Goal: Task Accomplishment & Management: Manage account settings

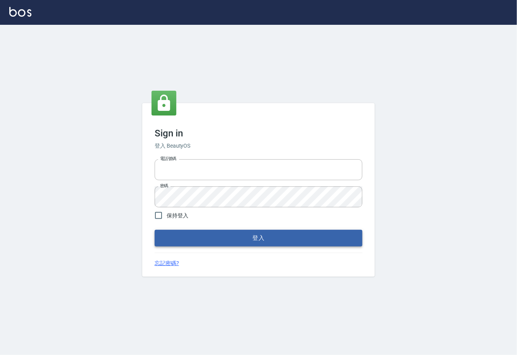
type input "0225929166"
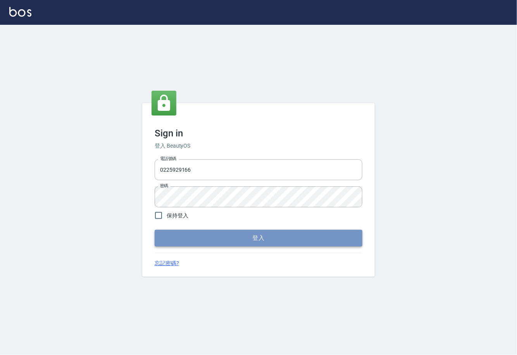
click at [228, 239] on button "登入" at bounding box center [259, 238] width 208 height 16
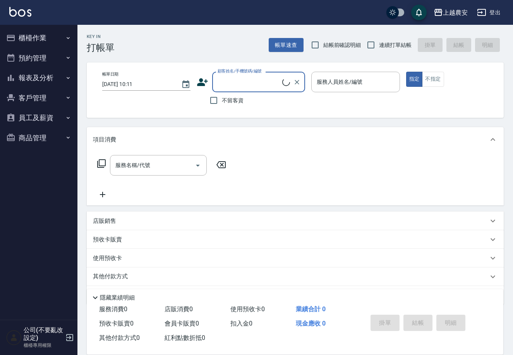
click at [47, 46] on button "櫃檯作業" at bounding box center [38, 38] width 71 height 20
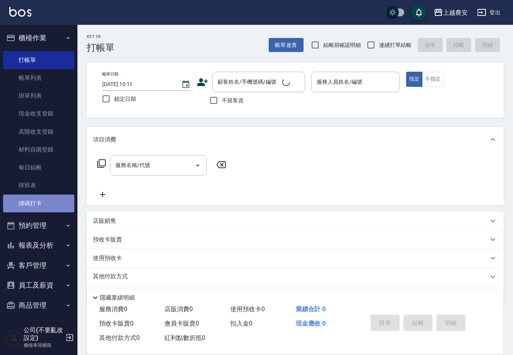
click at [45, 199] on link "掃碼打卡" at bounding box center [38, 203] width 71 height 18
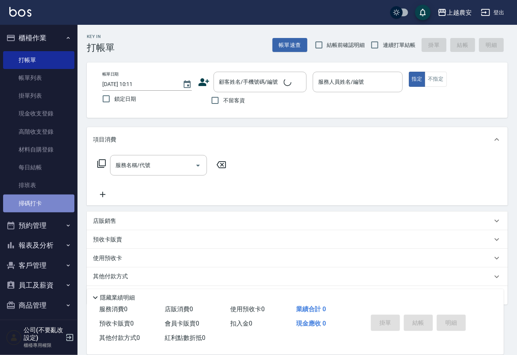
click at [45, 199] on link "掃碼打卡" at bounding box center [38, 203] width 71 height 18
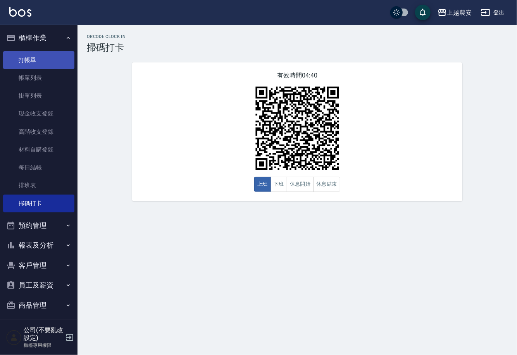
click at [28, 57] on link "打帳單" at bounding box center [38, 60] width 71 height 18
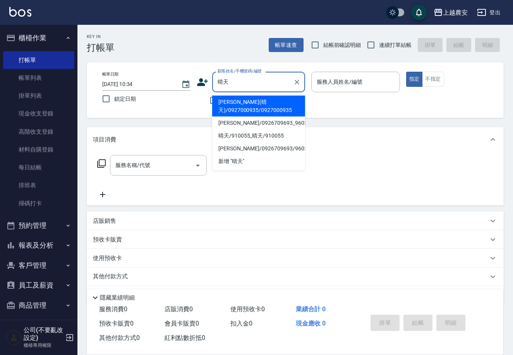
click at [236, 105] on li "王姵晴(晴天)/0927000935/0927000935" at bounding box center [258, 106] width 93 height 21
type input "王姵晴(晴天)/0927000935/0927000935"
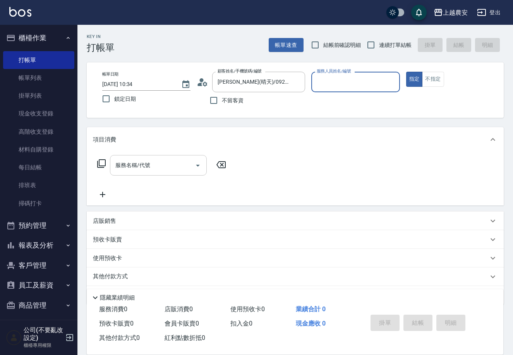
type input "Nana-13"
click at [176, 170] on input "服務名稱/代號" at bounding box center [152, 165] width 78 height 14
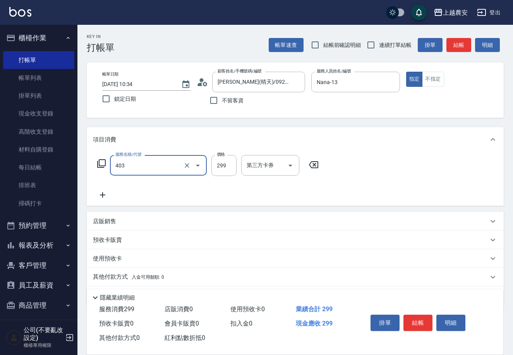
type input "剪髮(403)"
type input "300"
click at [423, 321] on button "結帳" at bounding box center [418, 322] width 29 height 16
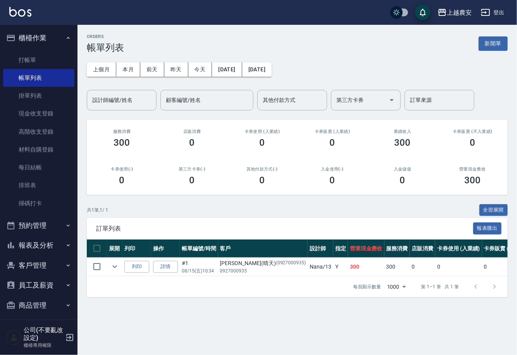
click at [15, 232] on button "預約管理" at bounding box center [38, 225] width 71 height 20
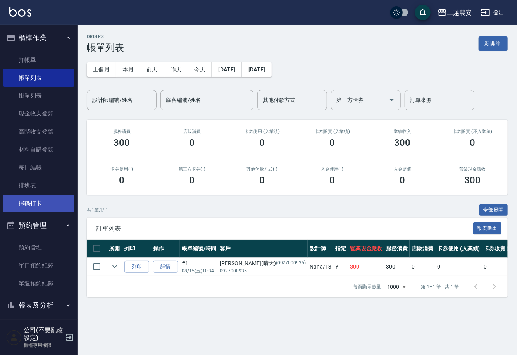
click at [6, 202] on link "掃碼打卡" at bounding box center [38, 203] width 71 height 18
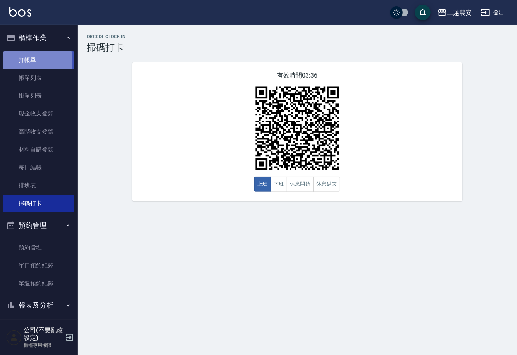
click at [23, 60] on link "打帳單" at bounding box center [38, 60] width 71 height 18
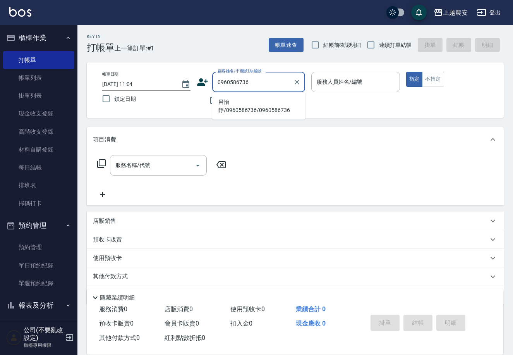
click at [238, 101] on li "呂怡靜/0960586736/0960586736" at bounding box center [258, 106] width 93 height 21
type input "呂怡靜/0960586736/0960586736"
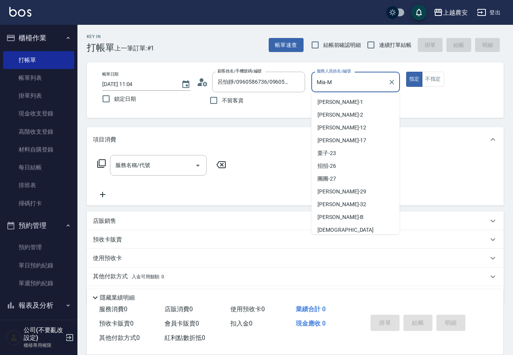
scroll to position [22, 0]
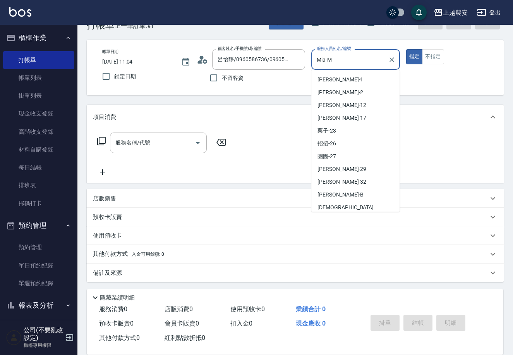
drag, startPoint x: 341, startPoint y: 78, endPoint x: 275, endPoint y: 99, distance: 69.1
click at [279, 99] on div "Key In 打帳單 上一筆訂單:#1 帳單速查 結帳前確認明細 連續打單結帳 掛單 結帳 明細 帳單日期 2025/08/15 11:04 鎖定日期 顧客姓…" at bounding box center [295, 178] width 436 height 353
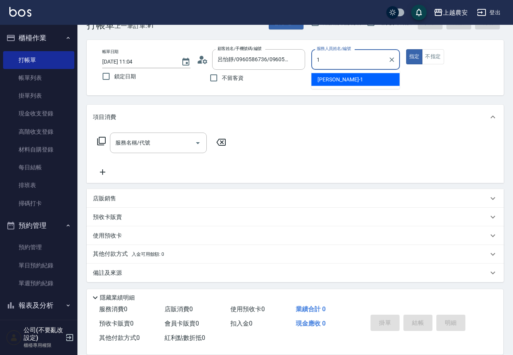
scroll to position [0, 0]
type input "Yoko-12"
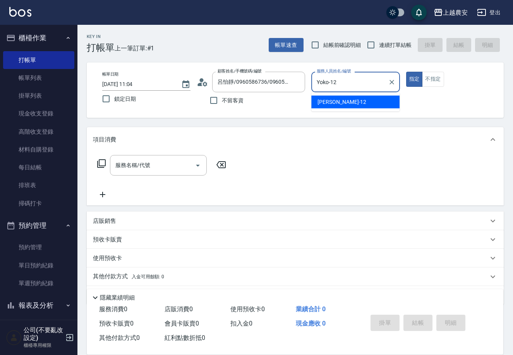
type button "true"
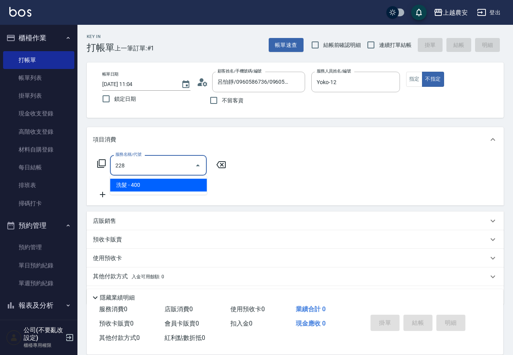
type input "洗髮(228)"
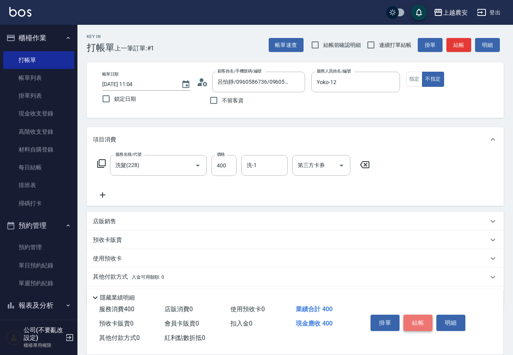
click at [427, 322] on button "結帳" at bounding box center [418, 322] width 29 height 16
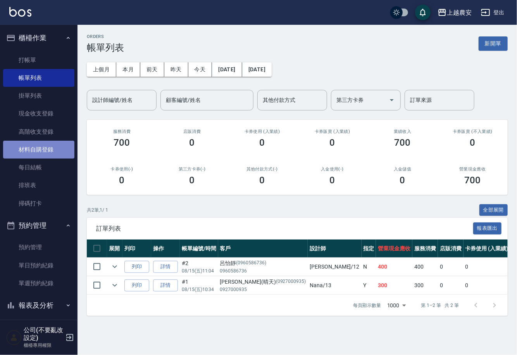
click at [41, 147] on link "材料自購登錄" at bounding box center [38, 150] width 71 height 18
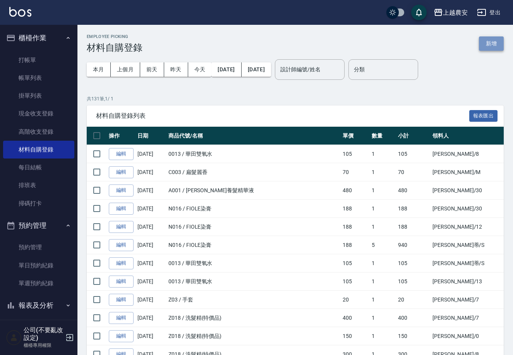
click at [495, 39] on button "新增" at bounding box center [491, 43] width 25 height 14
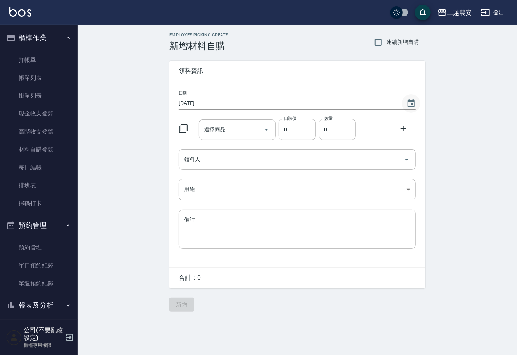
click at [412, 105] on icon "Choose date, selected date is 2025-08-15" at bounding box center [410, 103] width 7 height 8
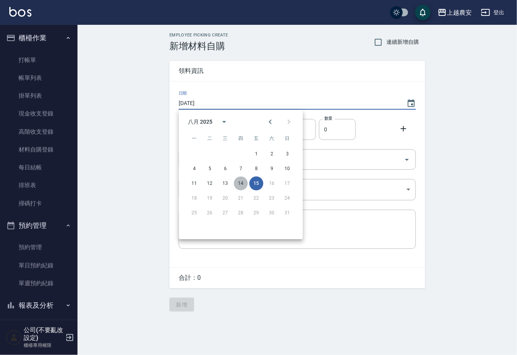
click at [242, 184] on button "14" at bounding box center [241, 183] width 14 height 14
type input "2025/08/14"
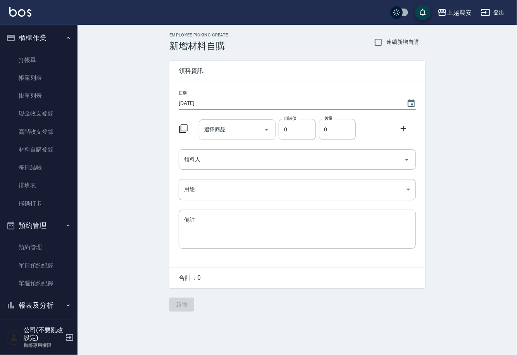
click at [232, 129] on input "選擇商品" at bounding box center [231, 130] width 58 height 14
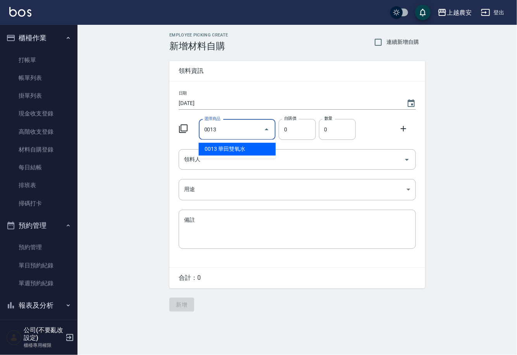
type input "華田雙氧水"
type input "105"
type input "1"
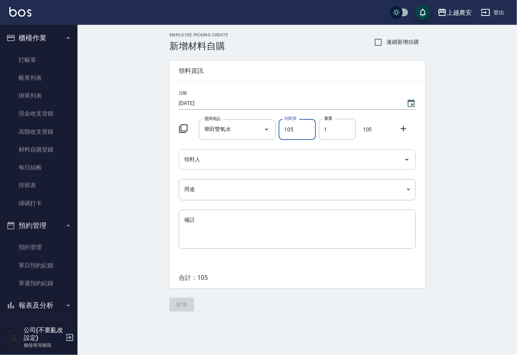
click at [234, 163] on input "領料人" at bounding box center [291, 160] width 218 height 14
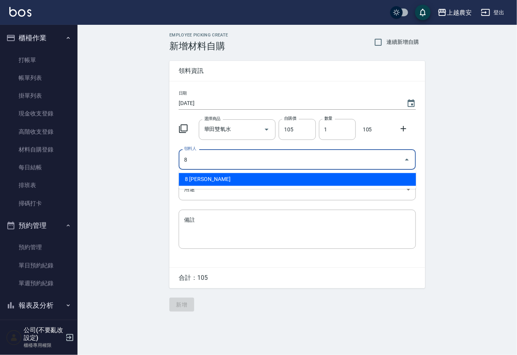
click at [220, 176] on li "8 郭黛慧" at bounding box center [297, 179] width 237 height 13
type input "8 郭黛慧"
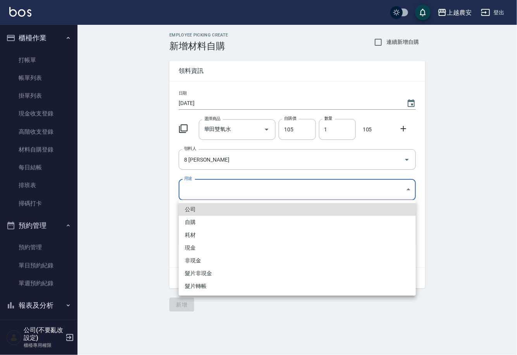
drag, startPoint x: 200, startPoint y: 190, endPoint x: 195, endPoint y: 218, distance: 28.3
click at [199, 199] on body "上越農安 登出 櫃檯作業 打帳單 帳單列表 掛單列表 現金收支登錄 高階收支登錄 材料自購登錄 每日結帳 排班表 掃碼打卡 預約管理 預約管理 單日預約紀錄 …" at bounding box center [258, 177] width 517 height 355
click at [195, 221] on li "自購" at bounding box center [297, 222] width 237 height 13
type input "自購"
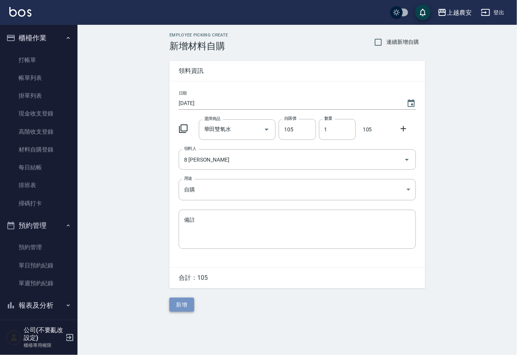
click at [185, 306] on button "新增" at bounding box center [181, 304] width 25 height 14
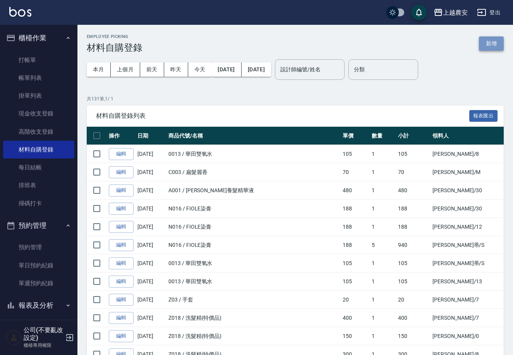
click at [491, 41] on button "新增" at bounding box center [491, 43] width 25 height 14
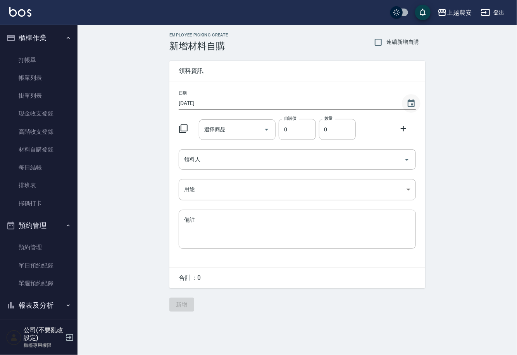
click at [413, 104] on icon "Choose date, selected date is 2025-08-15" at bounding box center [410, 103] width 9 height 9
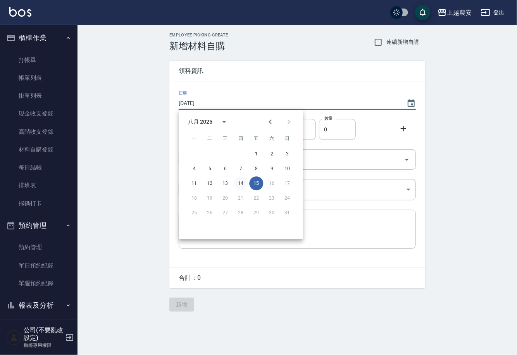
click at [242, 182] on button "14" at bounding box center [241, 183] width 14 height 14
type input "2025/08/14"
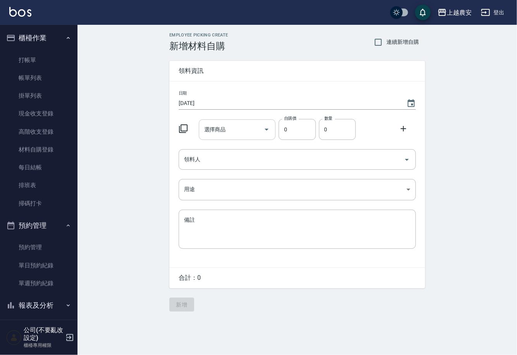
click at [233, 135] on input "選擇商品" at bounding box center [231, 130] width 58 height 14
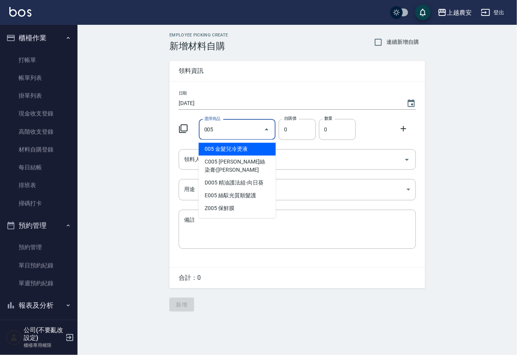
type input "金髮兒冷燙液"
type input "40"
type input "1"
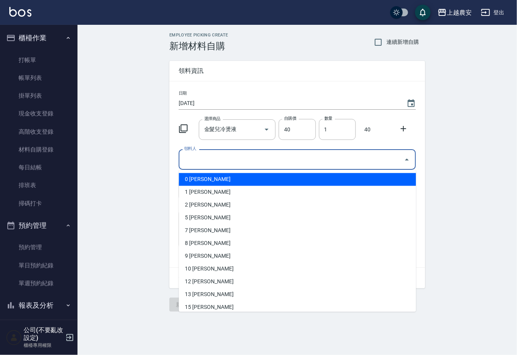
click at [229, 163] on input "領料人" at bounding box center [291, 160] width 218 height 14
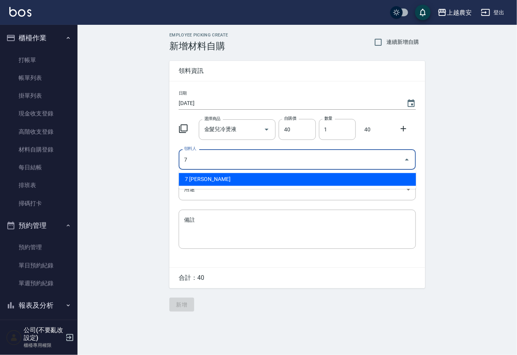
click at [202, 182] on li "7 林宛樺" at bounding box center [297, 179] width 237 height 13
type input "7 林宛樺"
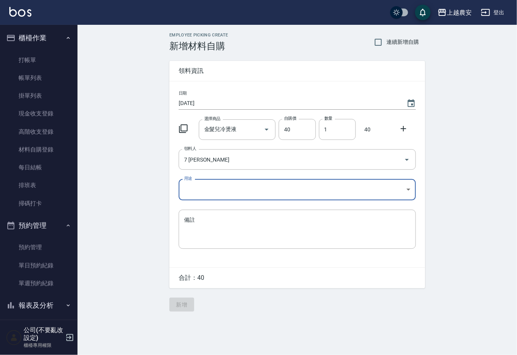
click at [201, 194] on body "上越農安 登出 櫃檯作業 打帳單 帳單列表 掛單列表 現金收支登錄 高階收支登錄 材料自購登錄 每日結帳 排班表 掃碼打卡 預約管理 預約管理 單日預約紀錄 …" at bounding box center [258, 177] width 517 height 355
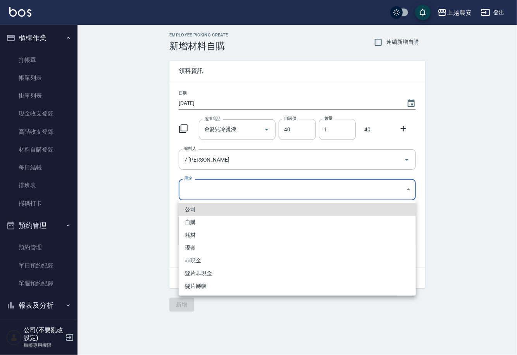
click at [196, 222] on li "自購" at bounding box center [297, 222] width 237 height 13
type input "自購"
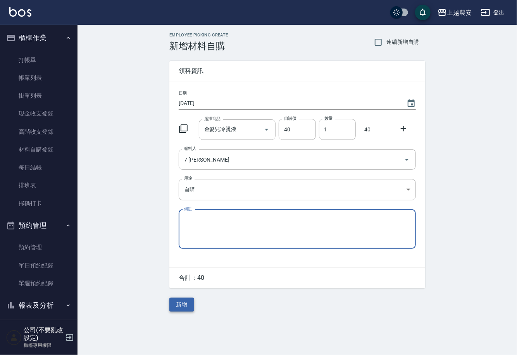
click at [184, 304] on button "新增" at bounding box center [181, 304] width 25 height 14
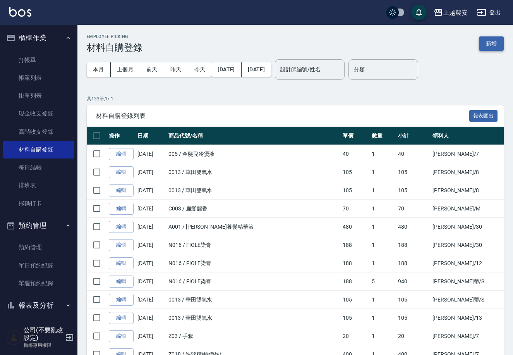
click at [490, 41] on button "新增" at bounding box center [491, 43] width 25 height 14
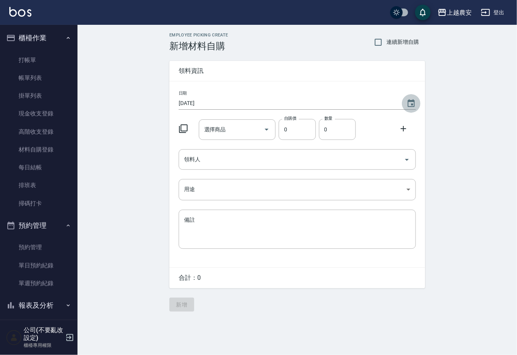
click at [413, 105] on icon "Choose date, selected date is 2025-08-15" at bounding box center [410, 103] width 9 height 9
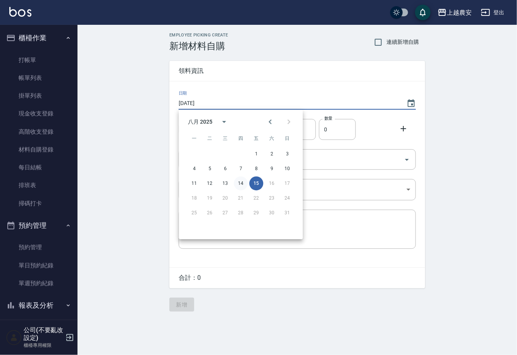
click at [239, 183] on button "14" at bounding box center [241, 183] width 14 height 14
type input "[DATE]"
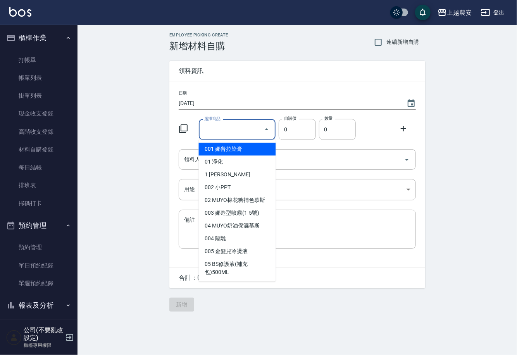
click at [232, 130] on input "選擇商品" at bounding box center [231, 130] width 58 height 14
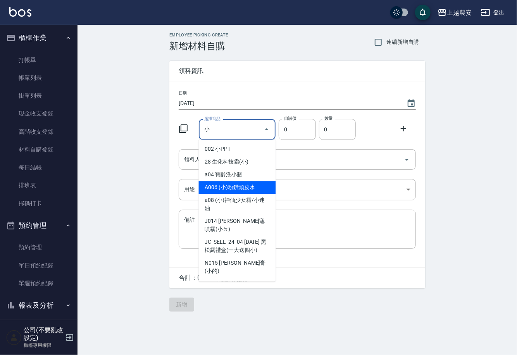
click at [218, 187] on li "A006 (小)粉鑽頭皮水" at bounding box center [237, 187] width 77 height 13
type input "(小)粉鑽頭皮水"
type input "50"
type input "1"
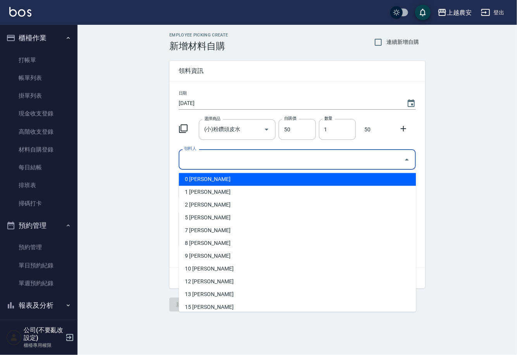
click at [202, 164] on input "領料人" at bounding box center [291, 160] width 218 height 14
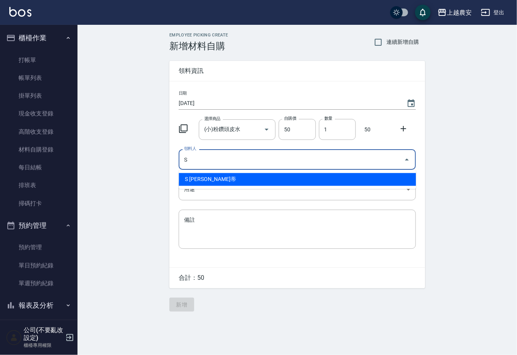
click at [212, 181] on li "S Sandy珊蒂" at bounding box center [297, 179] width 237 height 13
type input "S Sandy珊蒂"
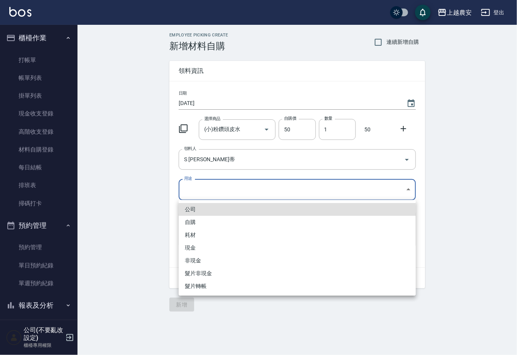
drag, startPoint x: 192, startPoint y: 188, endPoint x: 192, endPoint y: 209, distance: 20.9
click at [192, 189] on body "上越農安 登出 櫃檯作業 打帳單 帳單列表 掛單列表 現金收支登錄 高階收支登錄 材料自購登錄 每日結帳 排班表 掃碼打卡 預約管理 預約管理 單日預約紀錄 …" at bounding box center [258, 177] width 517 height 355
click at [194, 220] on li "自購" at bounding box center [297, 222] width 237 height 13
type input "自購"
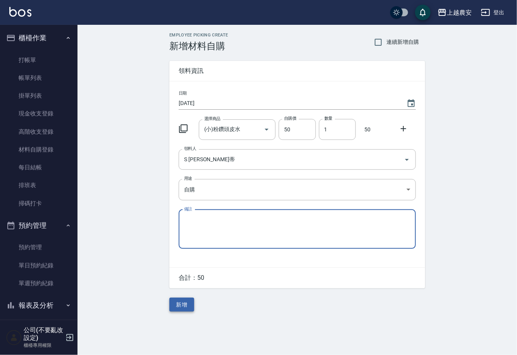
click at [181, 303] on button "新增" at bounding box center [181, 304] width 25 height 14
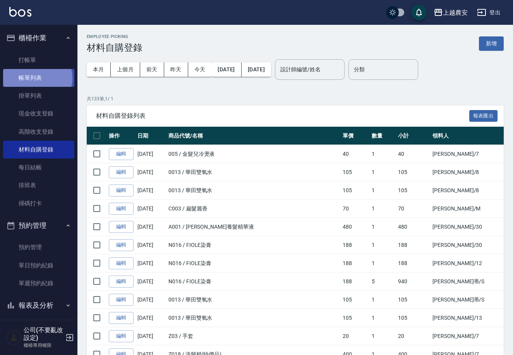
click at [35, 78] on link "帳單列表" at bounding box center [38, 78] width 71 height 18
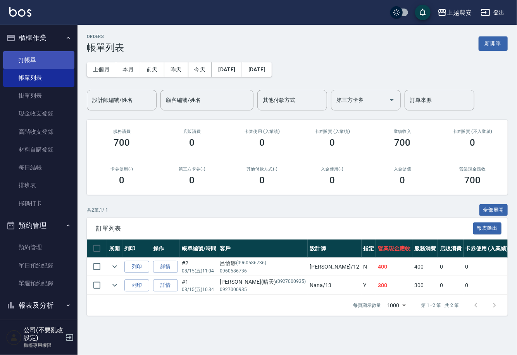
click at [32, 57] on link "打帳單" at bounding box center [38, 60] width 71 height 18
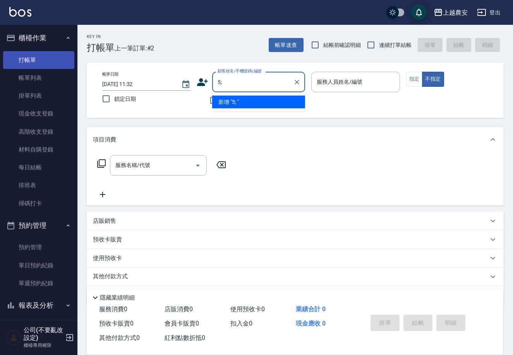
type input "5"
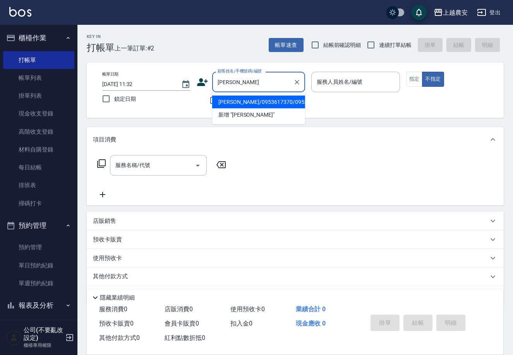
drag, startPoint x: 227, startPoint y: 103, endPoint x: 343, endPoint y: 79, distance: 117.9
click at [230, 101] on li "張薈欣/0953617370/0953617370" at bounding box center [258, 102] width 93 height 13
type input "張薈欣/0953617370/0953617370"
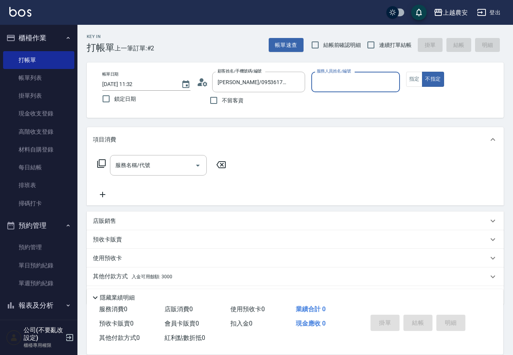
type input "K"
type input "[PERSON_NAME]"
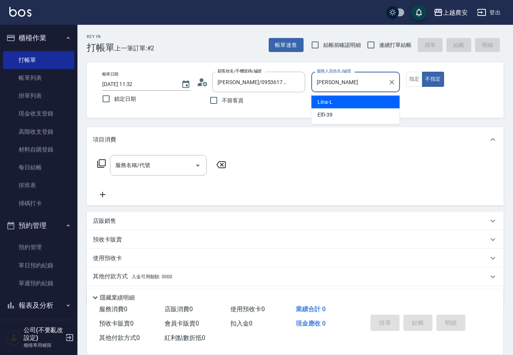
type button "false"
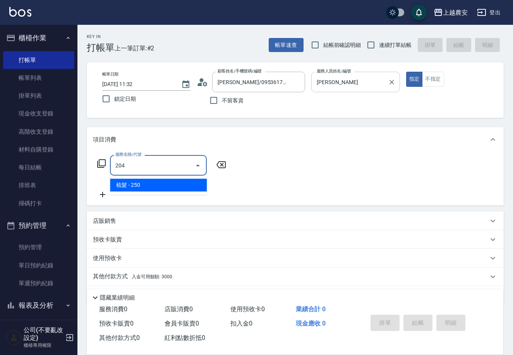
type input "梳髮(204)"
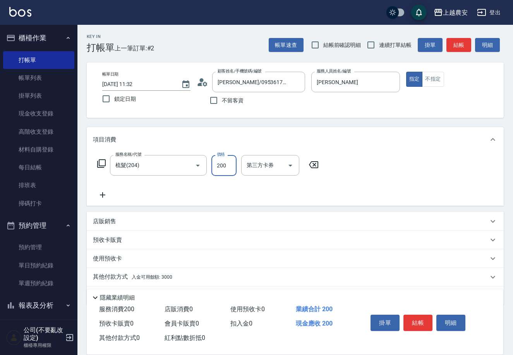
scroll to position [23, 0]
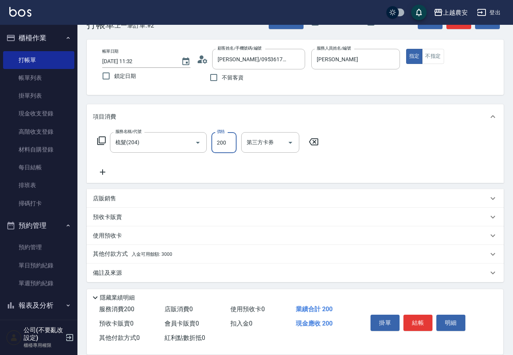
type input "200"
click at [132, 253] on span "入金可用餘額: 3000" at bounding box center [152, 253] width 41 height 5
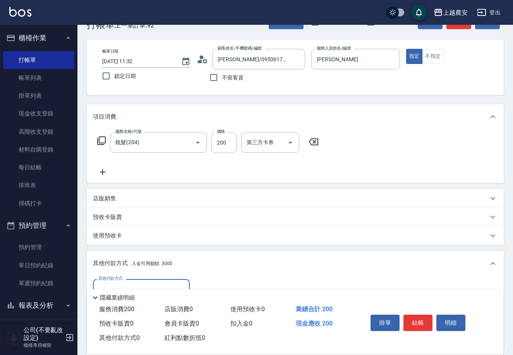
scroll to position [114, 0]
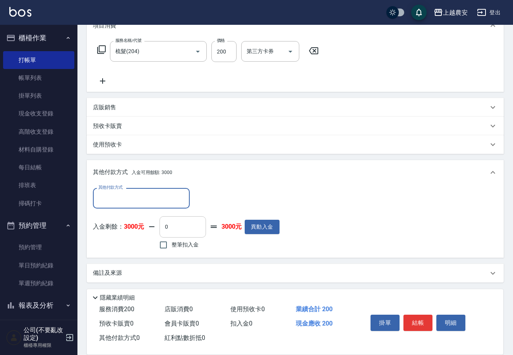
click at [163, 230] on input "0" at bounding box center [183, 226] width 46 height 21
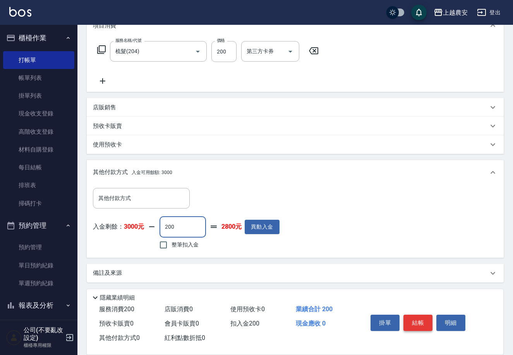
type input "200"
click at [415, 320] on button "結帳" at bounding box center [418, 322] width 29 height 16
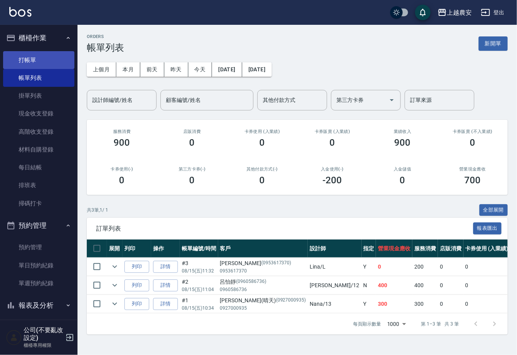
click at [36, 59] on link "打帳單" at bounding box center [38, 60] width 71 height 18
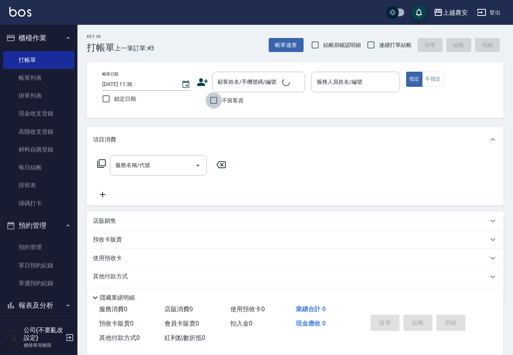
click at [217, 102] on input "不留客資" at bounding box center [214, 100] width 16 height 16
checkbox input "true"
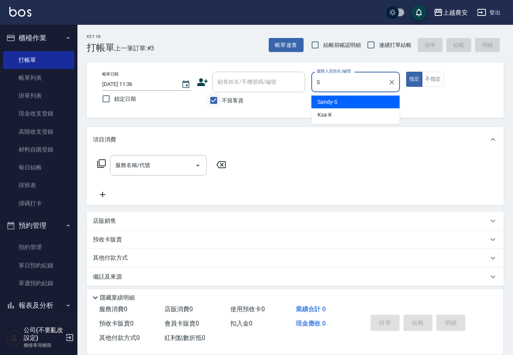
type input "S"
type button "true"
type input "Sandy-S"
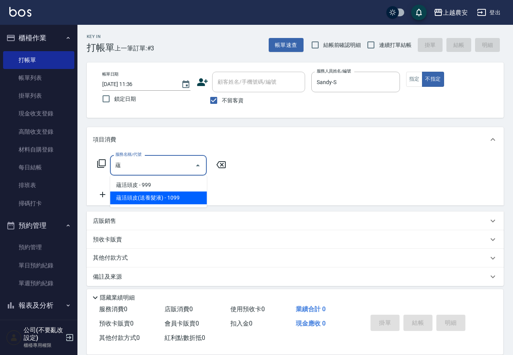
click at [172, 193] on span "蘊活頭皮(送養髮液) - 1099" at bounding box center [158, 197] width 97 height 13
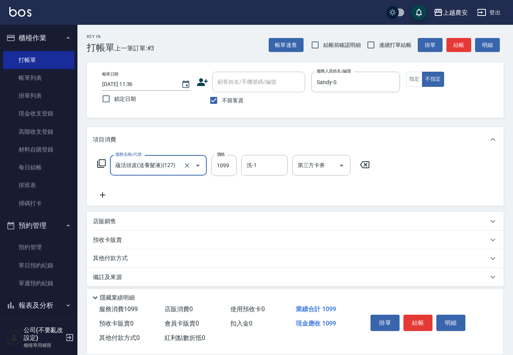
type input "蘊活頭皮(送養髮液)(127)"
click at [101, 198] on icon at bounding box center [102, 194] width 19 height 9
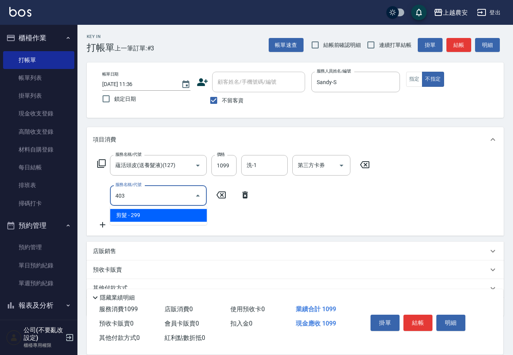
type input "剪髮(403)"
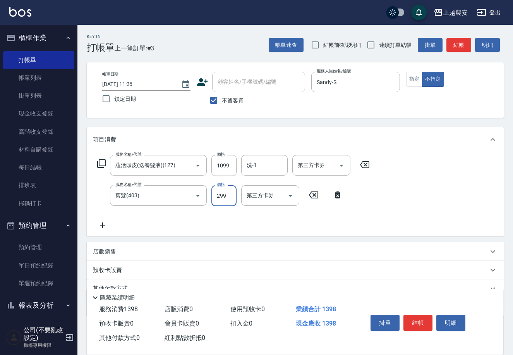
scroll to position [34, 0]
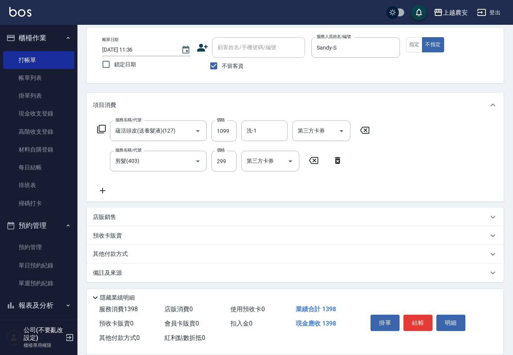
click at [108, 251] on p "其他付款方式" at bounding box center [112, 254] width 39 height 9
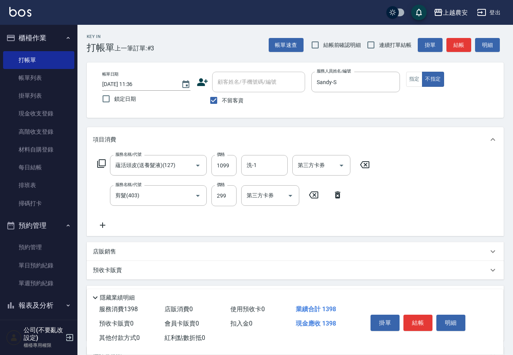
scroll to position [83, 0]
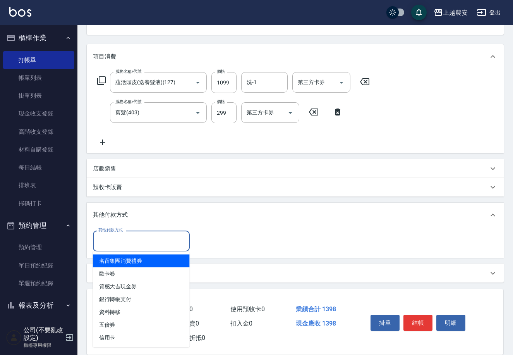
click at [128, 244] on input "其他付款方式" at bounding box center [141, 241] width 90 height 14
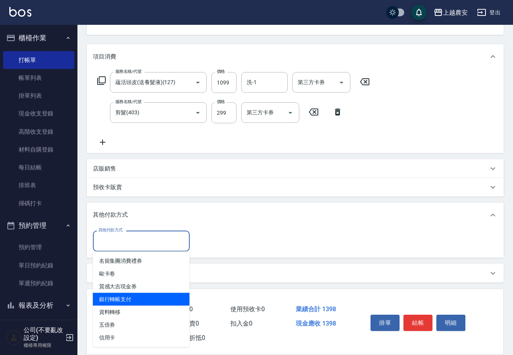
click at [137, 294] on span "銀行轉帳支付" at bounding box center [141, 299] width 97 height 13
type input "銀行轉帳支付"
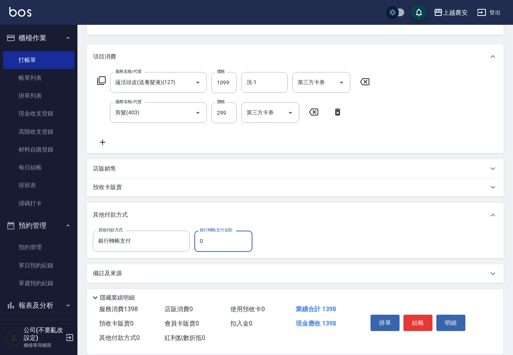
drag, startPoint x: 194, startPoint y: 242, endPoint x: 205, endPoint y: 242, distance: 10.8
click at [205, 242] on input "0" at bounding box center [223, 240] width 58 height 21
type input "1398"
click at [425, 324] on button "結帳" at bounding box center [418, 322] width 29 height 16
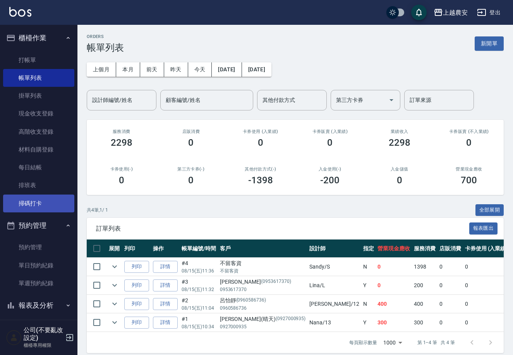
click at [34, 204] on link "掃碼打卡" at bounding box center [38, 203] width 71 height 18
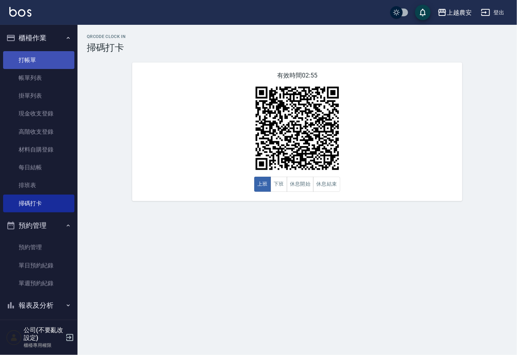
click at [23, 55] on link "打帳單" at bounding box center [38, 60] width 71 height 18
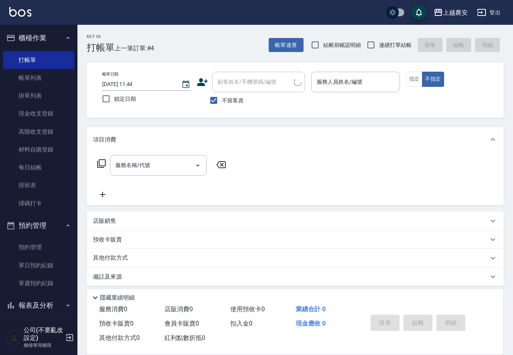
click at [235, 101] on span "不留客資" at bounding box center [233, 100] width 22 height 8
click at [222, 101] on input "不留客資" at bounding box center [214, 100] width 16 height 16
checkbox input "false"
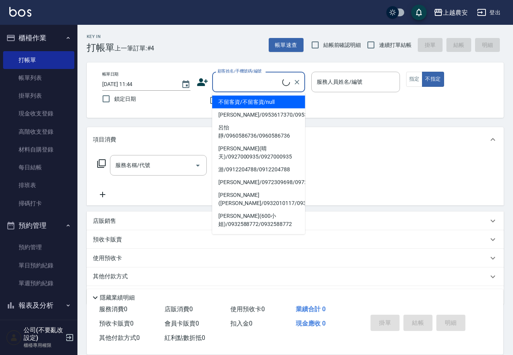
click at [229, 86] on input "顧客姓名/手機號碼/編號" at bounding box center [249, 82] width 67 height 14
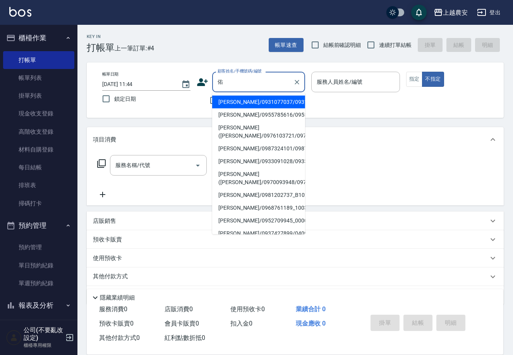
click at [233, 132] on li "任姵璇(佑佑/0976103721/0976103721" at bounding box center [258, 131] width 93 height 21
type input "任姵璇(佑佑/0976103721/0976103721"
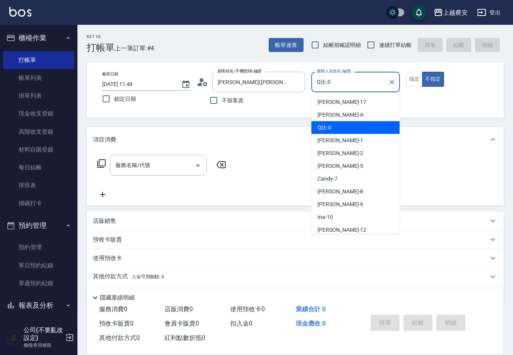
drag, startPoint x: 306, startPoint y: 90, endPoint x: 243, endPoint y: 105, distance: 65.3
click at [247, 106] on div "帳單日期 2025/08/15 11:44 鎖定日期 顧客姓名/手機號碼/編號 任姵璇(佑佑/0976103721/0976103721 顧客姓名/手機號碼/…" at bounding box center [295, 90] width 398 height 37
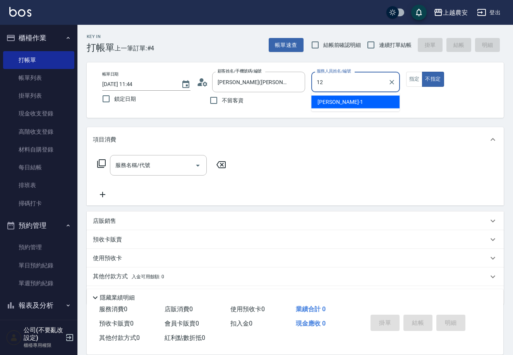
type input "Yoko-12"
type button "false"
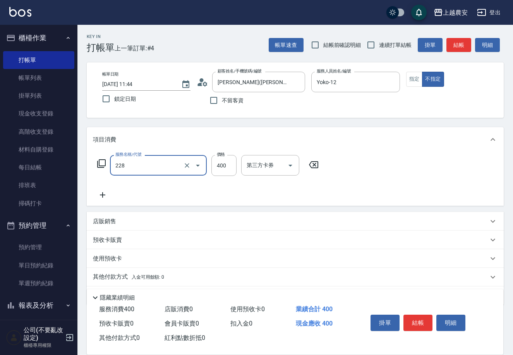
type input "洗髮(228)"
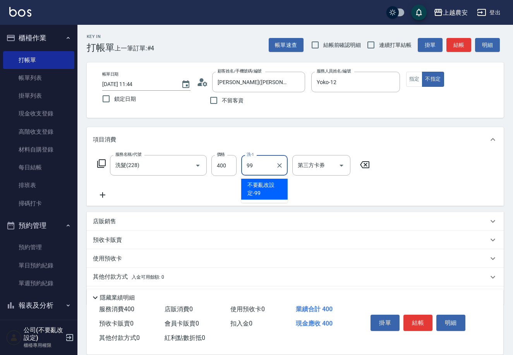
type input "不要亂改設定-99"
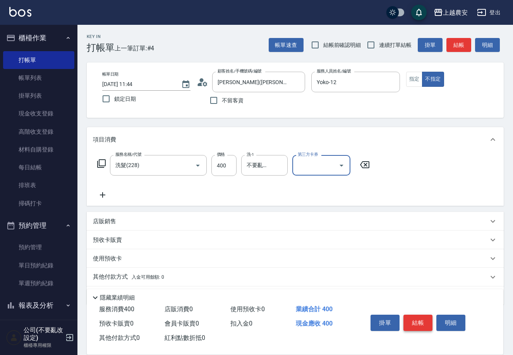
click at [411, 326] on button "結帳" at bounding box center [418, 322] width 29 height 16
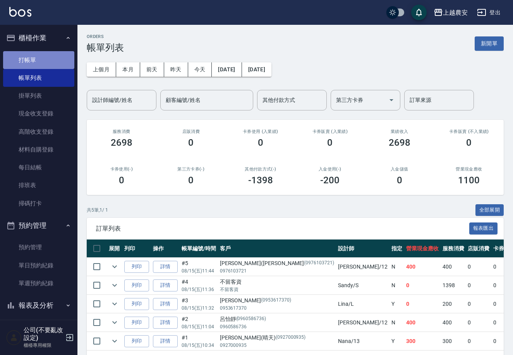
click at [40, 58] on link "打帳單" at bounding box center [38, 60] width 71 height 18
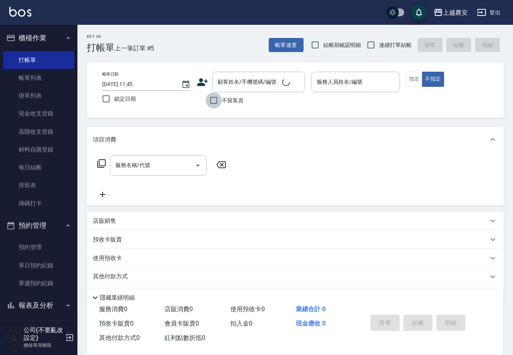
click at [221, 93] on input "不留客資" at bounding box center [214, 100] width 16 height 16
checkbox input "true"
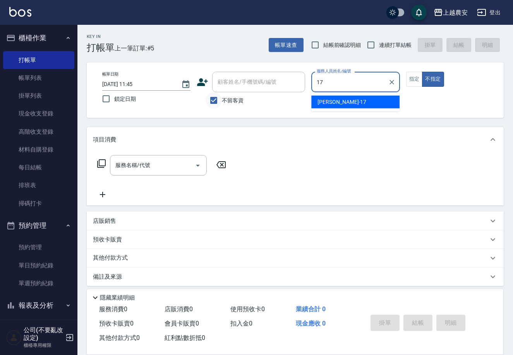
type input "洪美蓉-17"
type button "false"
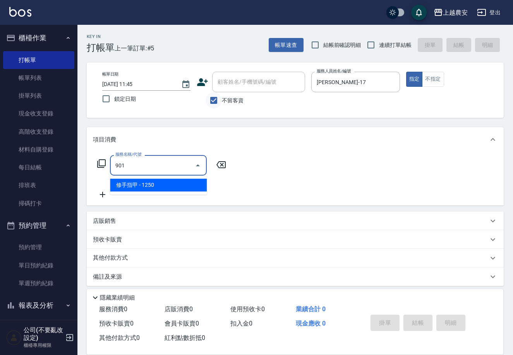
type input "修手指甲(901)"
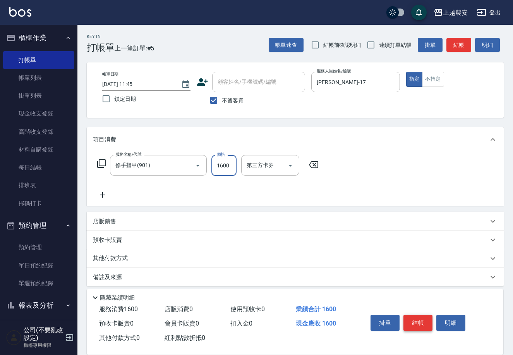
type input "1600"
click at [413, 325] on button "結帳" at bounding box center [418, 322] width 29 height 16
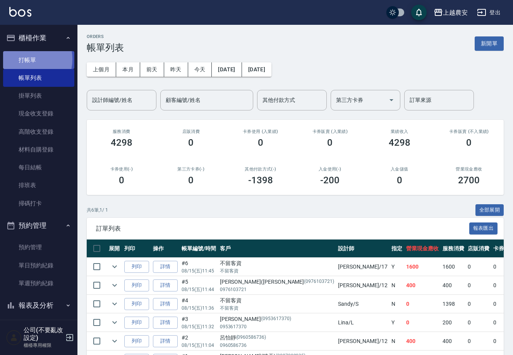
click at [23, 59] on link "打帳單" at bounding box center [38, 60] width 71 height 18
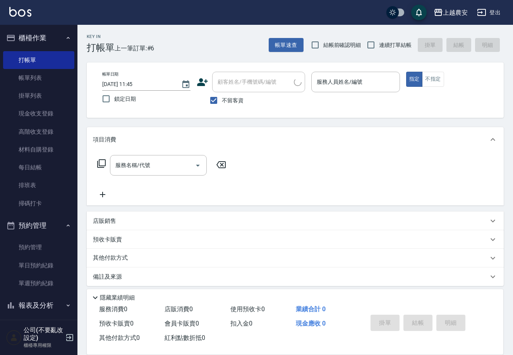
click at [225, 101] on span "不留客資" at bounding box center [233, 100] width 22 height 8
click at [222, 101] on input "不留客資" at bounding box center [214, 100] width 16 height 16
checkbox input "false"
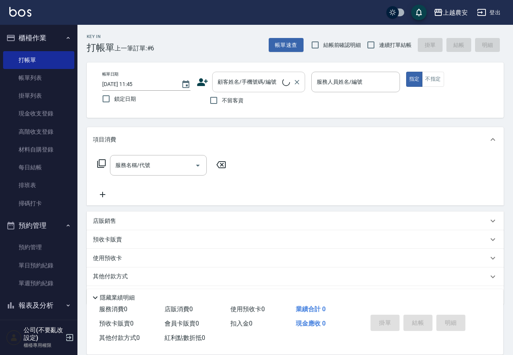
click at [228, 83] on div "顧客姓名/手機號碼/編號 顧客姓名/手機號碼/編號" at bounding box center [258, 82] width 93 height 21
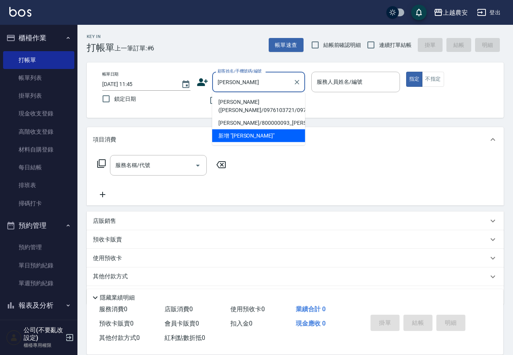
click at [225, 103] on li "任姵璇(佑佑/0976103721/0976103721" at bounding box center [258, 106] width 93 height 21
type input "任姵璇(佑佑/0976103721/0976103721"
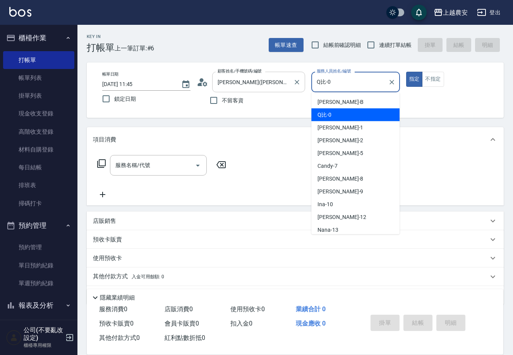
drag, startPoint x: 335, startPoint y: 85, endPoint x: 239, endPoint y: 88, distance: 95.7
click at [240, 88] on div "帳單日期 2025/08/15 11:45 鎖定日期 顧客姓名/手機號碼/編號 任姵璇(佑佑/0976103721/0976103721 顧客姓名/手機號碼/…" at bounding box center [295, 90] width 398 height 37
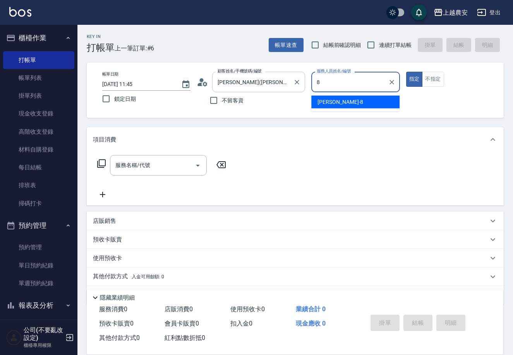
type input "黛慧-8"
type button "true"
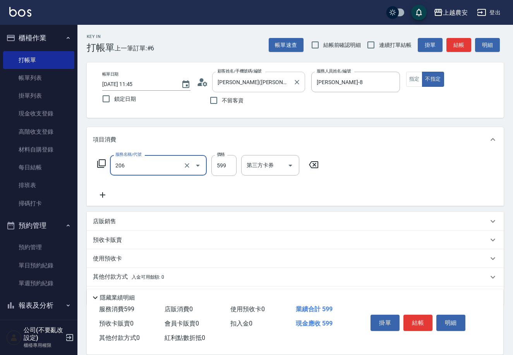
type input "洗+剪(206)"
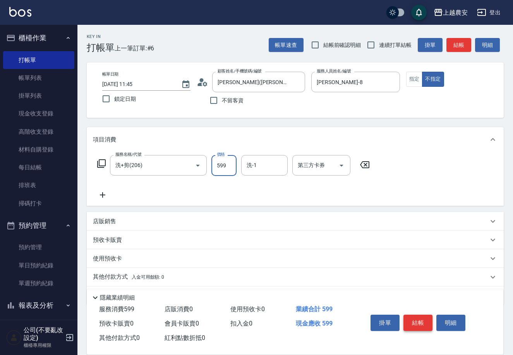
click at [419, 321] on button "結帳" at bounding box center [418, 322] width 29 height 16
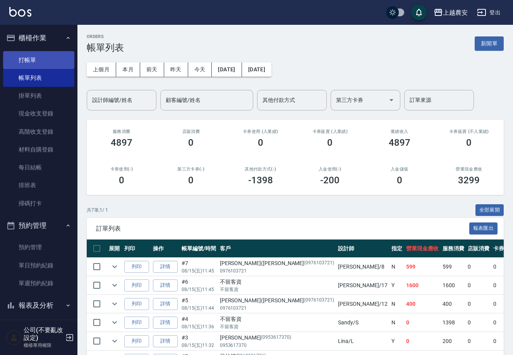
click at [27, 56] on link "打帳單" at bounding box center [38, 60] width 71 height 18
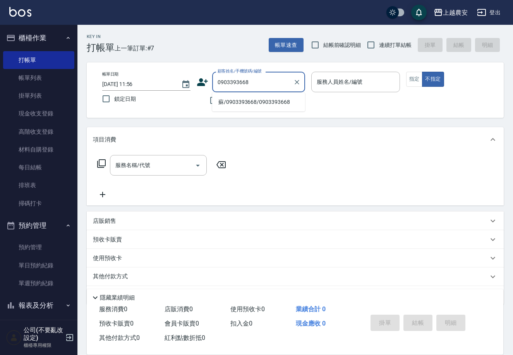
click at [240, 99] on li "蘇/0903393668/0903393668" at bounding box center [258, 102] width 93 height 13
type input "蘇/0903393668/0903393668"
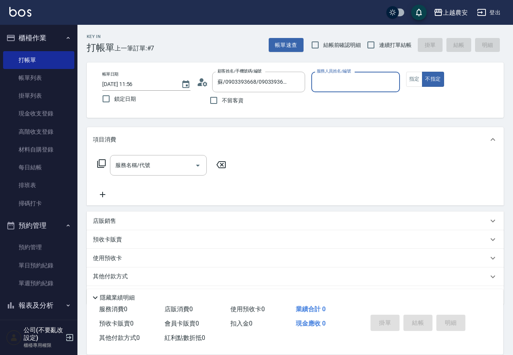
type input "Yoko-12"
drag, startPoint x: 417, startPoint y: 79, endPoint x: 275, endPoint y: 133, distance: 152.6
click at [416, 79] on button "指定" at bounding box center [414, 79] width 17 height 15
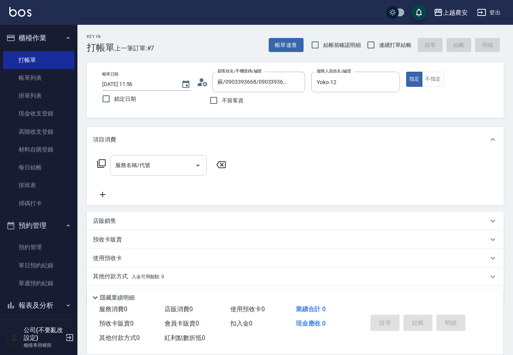
click at [163, 170] on input "服務名稱/代號" at bounding box center [152, 165] width 78 height 14
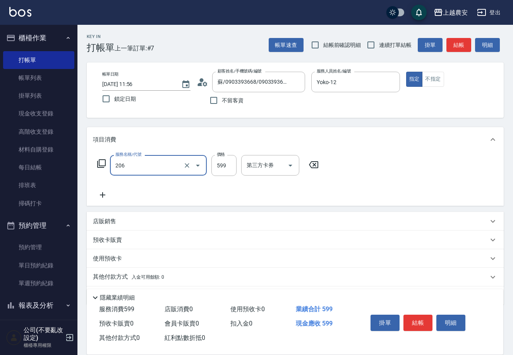
type input "洗+剪(206)"
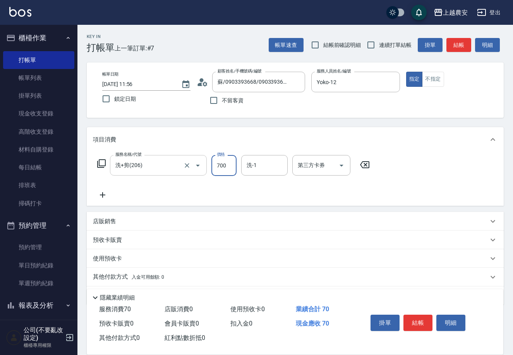
type input "700"
type input "小欣-33"
click at [414, 319] on button "結帳" at bounding box center [418, 322] width 29 height 16
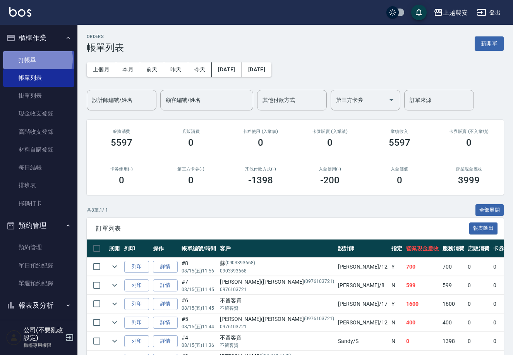
click at [33, 58] on link "打帳單" at bounding box center [38, 60] width 71 height 18
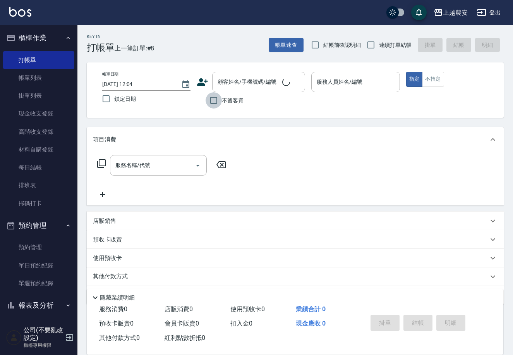
click at [218, 102] on input "不留客資" at bounding box center [214, 100] width 16 height 16
checkbox input "true"
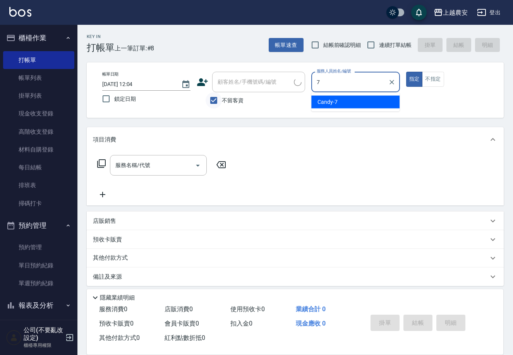
type input "Candy-7"
type button "true"
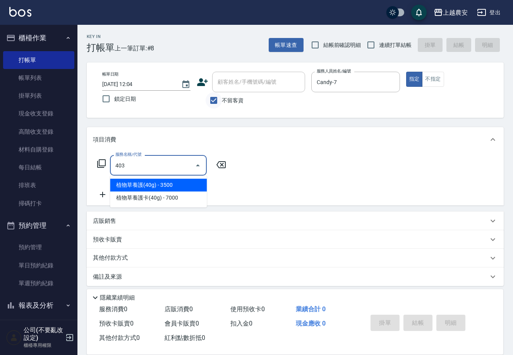
type input "剪髮(403)"
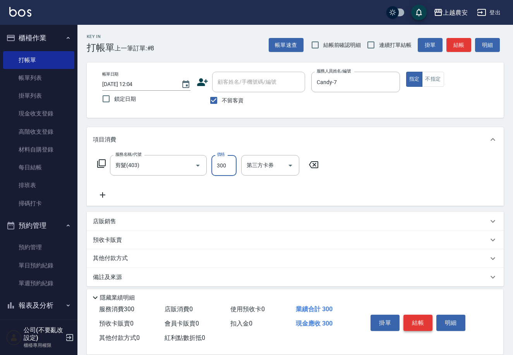
type input "300"
click at [428, 323] on button "結帳" at bounding box center [418, 322] width 29 height 16
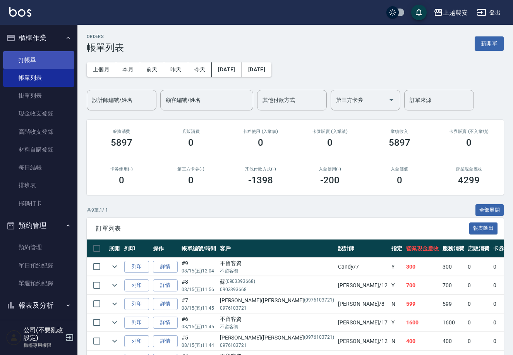
click at [32, 59] on link "打帳單" at bounding box center [38, 60] width 71 height 18
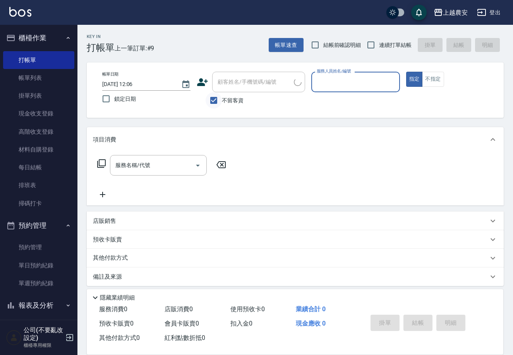
click at [217, 99] on input "不留客資" at bounding box center [214, 100] width 16 height 16
checkbox input "false"
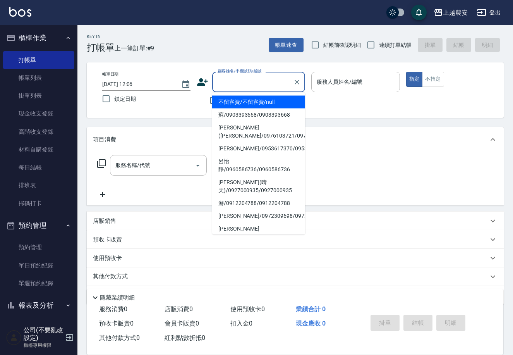
click at [222, 86] on input "顧客姓名/手機號碼/編號" at bounding box center [253, 82] width 74 height 14
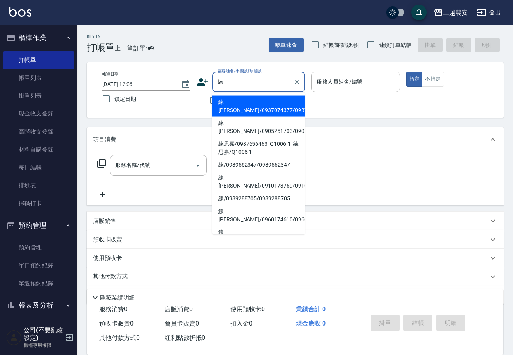
click at [266, 103] on li "練惠雪/0937074377/0937074377" at bounding box center [258, 106] width 93 height 21
type input "練惠雪/0937074377/0937074377"
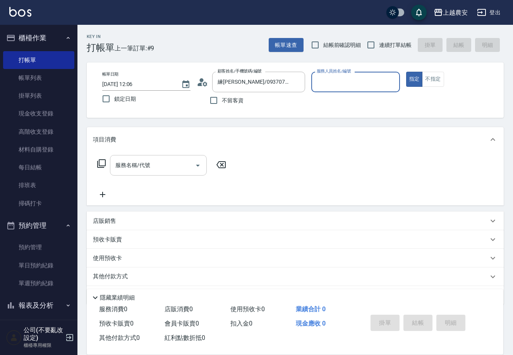
type input "美雅-B"
click at [155, 172] on div "服務名稱/代號" at bounding box center [158, 165] width 97 height 21
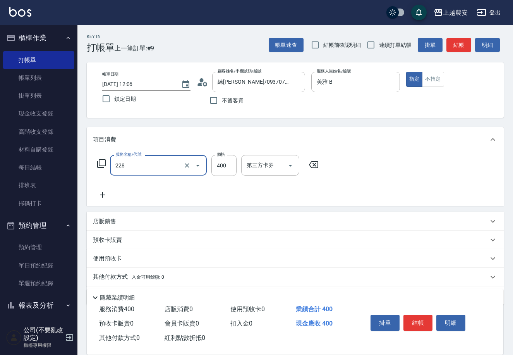
type input "洗髮(228)"
type input "酪梨-34"
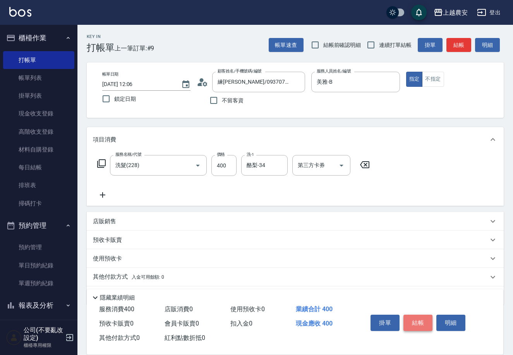
click at [423, 321] on button "結帳" at bounding box center [418, 322] width 29 height 16
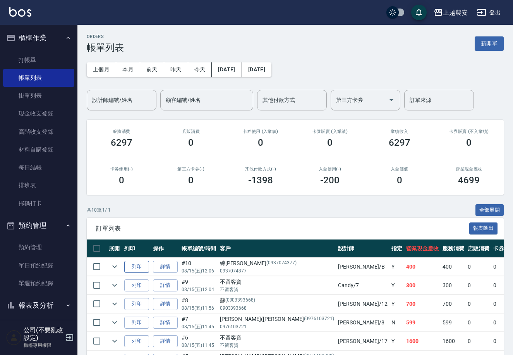
click at [130, 268] on button "列印" at bounding box center [136, 267] width 25 height 12
click at [27, 62] on link "打帳單" at bounding box center [38, 60] width 71 height 18
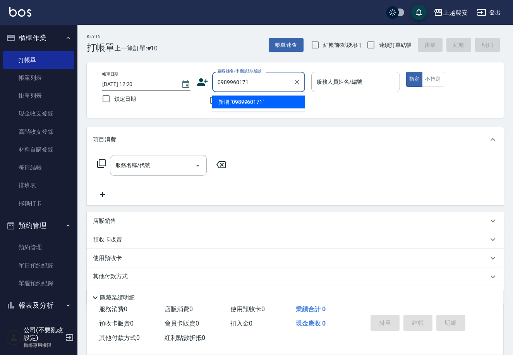
click at [252, 102] on li "新增 "0989960171"" at bounding box center [258, 102] width 93 height 13
type input "0989960171"
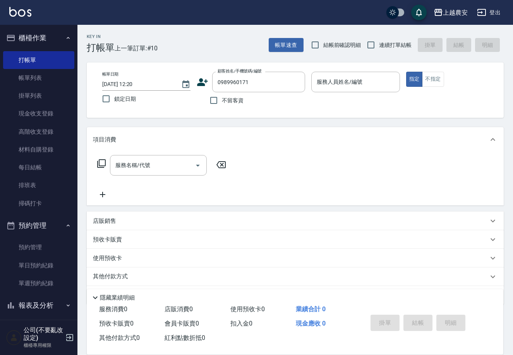
click at [201, 84] on icon at bounding box center [202, 82] width 11 height 8
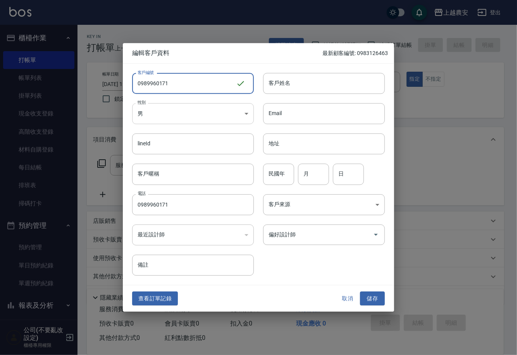
type input "0989960171"
click at [166, 114] on body "上越農安 登出 櫃檯作業 打帳單 帳單列表 掛單列表 現金收支登錄 高階收支登錄 材料自購登錄 每日結帳 排班表 掃碼打卡 預約管理 預約管理 單日預約紀錄 …" at bounding box center [258, 189] width 517 height 378
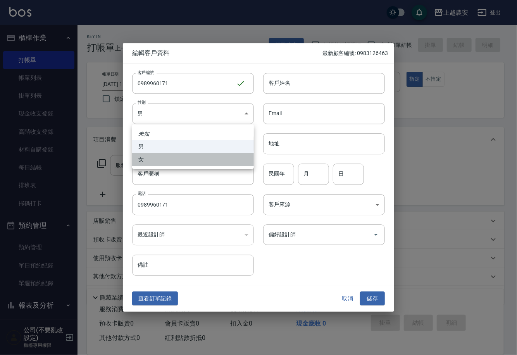
click at [169, 161] on li "女" at bounding box center [193, 159] width 122 height 13
type input "FEMALE"
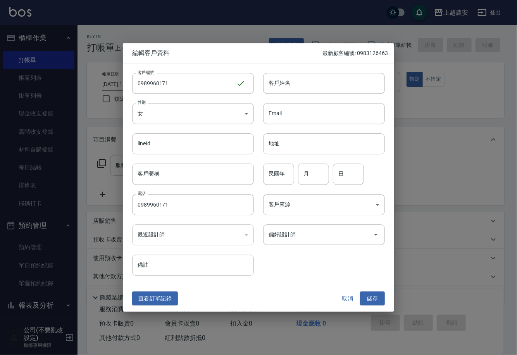
click at [284, 75] on div "客戶姓名 客戶姓名" at bounding box center [324, 83] width 122 height 21
type input "邱"
drag, startPoint x: 379, startPoint y: 298, endPoint x: 374, endPoint y: 221, distance: 77.2
click at [379, 298] on button "儲存" at bounding box center [372, 298] width 25 height 14
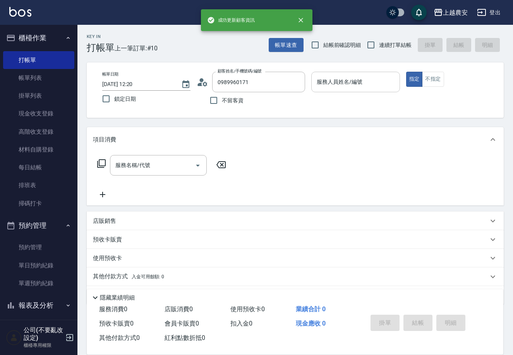
click at [316, 79] on input "服務人員姓名/編號" at bounding box center [355, 82] width 81 height 14
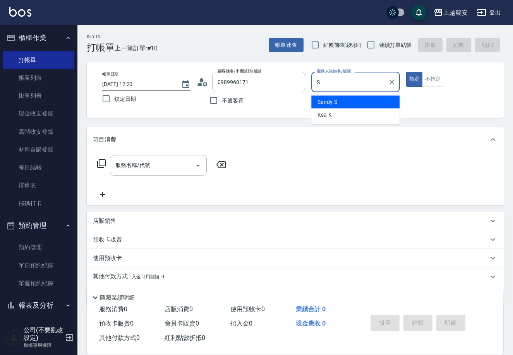
type input "Sandy-S"
type button "true"
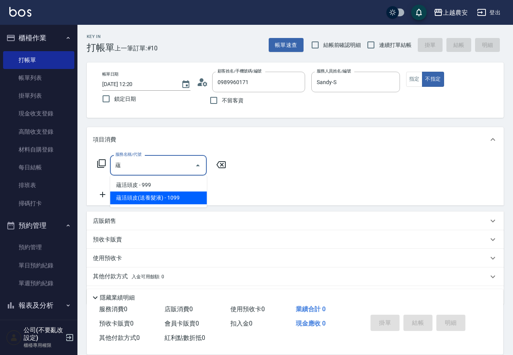
click at [163, 196] on span "蘊活頭皮(送養髮液) - 1099" at bounding box center [158, 197] width 97 height 13
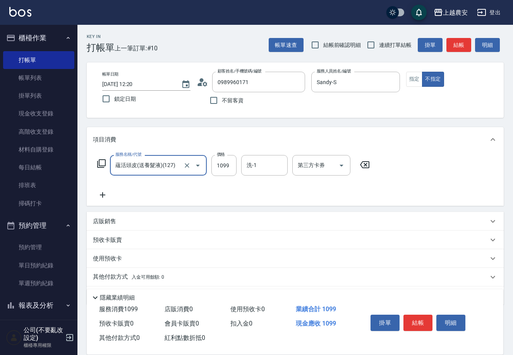
type input "蘊活頭皮(送養髮液)(127)"
click at [105, 194] on icon at bounding box center [102, 194] width 19 height 9
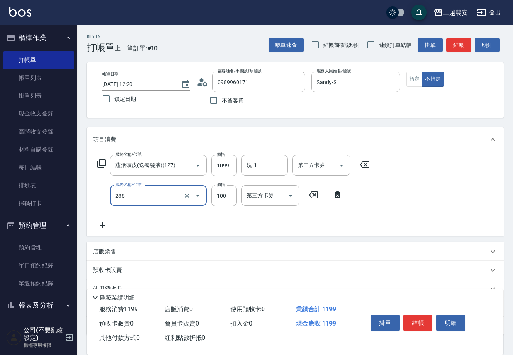
type input "手棒(236)"
click at [422, 318] on button "結帳" at bounding box center [418, 322] width 29 height 16
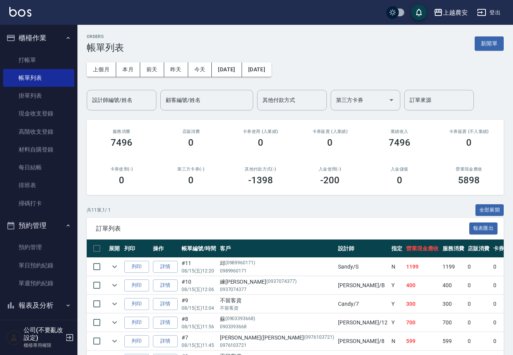
scroll to position [64, 0]
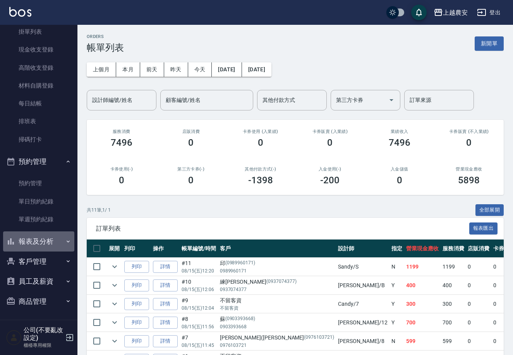
click at [47, 238] on button "報表及分析" at bounding box center [38, 241] width 71 height 20
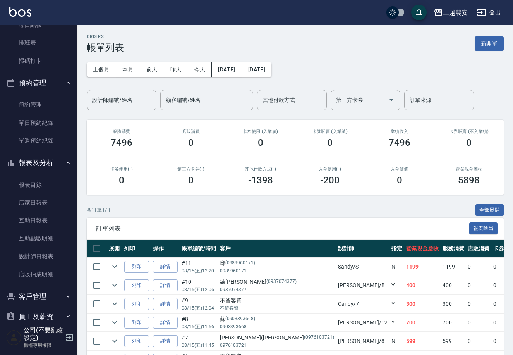
scroll to position [178, 0]
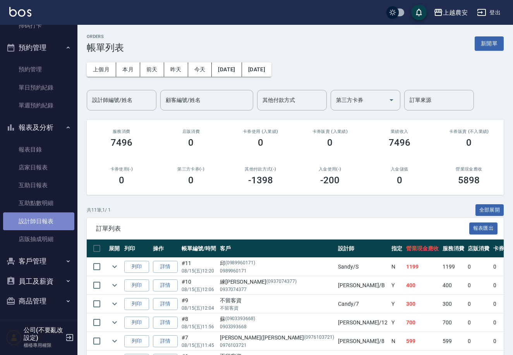
click at [41, 218] on link "設計師日報表" at bounding box center [38, 221] width 71 height 18
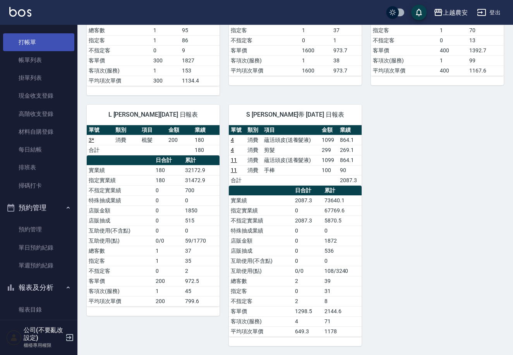
scroll to position [11, 0]
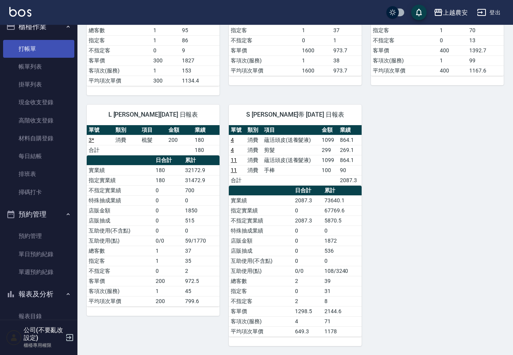
click at [57, 48] on link "打帳單" at bounding box center [38, 49] width 71 height 18
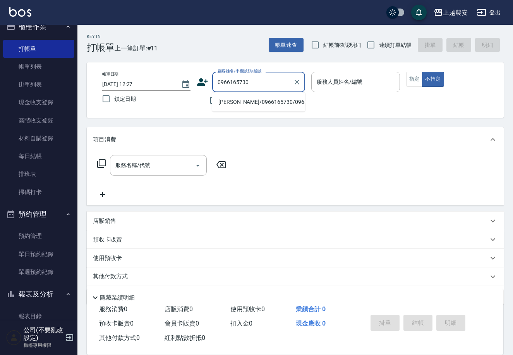
click at [237, 103] on li "林秀育/0966165730/0966165730" at bounding box center [258, 102] width 93 height 13
type input "林秀育/0966165730/0966165730"
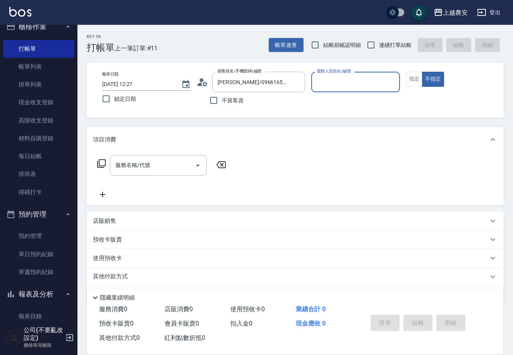
type input "Sandy-S"
click at [413, 82] on button "指定" at bounding box center [414, 79] width 17 height 15
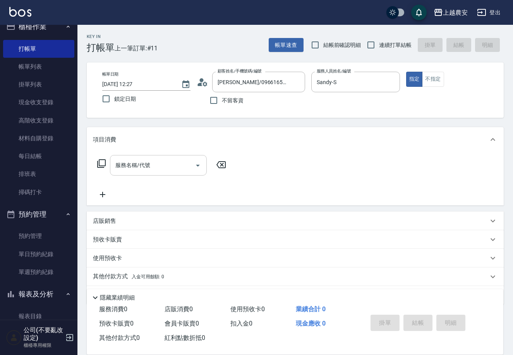
click at [171, 167] on input "服務名稱/代號" at bounding box center [152, 165] width 78 height 14
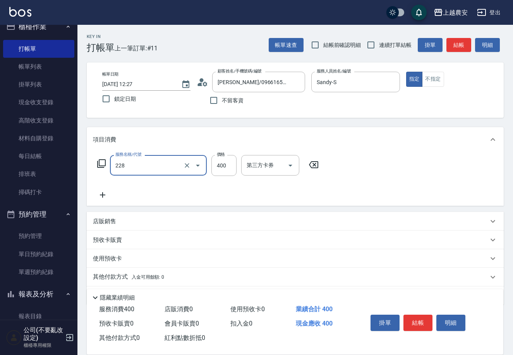
type input "洗髮(228)"
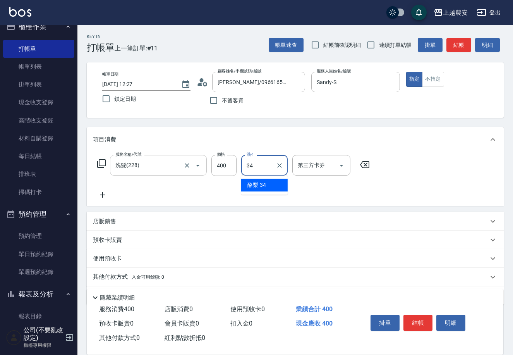
type input "酪梨-34"
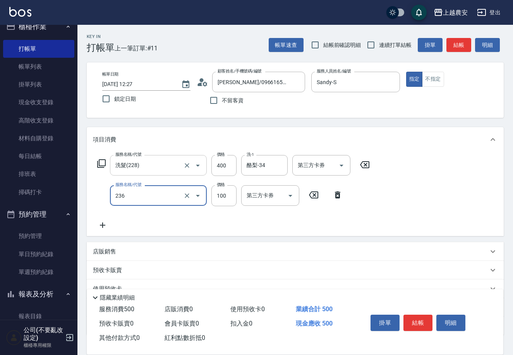
type input "手棒(236)"
type input "200"
click at [417, 322] on button "結帳" at bounding box center [418, 322] width 29 height 16
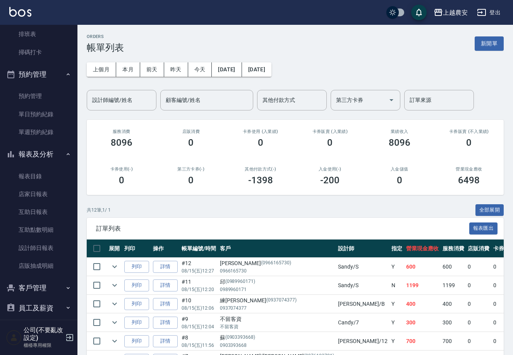
scroll to position [178, 0]
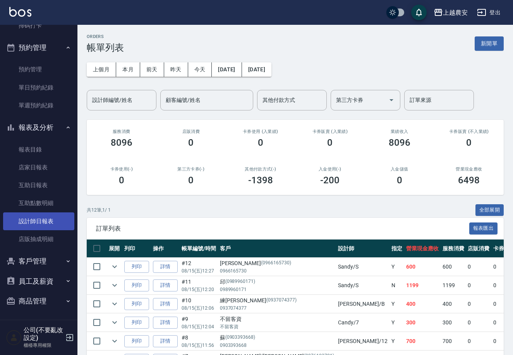
click at [42, 219] on link "設計師日報表" at bounding box center [38, 221] width 71 height 18
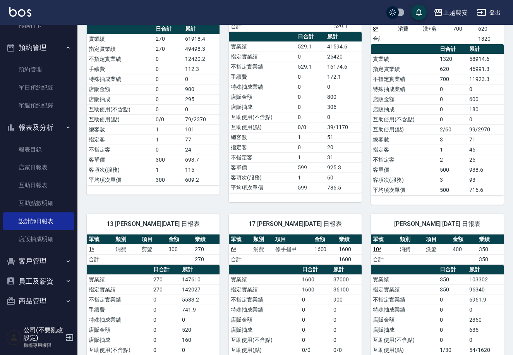
scroll to position [127, 0]
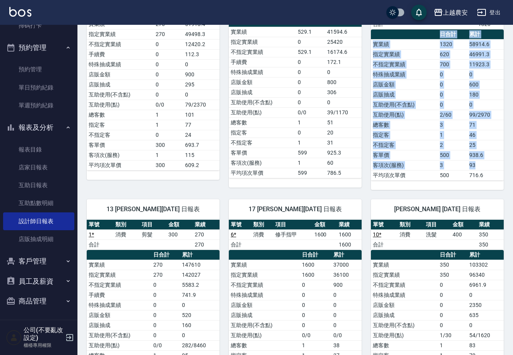
drag, startPoint x: 507, startPoint y: 113, endPoint x: 499, endPoint y: 168, distance: 55.6
click at [499, 168] on div "上越農安 2025-08-15 設計師日報表 列印時間： 2025-08-15-12:37 Employee Daily Report 設計師日報表 前天 昨…" at bounding box center [295, 298] width 436 height 803
click at [499, 163] on td "93" at bounding box center [485, 165] width 36 height 10
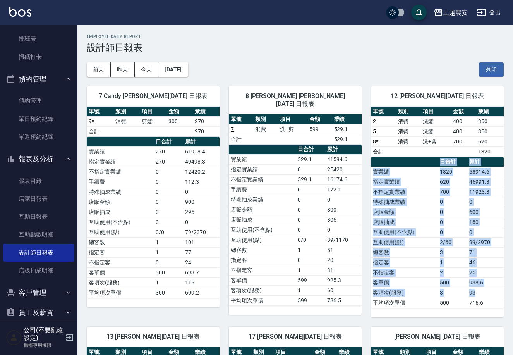
scroll to position [0, 0]
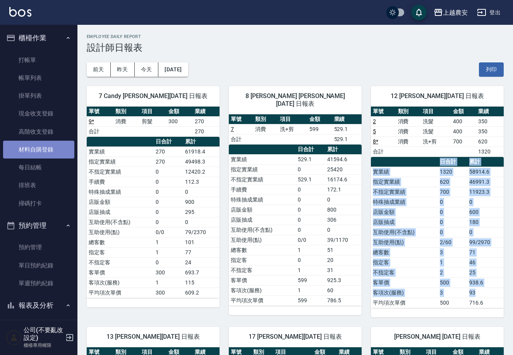
click at [45, 149] on link "材料自購登錄" at bounding box center [38, 150] width 71 height 18
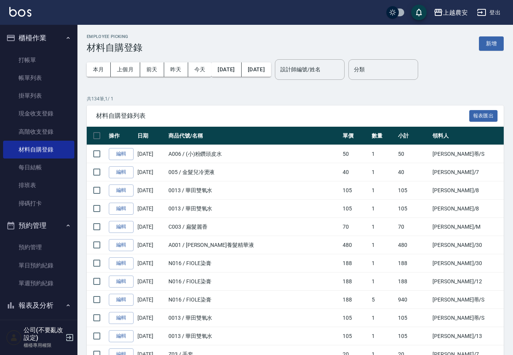
drag, startPoint x: 77, startPoint y: 200, endPoint x: 77, endPoint y: 208, distance: 8.5
click at [77, 208] on div "櫃檯作業 打帳單 帳單列表 掛單列表 現金收支登錄 高階收支登錄 材料自購登錄 每日結帳 排班表 掃碼打卡 預約管理 預約管理 單日預約紀錄 單週預約紀錄 報…" at bounding box center [39, 190] width 78 height 330
drag, startPoint x: 73, startPoint y: 206, endPoint x: 73, endPoint y: 229, distance: 22.5
click at [76, 254] on nav "櫃檯作業 打帳單 帳單列表 掛單列表 現金收支登錄 高階收支登錄 材料自購登錄 每日結帳 排班表 掃碼打卡 預約管理 預約管理 單日預約紀錄 單週預約紀錄 報…" at bounding box center [38, 172] width 77 height 295
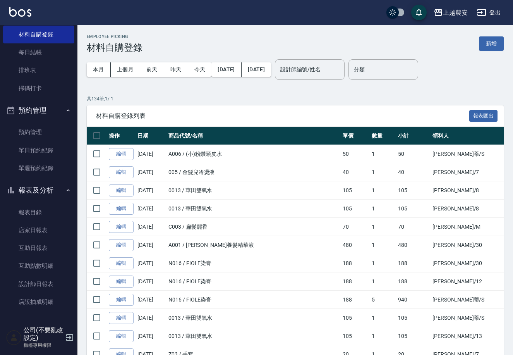
scroll to position [122, 0]
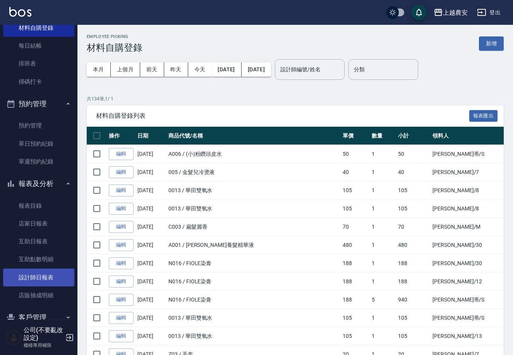
click at [58, 273] on link "設計師日報表" at bounding box center [38, 277] width 71 height 18
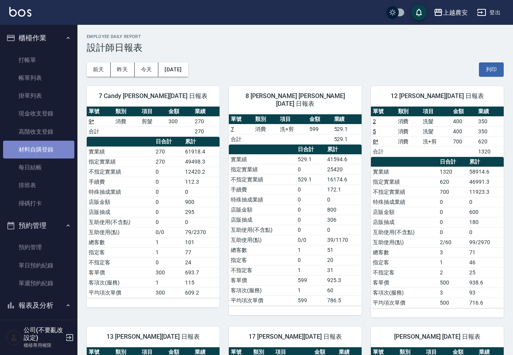
click at [57, 154] on link "材料自購登錄" at bounding box center [38, 150] width 71 height 18
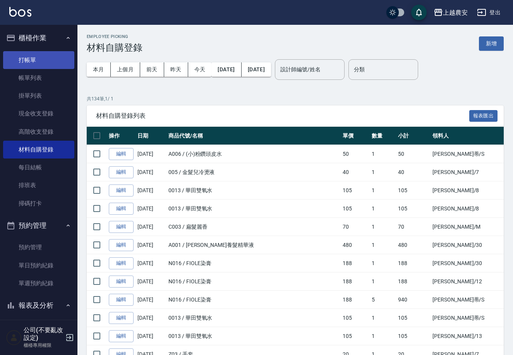
click at [28, 60] on link "打帳單" at bounding box center [38, 60] width 71 height 18
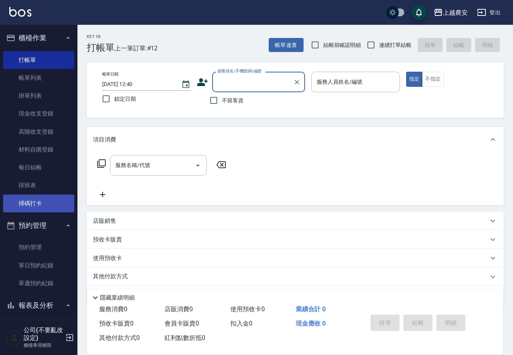
click at [28, 204] on link "掃碼打卡" at bounding box center [38, 203] width 71 height 18
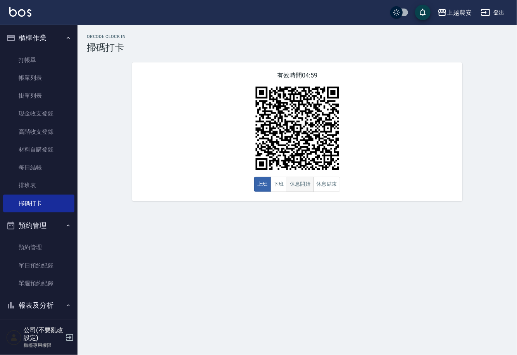
click at [300, 185] on button "休息開始" at bounding box center [300, 184] width 27 height 15
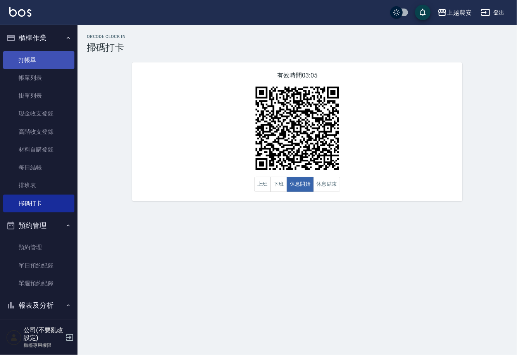
click at [39, 56] on link "打帳單" at bounding box center [38, 60] width 71 height 18
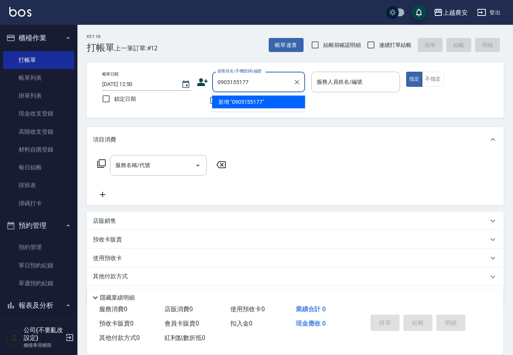
drag, startPoint x: 248, startPoint y: 101, endPoint x: 226, endPoint y: 101, distance: 22.1
click at [247, 102] on li "新增 "0905155177"" at bounding box center [258, 102] width 93 height 13
type input "0905155177"
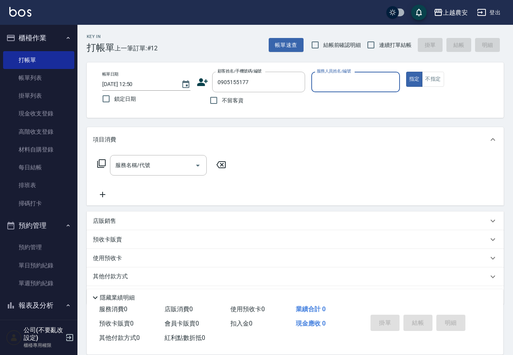
click at [201, 82] on icon at bounding box center [203, 82] width 12 height 12
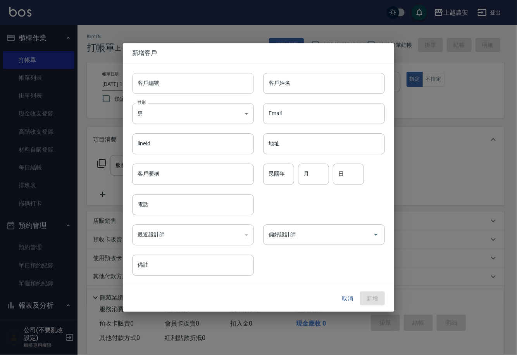
click at [195, 86] on input "客戶編號" at bounding box center [193, 83] width 122 height 21
type input "0905155177"
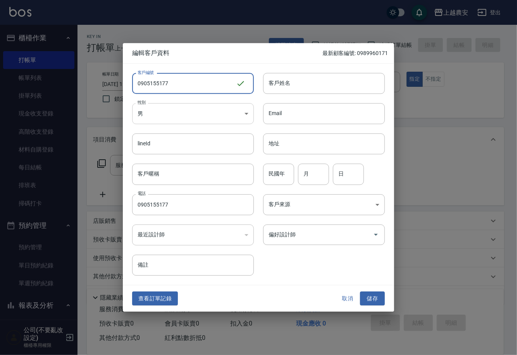
type input "0905155177"
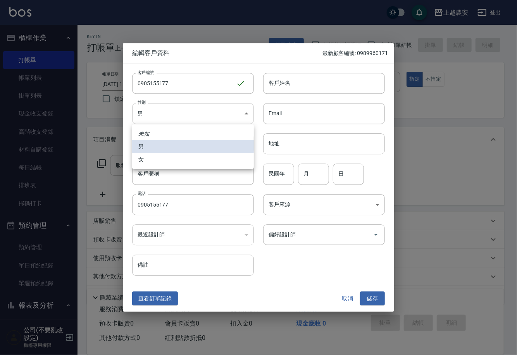
click at [175, 111] on body "上越農安 登出 櫃檯作業 打帳單 帳單列表 掛單列表 現金收支登錄 高階收支登錄 材料自購登錄 每日結帳 排班表 掃碼打卡 預約管理 預約管理 單日預約紀錄 …" at bounding box center [258, 189] width 517 height 378
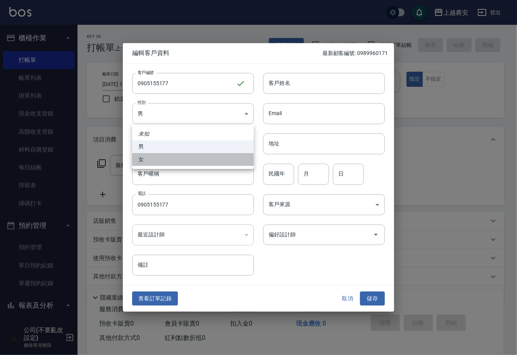
click at [175, 158] on li "女" at bounding box center [193, 159] width 122 height 13
type input "FEMALE"
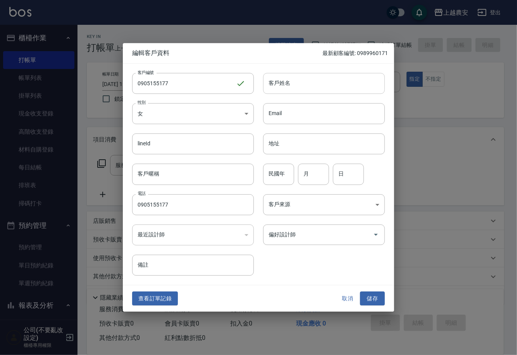
click at [272, 86] on input "客戶姓名" at bounding box center [324, 83] width 122 height 21
type input "許絜晞"
click at [273, 239] on input "偏好設計師" at bounding box center [317, 235] width 103 height 14
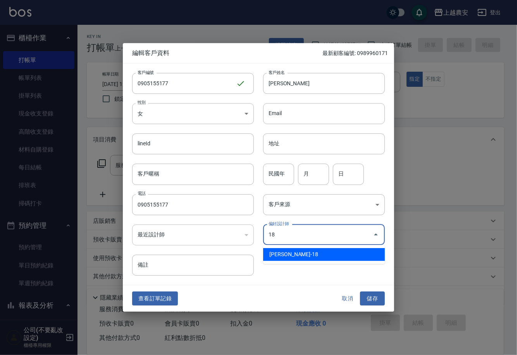
type input "陳亭吟"
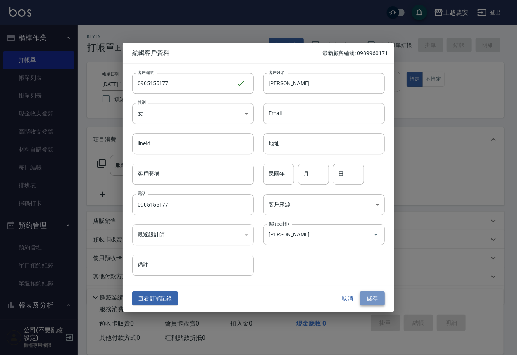
click at [366, 299] on button "儲存" at bounding box center [372, 298] width 25 height 14
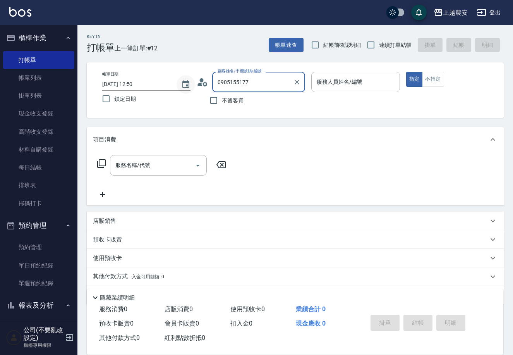
drag, startPoint x: 245, startPoint y: 83, endPoint x: 179, endPoint y: 87, distance: 66.3
click at [180, 87] on div "帳單日期 2025/08/15 12:50 鎖定日期 顧客姓名/手機號碼/編號 0905155177 顧客姓名/手機號碼/編號 不留客資 服務人員姓名/編號 …" at bounding box center [295, 90] width 398 height 37
click at [248, 105] on li "新增 "0910276277"" at bounding box center [258, 102] width 93 height 13
type input "0910276277"
click at [200, 82] on icon at bounding box center [203, 82] width 12 height 12
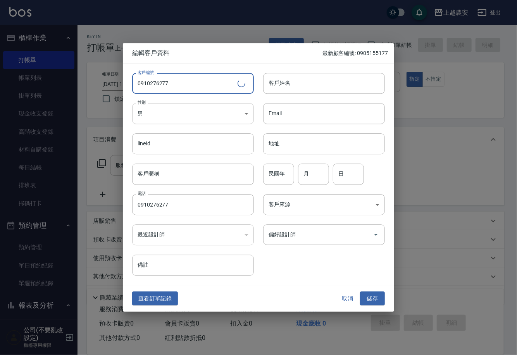
type input "0910276277"
click at [175, 114] on body "上越農安 登出 櫃檯作業 打帳單 帳單列表 掛單列表 現金收支登錄 高階收支登錄 材料自購登錄 每日結帳 排班表 掃碼打卡 預約管理 預約管理 單日預約紀錄 …" at bounding box center [258, 189] width 517 height 378
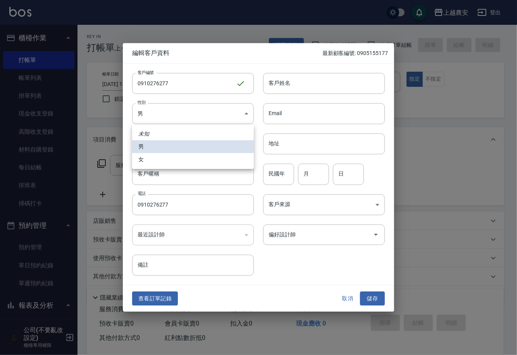
click at [168, 161] on li "女" at bounding box center [193, 159] width 122 height 13
type input "FEMALE"
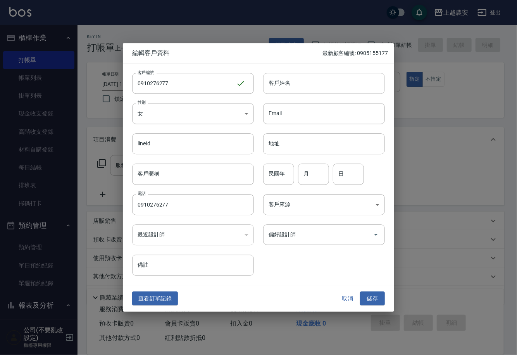
click at [287, 83] on input "客戶姓名" at bounding box center [324, 83] width 122 height 21
type input "吳亞姿"
click at [282, 239] on input "偏好設計師" at bounding box center [317, 235] width 103 height 14
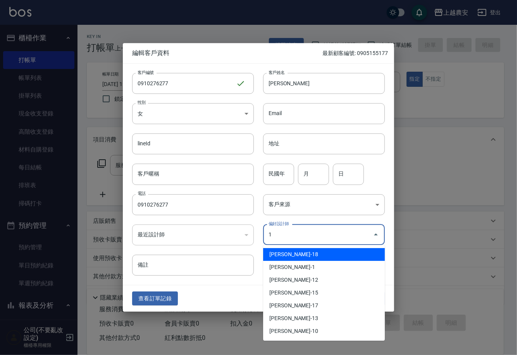
type input "陳亭吟"
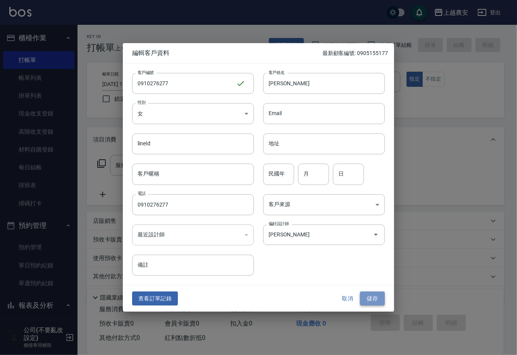
click at [374, 299] on button "儲存" at bounding box center [372, 298] width 25 height 14
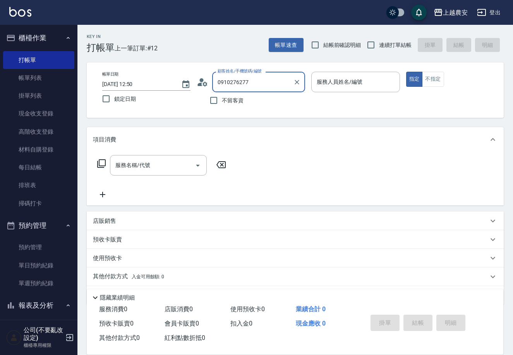
drag, startPoint x: 245, startPoint y: 78, endPoint x: 177, endPoint y: 94, distance: 69.5
click at [177, 94] on div "帳單日期 2025/08/15 12:50 鎖定日期 顧客姓名/手機號碼/編號 0910276277 顧客姓名/手機號碼/編號 不留客資 服務人員姓名/編號 …" at bounding box center [295, 90] width 398 height 37
click at [252, 103] on li "新增 "0986119690"" at bounding box center [258, 102] width 93 height 13
type input "0986119690"
click at [200, 84] on icon at bounding box center [202, 82] width 11 height 8
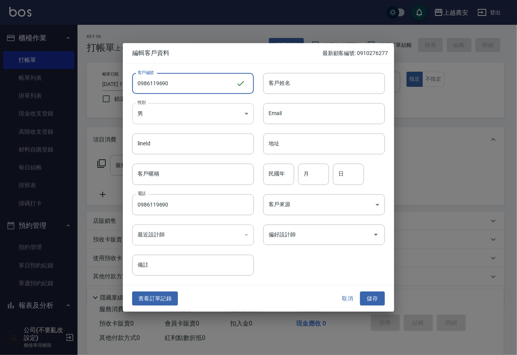
type input "0986119690"
click at [161, 115] on body "上越農安 登出 櫃檯作業 打帳單 帳單列表 掛單列表 現金收支登錄 高階收支登錄 材料自購登錄 每日結帳 排班表 掃碼打卡 預約管理 預約管理 單日預約紀錄 …" at bounding box center [258, 189] width 517 height 378
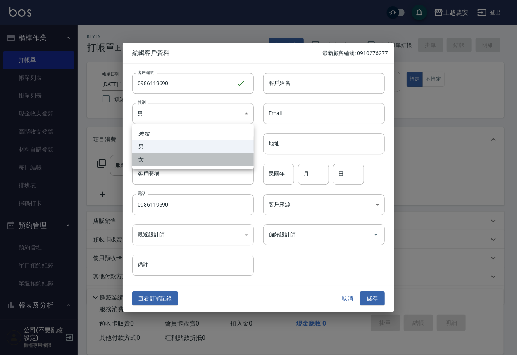
click at [172, 160] on li "女" at bounding box center [193, 159] width 122 height 13
type input "FEMALE"
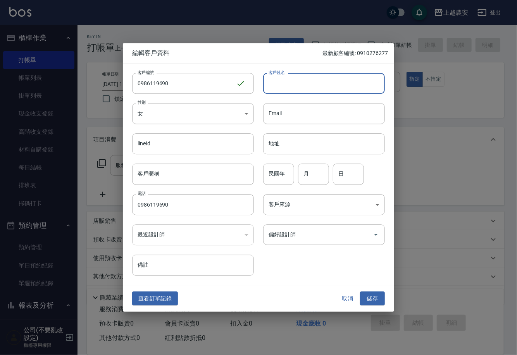
click at [278, 81] on input "客戶姓名" at bounding box center [324, 83] width 122 height 21
type input "張"
click at [373, 297] on button "儲存" at bounding box center [372, 298] width 25 height 14
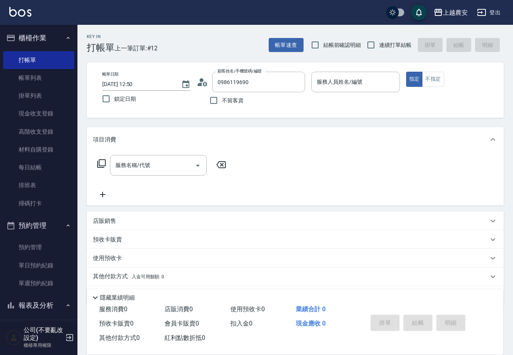
click at [55, 300] on button "報表及分析" at bounding box center [38, 305] width 71 height 20
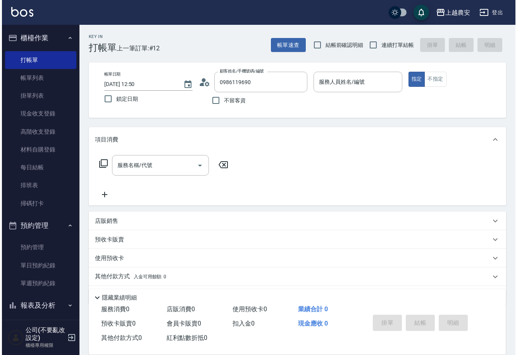
scroll to position [64, 0]
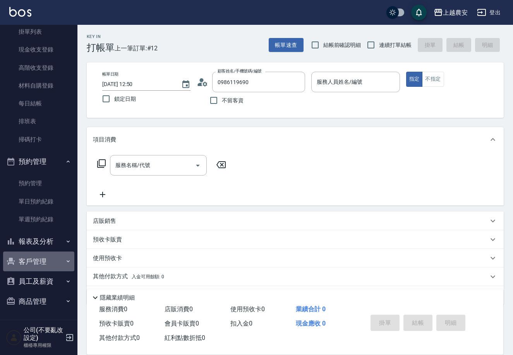
click at [41, 258] on button "客戶管理" at bounding box center [38, 261] width 71 height 20
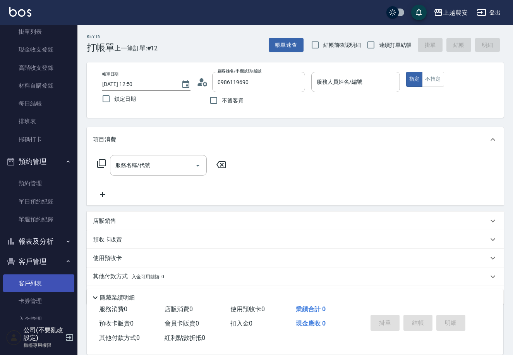
click at [38, 278] on link "客戶列表" at bounding box center [38, 283] width 71 height 18
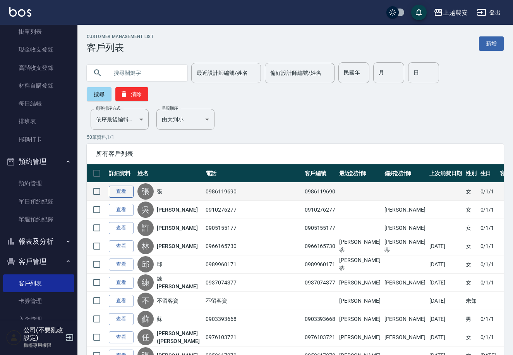
click at [118, 185] on link "查看" at bounding box center [121, 191] width 25 height 12
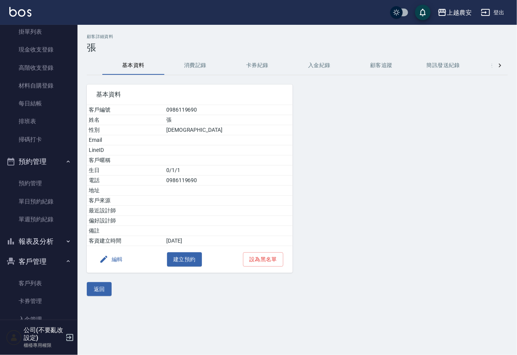
click at [122, 260] on button "編輯" at bounding box center [111, 259] width 30 height 14
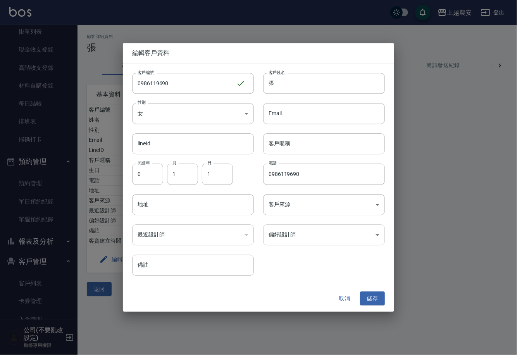
click at [283, 232] on body "上越農安 登出 櫃檯作業 打帳單 帳單列表 掛單列表 現金收支登錄 高階收支登錄 材料自購登錄 每日結帳 排班表 掃碼打卡 預約管理 預約管理 單日預約紀錄 …" at bounding box center [258, 177] width 517 height 355
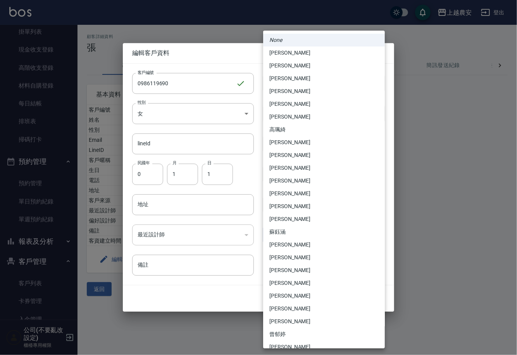
click at [285, 204] on li "陳亭吟" at bounding box center [324, 206] width 122 height 13
type input "3ea2235d-682c-4d33-b48c-8cb01966e171"
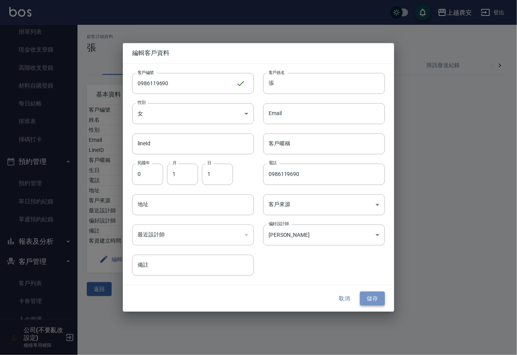
click at [374, 295] on button "儲存" at bounding box center [372, 298] width 25 height 14
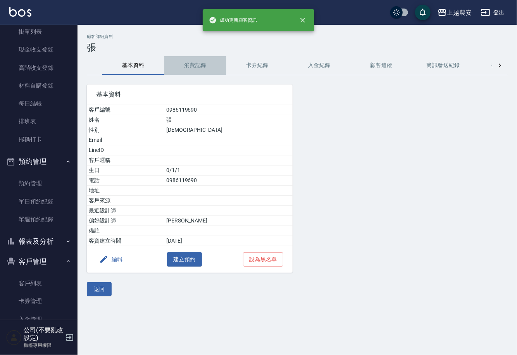
drag, startPoint x: 194, startPoint y: 66, endPoint x: 144, endPoint y: 105, distance: 63.4
click at [194, 67] on button "消費記錄" at bounding box center [195, 65] width 62 height 19
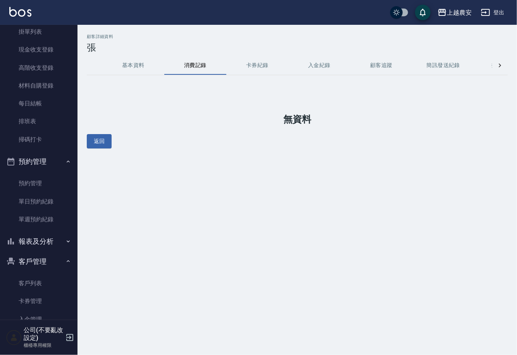
click at [77, 39] on div "櫃檯作業 打帳單 帳單列表 掛單列表 現金收支登錄 高階收支登錄 材料自購登錄 每日結帳 排班表 掃碼打卡 預約管理 預約管理 單日預約紀錄 單週預約紀錄 報…" at bounding box center [39, 190] width 78 height 330
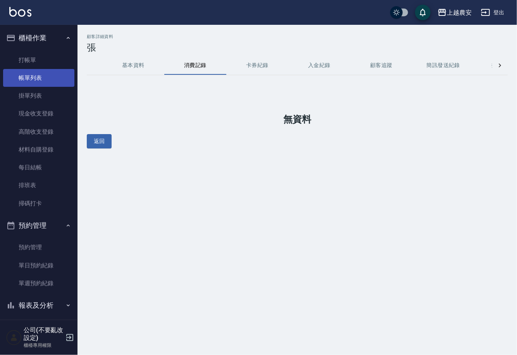
click at [29, 72] on link "帳單列表" at bounding box center [38, 78] width 71 height 18
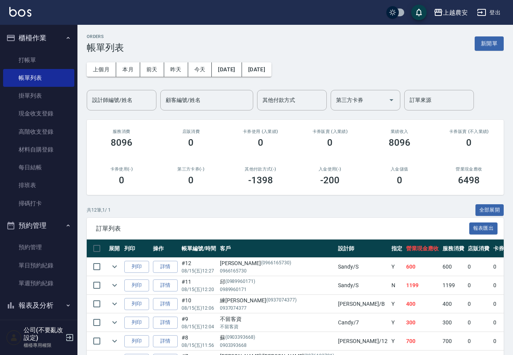
click at [46, 212] on ul "打帳單 帳單列表 掛單列表 現金收支登錄 高階收支登錄 材料自購登錄 每日結帳 排班表 掃碼打卡" at bounding box center [38, 131] width 71 height 167
click at [45, 204] on link "掃碼打卡" at bounding box center [38, 203] width 71 height 18
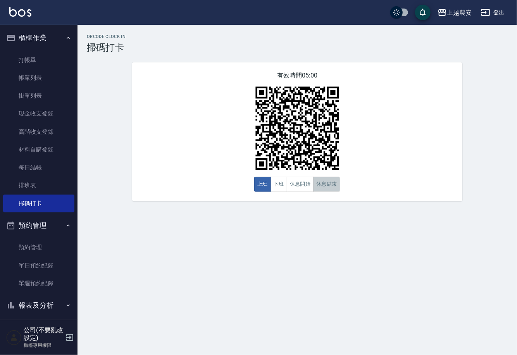
click at [327, 188] on button "休息結束" at bounding box center [326, 184] width 27 height 15
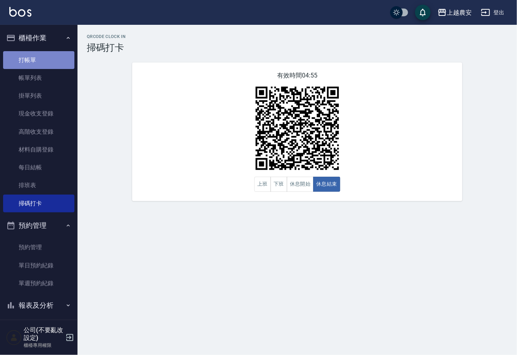
click at [51, 58] on link "打帳單" at bounding box center [38, 60] width 71 height 18
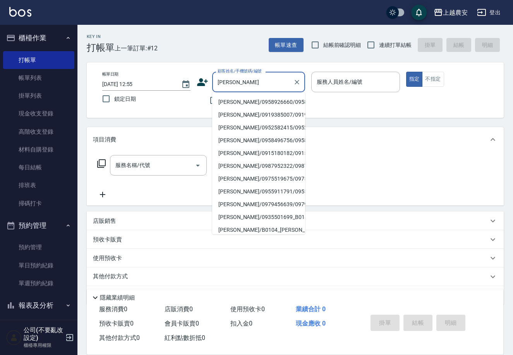
scroll to position [22, 0]
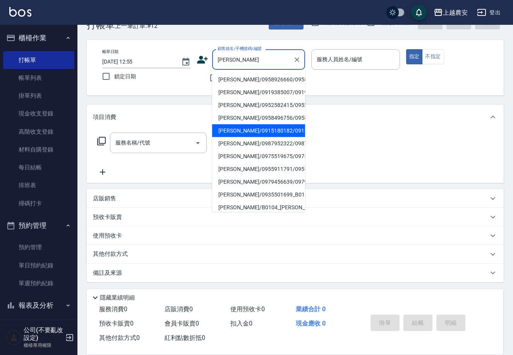
click at [279, 135] on li "陳靜雯/0915180182/0915180182" at bounding box center [258, 130] width 93 height 13
type input "陳靜雯/0915180182/0915180182"
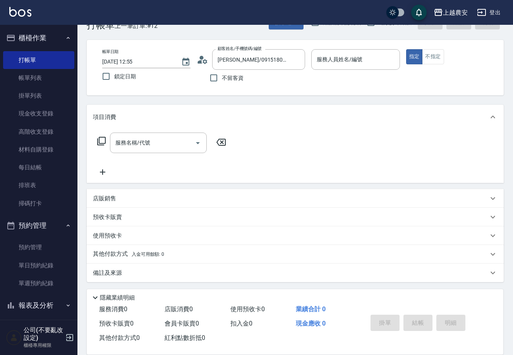
click at [207, 58] on icon at bounding box center [203, 60] width 12 height 12
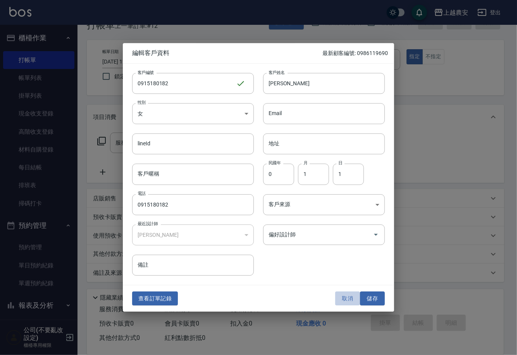
click at [344, 294] on button "取消" at bounding box center [347, 298] width 25 height 14
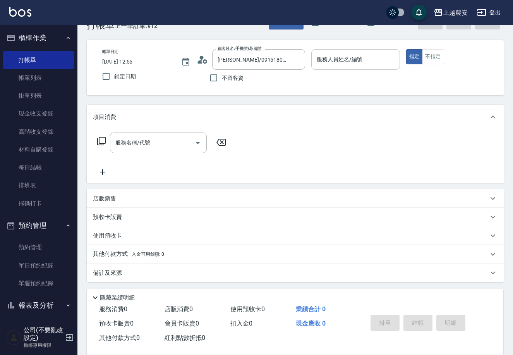
click at [338, 65] on input "服務人員姓名/編號" at bounding box center [355, 60] width 81 height 14
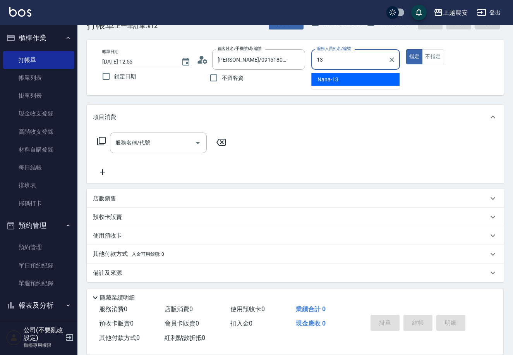
type input "Nana-13"
type button "true"
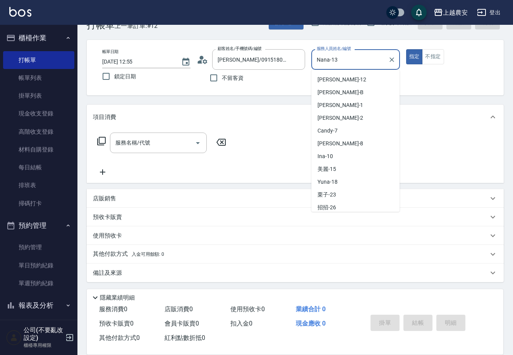
scroll to position [117, 0]
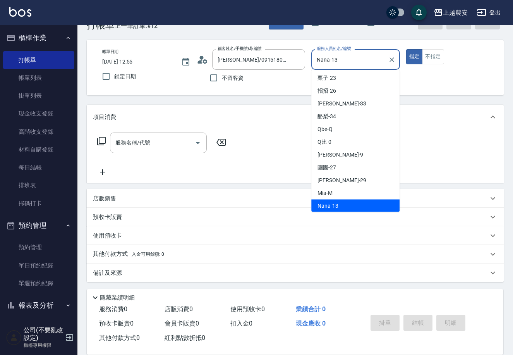
drag, startPoint x: 335, startPoint y: 64, endPoint x: 289, endPoint y: 70, distance: 45.7
click at [292, 70] on div "帳單日期 2025/08/15 12:55 鎖定日期 顧客姓名/手機號碼/編號 陳靜雯/0915180182/0915180182 顧客姓名/手機號碼/編號 …" at bounding box center [295, 67] width 398 height 37
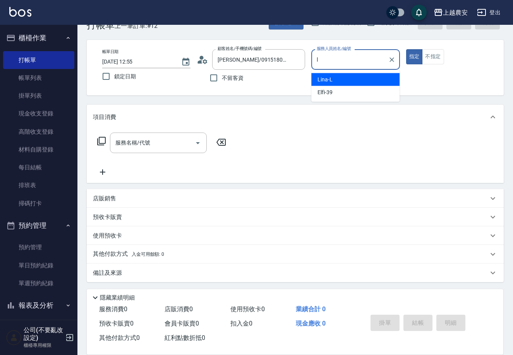
scroll to position [0, 0]
type input "Lina-L"
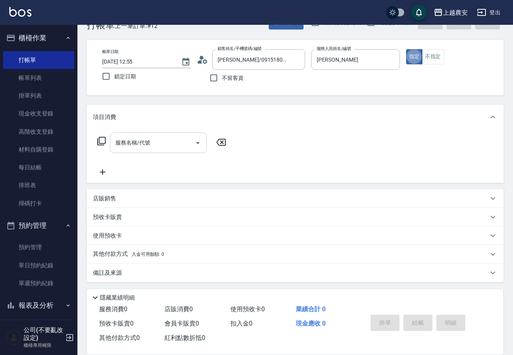
click at [150, 138] on input "服務名稱/代號" at bounding box center [152, 143] width 78 height 14
click at [103, 142] on icon at bounding box center [101, 140] width 9 height 9
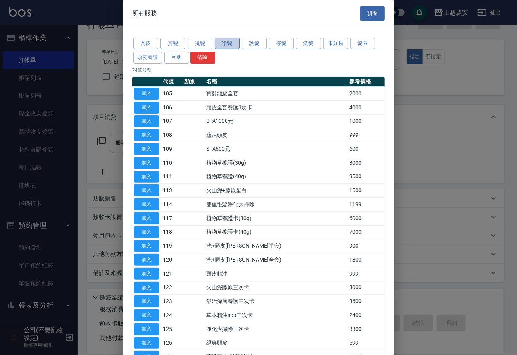
click at [223, 48] on button "染髮" at bounding box center [227, 44] width 25 height 12
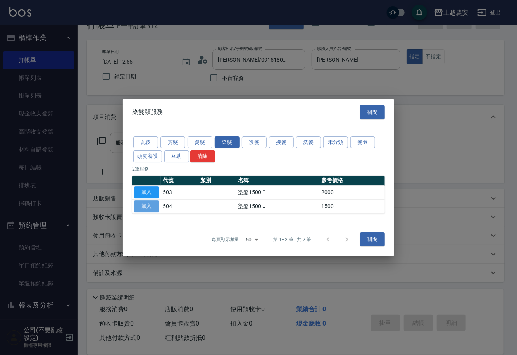
click at [152, 206] on button "加入" at bounding box center [146, 206] width 25 height 12
type input "染髮1500↓(504)"
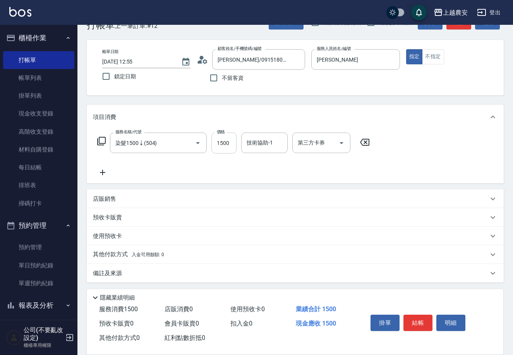
click at [220, 145] on input "1500" at bounding box center [223, 142] width 25 height 21
type input "999"
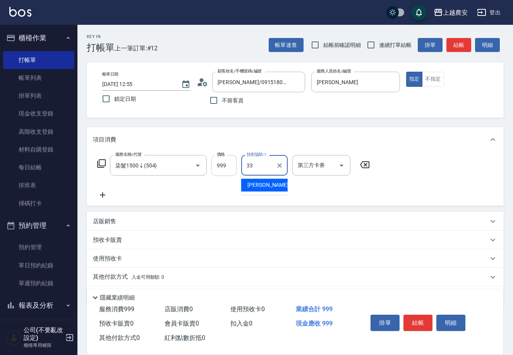
type input "小欣-33"
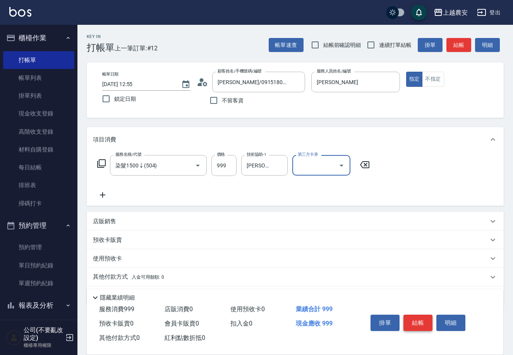
click at [412, 314] on button "結帳" at bounding box center [418, 322] width 29 height 16
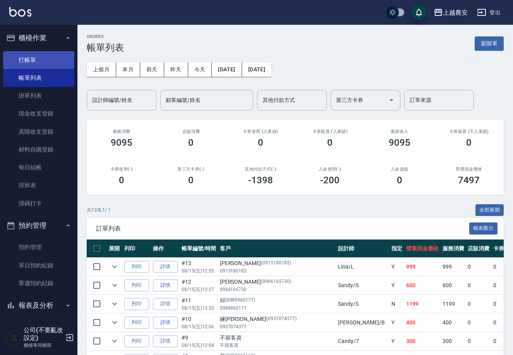
click at [32, 57] on link "打帳單" at bounding box center [38, 60] width 71 height 18
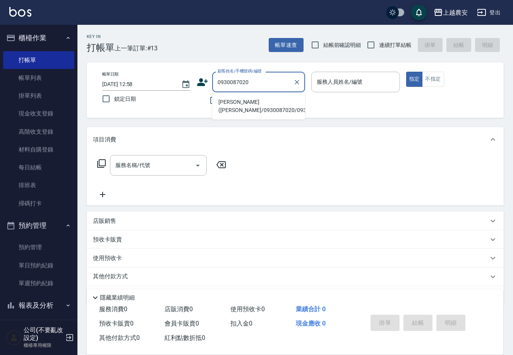
click at [256, 105] on li "涵哲(黃/0930087020/0930087020" at bounding box center [258, 106] width 93 height 21
type input "涵哲(黃/0930087020/0930087020"
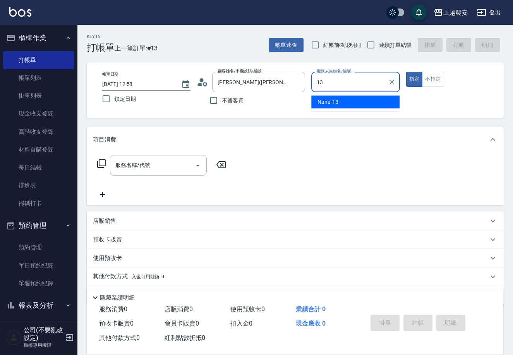
type input "Nana-13"
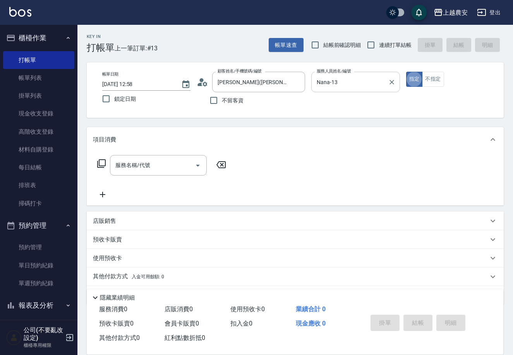
type button "true"
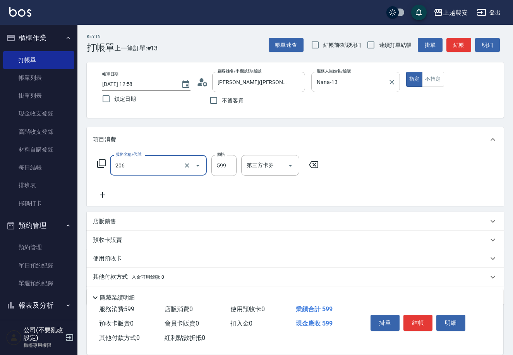
type input "洗+剪(206)"
type input "800"
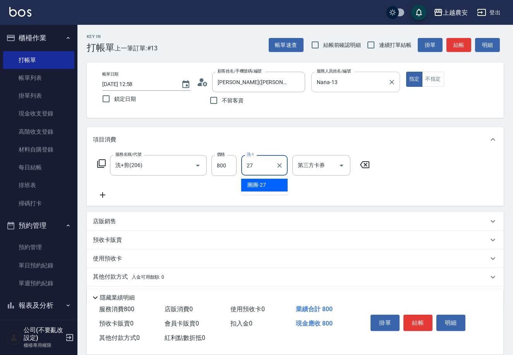
type input "團團-27"
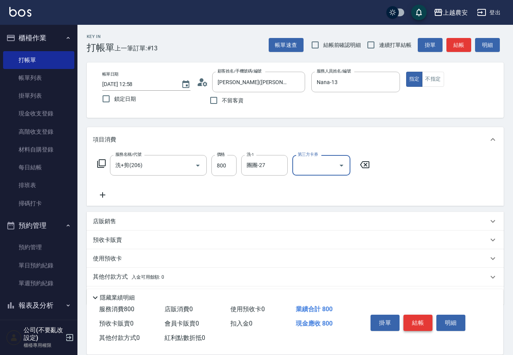
click at [423, 323] on button "結帳" at bounding box center [418, 322] width 29 height 16
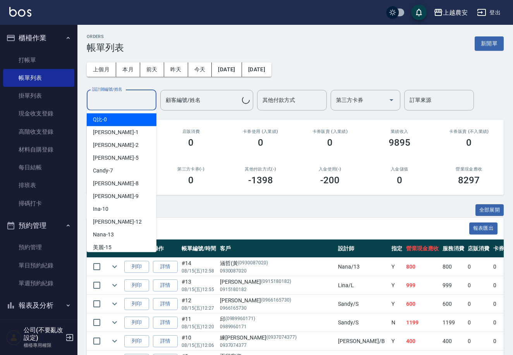
click at [110, 99] on input "設計師編號/姓名" at bounding box center [121, 100] width 63 height 14
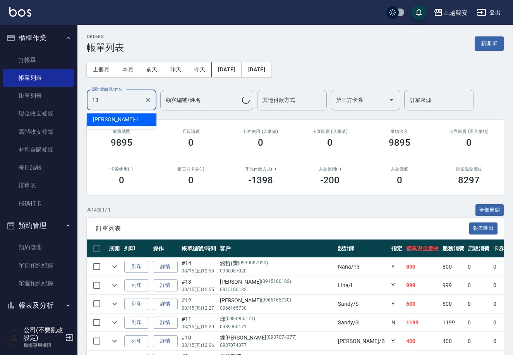
type input "Nana-13"
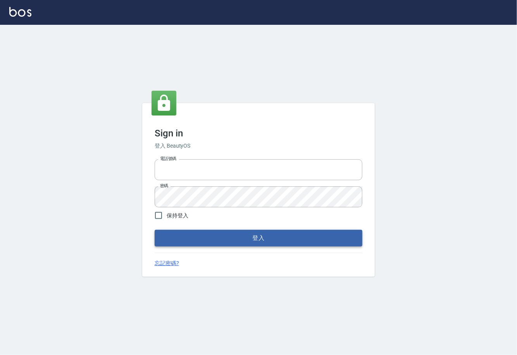
type input "0225929166"
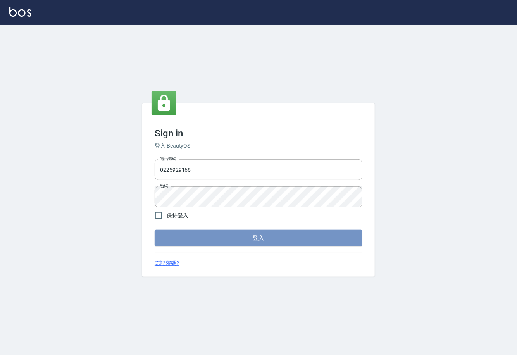
drag, startPoint x: 254, startPoint y: 239, endPoint x: 220, endPoint y: 253, distance: 36.8
click at [254, 238] on button "登入" at bounding box center [259, 238] width 208 height 16
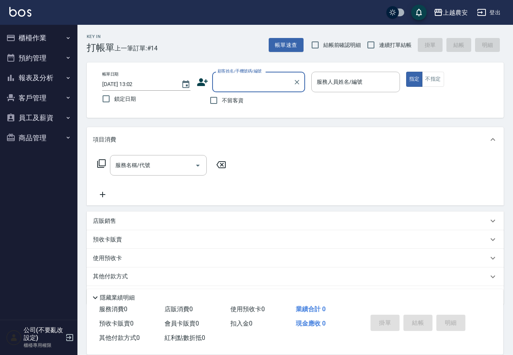
click at [29, 45] on button "櫃檯作業" at bounding box center [38, 38] width 71 height 20
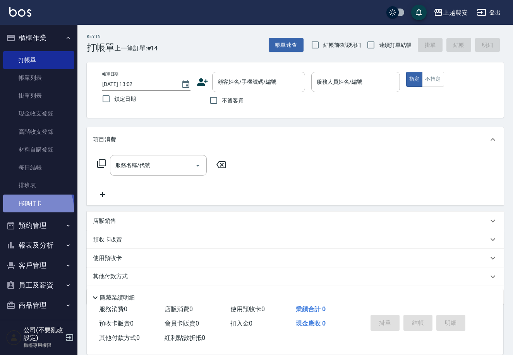
click at [29, 209] on link "掃碼打卡" at bounding box center [38, 203] width 71 height 18
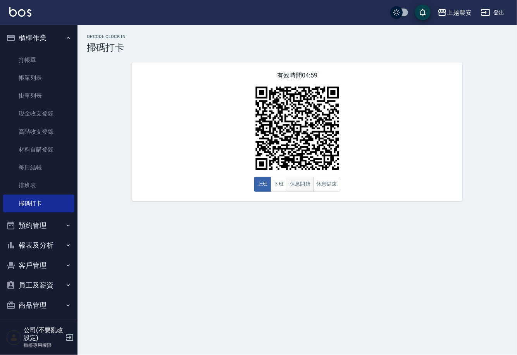
click at [299, 185] on button "休息開始" at bounding box center [300, 184] width 27 height 15
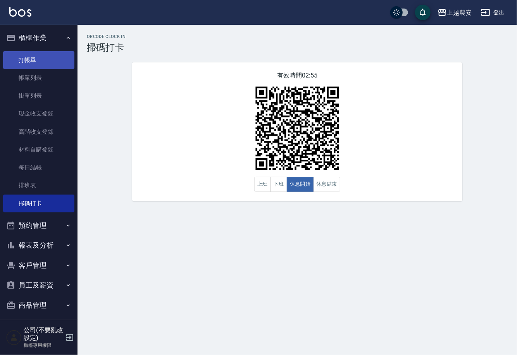
click at [30, 54] on link "打帳單" at bounding box center [38, 60] width 71 height 18
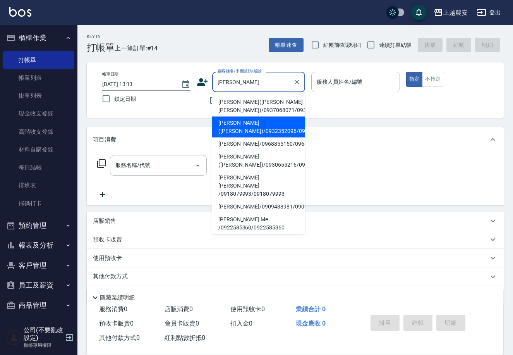
click at [240, 129] on li "[PERSON_NAME]([PERSON_NAME])/0932352096/0932352096" at bounding box center [258, 127] width 93 height 21
type input "[PERSON_NAME]([PERSON_NAME])/0932352096/0932352096"
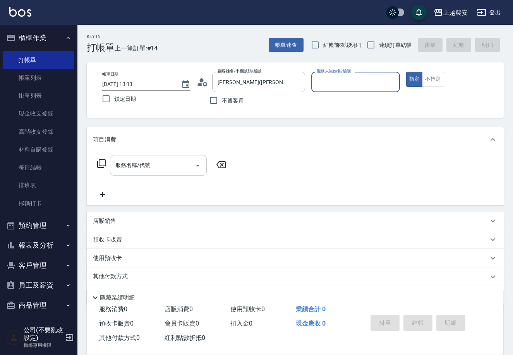
type input "Candy-7"
click at [144, 155] on div "服務名稱/代號" at bounding box center [158, 165] width 97 height 21
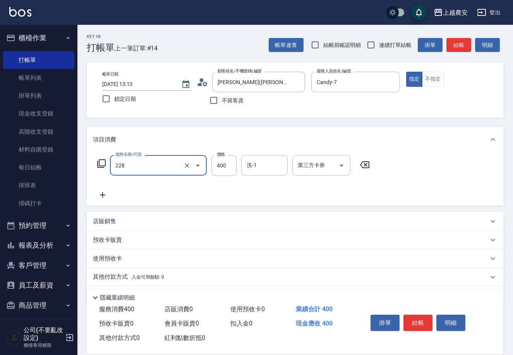
type input "洗髮(228)"
type input "林品妤-32"
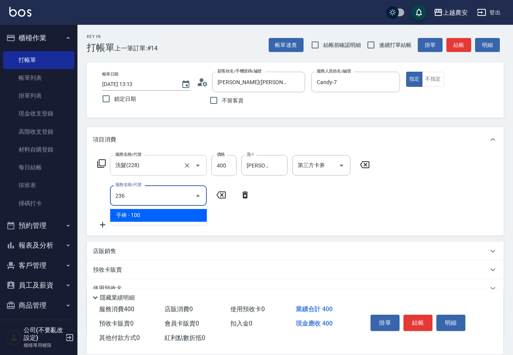
type input "手棒(236)"
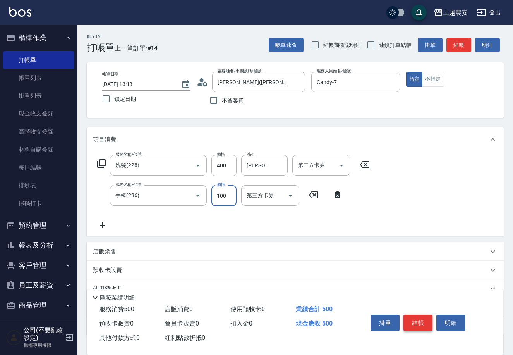
click at [417, 321] on button "結帳" at bounding box center [418, 322] width 29 height 16
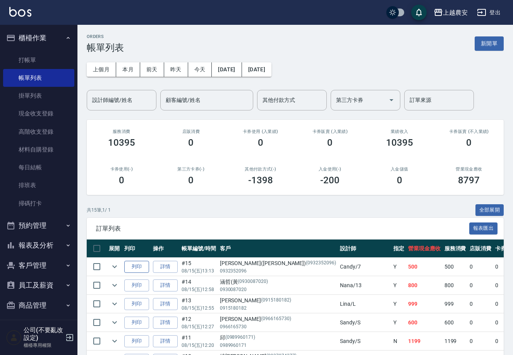
click at [133, 266] on button "列印" at bounding box center [136, 267] width 25 height 12
click at [16, 211] on link "掃碼打卡" at bounding box center [38, 203] width 71 height 18
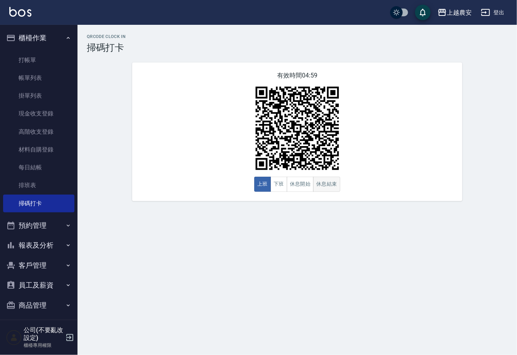
click at [335, 181] on button "休息結束" at bounding box center [326, 184] width 27 height 15
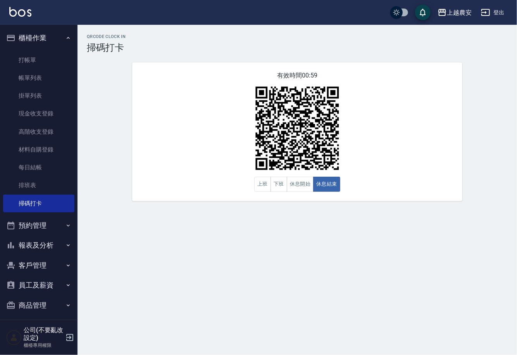
drag, startPoint x: 39, startPoint y: 60, endPoint x: 139, endPoint y: 51, distance: 99.9
click at [39, 59] on link "打帳單" at bounding box center [38, 60] width 71 height 18
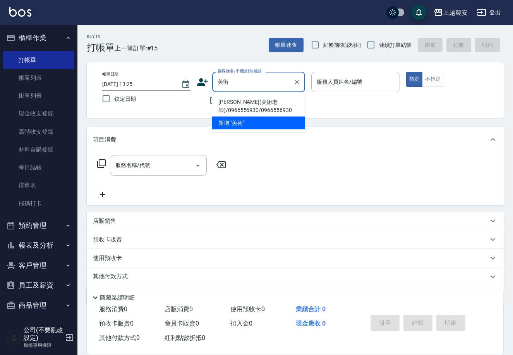
click at [244, 102] on li "陳永青(美術老師)/0966556930/0966556930" at bounding box center [258, 106] width 93 height 21
type input "陳永青(美術老師)/0966556930/0966556930"
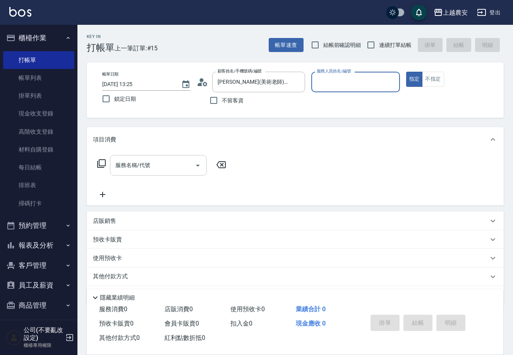
type input "Candy-7"
click at [175, 160] on input "服務名稱/代號" at bounding box center [152, 165] width 78 height 14
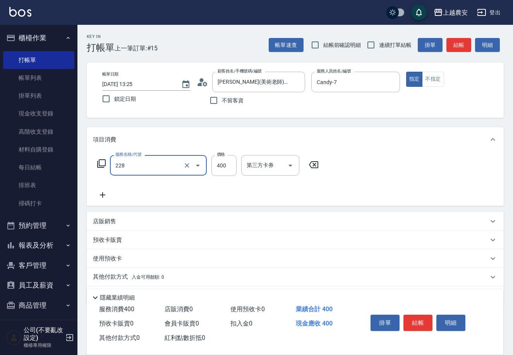
type input "洗髮(228)"
type input "栗子-23"
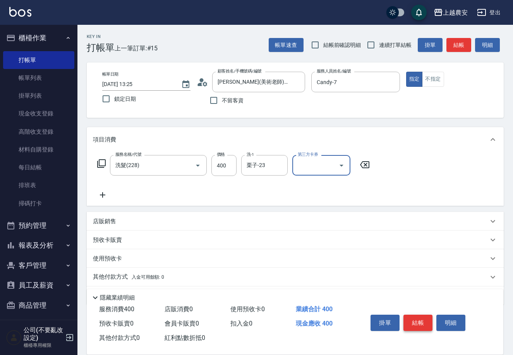
click at [414, 318] on button "結帳" at bounding box center [418, 322] width 29 height 16
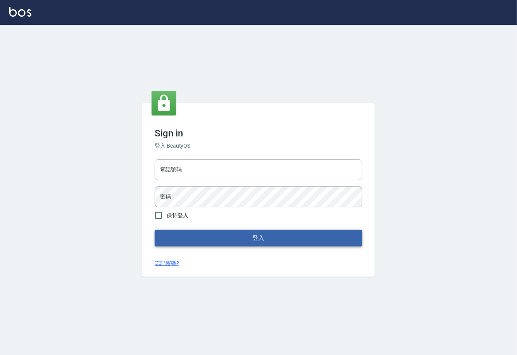
type input "0225929166"
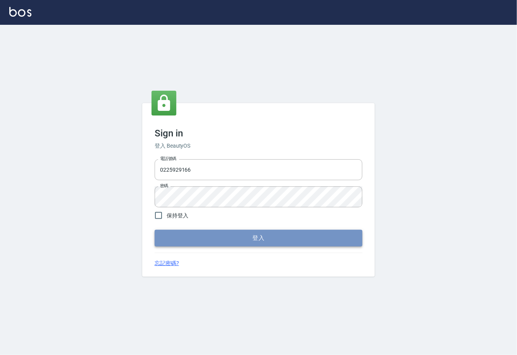
click at [270, 237] on button "登入" at bounding box center [259, 238] width 208 height 16
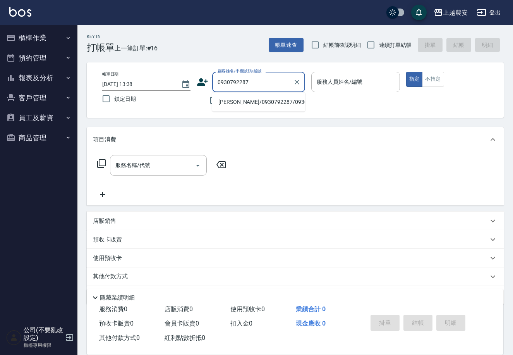
click at [246, 102] on li "小偉/0930792287/0930792287" at bounding box center [258, 102] width 93 height 13
type input "小偉/0930792287/0930792287"
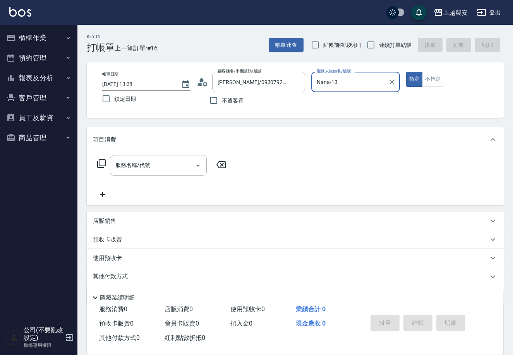
type input "Nana-13"
drag, startPoint x: 155, startPoint y: 174, endPoint x: 161, endPoint y: 172, distance: 6.1
click at [161, 172] on div "服務名稱/代號" at bounding box center [158, 165] width 97 height 21
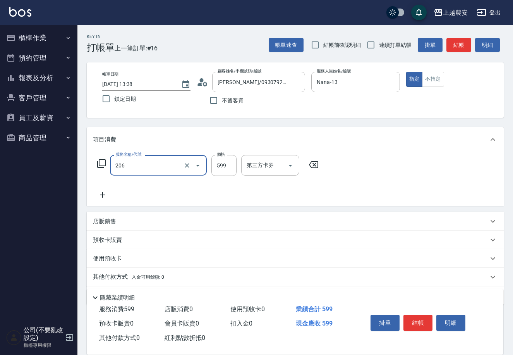
type input "洗+剪(206)"
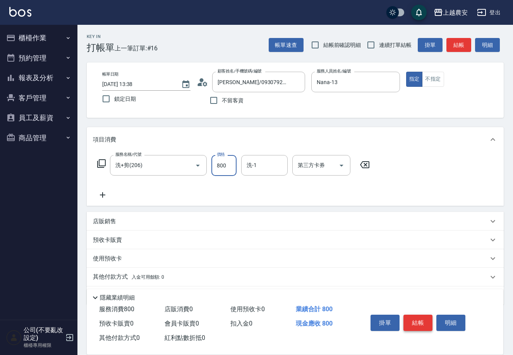
type input "800"
click at [417, 318] on button "結帳" at bounding box center [418, 322] width 29 height 16
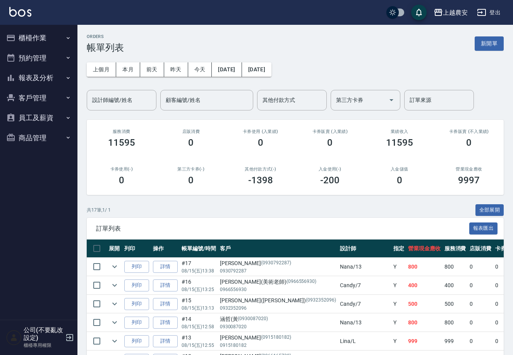
click at [38, 39] on button "櫃檯作業" at bounding box center [38, 38] width 71 height 20
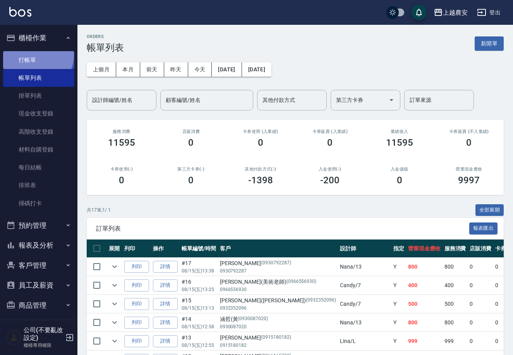
click at [35, 54] on link "打帳單" at bounding box center [38, 60] width 71 height 18
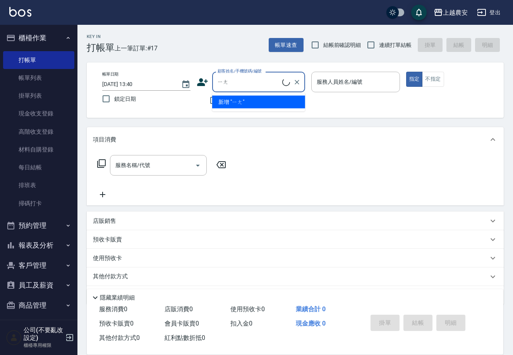
type input "央"
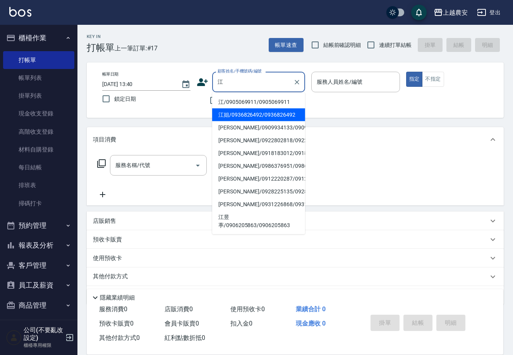
click at [235, 117] on li "江姐/0936826492/0936826492" at bounding box center [258, 114] width 93 height 13
type input "江姐/0936826492/0936826492"
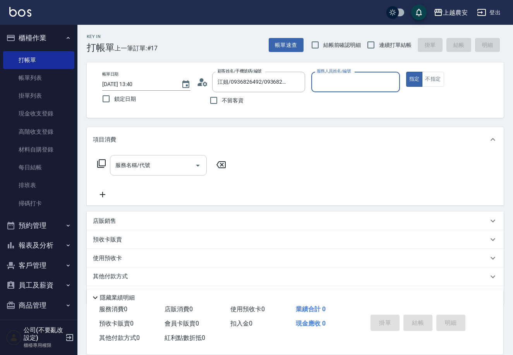
type input "Candy-7"
click at [177, 161] on input "服務名稱/代號" at bounding box center [152, 165] width 78 height 14
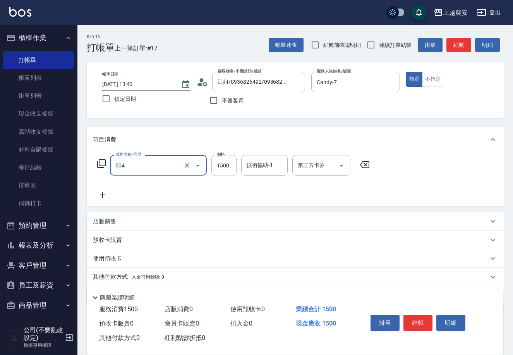
type input "染髮1500↓(504)"
type input "1400"
click at [421, 319] on button "結帳" at bounding box center [418, 322] width 29 height 16
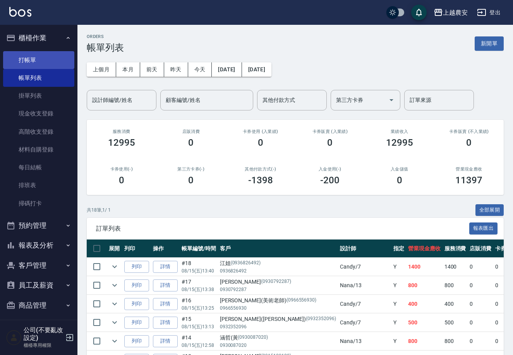
click at [20, 55] on link "打帳單" at bounding box center [38, 60] width 71 height 18
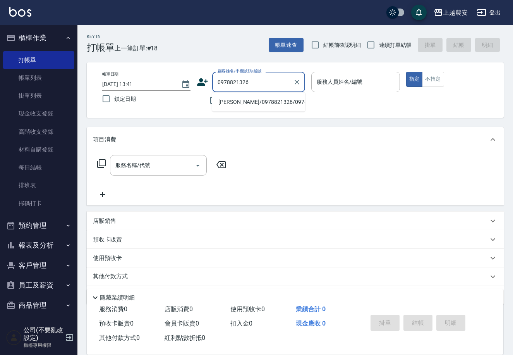
click at [234, 103] on li "[PERSON_NAME]/0978821326/0978821326" at bounding box center [258, 102] width 93 height 13
type input "[PERSON_NAME]/0978821326/0978821326"
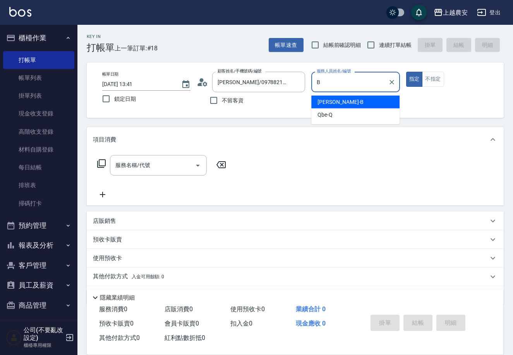
type input "美雅-B"
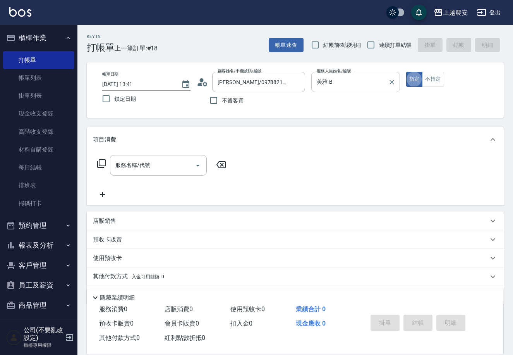
type button "true"
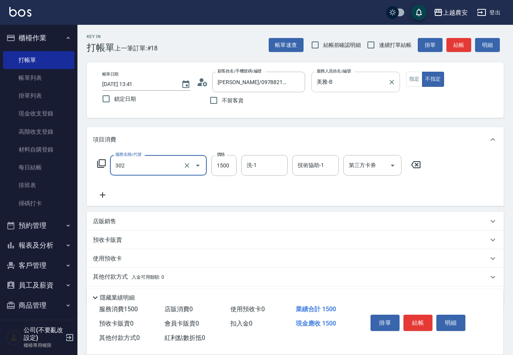
type input "燙髮1500↓(自購)(302)"
type input "1799"
click at [418, 321] on button "結帳" at bounding box center [418, 322] width 29 height 16
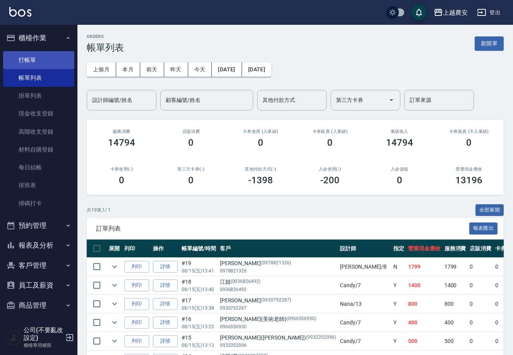
click at [28, 60] on link "打帳單" at bounding box center [38, 60] width 71 height 18
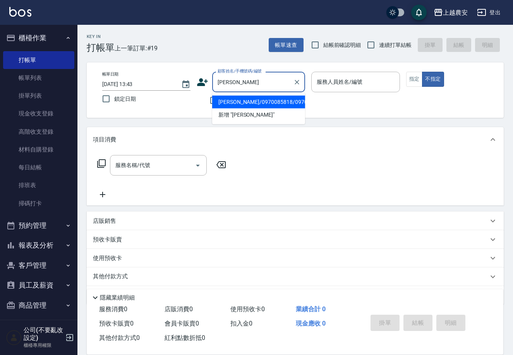
click at [252, 100] on li "[PERSON_NAME]/0970085818/0970085818" at bounding box center [258, 102] width 93 height 13
type input "[PERSON_NAME]/0970085818/0970085818"
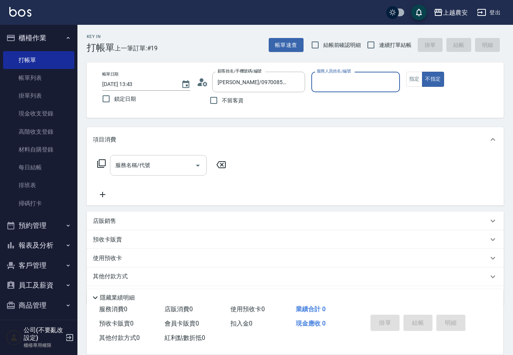
type input "Nana-13"
click at [411, 80] on button "指定" at bounding box center [414, 79] width 17 height 15
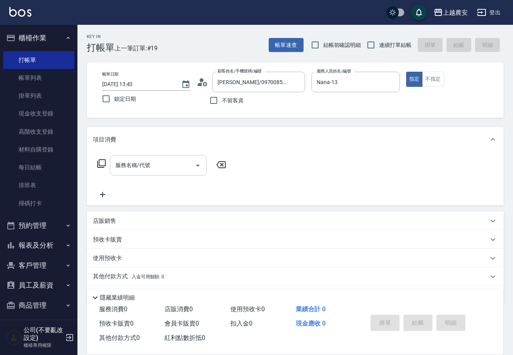
click at [161, 164] on input "服務名稱/代號" at bounding box center [152, 165] width 78 height 14
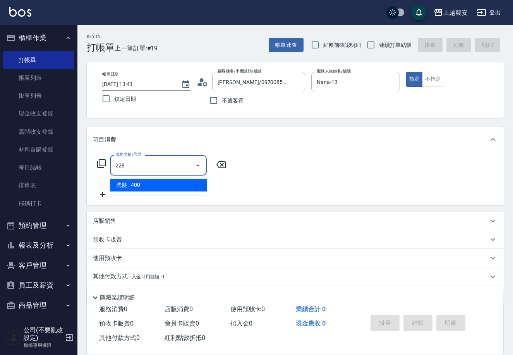
type input "洗髮(228)"
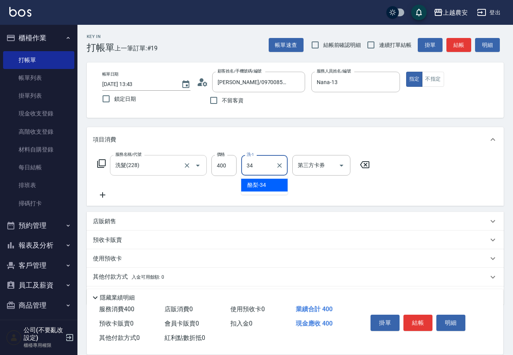
type input "酪梨-34"
click at [422, 320] on button "結帳" at bounding box center [418, 322] width 29 height 16
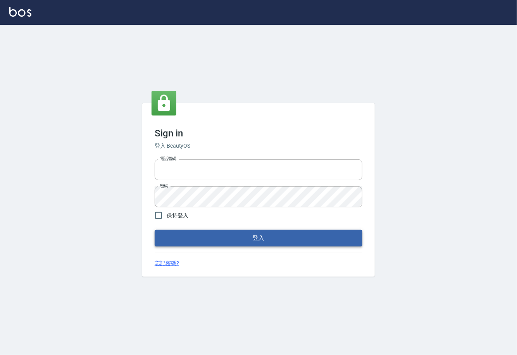
type input "0225929166"
click at [272, 241] on button "登入" at bounding box center [259, 238] width 208 height 16
type input "0225929166"
click at [261, 243] on button "登入" at bounding box center [259, 238] width 208 height 16
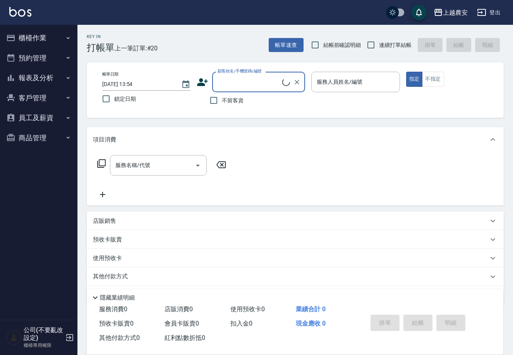
click at [39, 92] on button "客戶管理" at bounding box center [38, 98] width 71 height 20
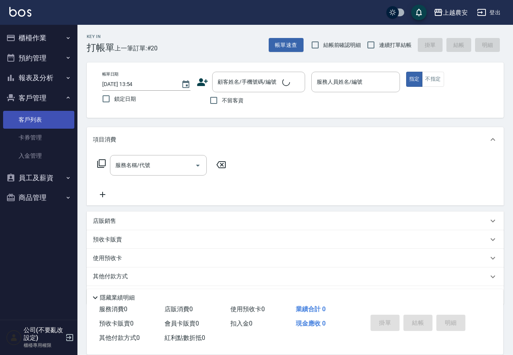
click at [40, 123] on link "客戶列表" at bounding box center [38, 120] width 71 height 18
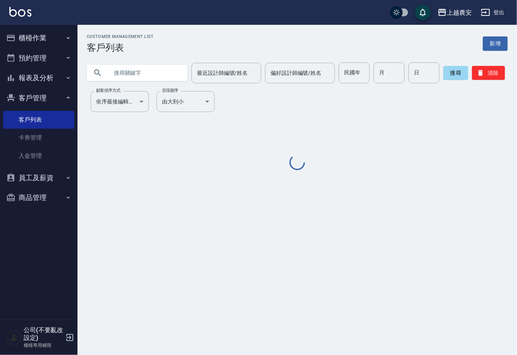
click at [133, 75] on input "text" at bounding box center [144, 72] width 73 height 21
type input "0917566060"
click at [449, 69] on button "搜尋" at bounding box center [455, 73] width 25 height 14
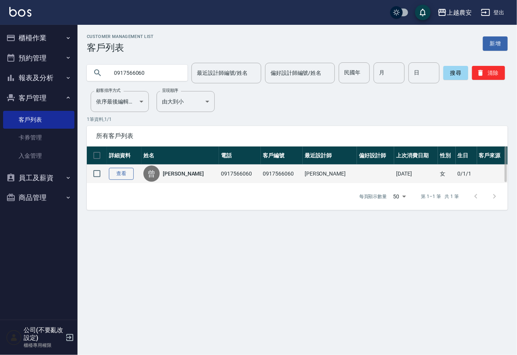
click at [120, 173] on link "查看" at bounding box center [121, 174] width 25 height 12
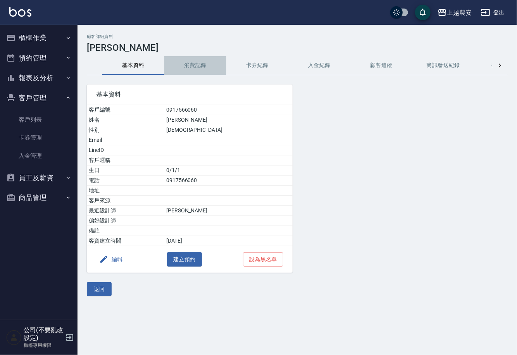
click at [194, 68] on button "消費記錄" at bounding box center [195, 65] width 62 height 19
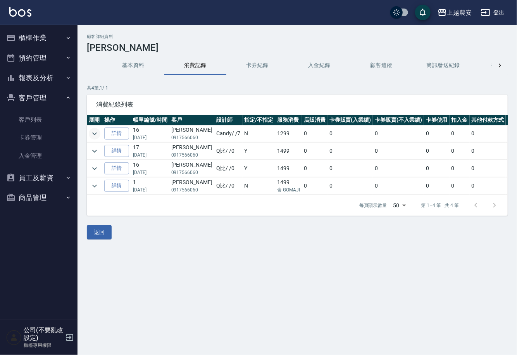
click at [96, 133] on icon "expand row" at bounding box center [94, 133] width 5 height 3
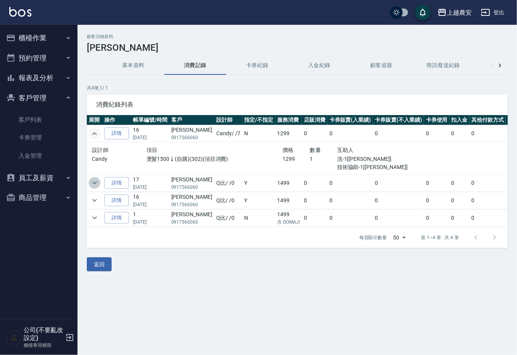
click at [93, 180] on icon "expand row" at bounding box center [94, 182] width 9 height 9
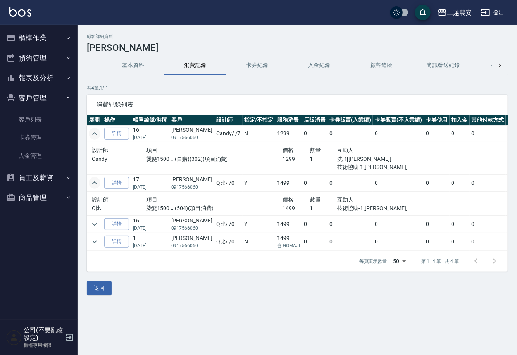
click at [30, 36] on button "櫃檯作業" at bounding box center [38, 38] width 71 height 20
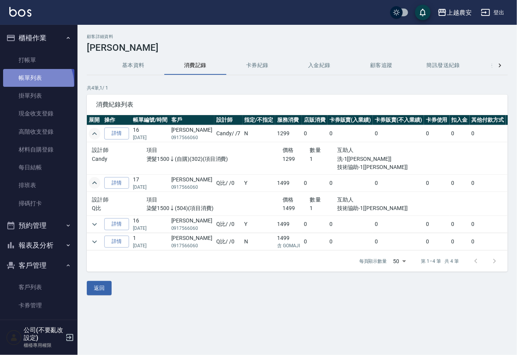
click at [28, 84] on link "帳單列表" at bounding box center [38, 78] width 71 height 18
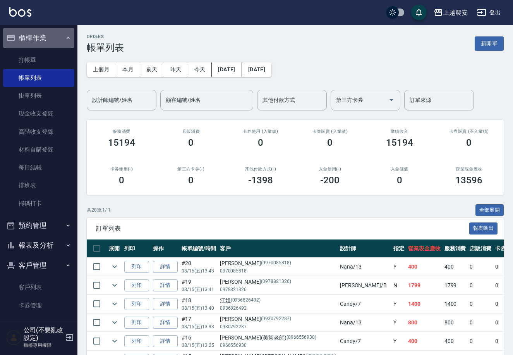
drag, startPoint x: 41, startPoint y: 31, endPoint x: 41, endPoint y: 43, distance: 12.0
click at [41, 41] on button "櫃檯作業" at bounding box center [38, 38] width 71 height 20
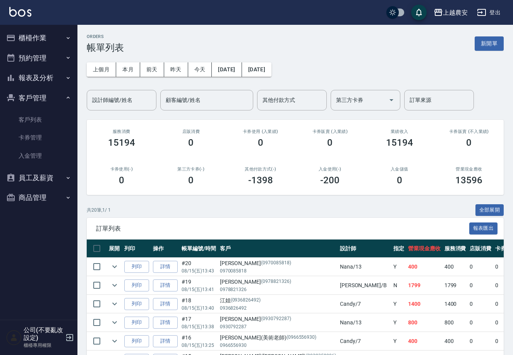
click at [39, 38] on button "櫃檯作業" at bounding box center [38, 38] width 71 height 20
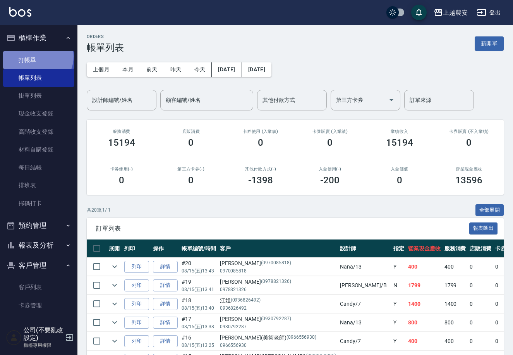
click at [36, 56] on link "打帳單" at bounding box center [38, 60] width 71 height 18
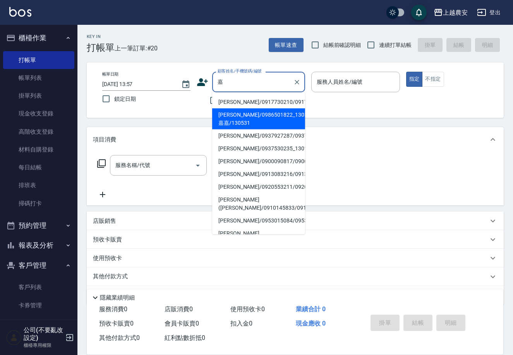
click at [237, 115] on li "[PERSON_NAME]/0986501822_130531_嘉嘉/130531" at bounding box center [258, 118] width 93 height 21
type input "[PERSON_NAME]/0986501822_130531_嘉嘉/130531"
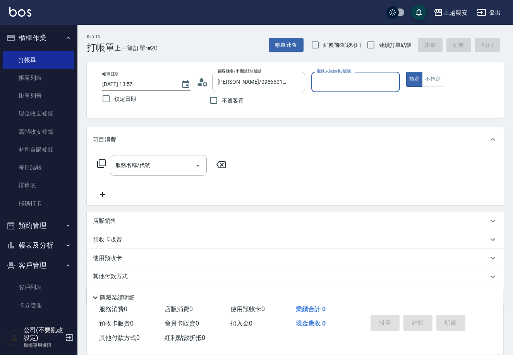
type input "Nana-13"
click at [164, 161] on input "服務名稱/代號" at bounding box center [152, 165] width 78 height 14
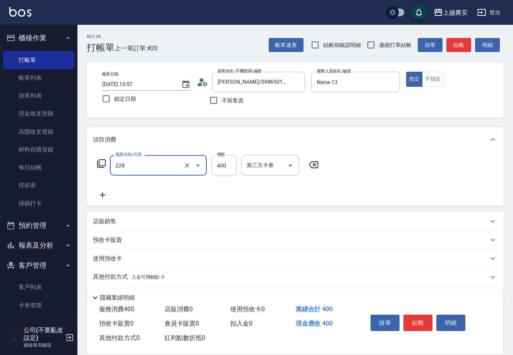
type input "洗髮(228)"
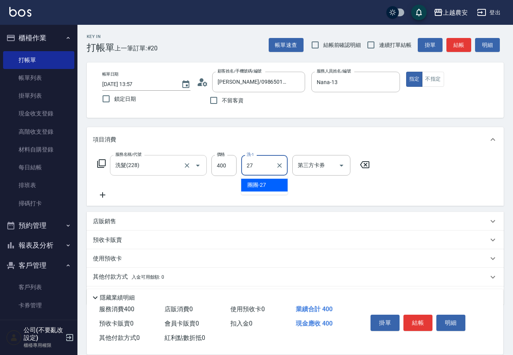
type input "團團-27"
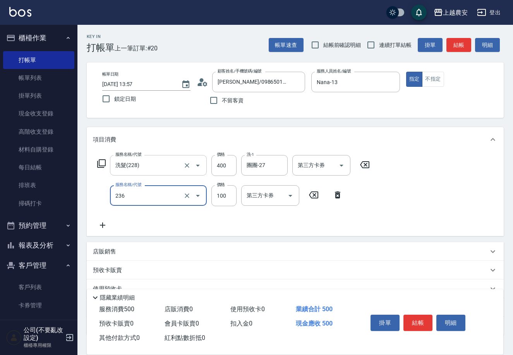
type input "手棒(236)"
click at [415, 325] on button "結帳" at bounding box center [418, 322] width 29 height 16
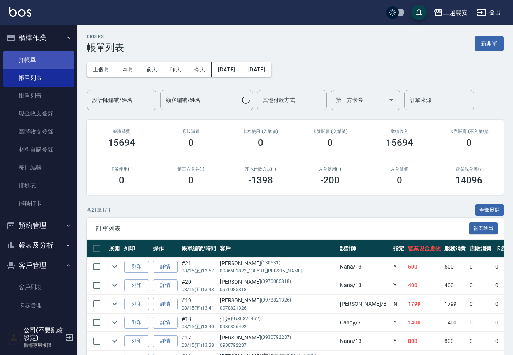
click at [24, 59] on link "打帳單" at bounding box center [38, 60] width 71 height 18
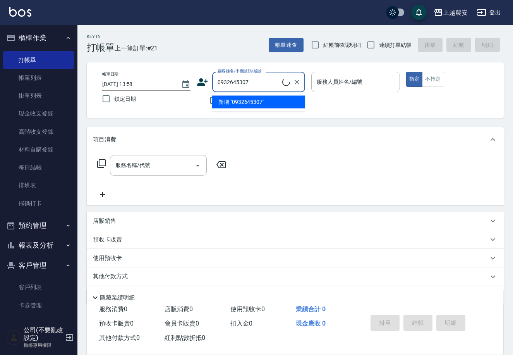
click at [242, 103] on li "新增 "0932645307"" at bounding box center [258, 102] width 93 height 13
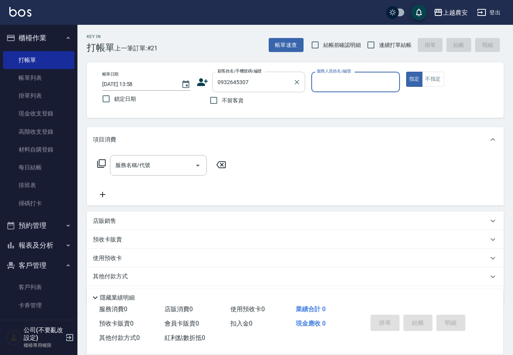
click at [255, 87] on input "0932645307" at bounding box center [253, 82] width 74 height 14
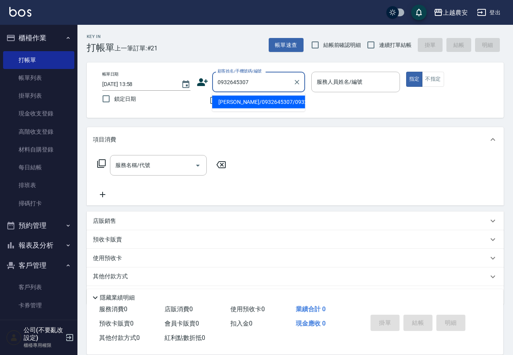
click at [252, 101] on li "[PERSON_NAME]/0932645307/0932645307" at bounding box center [258, 102] width 93 height 13
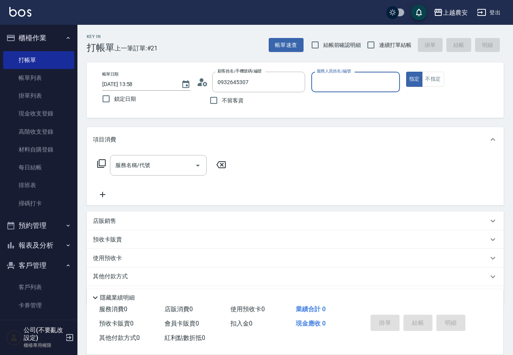
type input "[PERSON_NAME]/0932645307/0932645307"
type input "12"
type button "true"
type input "Yoko-12"
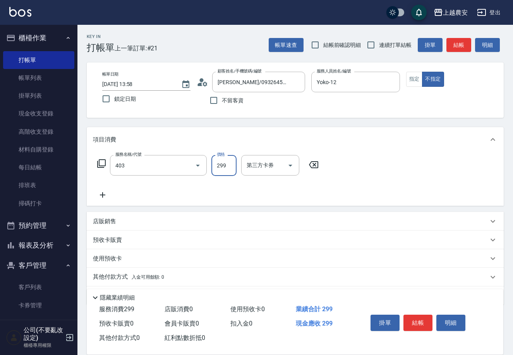
type input "剪髮(403)"
type input "300"
click at [419, 318] on button "結帳" at bounding box center [418, 322] width 29 height 16
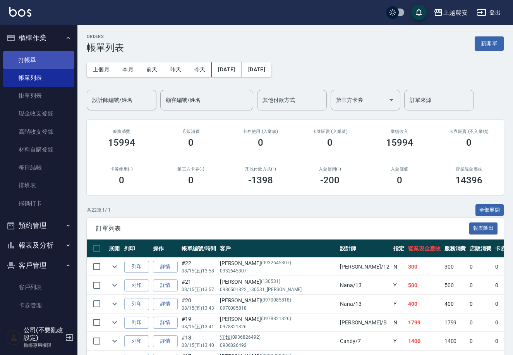
click at [30, 59] on link "打帳單" at bounding box center [38, 60] width 71 height 18
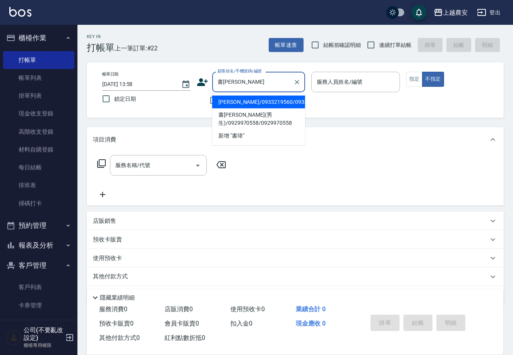
click at [256, 106] on li "[PERSON_NAME]/0933219560/0933219560" at bounding box center [258, 102] width 93 height 13
type input "[PERSON_NAME]/0933219560/0933219560"
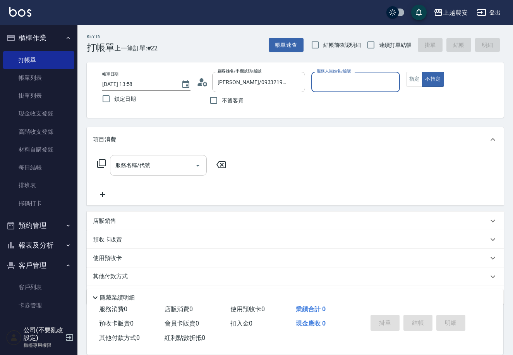
type input "Candy-7"
click at [413, 78] on button "指定" at bounding box center [414, 79] width 17 height 15
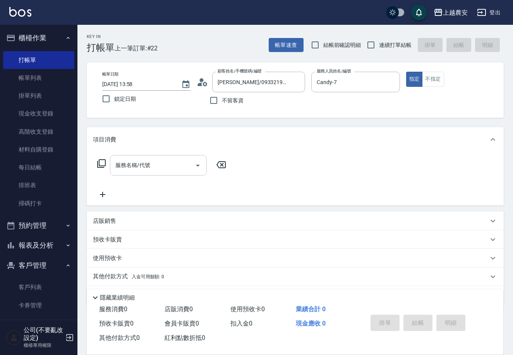
click at [194, 166] on icon "Open" at bounding box center [197, 165] width 9 height 9
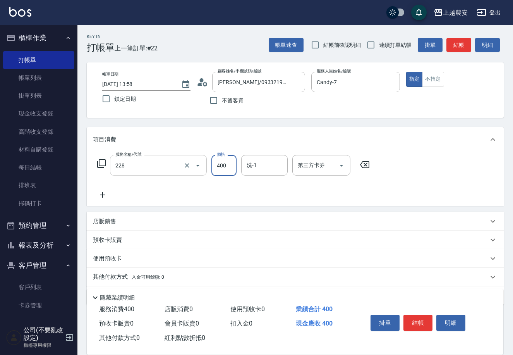
type input "洗髮(228)"
type input "栗子-23"
click at [418, 322] on button "結帳" at bounding box center [418, 322] width 29 height 16
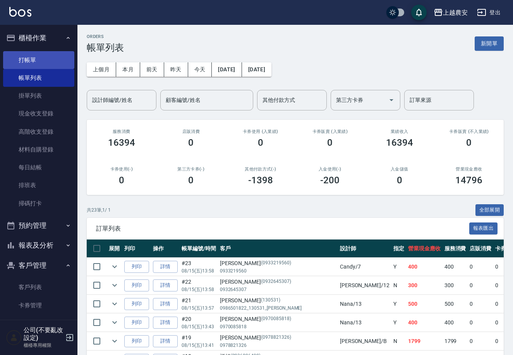
click at [34, 61] on link "打帳單" at bounding box center [38, 60] width 71 height 18
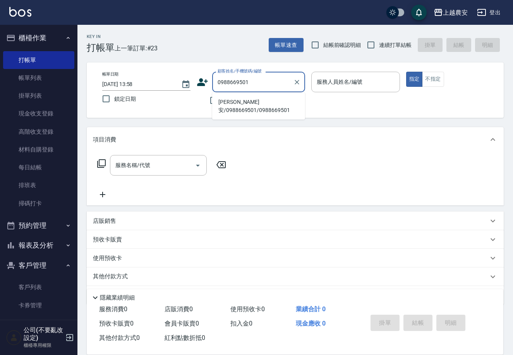
click at [260, 99] on li "[PERSON_NAME]安/0988669501/0988669501" at bounding box center [258, 106] width 93 height 21
type input "[PERSON_NAME]安/0988669501/0988669501"
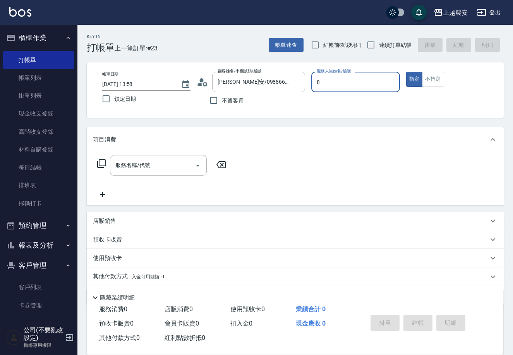
type input "[PERSON_NAME]-8"
type button "true"
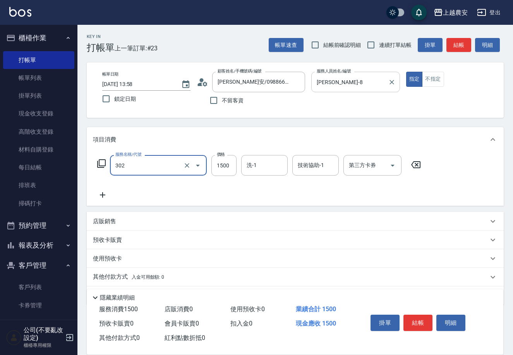
type input "燙髮1500↓(自購)(302)"
type input "1299"
type input "小欣-33"
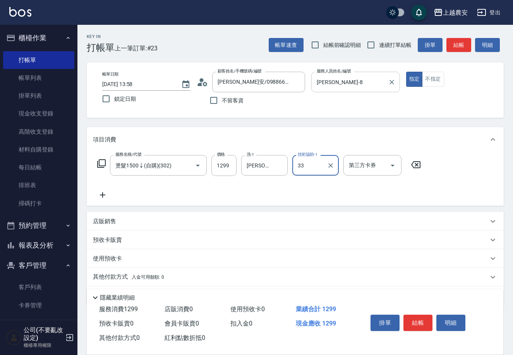
type input "小欣-33"
click at [424, 323] on button "結帳" at bounding box center [418, 322] width 29 height 16
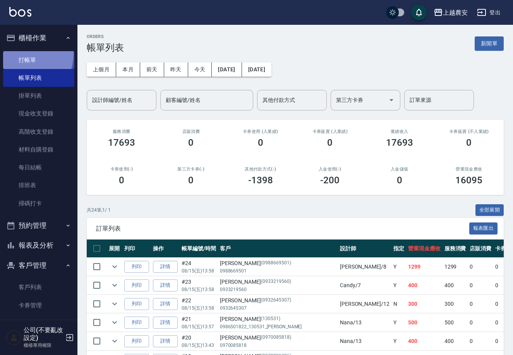
click at [19, 53] on link "打帳單" at bounding box center [38, 60] width 71 height 18
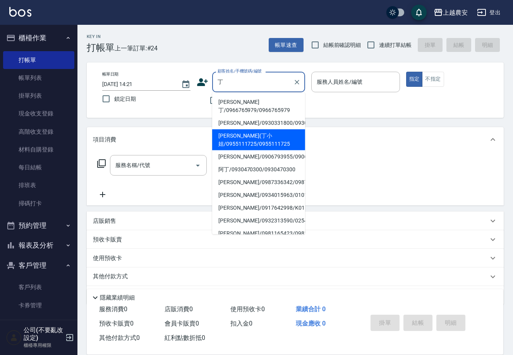
click at [244, 134] on li "丁苾君(丁小姐/0955111725/0955111725" at bounding box center [258, 139] width 93 height 21
type input "丁苾君(丁小姐/0955111725/0955111725"
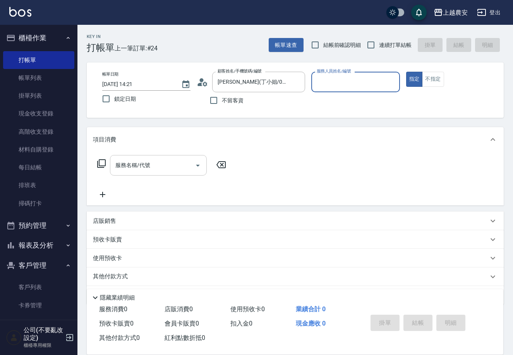
type input "美雅-B"
click at [158, 166] on input "服務名稱/代號" at bounding box center [152, 165] width 78 height 14
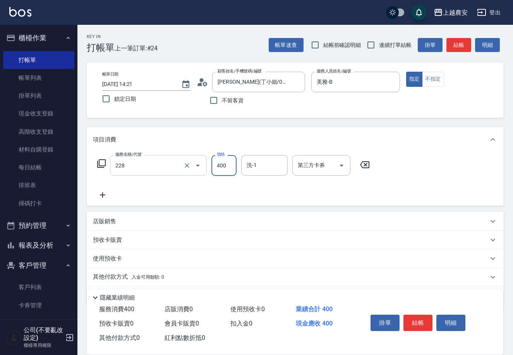
type input "洗髮(228)"
type input "小欣-33"
click at [414, 319] on button "結帳" at bounding box center [418, 322] width 29 height 16
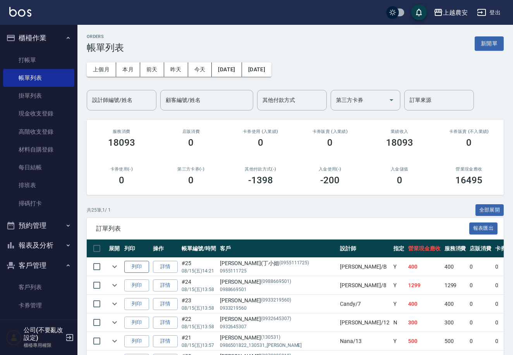
click at [131, 264] on button "列印" at bounding box center [136, 267] width 25 height 12
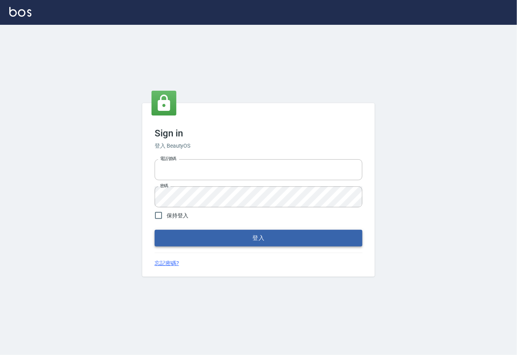
type input "0225929166"
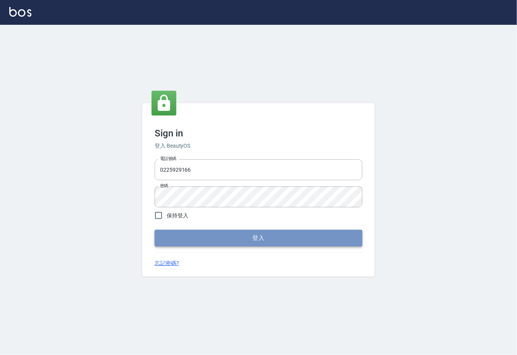
click at [268, 240] on button "登入" at bounding box center [259, 238] width 208 height 16
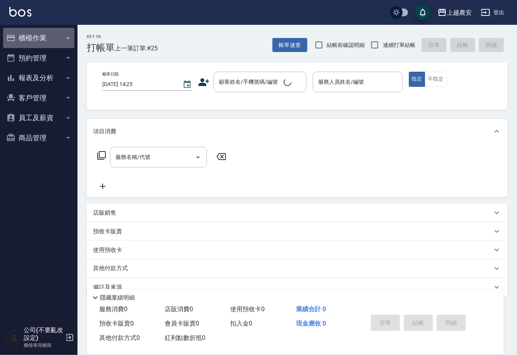
click at [36, 40] on button "櫃檯作業" at bounding box center [38, 38] width 71 height 20
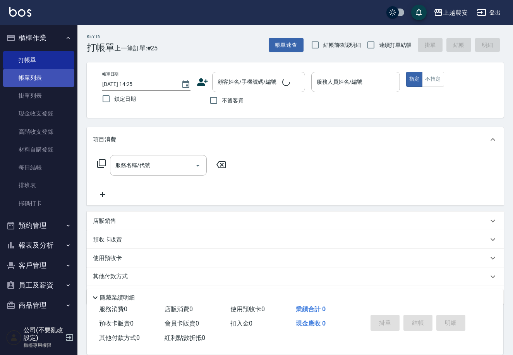
click at [48, 82] on link "帳單列表" at bounding box center [38, 78] width 71 height 18
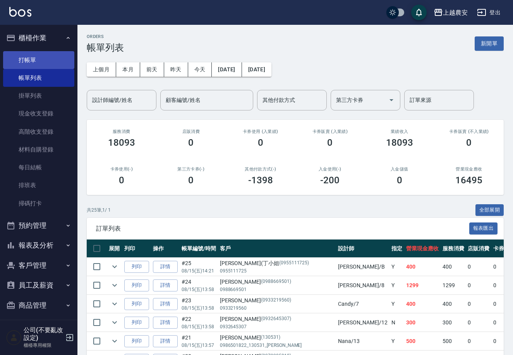
click at [28, 51] on link "打帳單" at bounding box center [38, 60] width 71 height 18
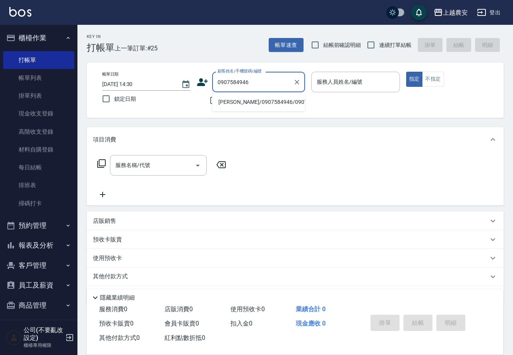
click at [248, 104] on li "Gary/0907584946/0907584946" at bounding box center [258, 102] width 93 height 13
type input "Gary/0907584946/0907584946"
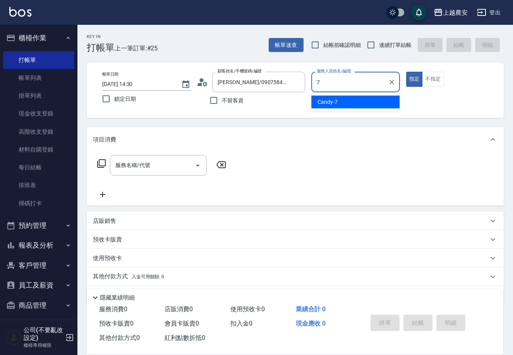
type input "Candy-7"
type button "true"
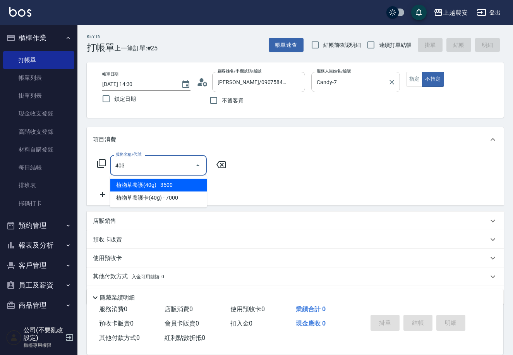
type input "剪髮(403)"
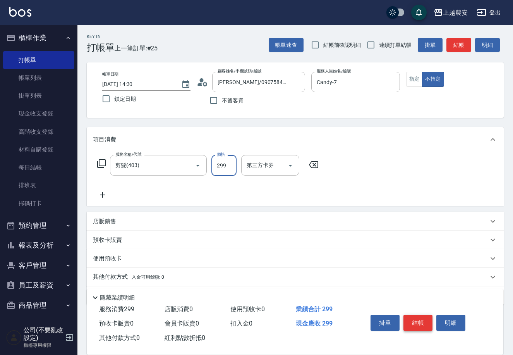
click at [413, 319] on button "結帳" at bounding box center [418, 322] width 29 height 16
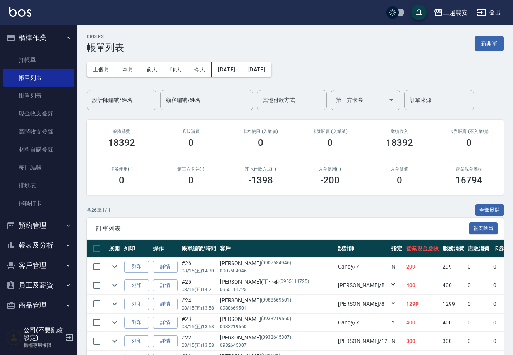
click at [139, 98] on input "設計師編號/姓名" at bounding box center [121, 100] width 63 height 14
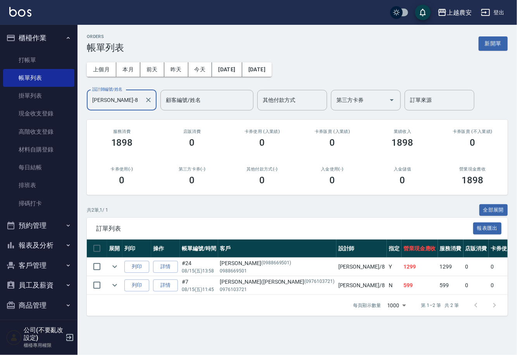
type input "黛慧-8"
click at [38, 262] on button "客戶管理" at bounding box center [38, 265] width 71 height 20
drag, startPoint x: 38, startPoint y: 286, endPoint x: 48, endPoint y: 275, distance: 14.8
click at [39, 286] on link "客戶列表" at bounding box center [38, 287] width 71 height 18
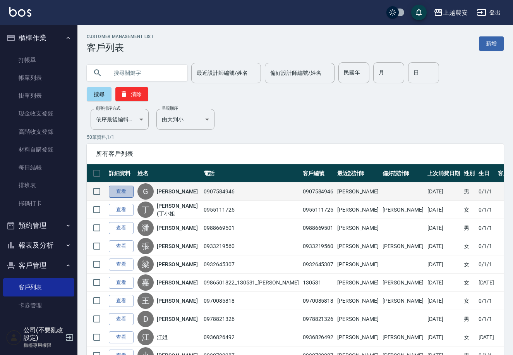
click at [123, 185] on link "查看" at bounding box center [121, 191] width 25 height 12
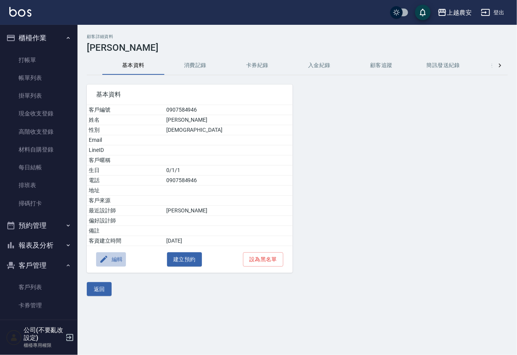
click at [118, 257] on button "編輯" at bounding box center [111, 259] width 30 height 14
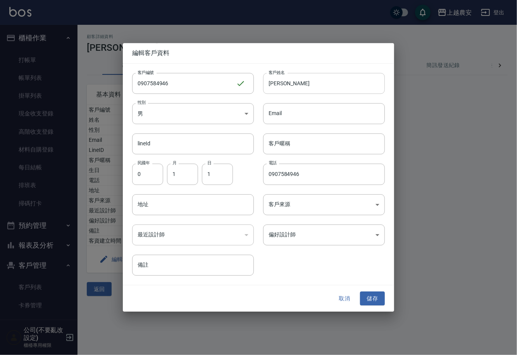
click at [297, 89] on input "Gary" at bounding box center [324, 83] width 122 height 21
type input "[PERSON_NAME]([PERSON_NAME])"
click at [374, 302] on button "儲存" at bounding box center [372, 298] width 25 height 14
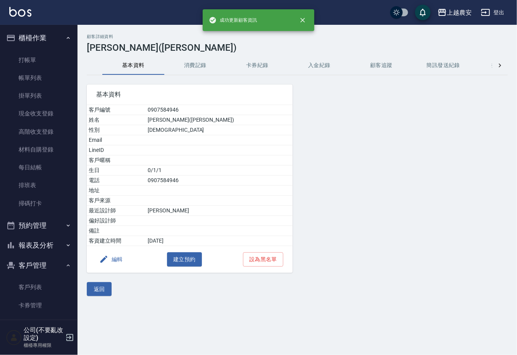
click at [202, 67] on button "消費記錄" at bounding box center [195, 65] width 62 height 19
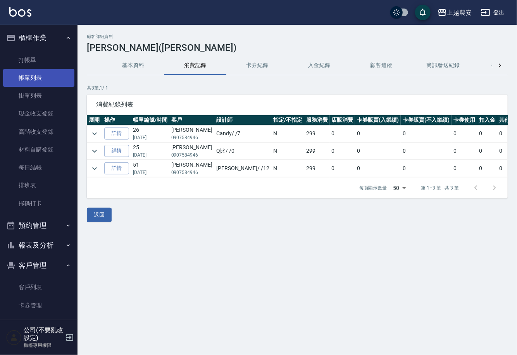
click at [46, 80] on link "帳單列表" at bounding box center [38, 78] width 71 height 18
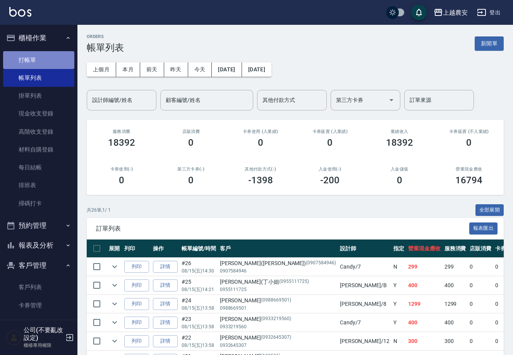
click at [39, 64] on link "打帳單" at bounding box center [38, 60] width 71 height 18
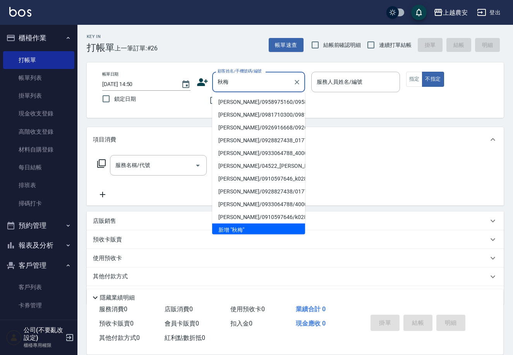
drag, startPoint x: 234, startPoint y: 98, endPoint x: 237, endPoint y: 91, distance: 7.6
click at [234, 98] on li "[PERSON_NAME]/0958975160/0958975160" at bounding box center [258, 102] width 93 height 13
type input "[PERSON_NAME]/0958975160/0958975160"
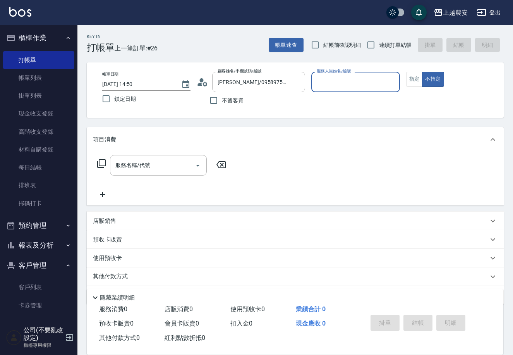
type input "美雅-B"
click at [415, 76] on button "指定" at bounding box center [414, 79] width 17 height 15
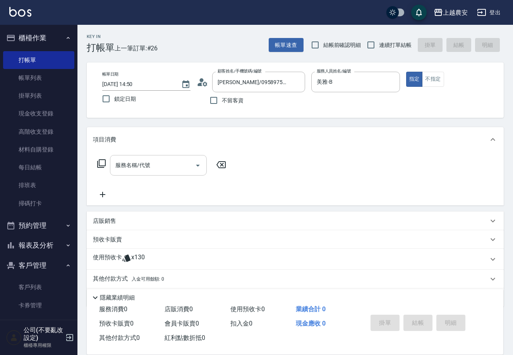
click at [167, 168] on input "服務名稱/代號" at bounding box center [152, 165] width 78 height 14
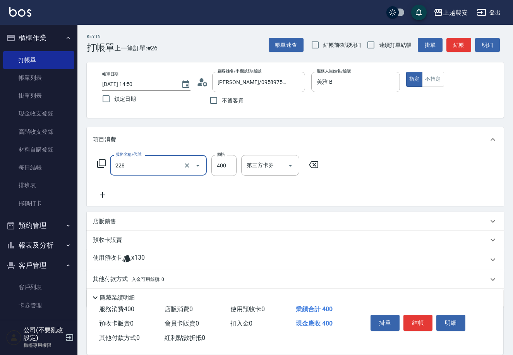
type input "洗髮(228)"
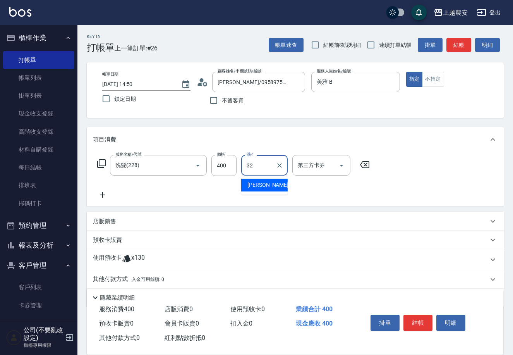
type input "[PERSON_NAME]-32"
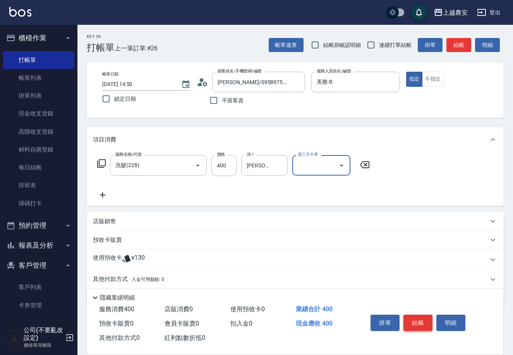
click at [414, 317] on button "結帳" at bounding box center [418, 322] width 29 height 16
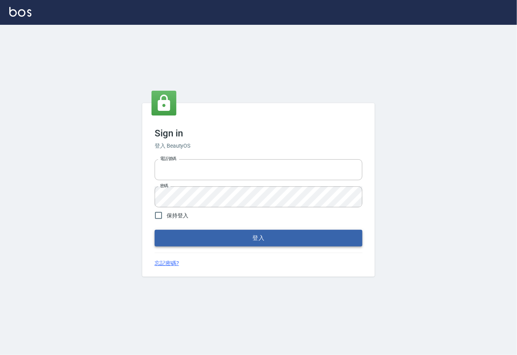
type input "0225929166"
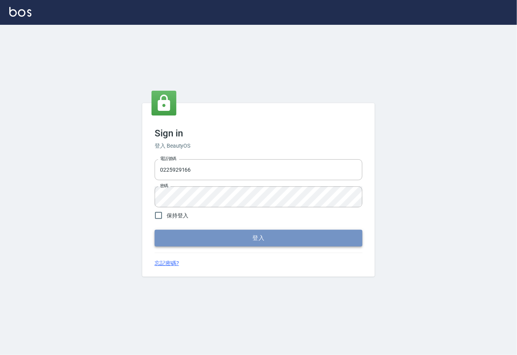
click at [259, 240] on button "登入" at bounding box center [259, 238] width 208 height 16
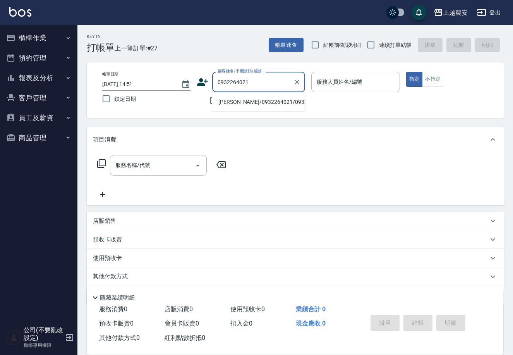
click at [237, 102] on li "[PERSON_NAME]/0932264021/0932264021" at bounding box center [258, 102] width 93 height 13
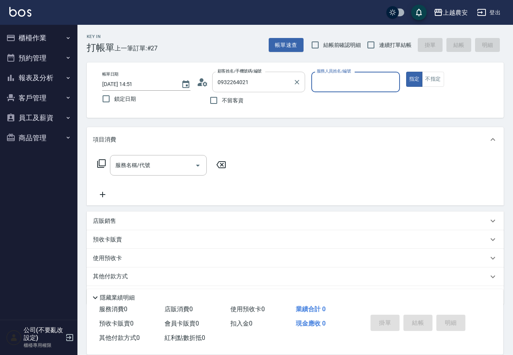
type input "[PERSON_NAME]/0932264021/0932264021"
type input "Yuna-18"
click at [178, 162] on input "服務名稱/代號" at bounding box center [152, 165] width 78 height 14
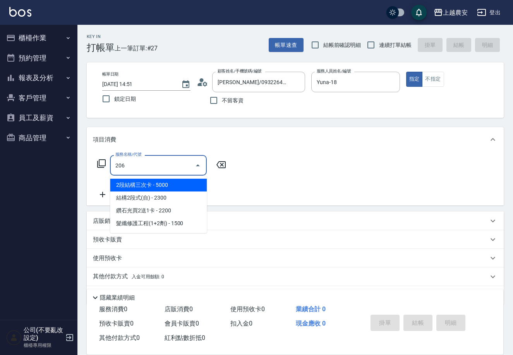
type input "洗+剪(206)"
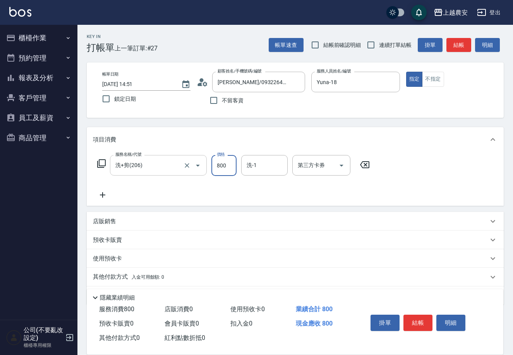
type input "800"
type input "大巫-35"
drag, startPoint x: 132, startPoint y: 274, endPoint x: 144, endPoint y: 262, distance: 17.3
click at [133, 275] on span "入金可用餘額: 0" at bounding box center [148, 276] width 33 height 5
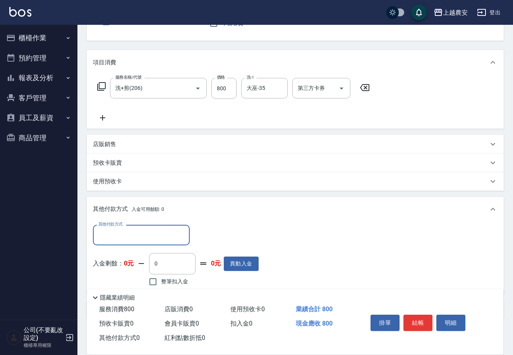
scroll to position [114, 0]
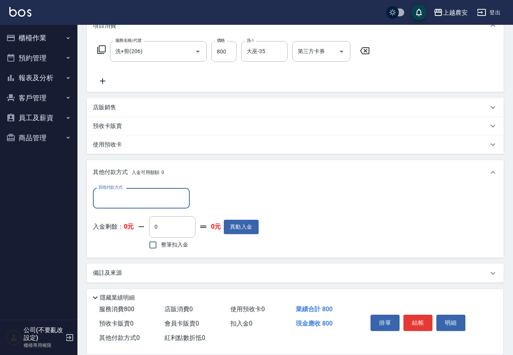
click at [124, 198] on input "其他付款方式" at bounding box center [141, 198] width 90 height 14
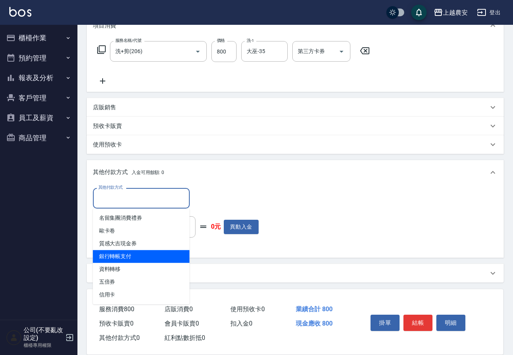
click at [134, 256] on span "銀行轉帳支付" at bounding box center [141, 256] width 97 height 13
type input "銀行轉帳支付"
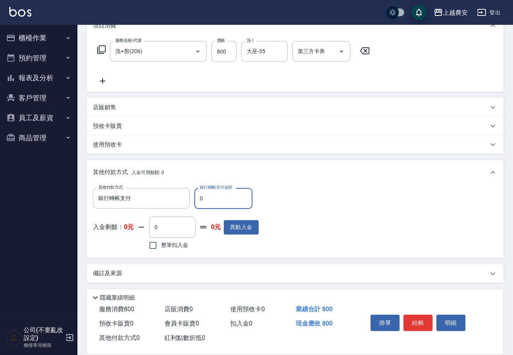
click at [195, 200] on input "0" at bounding box center [223, 198] width 58 height 21
type input "800"
click at [410, 318] on button "結帳" at bounding box center [418, 322] width 29 height 16
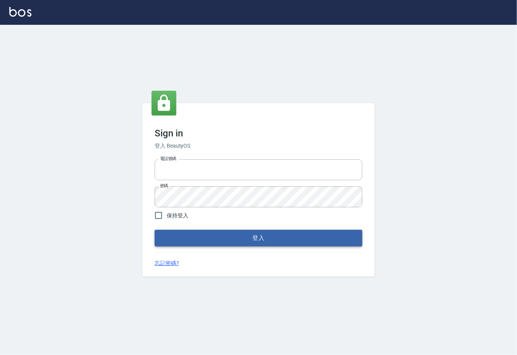
type input "0225929166"
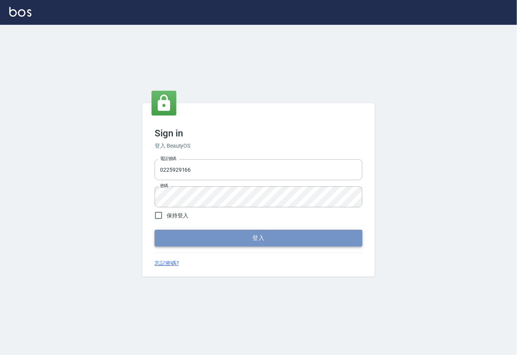
click at [250, 242] on button "登入" at bounding box center [259, 238] width 208 height 16
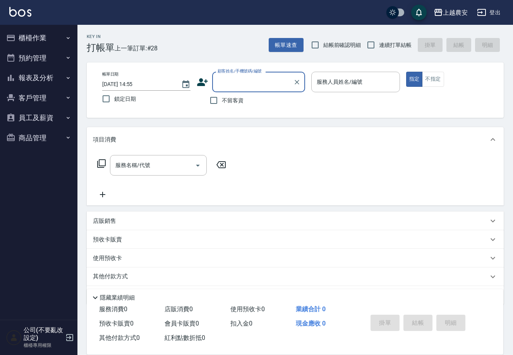
click at [34, 39] on button "櫃檯作業" at bounding box center [38, 38] width 71 height 20
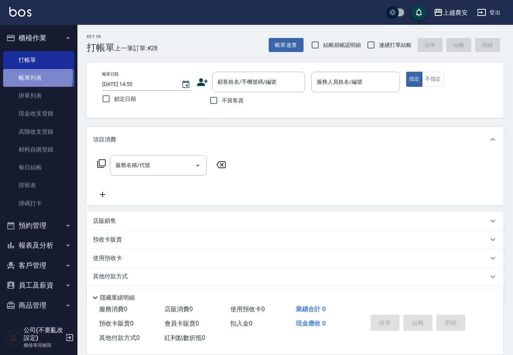
click at [23, 75] on link "帳單列表" at bounding box center [38, 78] width 71 height 18
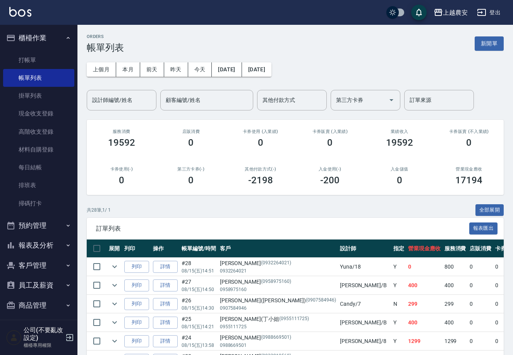
click at [23, 262] on button "客戶管理" at bounding box center [38, 265] width 71 height 20
click at [31, 286] on link "客戶列表" at bounding box center [38, 287] width 71 height 18
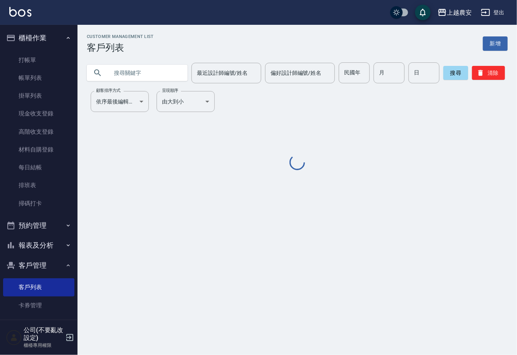
click at [170, 67] on input "text" at bounding box center [144, 72] width 73 height 21
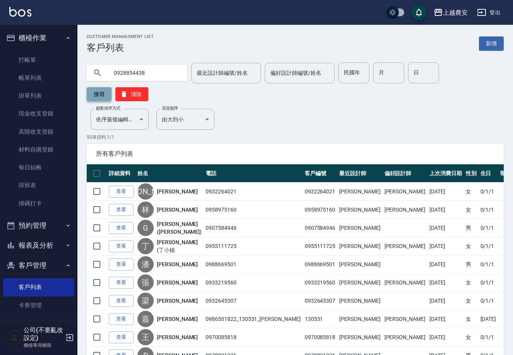
type input "0928854438"
click at [112, 87] on button "搜尋" at bounding box center [99, 94] width 25 height 14
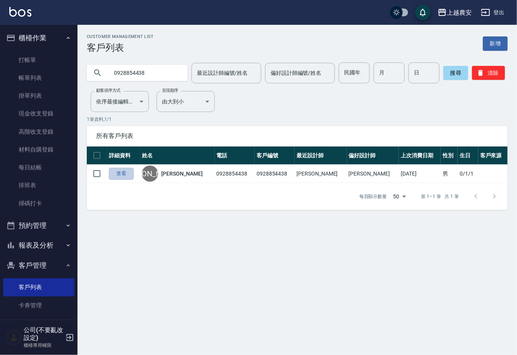
drag, startPoint x: 121, startPoint y: 174, endPoint x: 157, endPoint y: 57, distance: 122.9
click at [121, 174] on link "查看" at bounding box center [121, 174] width 25 height 12
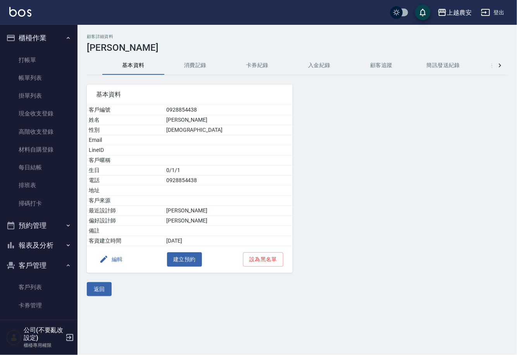
drag, startPoint x: 190, startPoint y: 63, endPoint x: 185, endPoint y: 63, distance: 4.3
click at [186, 63] on button "消費記錄" at bounding box center [195, 65] width 62 height 19
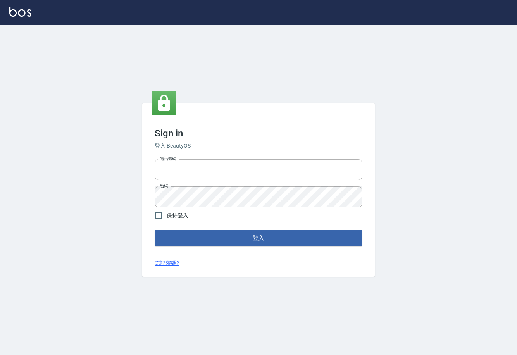
type input "0225929166"
drag, startPoint x: 0, startPoint y: 0, endPoint x: 259, endPoint y: 241, distance: 353.7
click at [259, 241] on button "登入" at bounding box center [259, 238] width 208 height 16
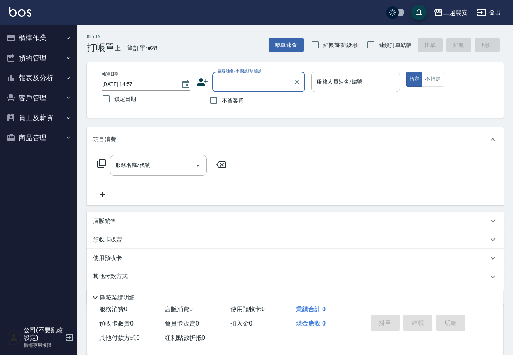
click at [53, 40] on button "櫃檯作業" at bounding box center [38, 38] width 71 height 20
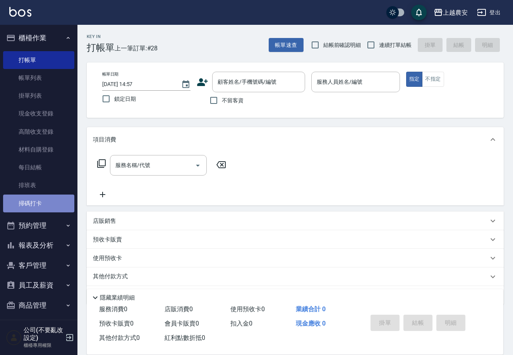
click at [49, 204] on link "掃碼打卡" at bounding box center [38, 203] width 71 height 18
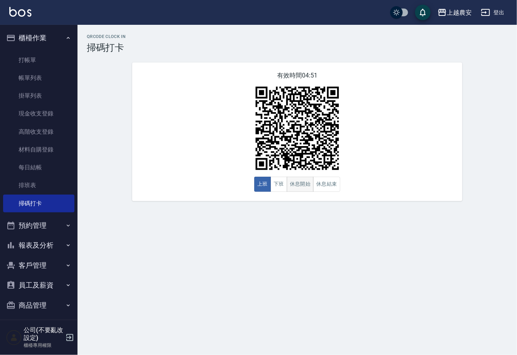
click at [295, 181] on button "休息開始" at bounding box center [300, 184] width 27 height 15
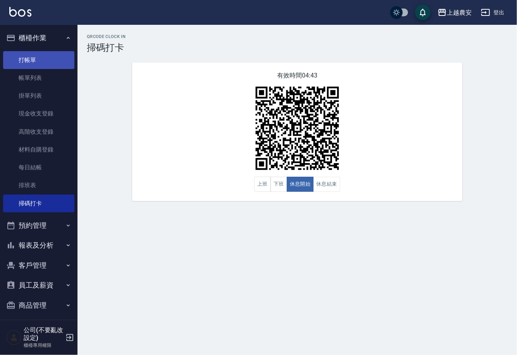
click at [32, 59] on link "打帳單" at bounding box center [38, 60] width 71 height 18
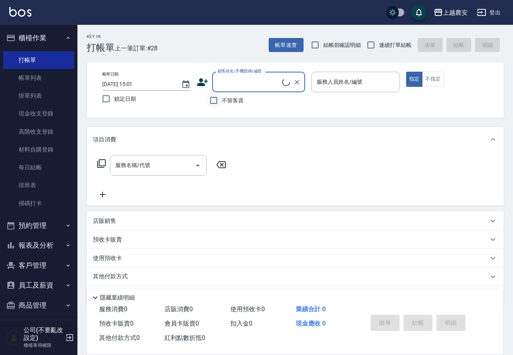
click at [217, 105] on input "不留客資" at bounding box center [214, 100] width 16 height 16
checkbox input "true"
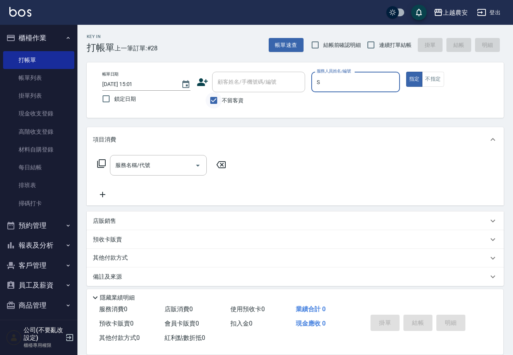
type input "Sandy-S"
type button "true"
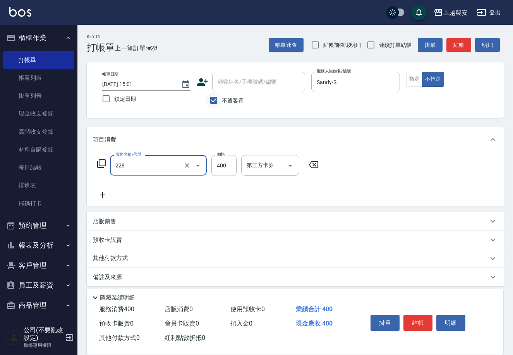
type input "洗髮(228)"
click at [414, 319] on button "結帳" at bounding box center [418, 322] width 29 height 16
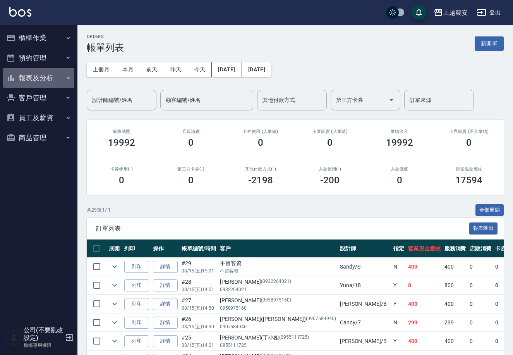
click at [37, 74] on button "報表及分析" at bounding box center [38, 78] width 71 height 20
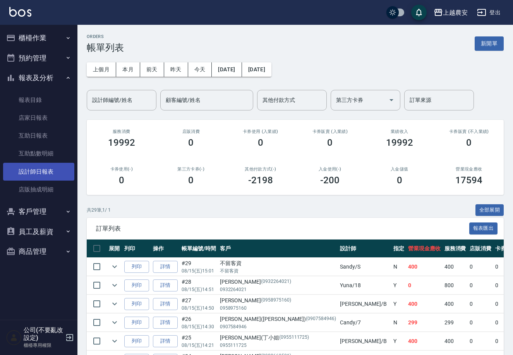
click at [28, 169] on link "設計師日報表" at bounding box center [38, 172] width 71 height 18
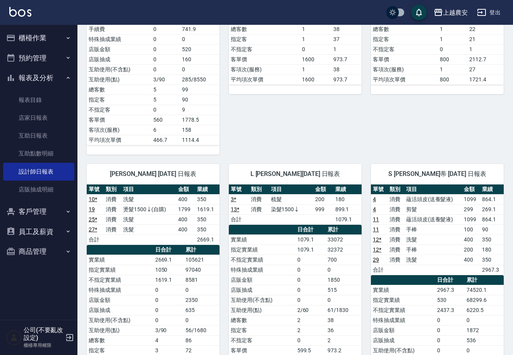
scroll to position [496, 0]
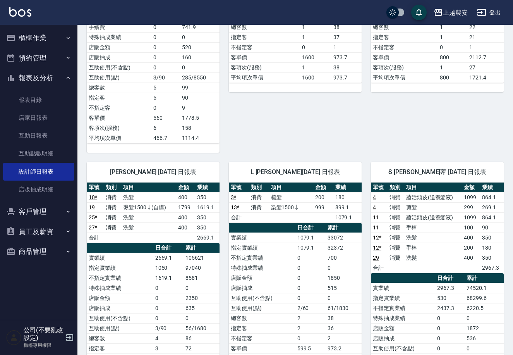
click at [49, 44] on button "櫃檯作業" at bounding box center [38, 38] width 71 height 20
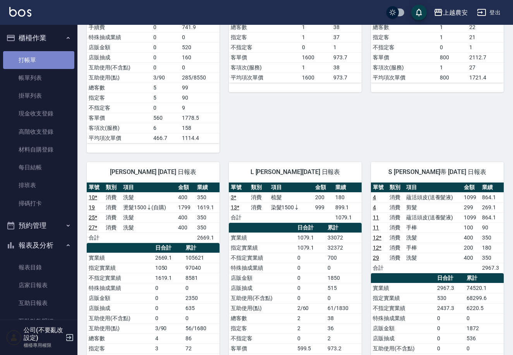
click at [50, 57] on link "打帳單" at bounding box center [38, 60] width 71 height 18
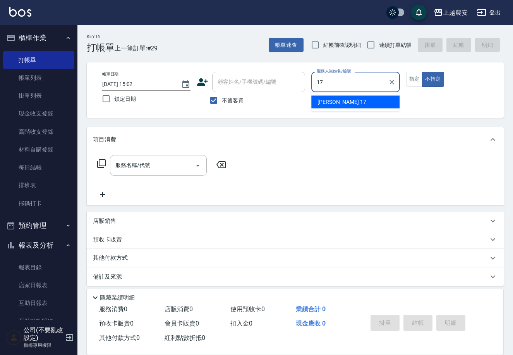
type input "[PERSON_NAME]-17"
type button "false"
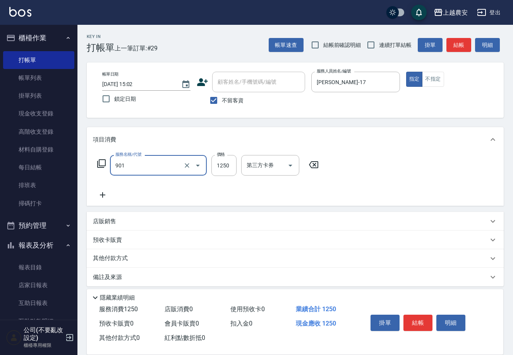
type input "修手指甲(901)"
type input "300"
click at [421, 319] on button "結帳" at bounding box center [418, 322] width 29 height 16
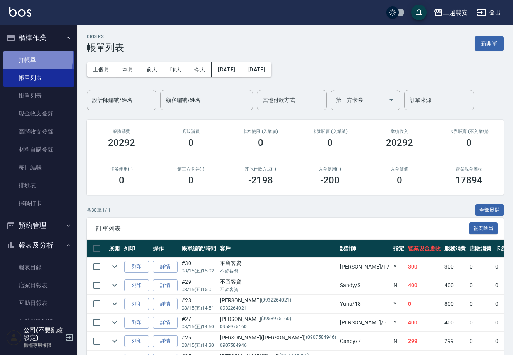
click at [32, 57] on link "打帳單" at bounding box center [38, 60] width 71 height 18
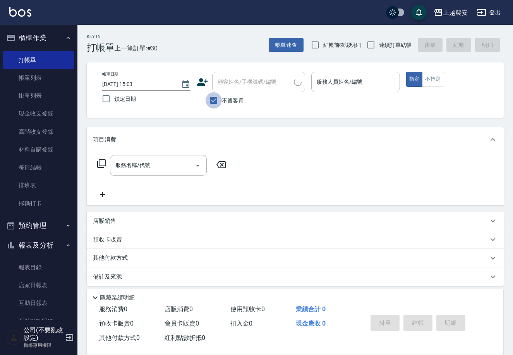
click at [220, 101] on input "不留客資" at bounding box center [214, 100] width 16 height 16
checkbox input "false"
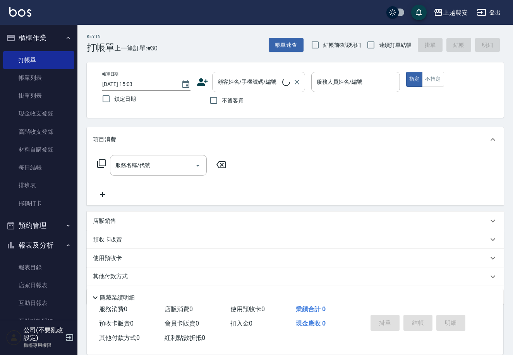
click at [220, 86] on input "顧客姓名/手機號碼/編號" at bounding box center [249, 82] width 67 height 14
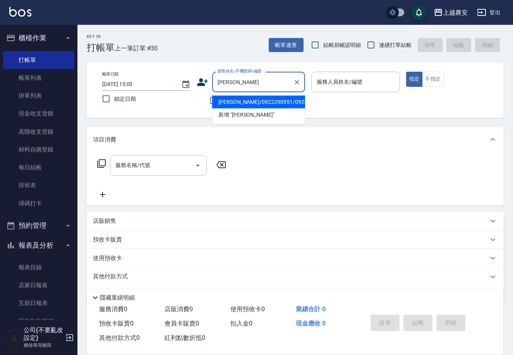
click at [237, 101] on li "[PERSON_NAME]/0922290951/0922290951" at bounding box center [258, 102] width 93 height 13
type input "[PERSON_NAME]/0922290951/0922290951"
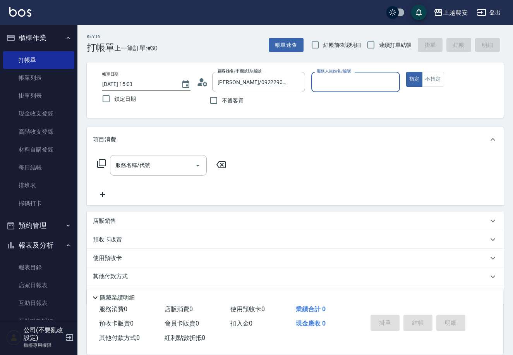
type input "美雅-B"
click at [165, 174] on div "服務名稱/代號" at bounding box center [158, 165] width 97 height 21
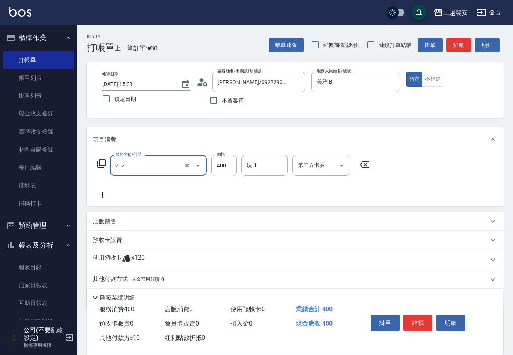
type input "洗髮券消費(212)"
click at [304, 167] on div "第三方卡券 第三方卡券" at bounding box center [321, 165] width 58 height 21
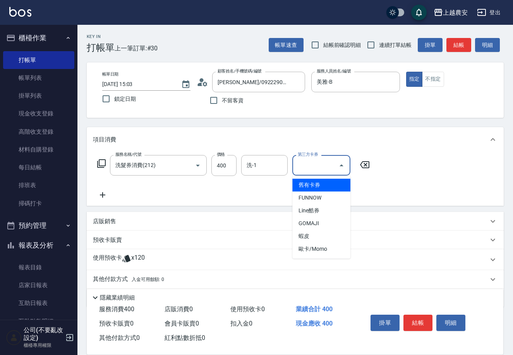
drag, startPoint x: 310, startPoint y: 185, endPoint x: 119, endPoint y: 206, distance: 192.1
click at [310, 184] on span "舊有卡券" at bounding box center [321, 185] width 58 height 13
type input "舊有卡券"
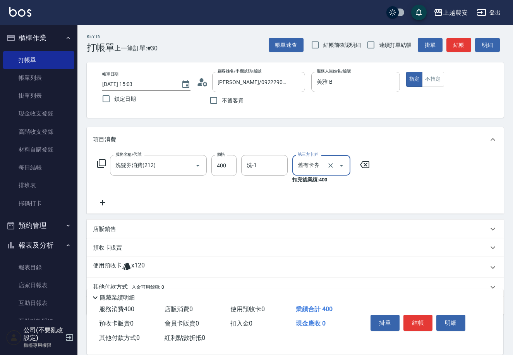
click at [99, 200] on icon at bounding box center [102, 202] width 19 height 9
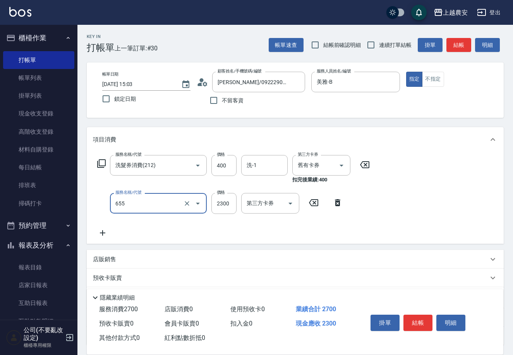
type input "結構2段式(自)(655)"
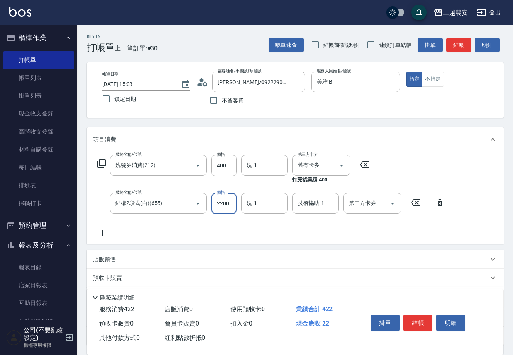
type input "2200"
type input "[PERSON_NAME]-32"
click at [418, 319] on button "結帳" at bounding box center [418, 322] width 29 height 16
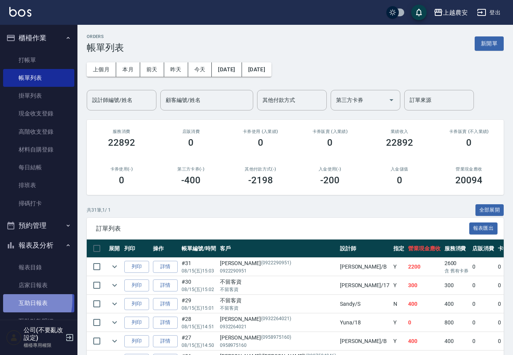
click at [8, 299] on link "互助日報表" at bounding box center [38, 303] width 71 height 18
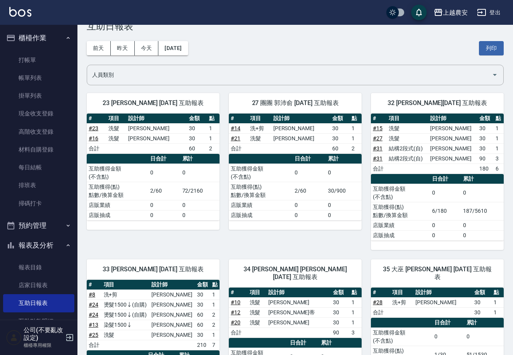
scroll to position [25, 0]
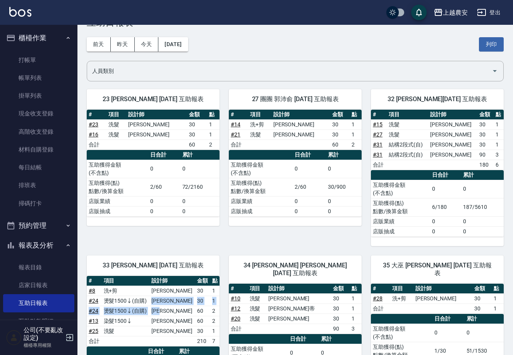
drag, startPoint x: 167, startPoint y: 299, endPoint x: 183, endPoint y: 314, distance: 21.4
click at [182, 313] on tbody "# 8 洗+剪 蘇淑玲 30 1 # 24 燙髮1500↓(自購) 郭黛慧 30 1 # 24 燙髮1500↓(自購) 郭黛慧 60 2 # 13 染髮150…" at bounding box center [153, 315] width 133 height 60
click at [184, 321] on td "溫莉娜" at bounding box center [172, 321] width 46 height 10
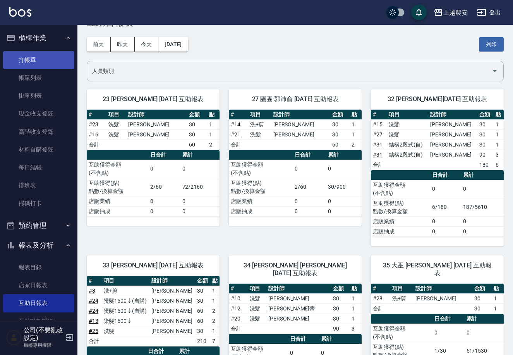
click at [56, 64] on link "打帳單" at bounding box center [38, 60] width 71 height 18
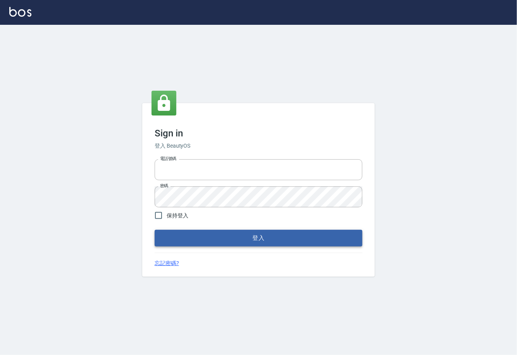
type input "0225929166"
click at [245, 239] on button "登入" at bounding box center [259, 238] width 208 height 16
type input "0225929166"
click at [258, 236] on button "登入" at bounding box center [259, 238] width 208 height 16
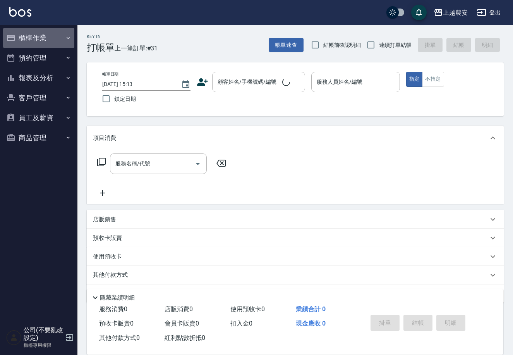
click at [17, 37] on button "櫃檯作業" at bounding box center [38, 38] width 71 height 20
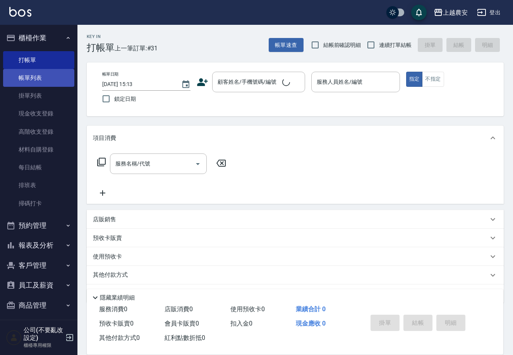
click at [24, 78] on link "帳單列表" at bounding box center [38, 78] width 71 height 18
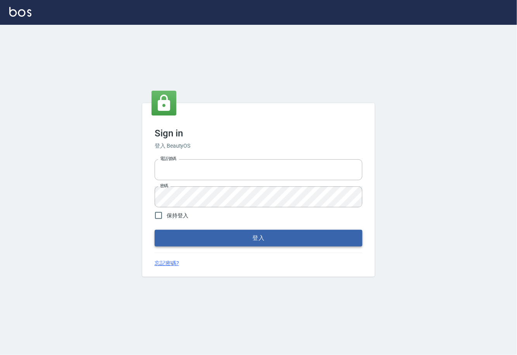
type input "0225929166"
click at [259, 235] on button "登入" at bounding box center [259, 238] width 208 height 16
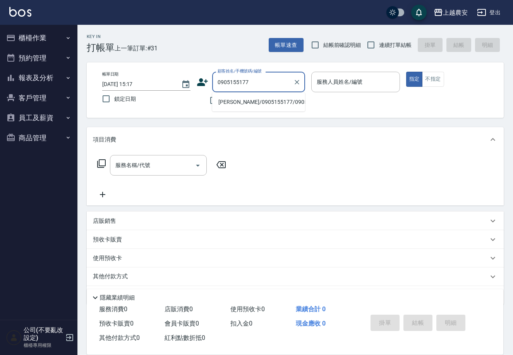
click at [248, 103] on li "[PERSON_NAME]/0905155177/0905155177" at bounding box center [258, 102] width 93 height 13
type input "[PERSON_NAME]/0905155177/0905155177"
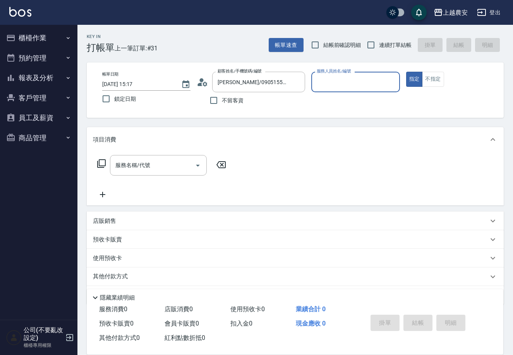
type input "Yuna-18"
click at [181, 165] on input "服務名稱/代號" at bounding box center [152, 165] width 78 height 14
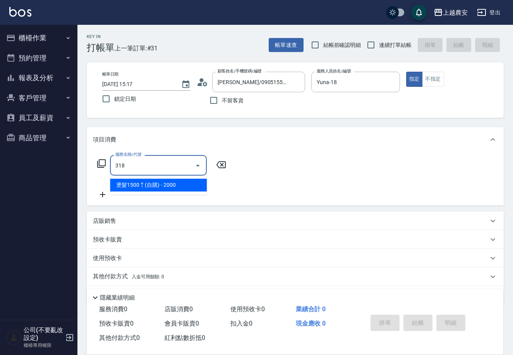
type input "燙髮1500↑(自購)(318)"
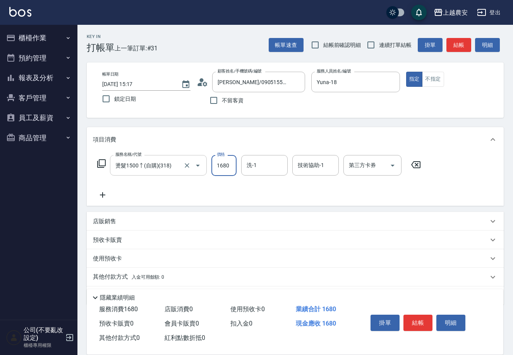
type input "1680"
type input "大巫-35"
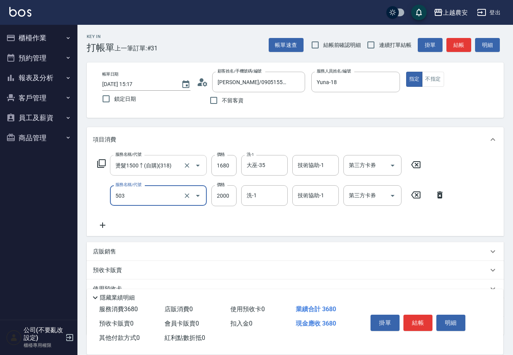
type input "染髮1500↑(503)"
type input "大巫-35"
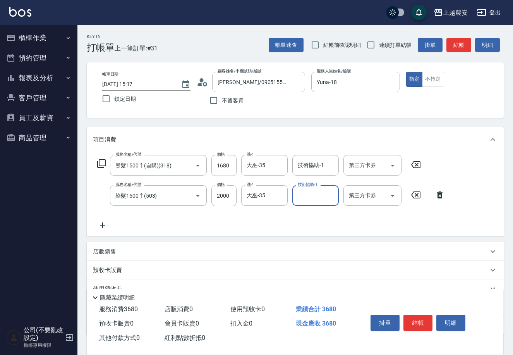
scroll to position [53, 0]
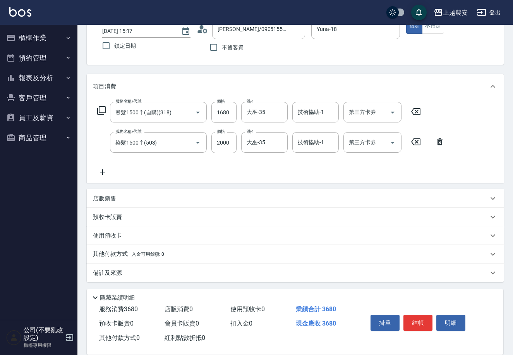
click at [159, 254] on span "入金可用餘額: 0" at bounding box center [148, 253] width 33 height 5
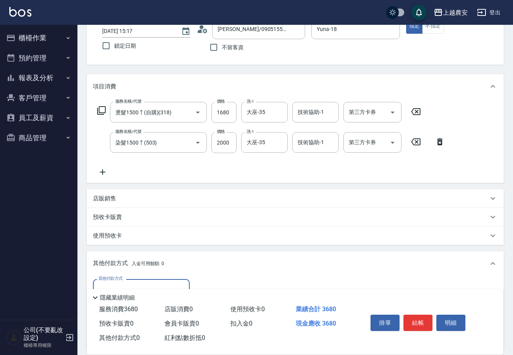
scroll to position [144, 0]
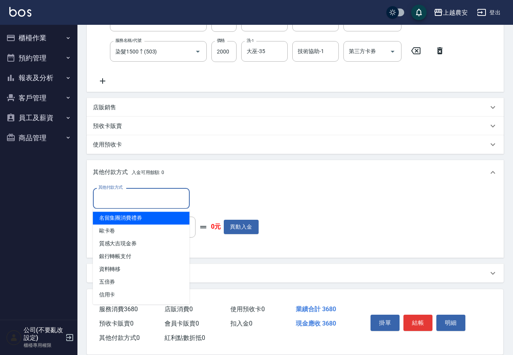
click at [143, 204] on input "其他付款方式" at bounding box center [141, 198] width 90 height 14
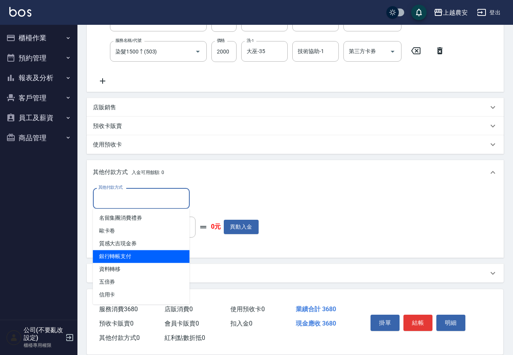
click at [144, 254] on span "銀行轉帳支付" at bounding box center [141, 256] width 97 height 13
type input "銀行轉帳支付"
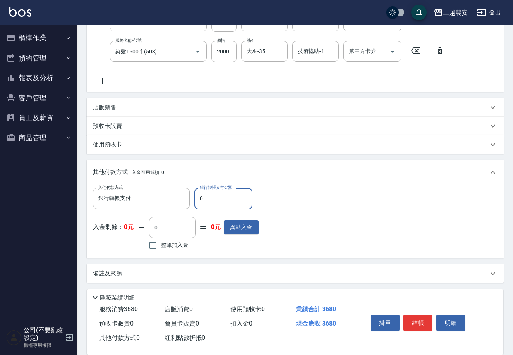
drag, startPoint x: 197, startPoint y: 199, endPoint x: 211, endPoint y: 197, distance: 14.1
click at [211, 197] on input "0" at bounding box center [223, 198] width 58 height 21
type input "3680"
click at [416, 321] on button "結帳" at bounding box center [418, 322] width 29 height 16
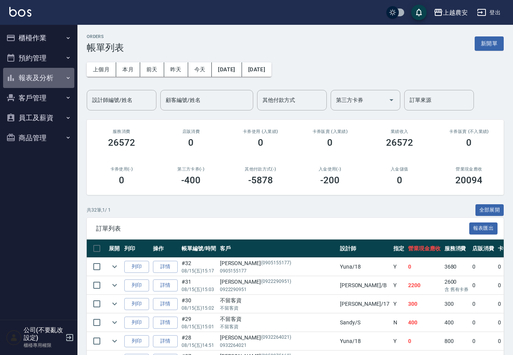
click at [40, 81] on button "報表及分析" at bounding box center [38, 78] width 71 height 20
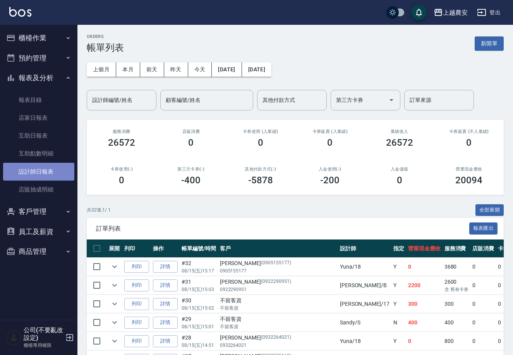
click at [36, 166] on link "設計師日報表" at bounding box center [38, 172] width 71 height 18
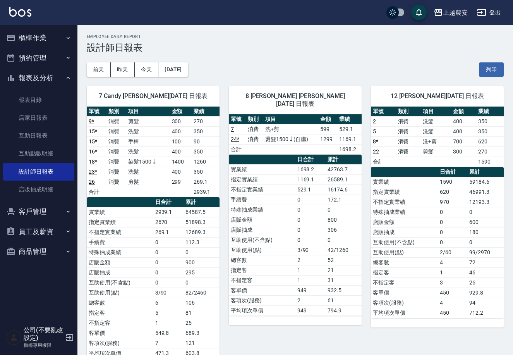
click at [31, 42] on button "櫃檯作業" at bounding box center [38, 38] width 71 height 20
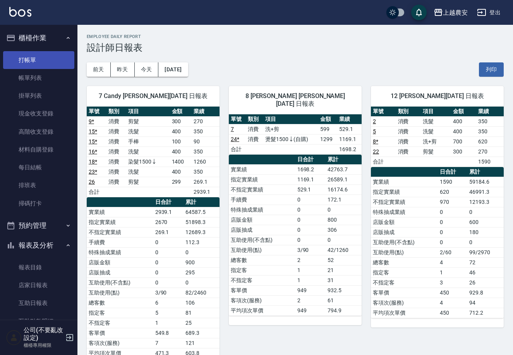
click at [37, 55] on link "打帳單" at bounding box center [38, 60] width 71 height 18
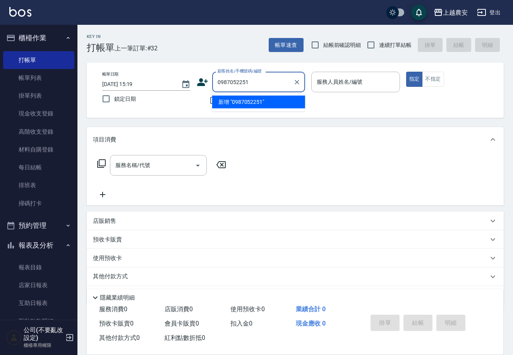
click at [246, 103] on li "新增 "0987052251"" at bounding box center [258, 102] width 93 height 13
type input "0987052251"
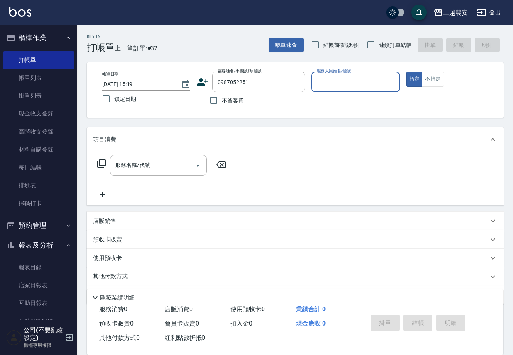
click at [199, 80] on icon at bounding box center [202, 82] width 11 height 8
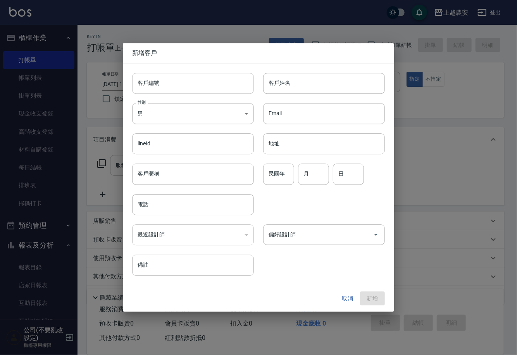
click at [199, 83] on input "客戶編號" at bounding box center [193, 83] width 122 height 21
type input "0987052251"
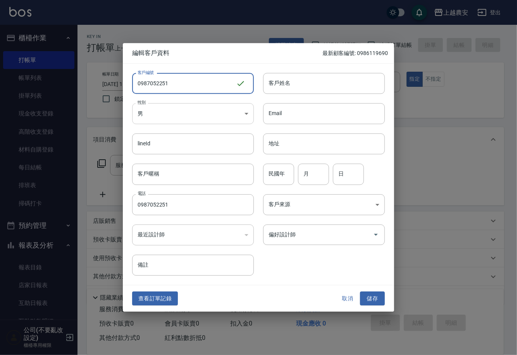
type input "0987052251"
click at [186, 117] on body "上越農安 登出 櫃檯作業 打帳單 帳單列表 掛單列表 現金收支登錄 高階收支登錄 材料自購登錄 每日結帳 排班表 掃碼打卡 預約管理 預約管理 單日預約紀錄 …" at bounding box center [258, 189] width 517 height 378
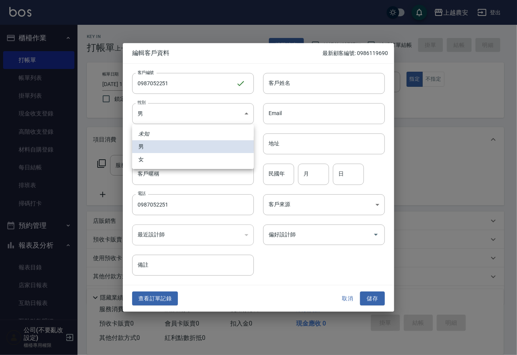
drag, startPoint x: 187, startPoint y: 159, endPoint x: 251, endPoint y: 101, distance: 85.5
click at [190, 156] on li "女" at bounding box center [193, 159] width 122 height 13
type input "FEMALE"
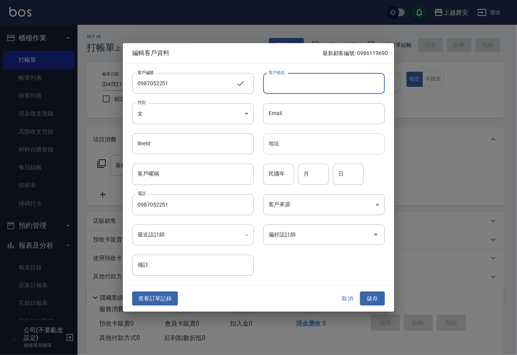
drag, startPoint x: 278, startPoint y: 77, endPoint x: 307, endPoint y: 144, distance: 72.9
click at [278, 76] on div "客戶姓名 客戶姓名" at bounding box center [324, 83] width 122 height 21
type input "黃"
click at [331, 240] on input "偏好設計師" at bounding box center [317, 235] width 103 height 14
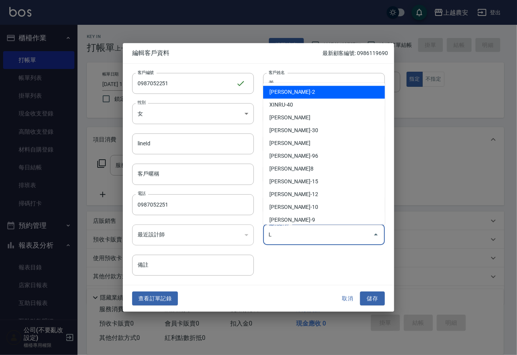
type input "溫莉娜"
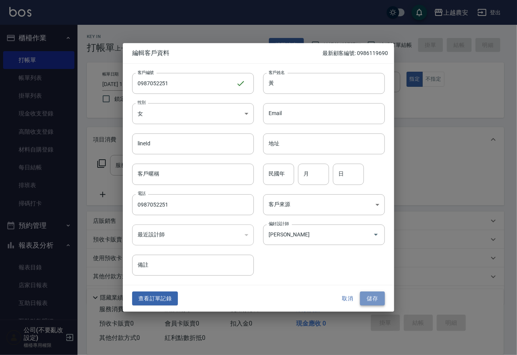
click at [373, 297] on button "儲存" at bounding box center [372, 298] width 25 height 14
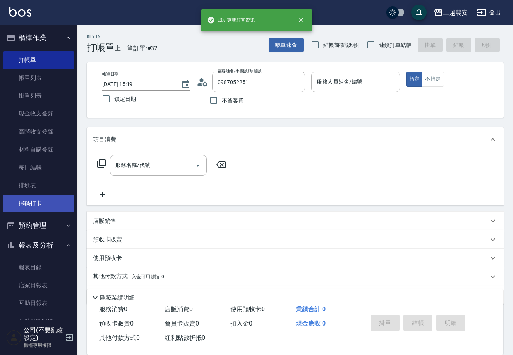
click at [36, 200] on link "掃碼打卡" at bounding box center [38, 203] width 71 height 18
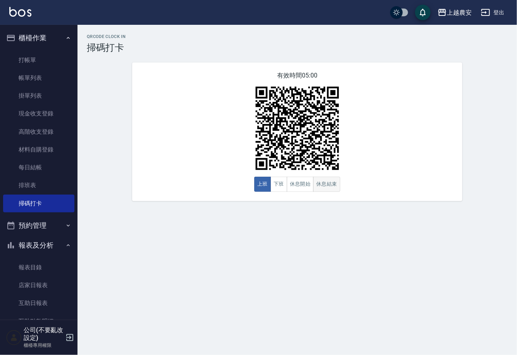
click at [325, 182] on button "休息結束" at bounding box center [326, 184] width 27 height 15
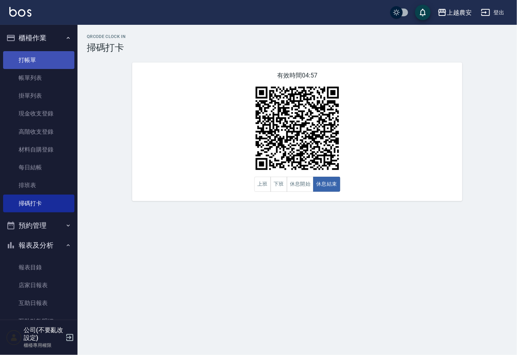
click at [29, 63] on link "打帳單" at bounding box center [38, 60] width 71 height 18
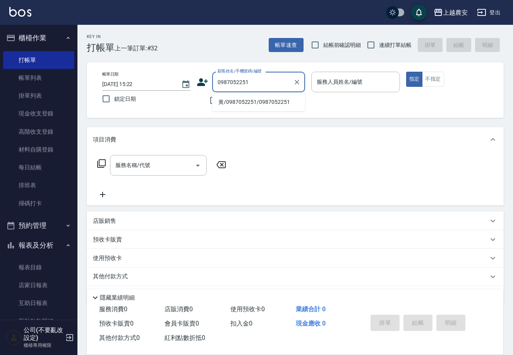
click at [251, 96] on li "黃/0987052251/0987052251" at bounding box center [258, 102] width 93 height 13
type input "黃/0987052251/0987052251"
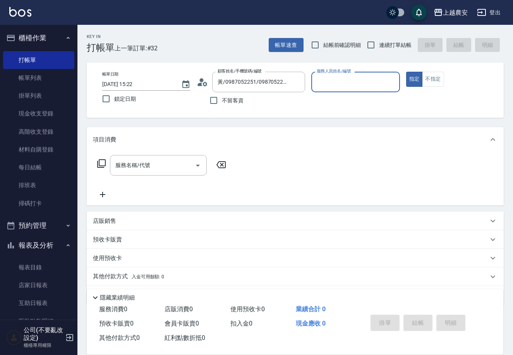
type input "Lina-L"
click at [165, 171] on input "服務名稱/代號" at bounding box center [152, 165] width 78 height 14
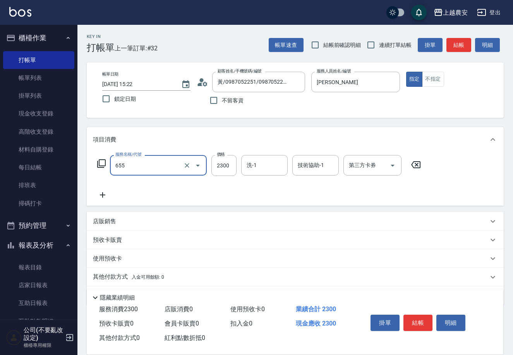
type input "結構2段式(自)(655)"
type input "1500"
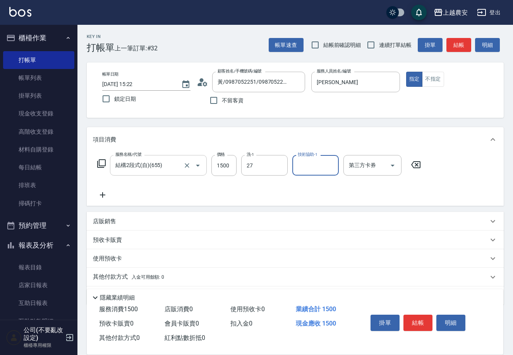
type input "團團-27"
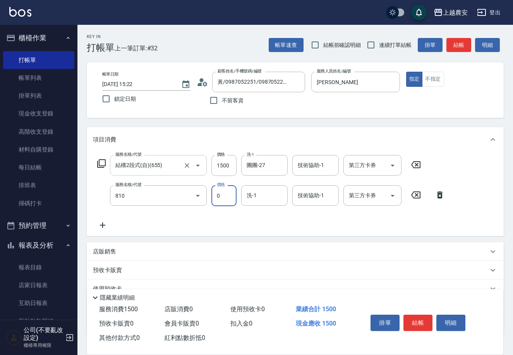
type input "頭皮護髮卡券使用(810)"
type input "栗子-23"
click at [421, 325] on button "結帳" at bounding box center [418, 322] width 29 height 16
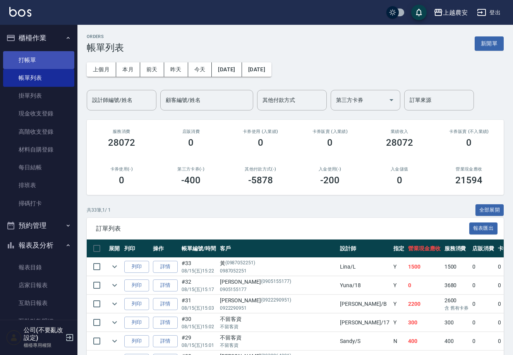
click at [31, 62] on link "打帳單" at bounding box center [38, 60] width 71 height 18
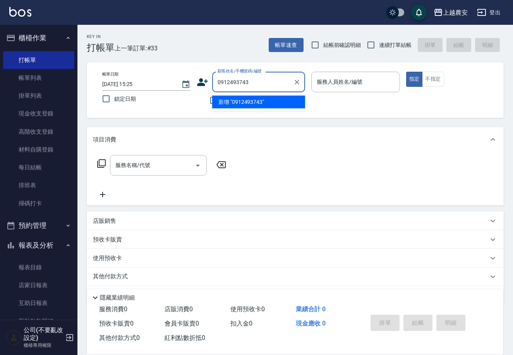
drag, startPoint x: 254, startPoint y: 105, endPoint x: 209, endPoint y: 86, distance: 48.7
click at [252, 105] on li "新增 "0912493743"" at bounding box center [258, 102] width 93 height 13
type input "0912493743"
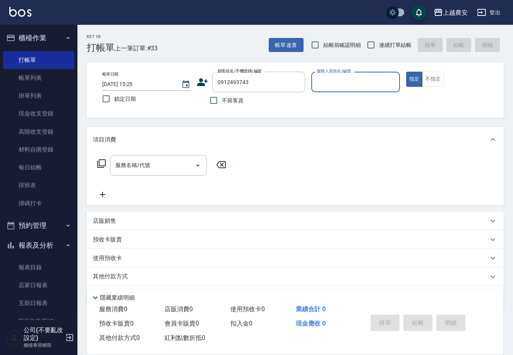
click at [201, 79] on icon at bounding box center [202, 82] width 11 height 8
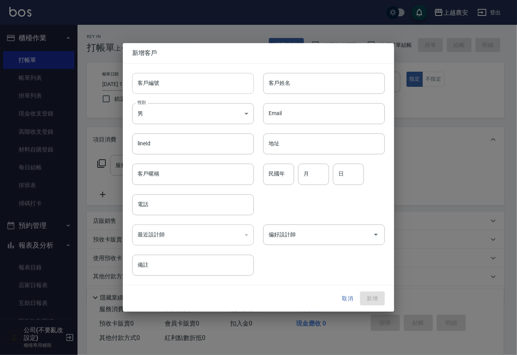
click at [199, 86] on input "客戶編號" at bounding box center [193, 83] width 122 height 21
type input "0912493743"
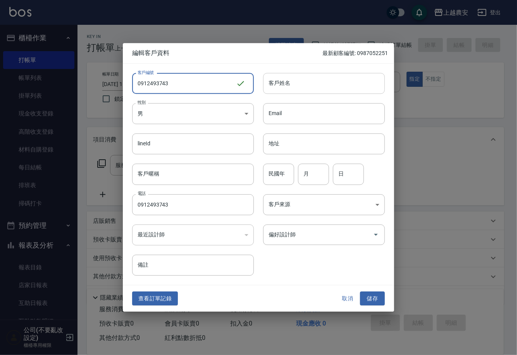
type input "0912493743"
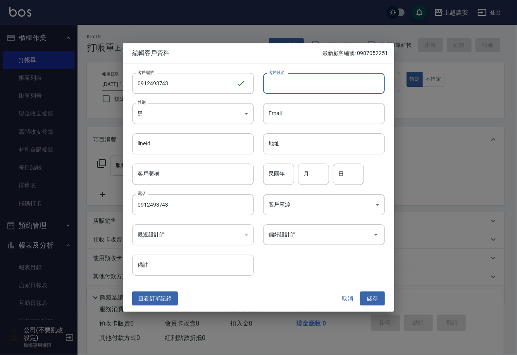
click at [299, 83] on input "客戶姓名" at bounding box center [324, 83] width 122 height 21
type input "李"
drag, startPoint x: 370, startPoint y: 297, endPoint x: 367, endPoint y: 276, distance: 21.5
click at [370, 297] on button "儲存" at bounding box center [372, 298] width 25 height 14
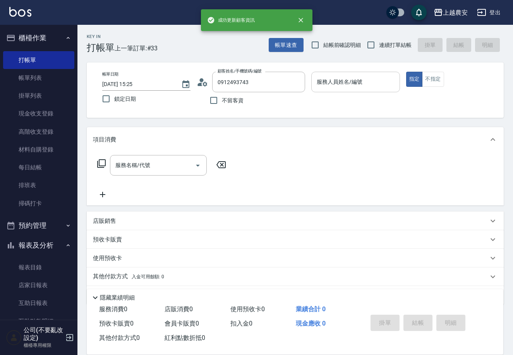
click at [348, 84] on input "服務人員姓名/編號" at bounding box center [355, 82] width 81 height 14
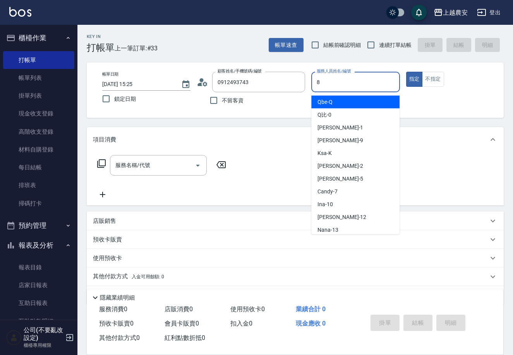
type input "黛慧-8"
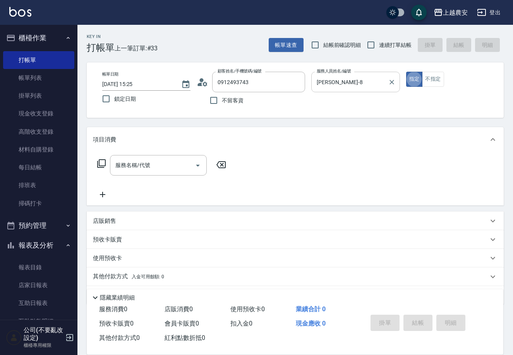
type button "true"
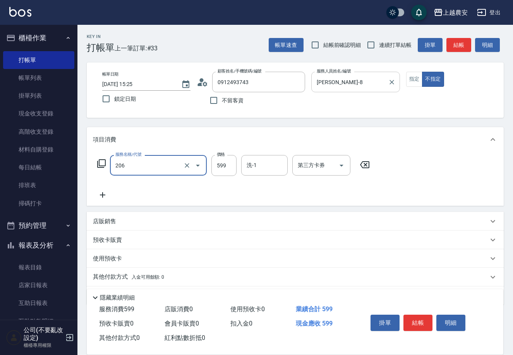
type input "洗+剪(206)"
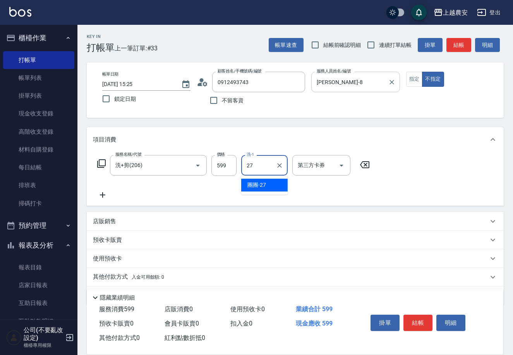
type input "團團-27"
click at [424, 325] on button "結帳" at bounding box center [418, 322] width 29 height 16
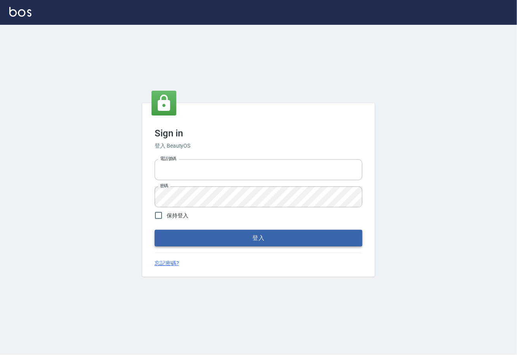
type input "0225929166"
click at [245, 239] on button "登入" at bounding box center [259, 238] width 208 height 16
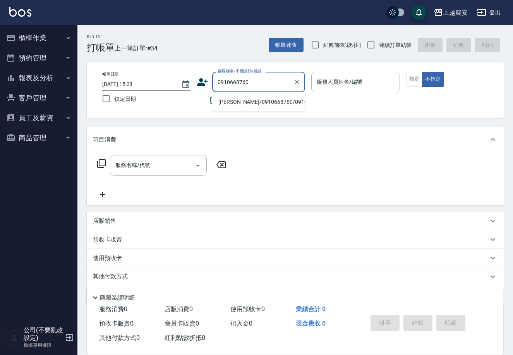
click at [240, 101] on li "[PERSON_NAME]/0910668760/0910668760" at bounding box center [258, 102] width 93 height 13
type input "[PERSON_NAME]/0910668760/0910668760"
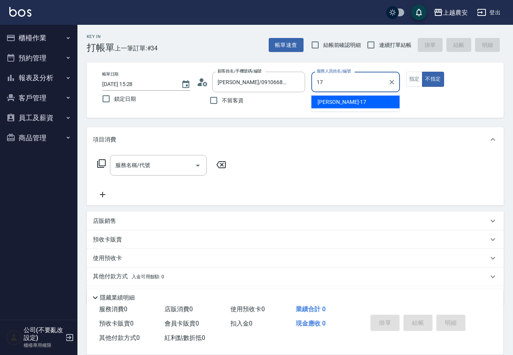
type input "[PERSON_NAME]-17"
type button "false"
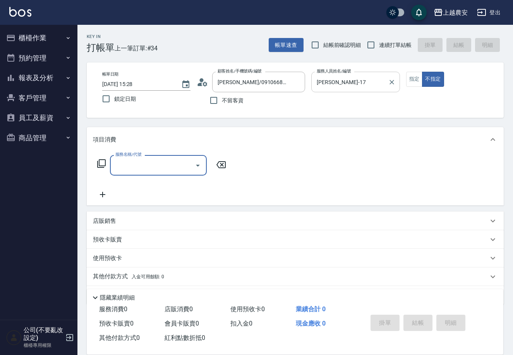
drag, startPoint x: 410, startPoint y: 82, endPoint x: 384, endPoint y: 84, distance: 26.8
click at [407, 81] on button "指定" at bounding box center [414, 79] width 17 height 15
click at [172, 176] on div "服務名稱/代號 服務名稱/代號" at bounding box center [162, 177] width 138 height 44
click at [150, 170] on input "服務名稱/代號" at bounding box center [152, 165] width 78 height 14
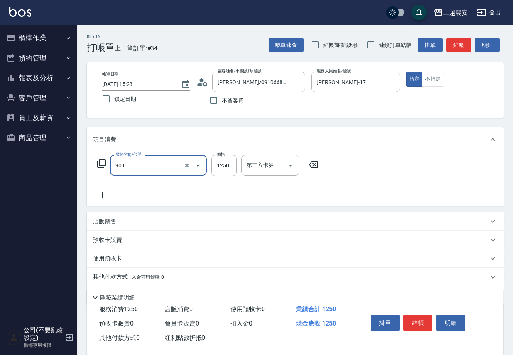
type input "修手指甲(901)"
type input "500"
click at [425, 315] on button "結帳" at bounding box center [418, 322] width 29 height 16
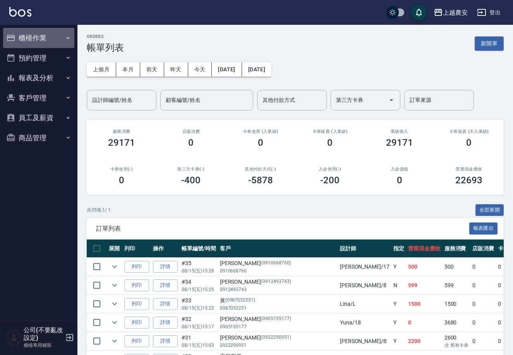
drag, startPoint x: 42, startPoint y: 38, endPoint x: 45, endPoint y: 55, distance: 16.9
click at [43, 44] on button "櫃檯作業" at bounding box center [38, 38] width 71 height 20
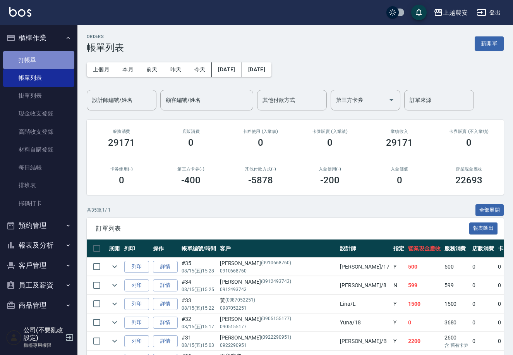
click at [43, 55] on link "打帳單" at bounding box center [38, 60] width 71 height 18
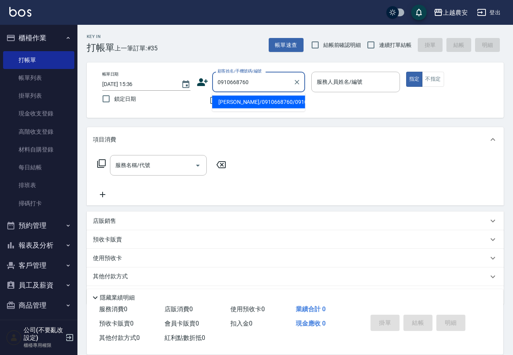
click at [259, 105] on li "[PERSON_NAME]/0910668760/0910668760" at bounding box center [258, 102] width 93 height 13
type input "[PERSON_NAME]/0910668760/0910668760"
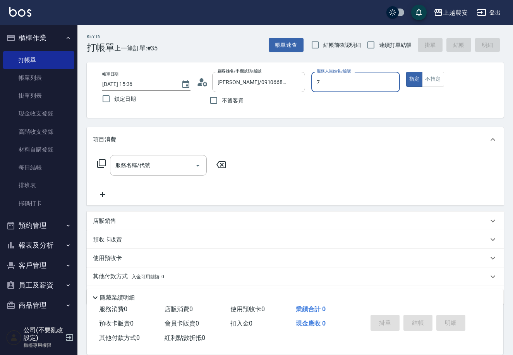
type input "Candy-7"
type button "true"
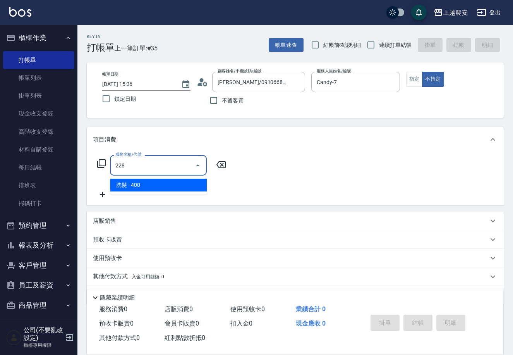
type input "洗髮(228)"
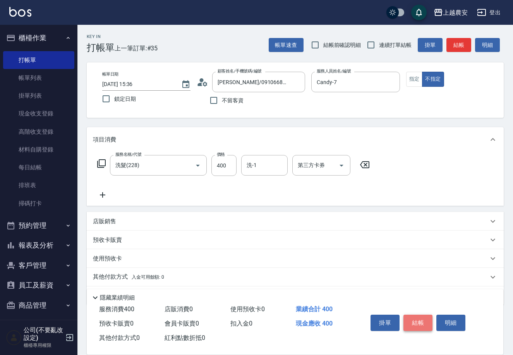
drag, startPoint x: 427, startPoint y: 324, endPoint x: 421, endPoint y: 321, distance: 7.3
click at [424, 323] on button "結帳" at bounding box center [418, 322] width 29 height 16
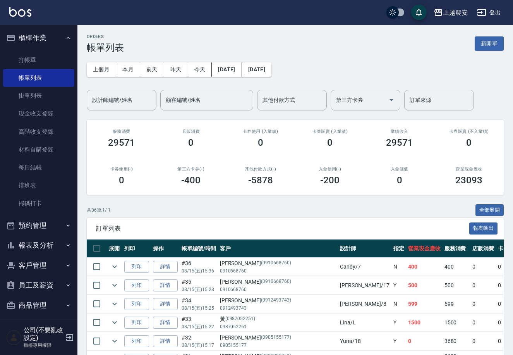
click at [44, 268] on button "客戶管理" at bounding box center [38, 265] width 71 height 20
click at [38, 282] on link "客戶列表" at bounding box center [38, 287] width 71 height 18
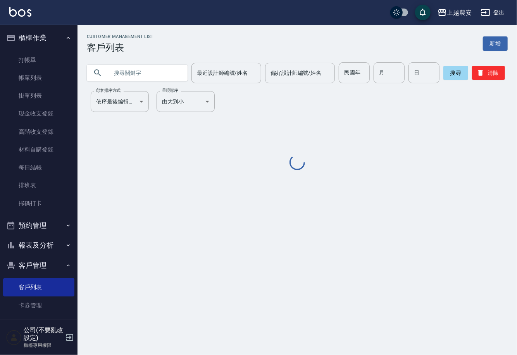
click at [143, 66] on input "text" at bounding box center [144, 72] width 73 height 21
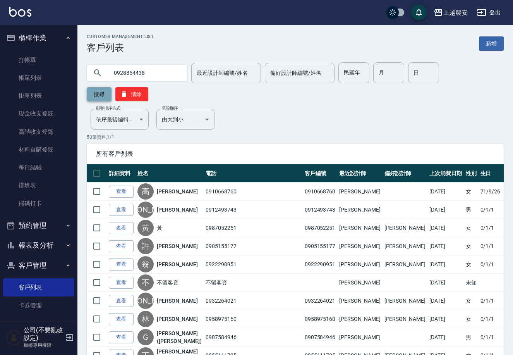
type input "0928854438"
click at [112, 87] on button "搜尋" at bounding box center [99, 94] width 25 height 14
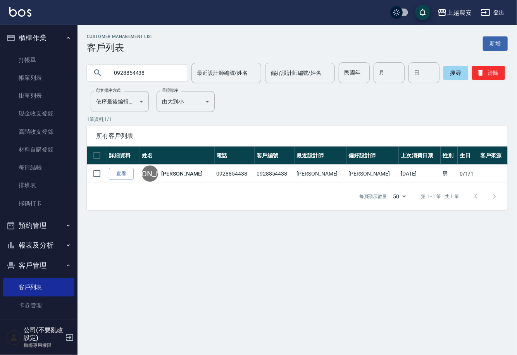
click at [124, 171] on link "查看" at bounding box center [121, 174] width 25 height 12
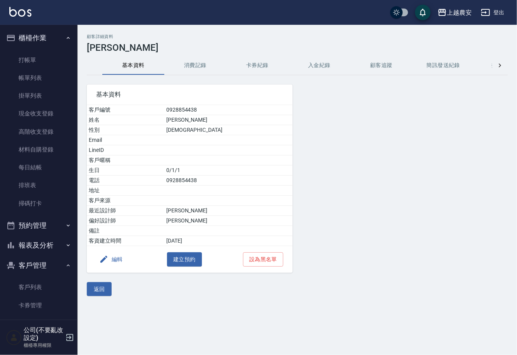
click at [190, 64] on button "消費記錄" at bounding box center [195, 65] width 62 height 19
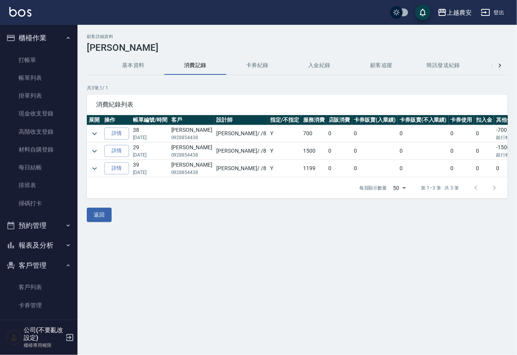
click at [131, 67] on button "基本資料" at bounding box center [133, 65] width 62 height 19
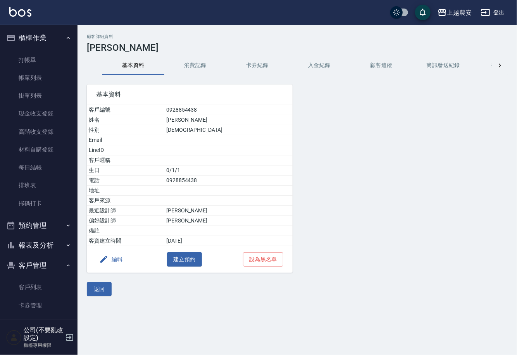
click at [114, 258] on button "編輯" at bounding box center [111, 259] width 30 height 14
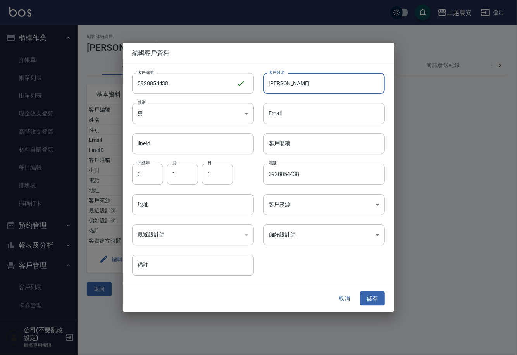
click at [273, 90] on input "[PERSON_NAME]" at bounding box center [324, 83] width 122 height 21
type input "[PERSON_NAME]"
click at [302, 234] on body "上越農安 登出 櫃檯作業 打帳單 帳單列表 掛單列表 現金收支登錄 高階收支登錄 材料自購登錄 每日結帳 排班表 掃碼打卡 預約管理 預約管理 單日預約紀錄 …" at bounding box center [258, 177] width 517 height 355
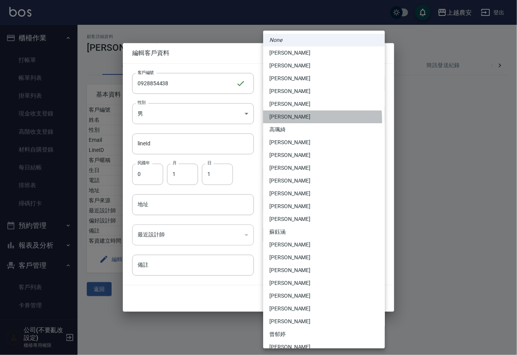
click at [281, 120] on li "[PERSON_NAME]" at bounding box center [324, 116] width 122 height 13
type input "9f59e5f5-b5b6-42e4-9c6a-5ec13a981b65"
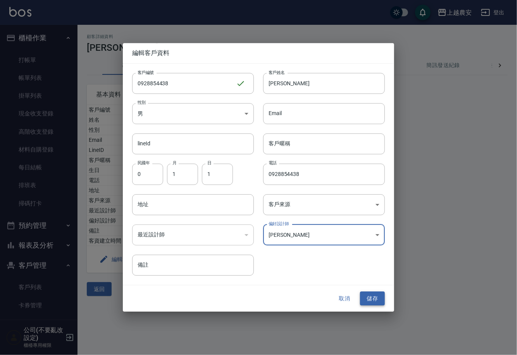
click at [368, 295] on button "儲存" at bounding box center [372, 298] width 25 height 14
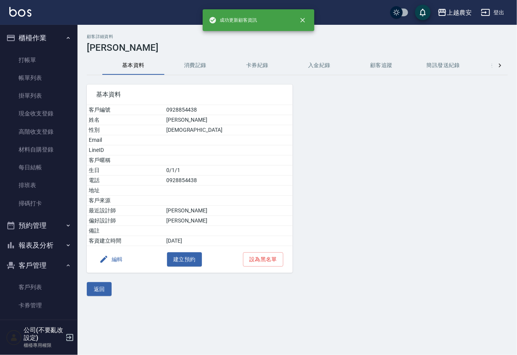
click at [197, 64] on button "消費記錄" at bounding box center [195, 65] width 62 height 19
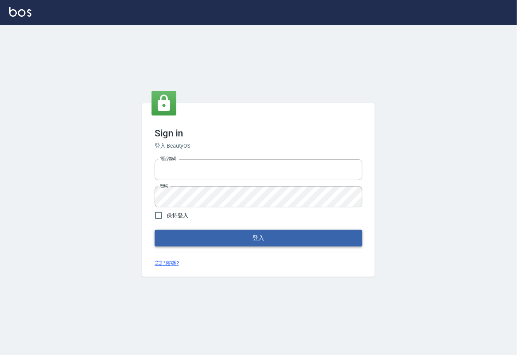
type input "0225929166"
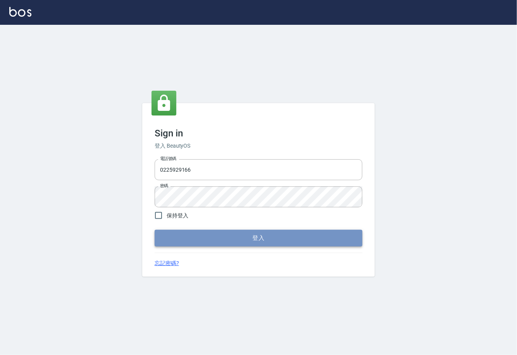
click at [257, 233] on button "登入" at bounding box center [259, 238] width 208 height 16
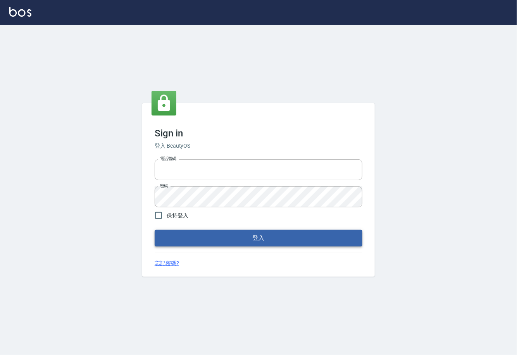
type input "0225929166"
click at [276, 235] on button "登入" at bounding box center [259, 238] width 208 height 16
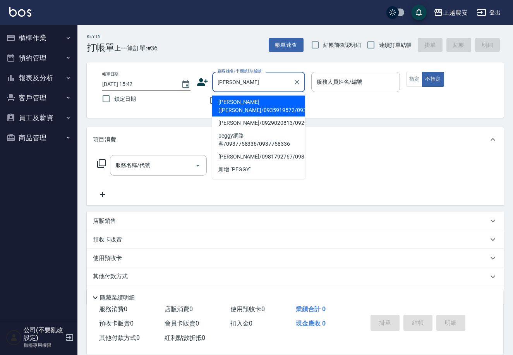
click at [239, 112] on li "[PERSON_NAME]([PERSON_NAME]/0935919572/0935919572" at bounding box center [258, 106] width 93 height 21
type input "[PERSON_NAME]([PERSON_NAME]/0935919572/0935919572"
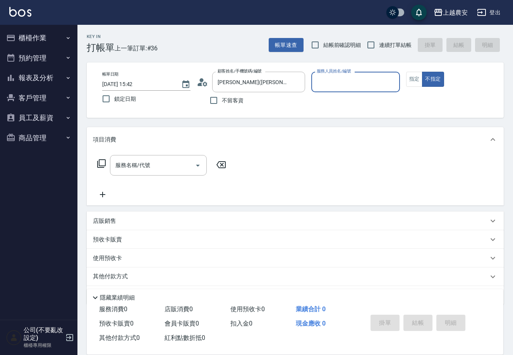
type input "Nana-13"
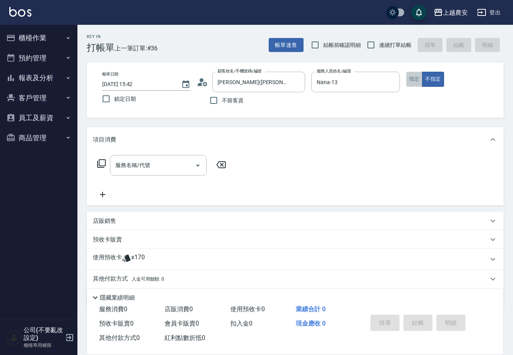
click at [419, 76] on button "指定" at bounding box center [414, 79] width 17 height 15
click at [177, 163] on input "服務名稱/代號" at bounding box center [152, 165] width 78 height 14
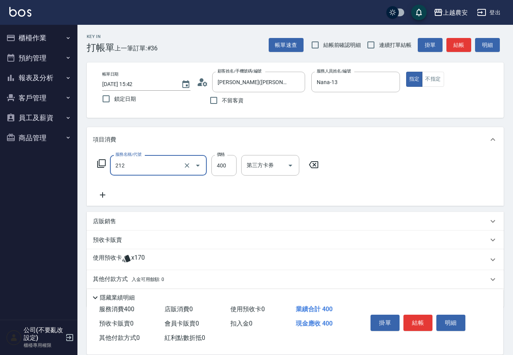
type input "洗髮券消費(212)"
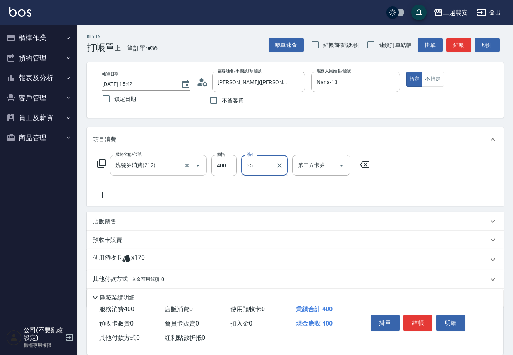
type input "大巫-35"
click at [304, 167] on input "第三方卡券" at bounding box center [315, 165] width 39 height 14
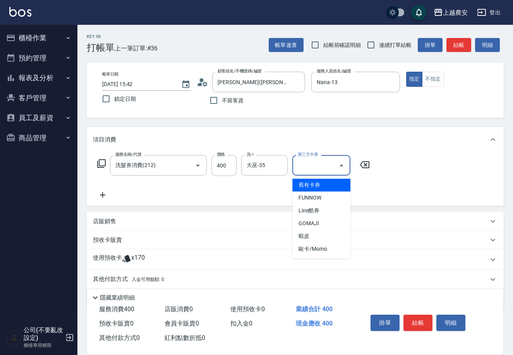
drag, startPoint x: 304, startPoint y: 180, endPoint x: 431, endPoint y: 350, distance: 213.0
click at [304, 180] on span "舊有卡券" at bounding box center [321, 185] width 58 height 13
type input "舊有卡券"
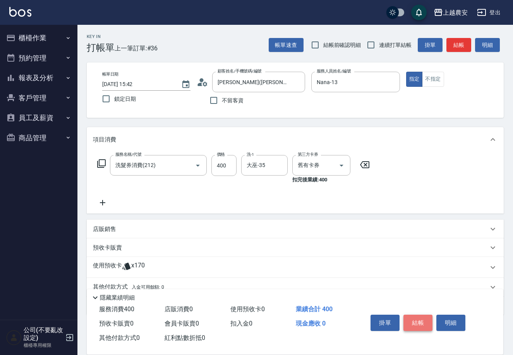
click at [416, 317] on button "結帳" at bounding box center [418, 322] width 29 height 16
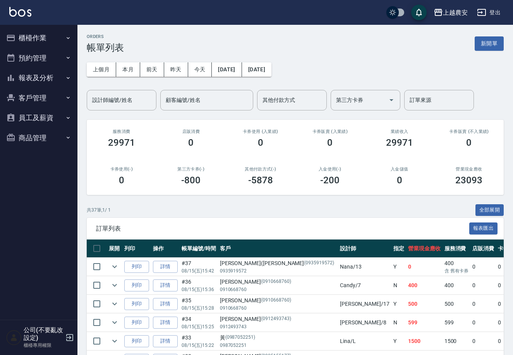
click at [28, 38] on button "櫃檯作業" at bounding box center [38, 38] width 71 height 20
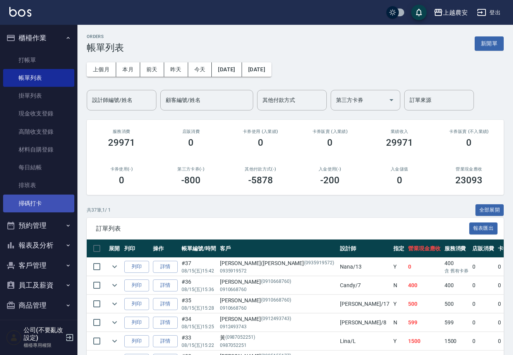
click at [46, 202] on link "掃碼打卡" at bounding box center [38, 203] width 71 height 18
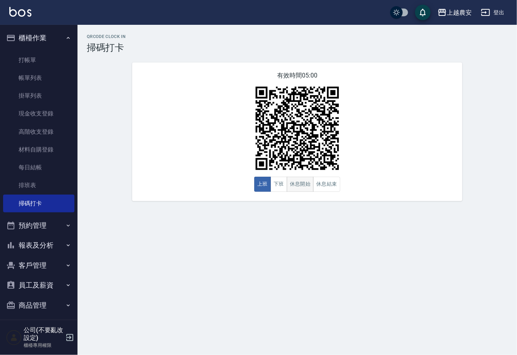
click at [297, 185] on button "休息開始" at bounding box center [300, 184] width 27 height 15
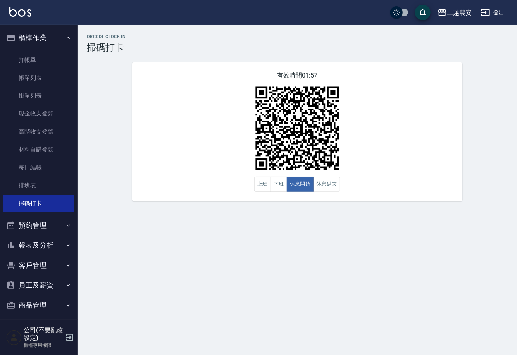
click at [50, 245] on button "報表及分析" at bounding box center [38, 245] width 71 height 20
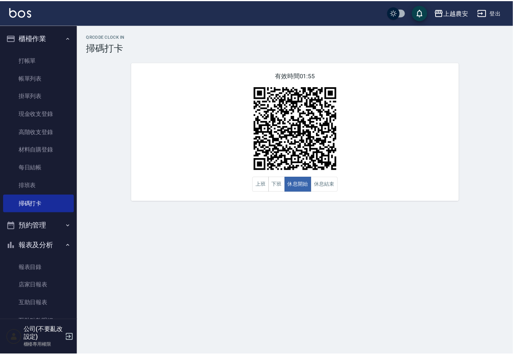
scroll to position [118, 0]
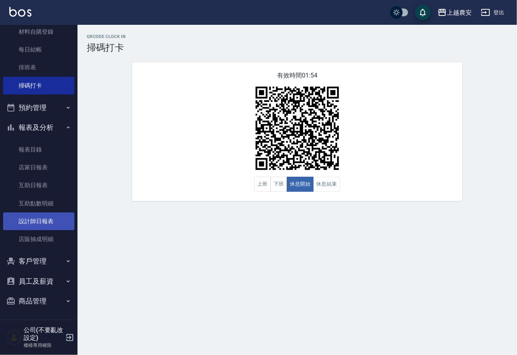
click at [44, 223] on link "設計師日報表" at bounding box center [38, 221] width 71 height 18
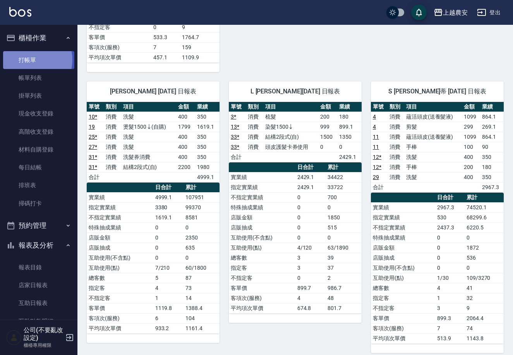
click at [30, 60] on link "打帳單" at bounding box center [38, 60] width 71 height 18
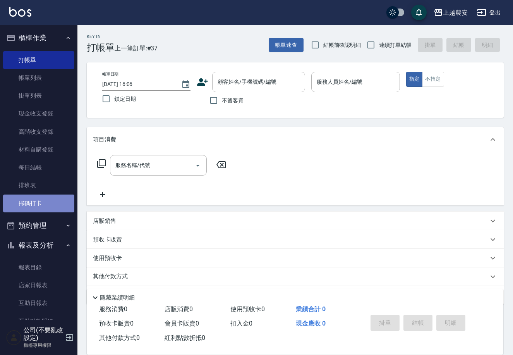
click at [50, 208] on link "掃碼打卡" at bounding box center [38, 203] width 71 height 18
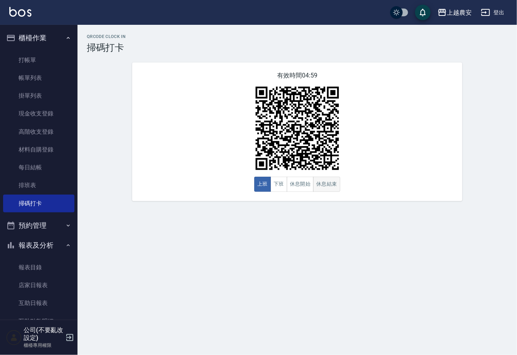
click at [321, 182] on button "休息結束" at bounding box center [326, 184] width 27 height 15
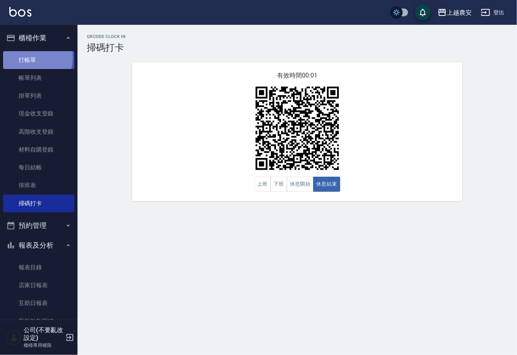
click at [26, 57] on link "打帳單" at bounding box center [38, 60] width 71 height 18
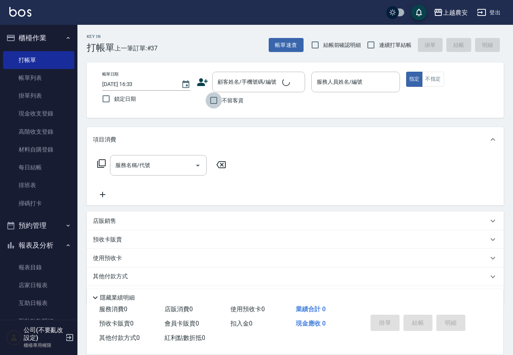
click at [215, 99] on input "不留客資" at bounding box center [214, 100] width 16 height 16
checkbox input "true"
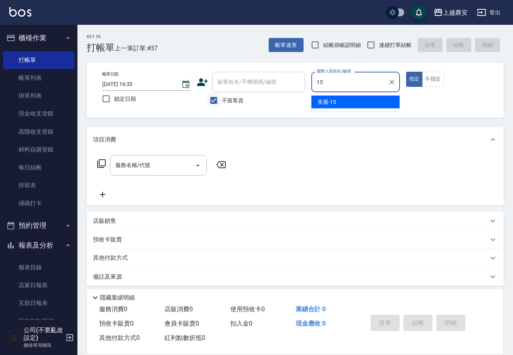
type input "美麗-15"
type button "true"
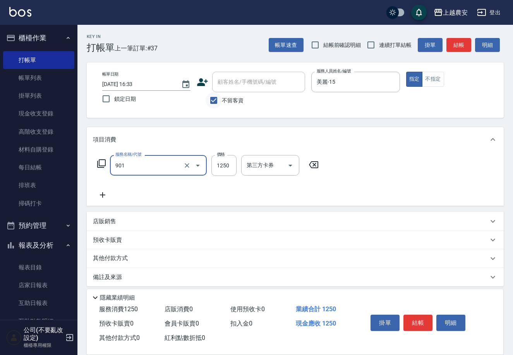
type input "修手指甲(901)"
type input "1000"
drag, startPoint x: 408, startPoint y: 320, endPoint x: 400, endPoint y: 321, distance: 7.8
click at [408, 320] on button "結帳" at bounding box center [418, 322] width 29 height 16
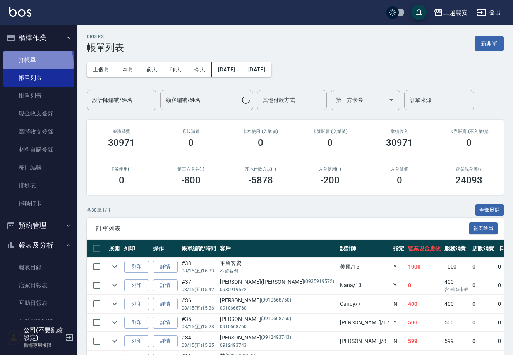
click at [31, 64] on link "打帳單" at bounding box center [38, 60] width 71 height 18
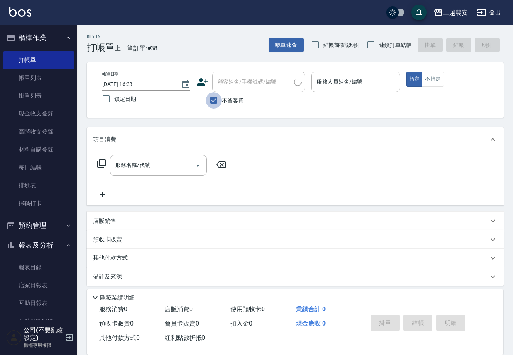
click at [212, 100] on input "不留客資" at bounding box center [214, 100] width 16 height 16
checkbox input "false"
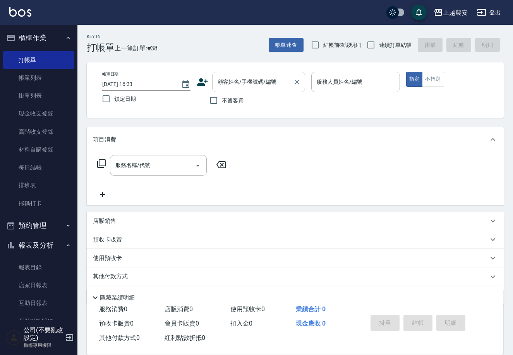
click at [218, 84] on input "顧客姓名/手機號碼/編號" at bounding box center [253, 82] width 74 height 14
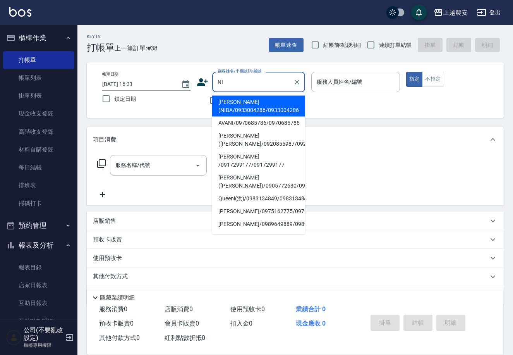
click at [236, 106] on li "[PERSON_NAME](NIBA/0933004286/0933004286" at bounding box center [258, 106] width 93 height 21
type input "[PERSON_NAME](NIBA/0933004286/0933004286"
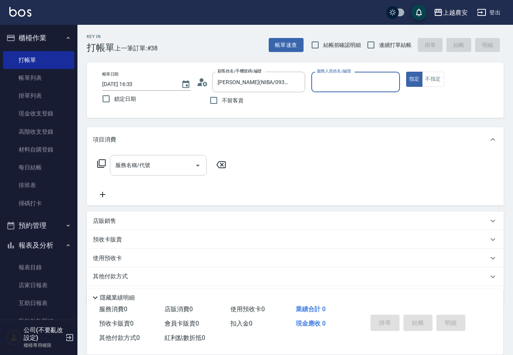
type input "Nana-13"
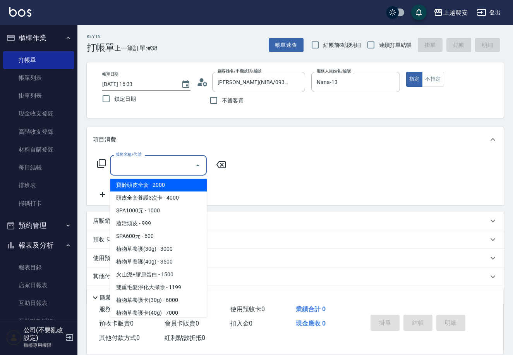
click at [168, 165] on input "服務名稱/代號" at bounding box center [152, 165] width 78 height 14
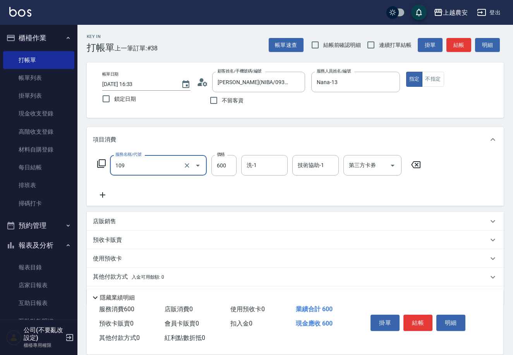
type input "SPA600元(109)"
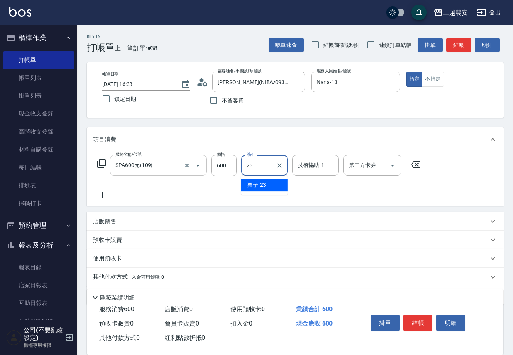
type input "栗子-23"
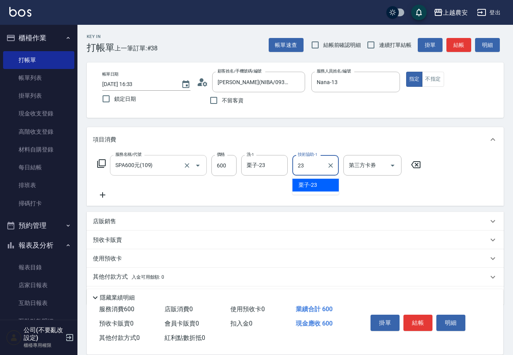
type input "栗子-23"
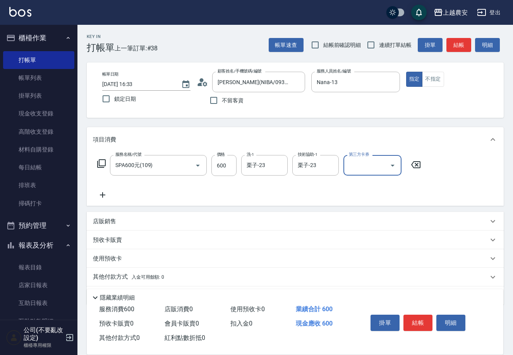
click at [411, 317] on button "結帳" at bounding box center [418, 322] width 29 height 16
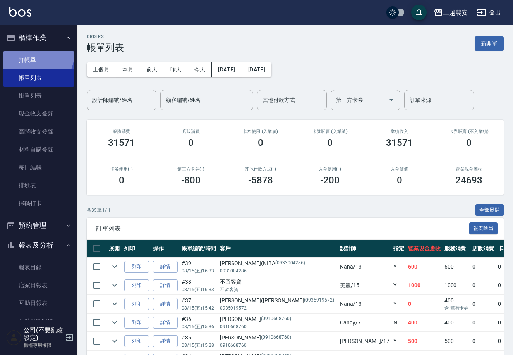
click at [26, 51] on link "打帳單" at bounding box center [38, 60] width 71 height 18
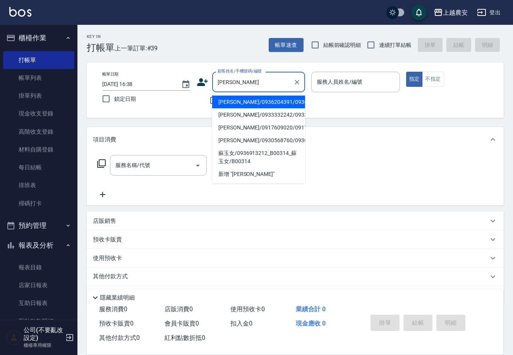
click at [240, 104] on li "[PERSON_NAME]/0936204391/0936204391" at bounding box center [258, 102] width 93 height 13
type input "[PERSON_NAME]/0936204391/0936204391"
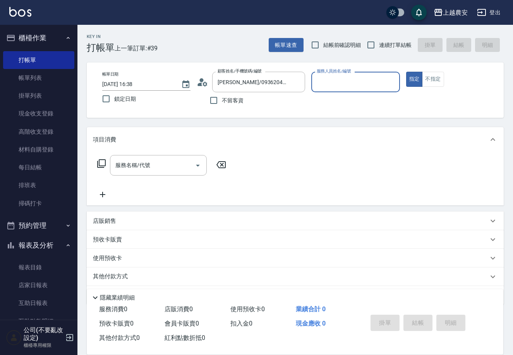
type input "美雅-B"
click at [171, 164] on input "服務名稱/代號" at bounding box center [152, 165] width 78 height 14
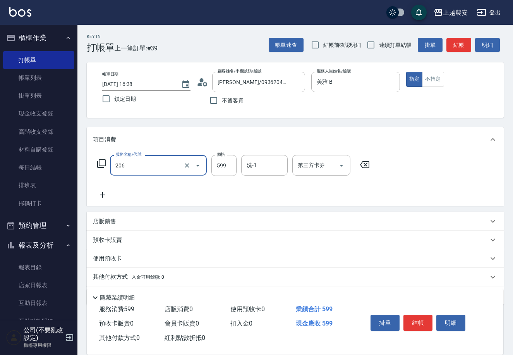
type input "洗+剪(206)"
type input "1500"
type input "酪梨-34"
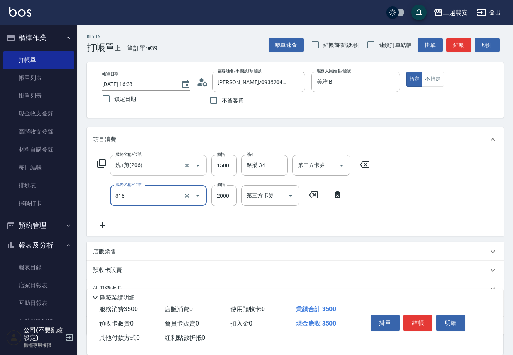
type input "燙髮1500↑(自購)(318)"
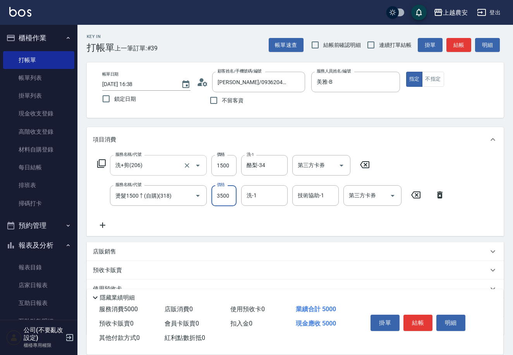
type input "3500"
type input "酪梨-34"
click at [103, 251] on p "店販銷售" at bounding box center [104, 251] width 23 height 8
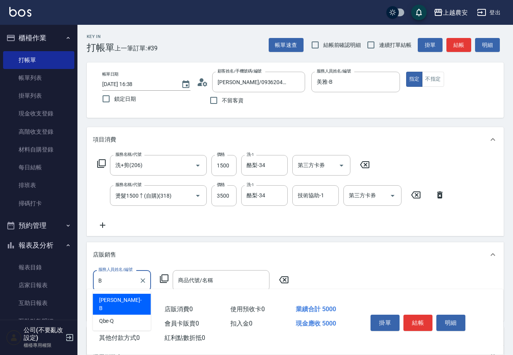
type input "美雅-B"
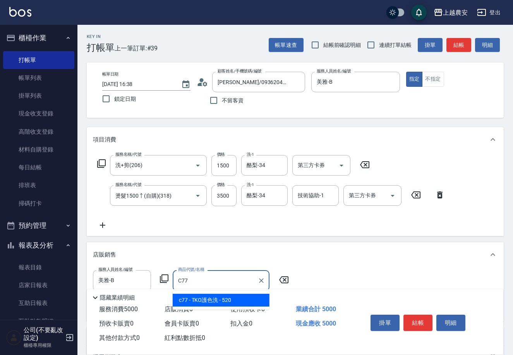
type input "TKO護色洗"
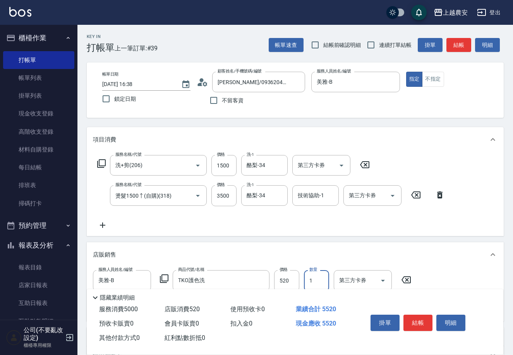
click at [409, 325] on button "結帳" at bounding box center [418, 322] width 29 height 16
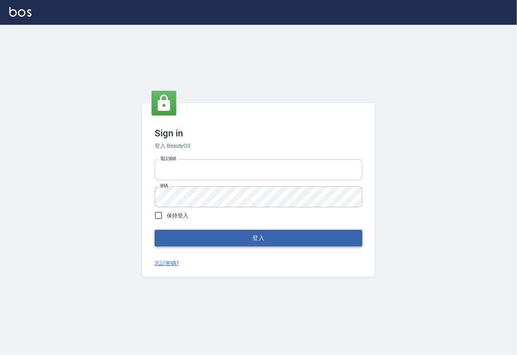
type input "0225929166"
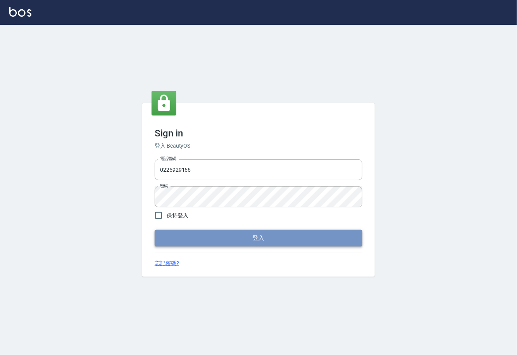
click at [255, 232] on button "登入" at bounding box center [259, 238] width 208 height 16
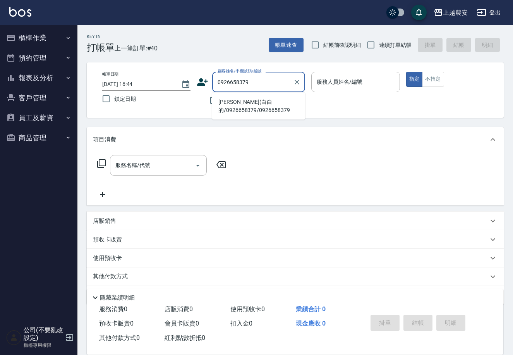
click at [260, 115] on li "[PERSON_NAME](白白的/0926658379/0926658379" at bounding box center [258, 106] width 93 height 21
type input "[PERSON_NAME](白白的/0926658379/0926658379"
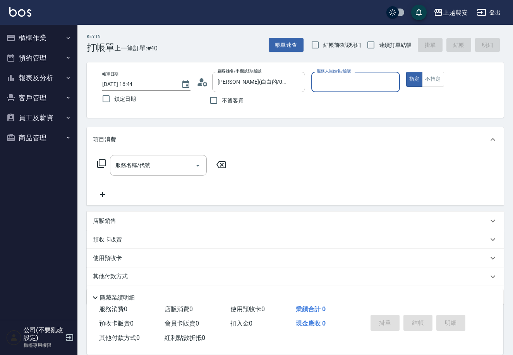
type input "Candy-7"
click at [259, 111] on div "帳單日期 [DATE] 16:44 鎖定日期 顧客姓名/手機號碼/編號 [PERSON_NAME](白白的/0926658379/0926658379 顧客姓…" at bounding box center [295, 89] width 417 height 55
click at [157, 161] on input "服務名稱/代號" at bounding box center [152, 165] width 78 height 14
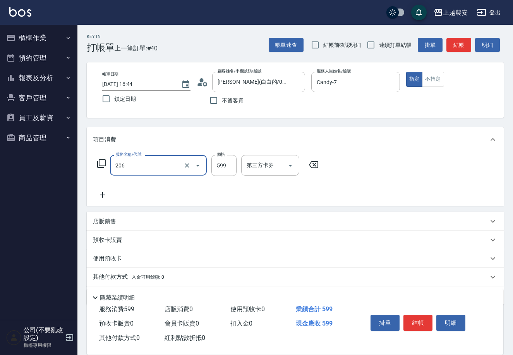
type input "洗+剪(206)"
type input "600"
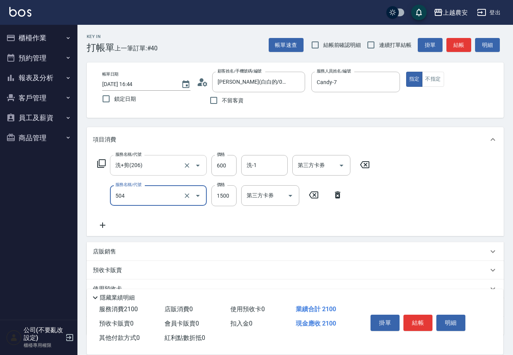
type input "染髮1500↓(504)"
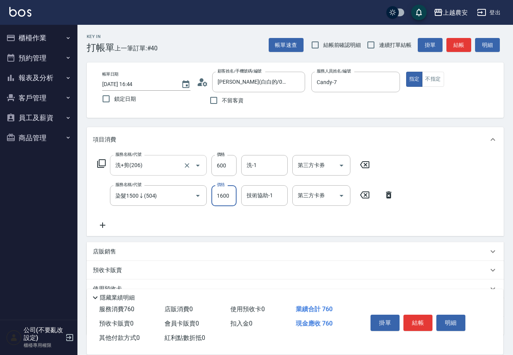
type input "1600"
type input "[PERSON_NAME]-32"
click at [414, 326] on button "結帳" at bounding box center [418, 322] width 29 height 16
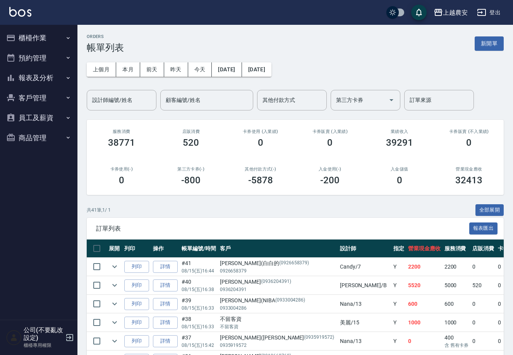
click at [27, 35] on button "櫃檯作業" at bounding box center [38, 38] width 71 height 20
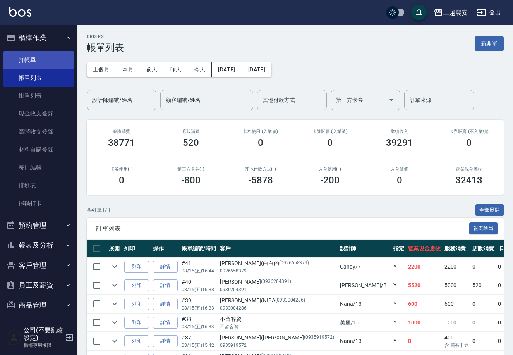
click at [29, 55] on link "打帳單" at bounding box center [38, 60] width 71 height 18
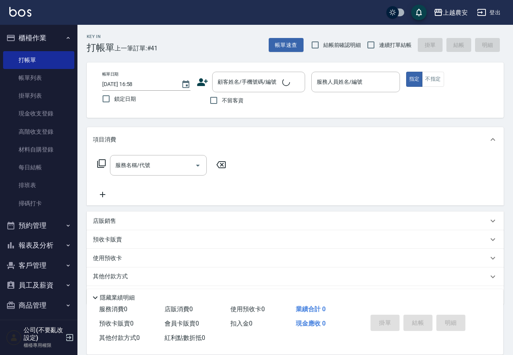
click at [224, 97] on span "不留客資" at bounding box center [233, 100] width 22 height 8
click at [222, 97] on input "不留客資" at bounding box center [214, 100] width 16 height 16
checkbox input "true"
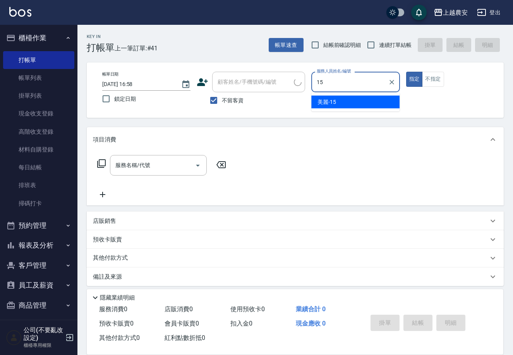
type input "美麗-15"
type button "true"
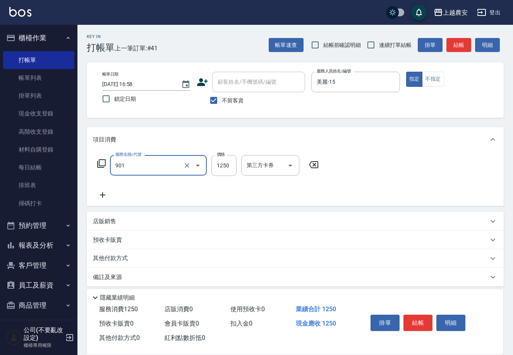
type input "修手指甲(901)"
type input "500"
click at [415, 326] on button "結帳" at bounding box center [418, 322] width 29 height 16
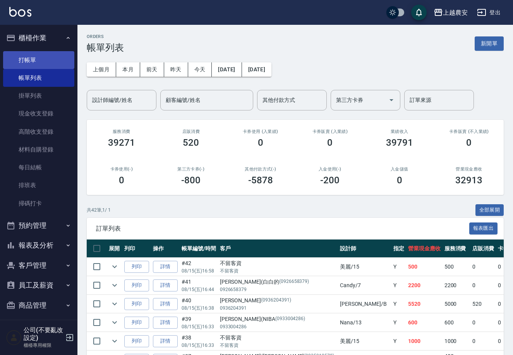
click at [36, 60] on link "打帳單" at bounding box center [38, 60] width 71 height 18
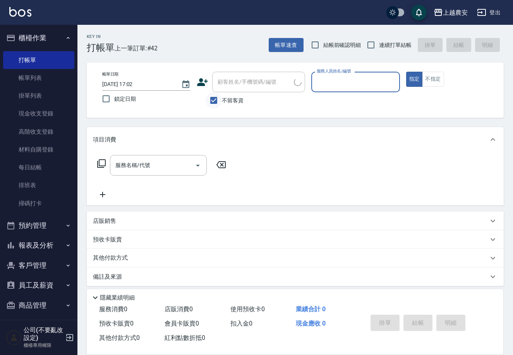
click at [215, 99] on input "不留客資" at bounding box center [214, 100] width 16 height 16
checkbox input "false"
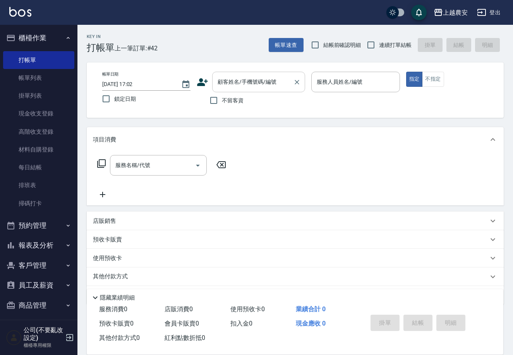
click at [227, 86] on input "顧客姓名/手機號碼/編號" at bounding box center [253, 82] width 74 height 14
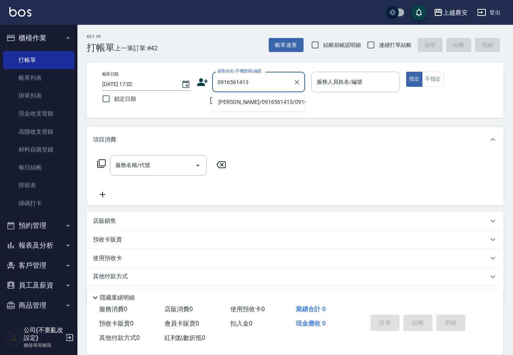
click at [253, 102] on li "[PERSON_NAME]/0916561413/0916561413" at bounding box center [258, 102] width 93 height 13
type input "[PERSON_NAME]/0916561413/0916561413"
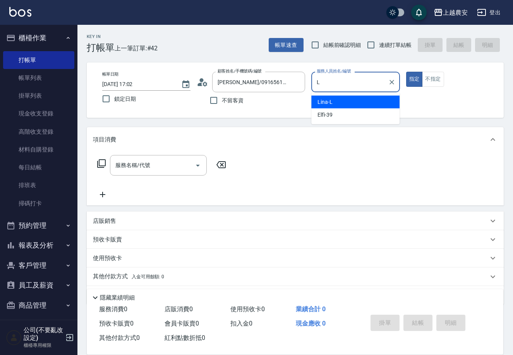
type input "[PERSON_NAME]"
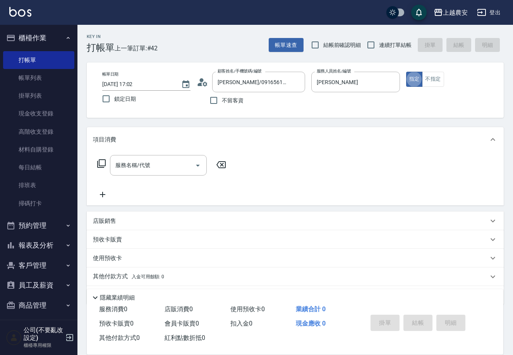
type button "true"
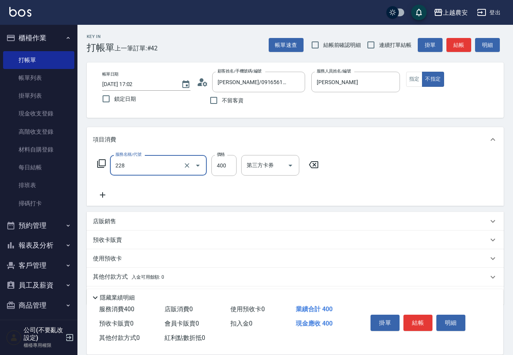
type input "洗髮(228)"
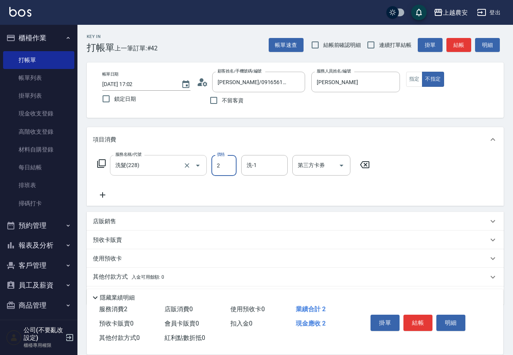
type input "2"
click at [147, 163] on input "洗髮(228)" at bounding box center [147, 165] width 68 height 14
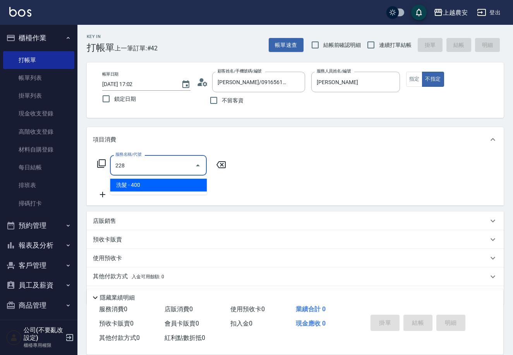
type input "洗髮(228)"
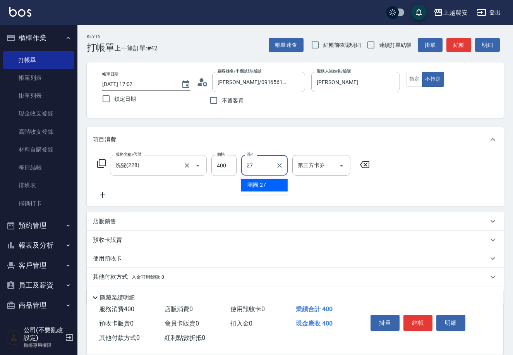
type input "團團-27"
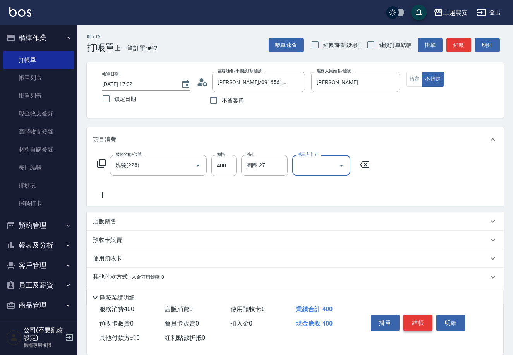
click at [417, 320] on button "結帳" at bounding box center [418, 322] width 29 height 16
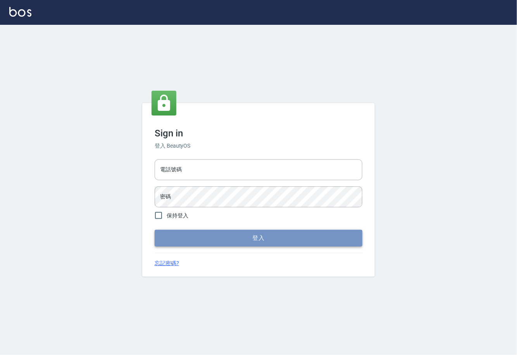
type input "0225929166"
click at [260, 241] on button "登入" at bounding box center [259, 238] width 208 height 16
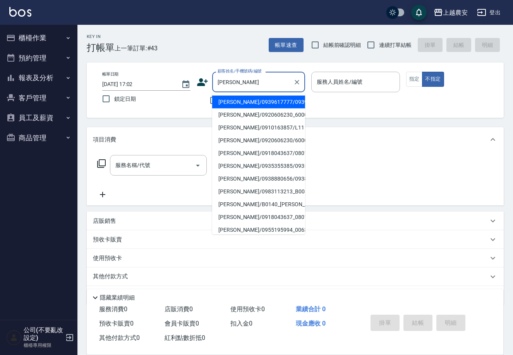
click at [253, 105] on li "[PERSON_NAME]/0939617777/0939617777" at bounding box center [258, 102] width 93 height 13
type input "[PERSON_NAME]/0939617777/0939617777"
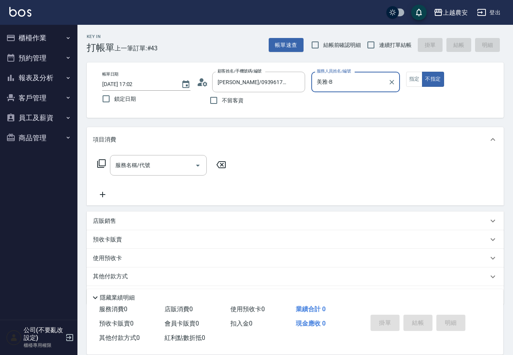
type input "美雅-B"
click at [410, 75] on button "指定" at bounding box center [414, 79] width 17 height 15
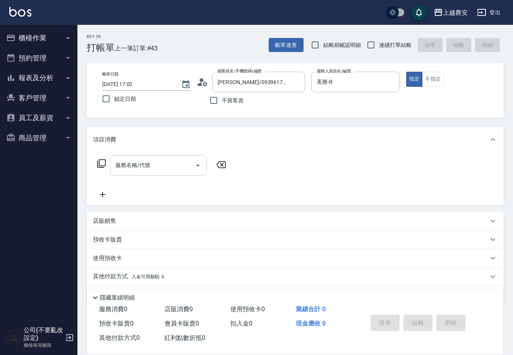
click at [170, 163] on input "服務名稱/代號" at bounding box center [152, 165] width 78 height 14
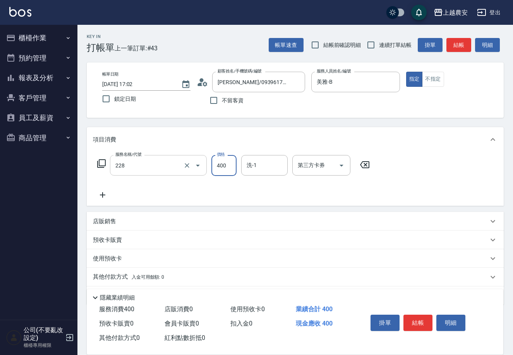
type input "洗髮(228)"
click at [417, 327] on button "結帳" at bounding box center [418, 322] width 29 height 16
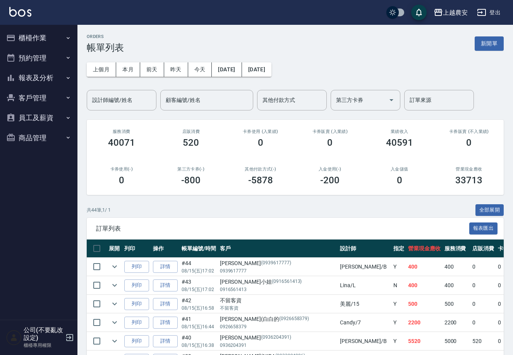
click at [29, 40] on button "櫃檯作業" at bounding box center [38, 38] width 71 height 20
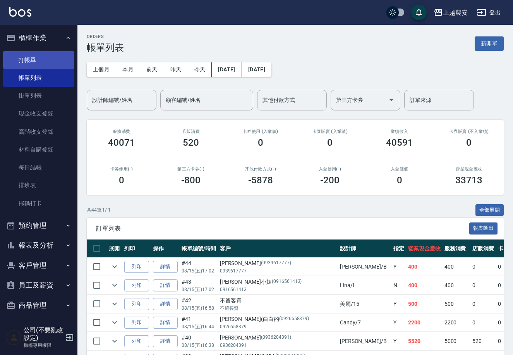
click at [33, 66] on link "打帳單" at bounding box center [38, 60] width 71 height 18
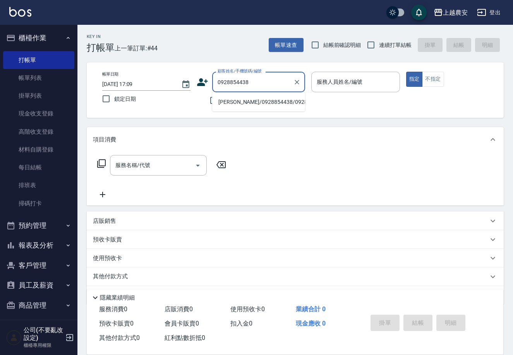
click at [240, 101] on li "[PERSON_NAME]/0928854438/0928854438" at bounding box center [258, 102] width 93 height 13
type input "楊凱傑/0928854438/0928854438"
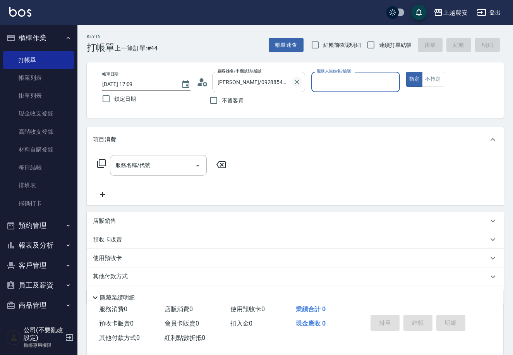
type input "黛慧-8"
click at [180, 159] on input "服務名稱/代號" at bounding box center [152, 165] width 78 height 14
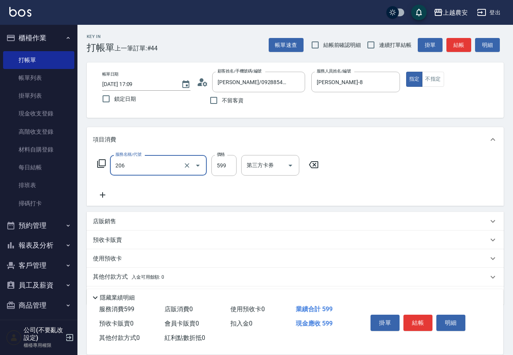
type input "洗+剪(206)"
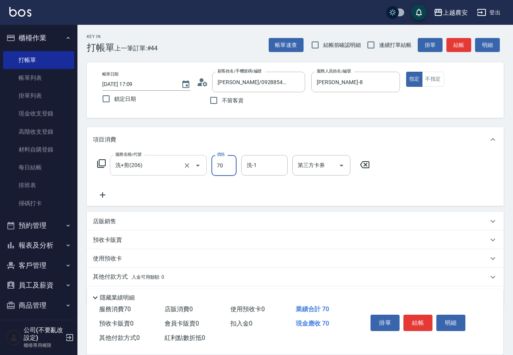
type input "700"
type input "酪梨-34"
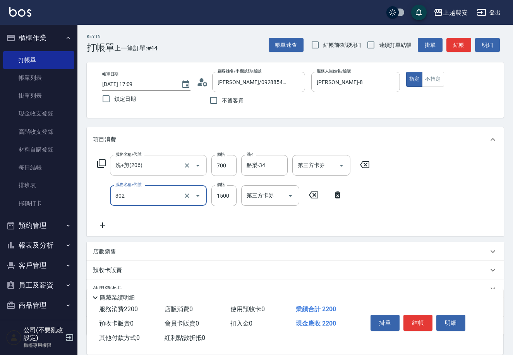
type input "燙髮1500↓(自購)(302)"
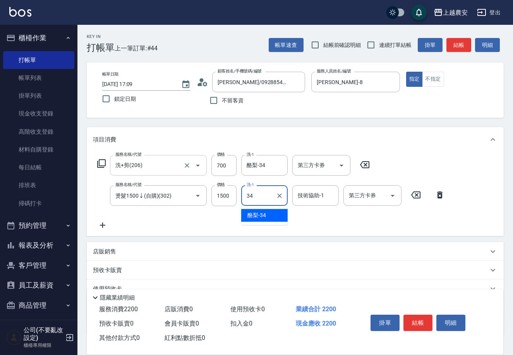
type input "酪梨-34"
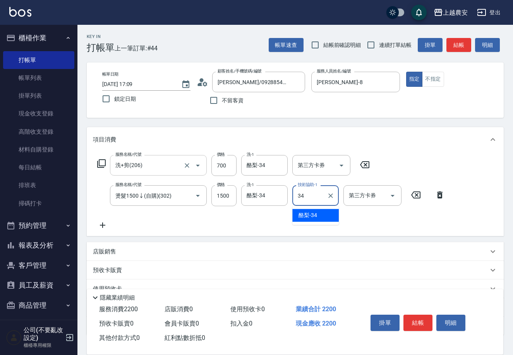
type input "酪梨-34"
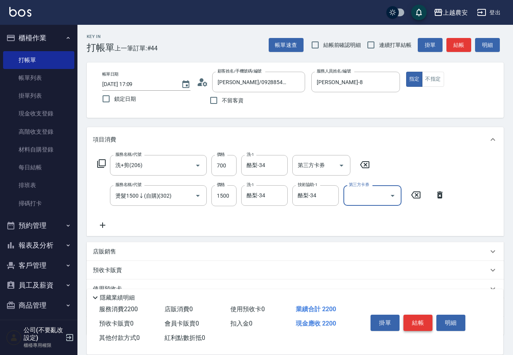
click at [412, 316] on button "結帳" at bounding box center [418, 322] width 29 height 16
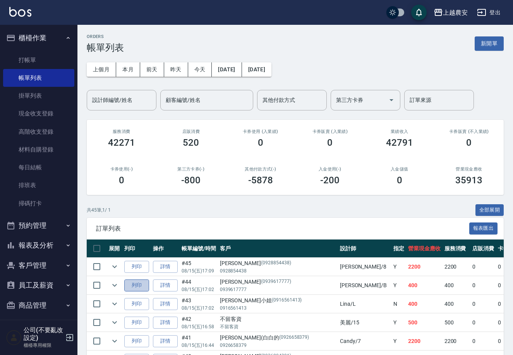
drag, startPoint x: 137, startPoint y: 285, endPoint x: 292, endPoint y: 22, distance: 305.6
click at [137, 285] on button "列印" at bounding box center [136, 285] width 25 height 12
click at [46, 57] on link "打帳單" at bounding box center [38, 60] width 71 height 18
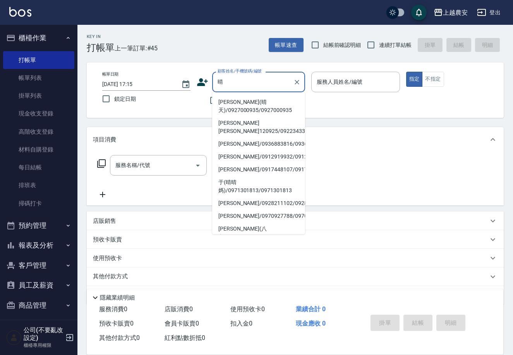
click at [242, 109] on li "王姵晴(晴天)/0927000935/0927000935" at bounding box center [258, 106] width 93 height 21
type input "王姵晴(晴天)/0927000935/0927000935"
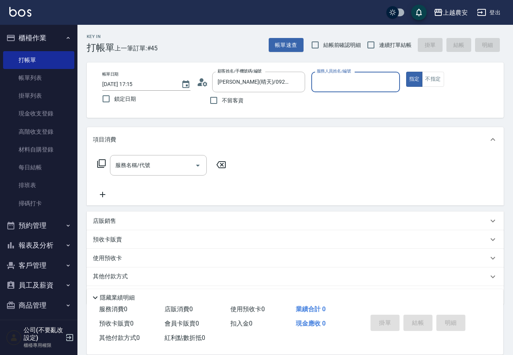
type input "Nana-13"
click at [139, 175] on div "服務名稱/代號" at bounding box center [158, 165] width 97 height 21
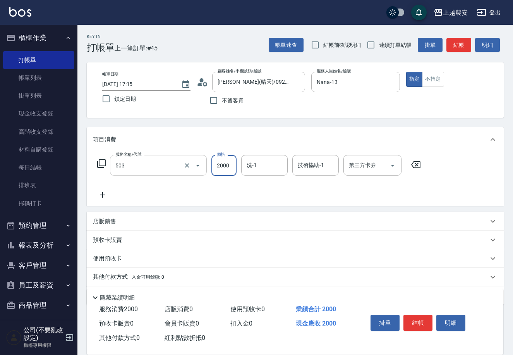
type input "染髮1500↑(503)"
type input "2500"
type input "小欣-33"
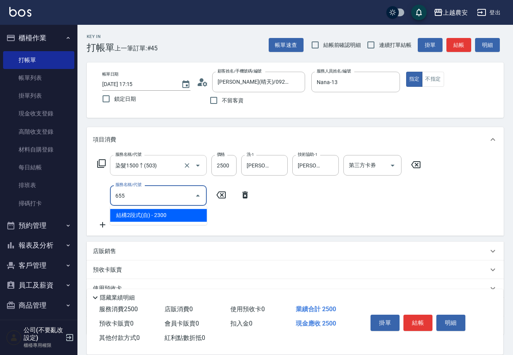
type input "結構2段式(自)(655)"
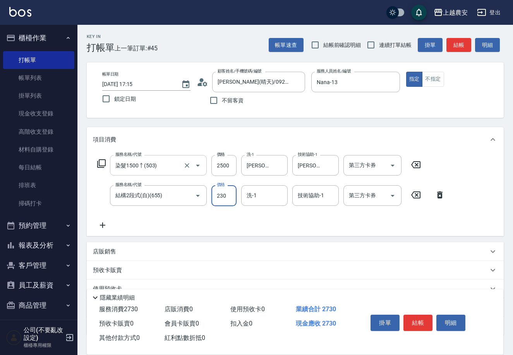
type input "2300"
type input "小欣-33"
click at [421, 325] on button "結帳" at bounding box center [418, 322] width 29 height 16
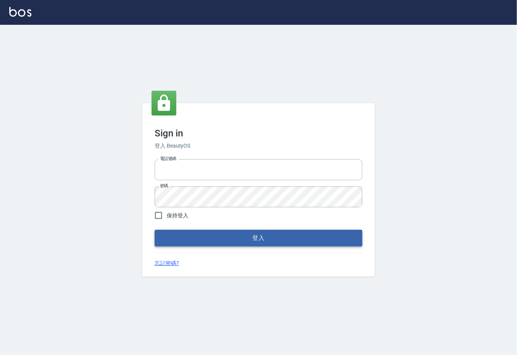
type input "0225929166"
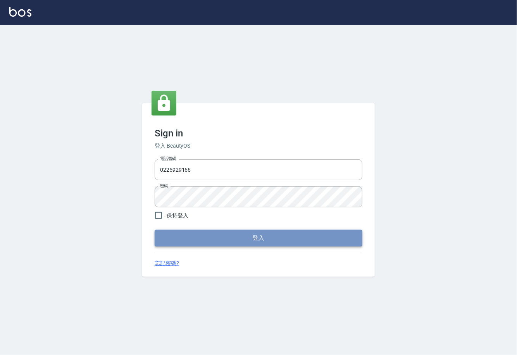
click at [268, 235] on button "登入" at bounding box center [259, 238] width 208 height 16
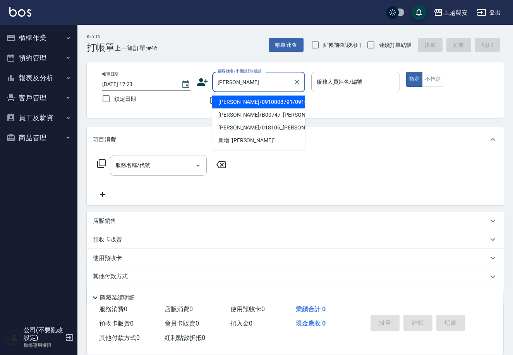
click at [225, 104] on li "[PERSON_NAME]/0910008791/0910008791" at bounding box center [258, 102] width 93 height 13
type input "[PERSON_NAME]/0910008791/0910008791"
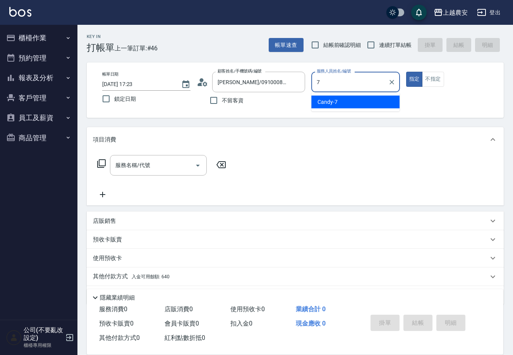
type input "Candy-7"
type button "true"
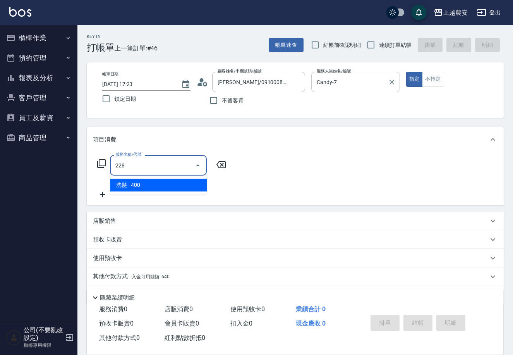
type input "洗髮(228)"
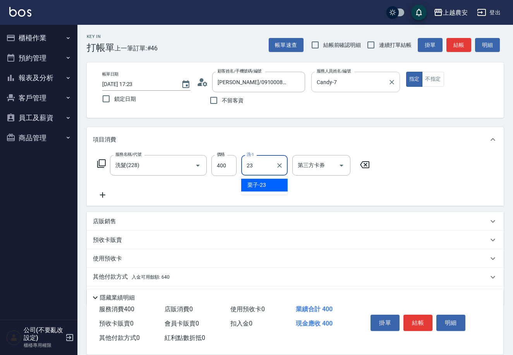
type input "栗子-23"
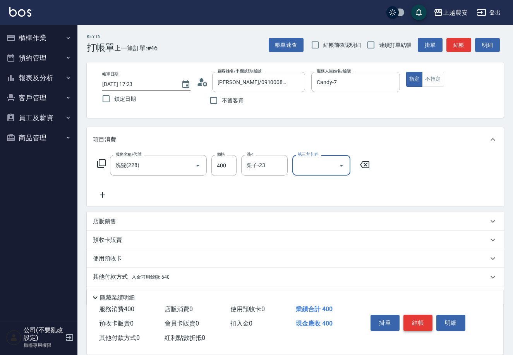
click at [422, 321] on button "結帳" at bounding box center [418, 322] width 29 height 16
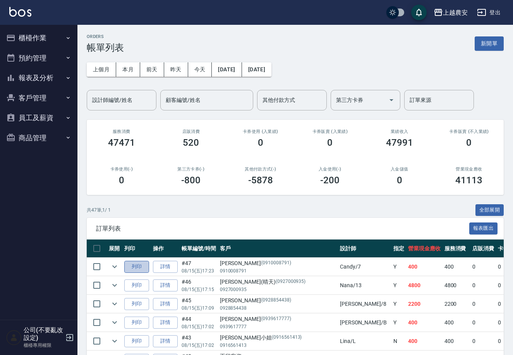
click at [136, 267] on button "列印" at bounding box center [136, 267] width 25 height 12
drag, startPoint x: 43, startPoint y: 39, endPoint x: 38, endPoint y: 51, distance: 12.7
click at [43, 39] on button "櫃檯作業" at bounding box center [38, 38] width 71 height 20
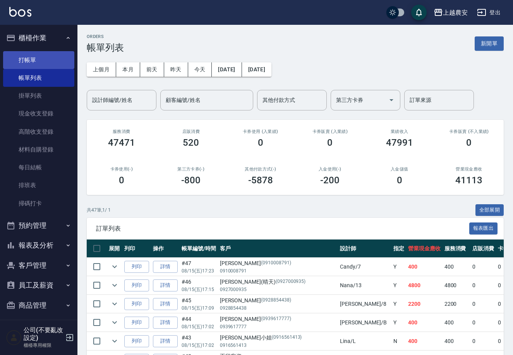
click at [29, 64] on link "打帳單" at bounding box center [38, 60] width 71 height 18
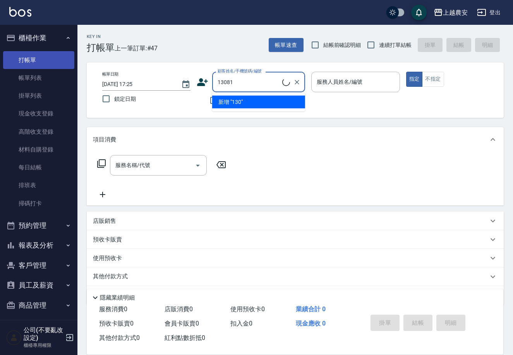
type input "130815"
drag, startPoint x: 249, startPoint y: 79, endPoint x: 186, endPoint y: 92, distance: 64.9
click at [186, 92] on div "帳單日期 2025/08/15 17:25 鎖定日期 顧客姓名/手機號碼/編號 130815 顧客姓名/手機號碼/編號 不留客資 服務人員姓名/編號 服務人員…" at bounding box center [295, 90] width 398 height 37
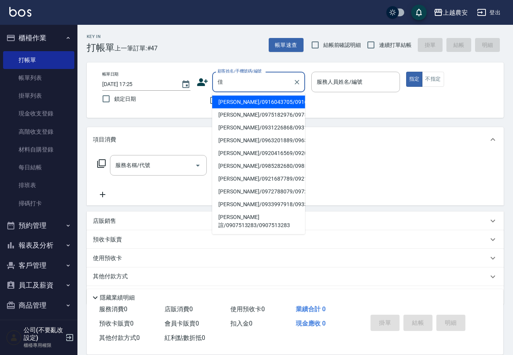
click at [225, 101] on li "陳佳頤/0916043705/0916043705" at bounding box center [258, 102] width 93 height 13
type input "陳佳頤/0916043705/0916043705"
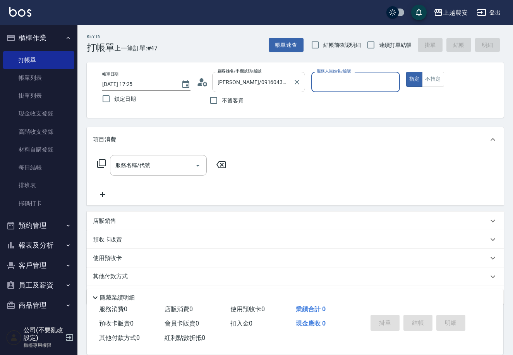
type input "Nana-13"
click at [156, 165] on input "服務名稱/代號" at bounding box center [152, 165] width 78 height 14
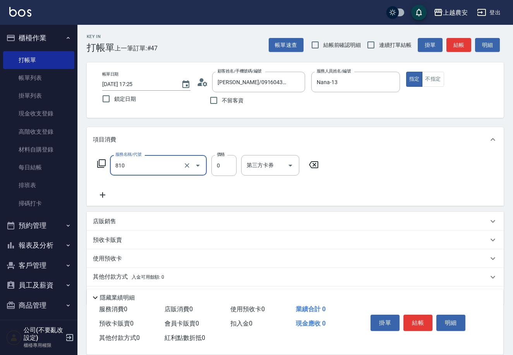
type input "頭皮護髮卡券使用(810)"
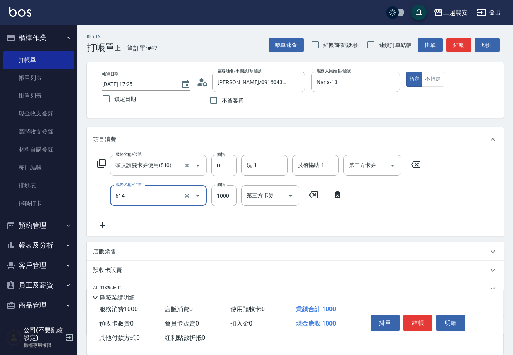
type input "大掃除(614)"
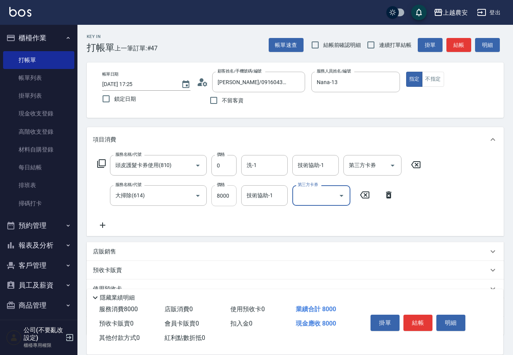
click at [218, 195] on input "8000" at bounding box center [223, 195] width 25 height 21
type input "800"
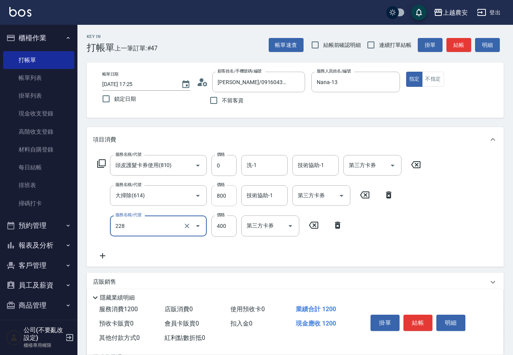
type input "洗髮(228)"
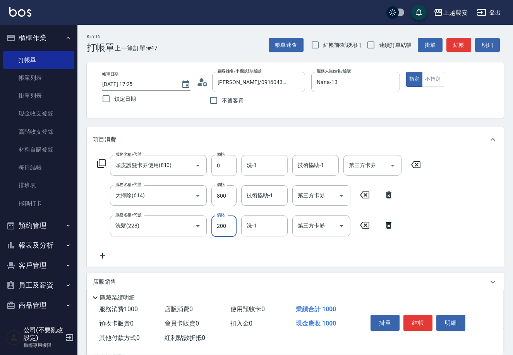
type input "200"
click at [264, 167] on input "洗-1" at bounding box center [264, 165] width 39 height 14
type input "栗子-23"
click at [283, 163] on icon "Clear" at bounding box center [280, 165] width 8 height 8
type input "小欣-33"
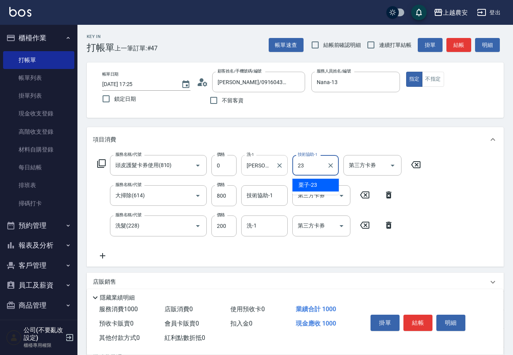
type input "栗子-23"
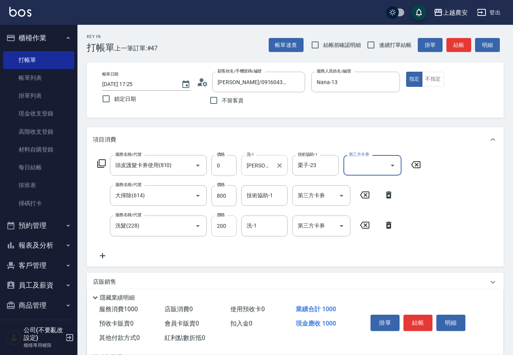
click at [216, 229] on input "200" at bounding box center [223, 225] width 25 height 21
click at [162, 227] on input "洗髮(228)" at bounding box center [147, 226] width 68 height 14
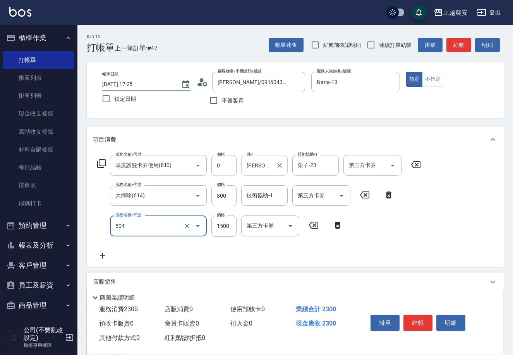
type input "染髮1500↓(504)"
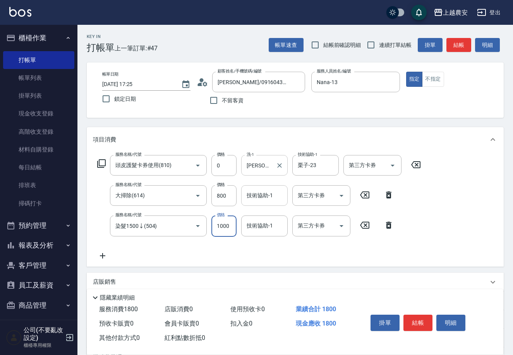
click at [256, 203] on div "技術協助-1" at bounding box center [264, 195] width 46 height 21
type input "1000"
type input "栗子-23"
click at [266, 229] on input "技術協助-1" at bounding box center [264, 226] width 39 height 14
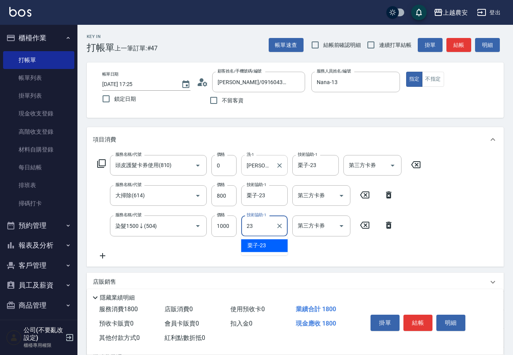
type input "栗子-23"
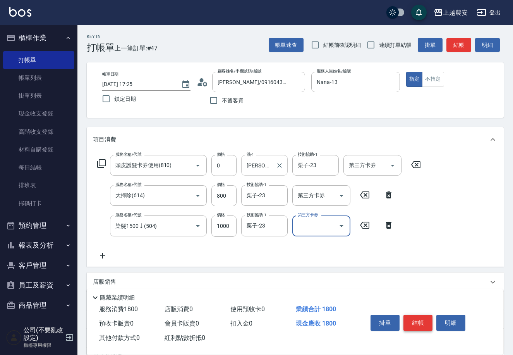
click at [417, 320] on button "結帳" at bounding box center [418, 322] width 29 height 16
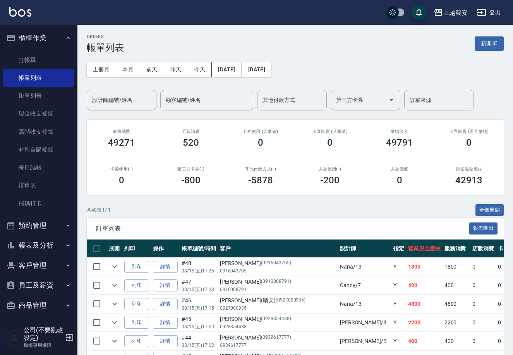
click at [47, 242] on button "報表及分析" at bounding box center [38, 245] width 71 height 20
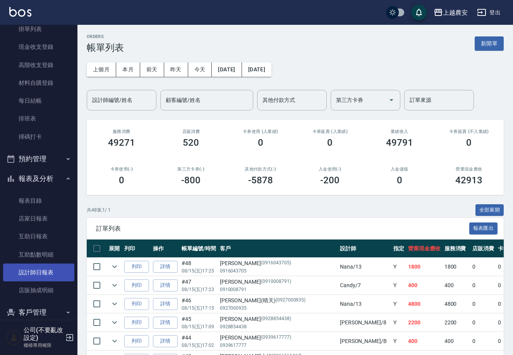
scroll to position [67, 0]
click at [60, 267] on link "設計師日報表" at bounding box center [38, 272] width 71 height 18
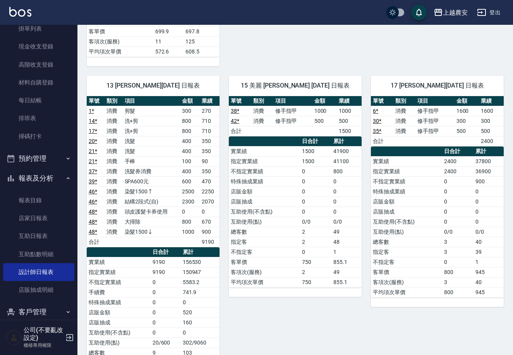
scroll to position [345, 0]
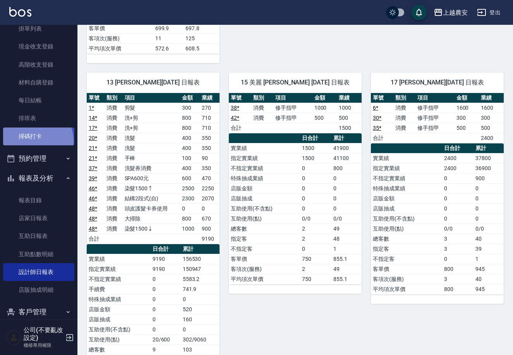
click at [33, 140] on link "掃碼打卡" at bounding box center [38, 136] width 71 height 18
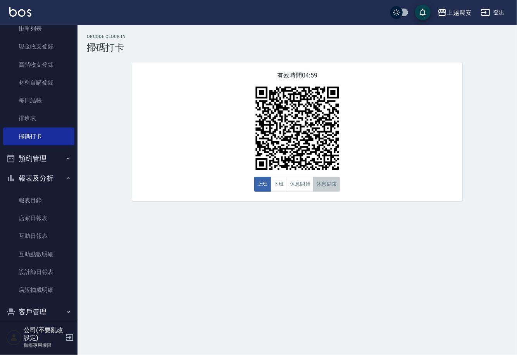
click at [321, 184] on button "休息結束" at bounding box center [326, 184] width 27 height 15
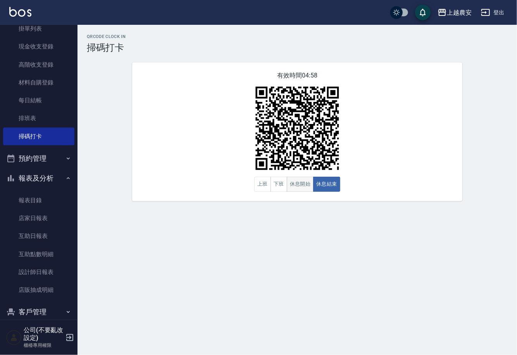
click at [293, 183] on button "休息開始" at bounding box center [300, 184] width 27 height 15
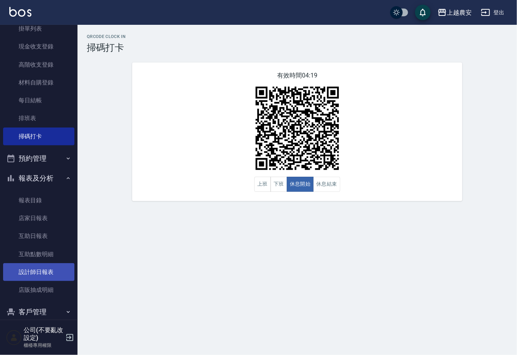
click at [47, 268] on link "設計師日報表" at bounding box center [38, 272] width 71 height 18
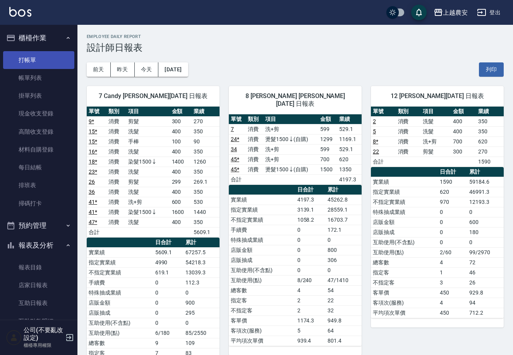
click at [50, 57] on link "打帳單" at bounding box center [38, 60] width 71 height 18
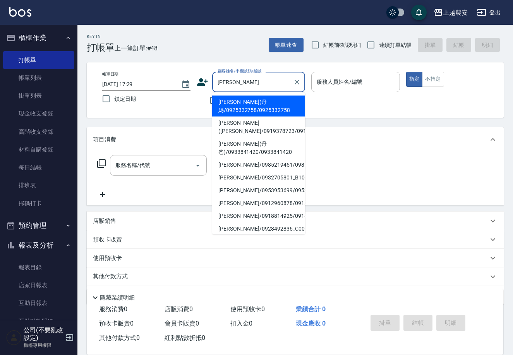
click at [220, 107] on li "詹淑菁(丹媽/0925332758/0925332758" at bounding box center [258, 106] width 93 height 21
type input "詹淑菁(丹媽/0925332758/0925332758"
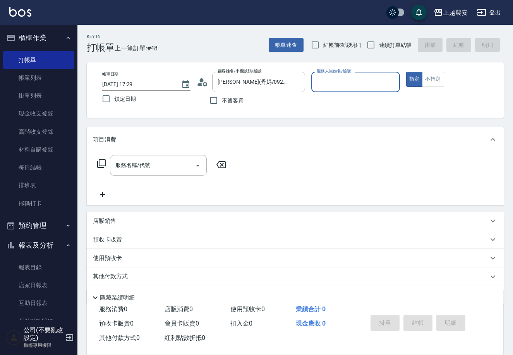
type input "Candy-7"
click at [132, 169] on input "服務名稱/代號" at bounding box center [152, 165] width 78 height 14
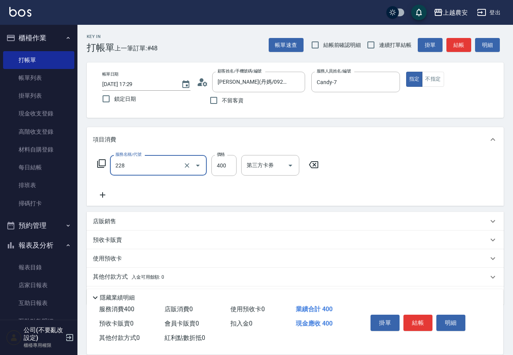
type input "洗髮(228)"
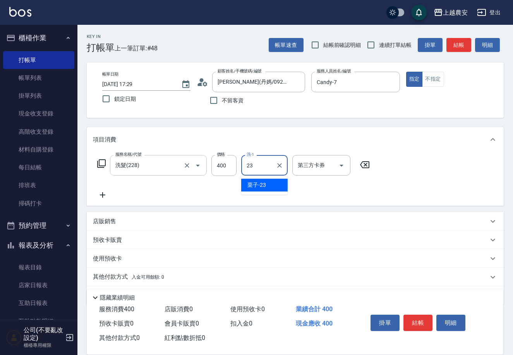
type input "栗子-23"
click at [412, 319] on button "結帳" at bounding box center [418, 322] width 29 height 16
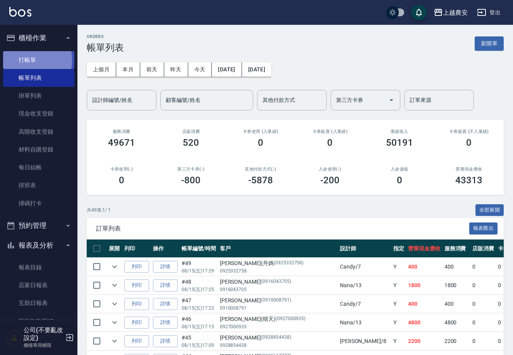
click at [23, 60] on link "打帳單" at bounding box center [38, 60] width 71 height 18
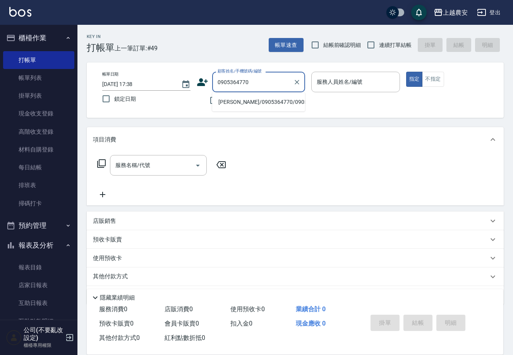
click at [255, 103] on li "譚琪恩/0905364770/0905364770" at bounding box center [258, 102] width 93 height 13
type input "譚琪恩/0905364770/0905364770"
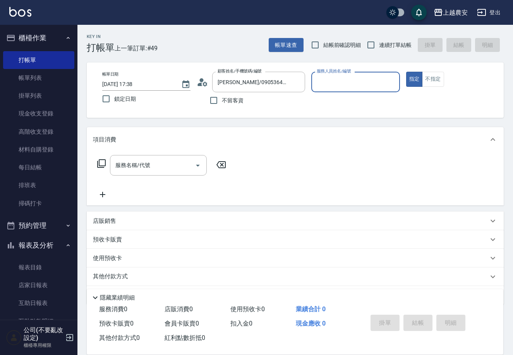
type input "Yuna-18"
click at [171, 163] on input "服務名稱/代號" at bounding box center [152, 165] width 78 height 14
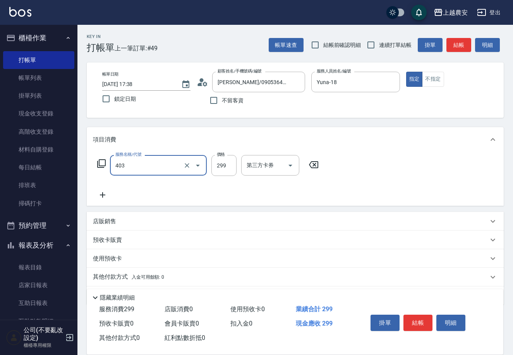
type input "剪髮(403)"
type input "500"
drag, startPoint x: 416, startPoint y: 321, endPoint x: 410, endPoint y: 319, distance: 6.5
click at [410, 319] on button "結帳" at bounding box center [418, 322] width 29 height 16
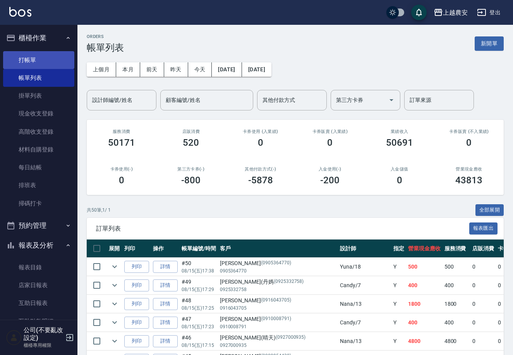
click at [34, 60] on link "打帳單" at bounding box center [38, 60] width 71 height 18
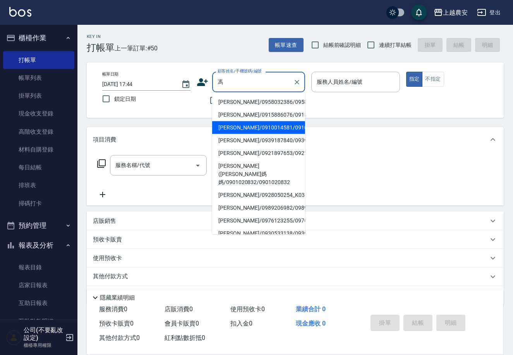
click at [244, 123] on li "馮之琳/0910014581/0910014581" at bounding box center [258, 127] width 93 height 13
type input "馮之琳/0910014581/0910014581"
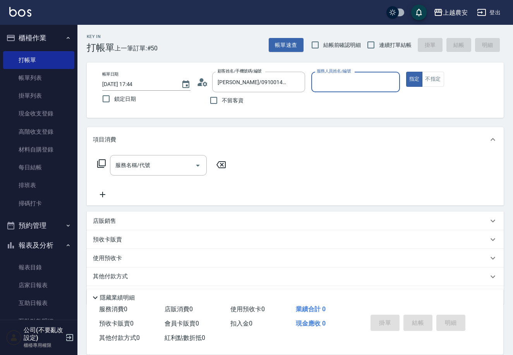
type input "黛慧-8"
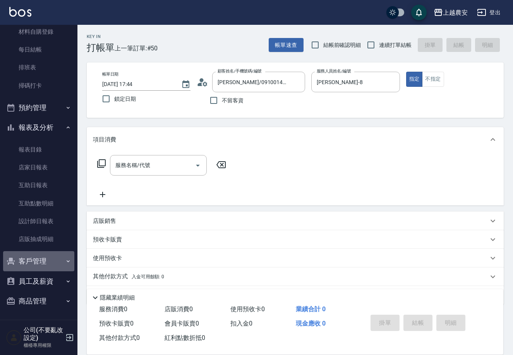
click at [47, 256] on button "客戶管理" at bounding box center [38, 261] width 71 height 20
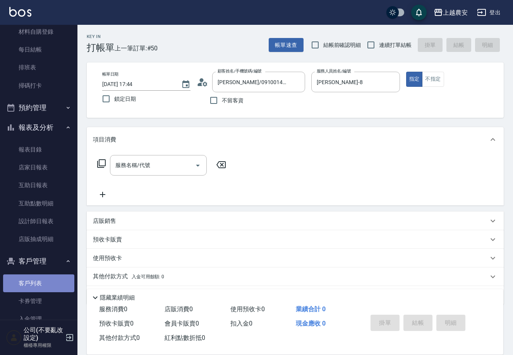
click at [48, 282] on link "客戶列表" at bounding box center [38, 283] width 71 height 18
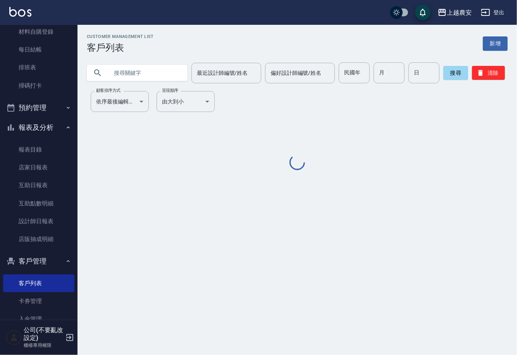
click at [132, 83] on div "Customer Management List 客戶列表 新增 最近設計師編號/姓名 最近設計師編號/姓名 偏好設計師編號/姓名 偏好設計師編號/姓名 民國…" at bounding box center [296, 102] width 439 height 137
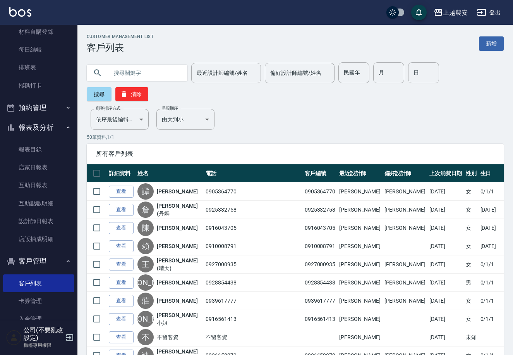
click at [131, 76] on input "text" at bounding box center [144, 72] width 73 height 21
type input "馮之"
drag, startPoint x: 457, startPoint y: 75, endPoint x: 454, endPoint y: 71, distance: 5.0
click at [112, 87] on button "搜尋" at bounding box center [99, 94] width 25 height 14
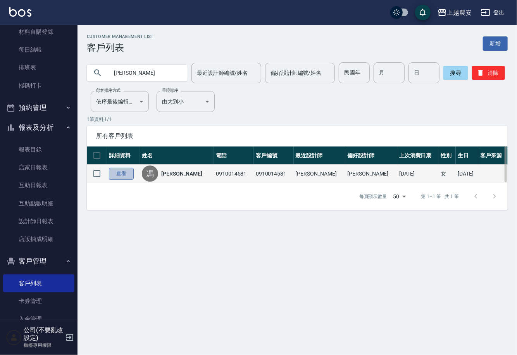
click at [129, 173] on link "查看" at bounding box center [121, 174] width 25 height 12
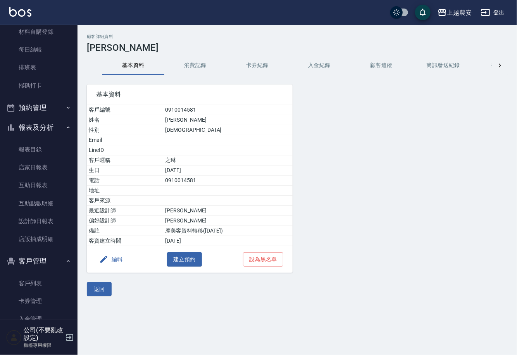
click at [201, 64] on button "消費記錄" at bounding box center [195, 65] width 62 height 19
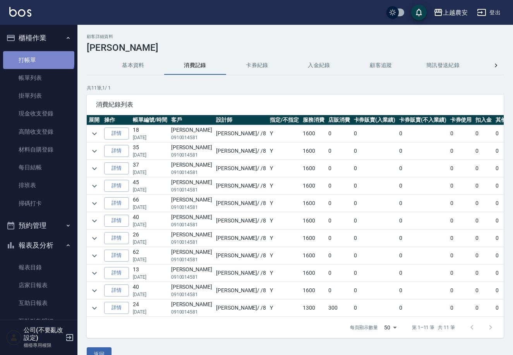
click at [38, 57] on link "打帳單" at bounding box center [38, 60] width 71 height 18
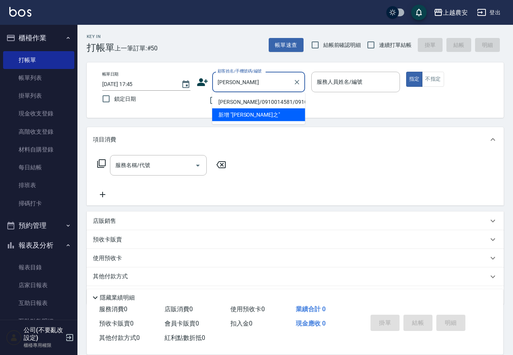
click at [228, 101] on li "[PERSON_NAME]/0910014581/0910014581" at bounding box center [258, 102] width 93 height 13
type input "[PERSON_NAME]/0910014581/0910014581"
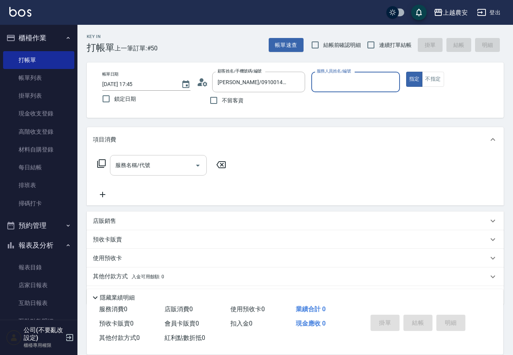
type input "[PERSON_NAME]-8"
click at [130, 169] on input "服務名稱/代號" at bounding box center [152, 165] width 78 height 14
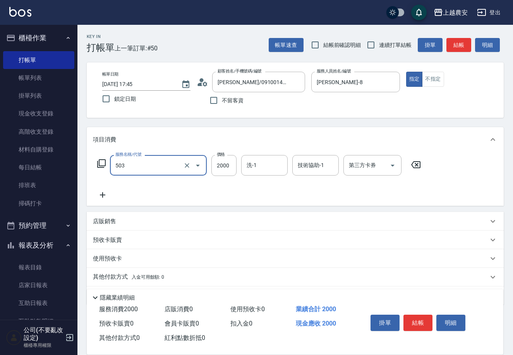
type input "染髮1500↑(503)"
type input "1600"
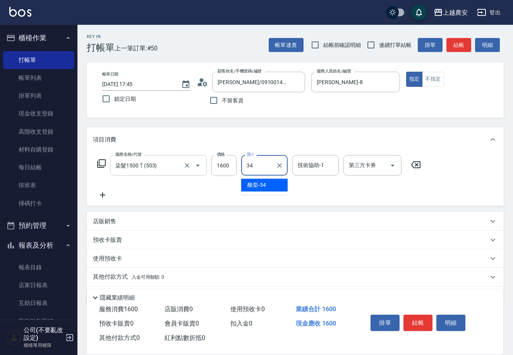
type input "酪梨-34"
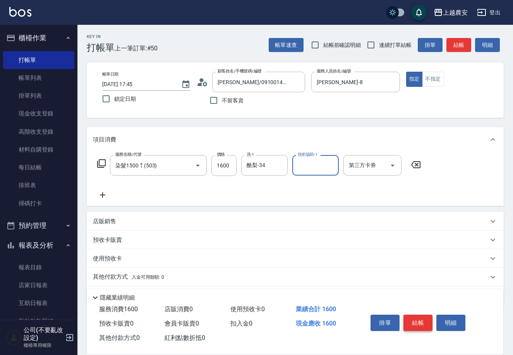
click at [415, 318] on button "結帳" at bounding box center [418, 322] width 29 height 16
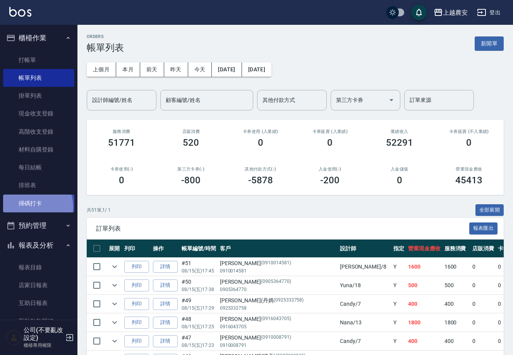
click at [30, 206] on link "掃碼打卡" at bounding box center [38, 203] width 71 height 18
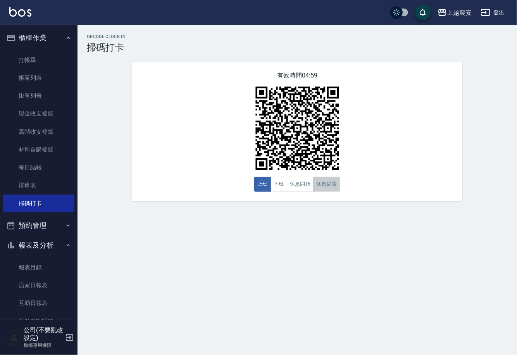
click at [324, 192] on button "休息結束" at bounding box center [326, 184] width 27 height 15
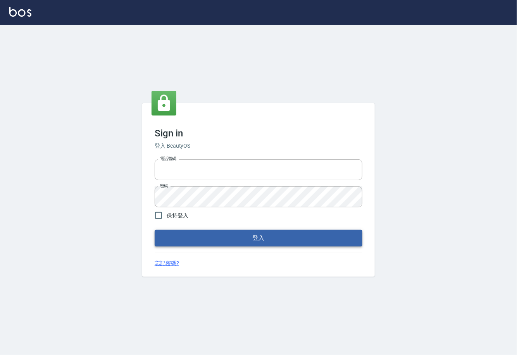
type input "0225929166"
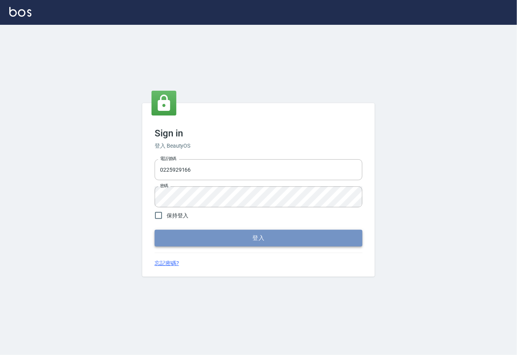
click at [257, 234] on button "登入" at bounding box center [259, 238] width 208 height 16
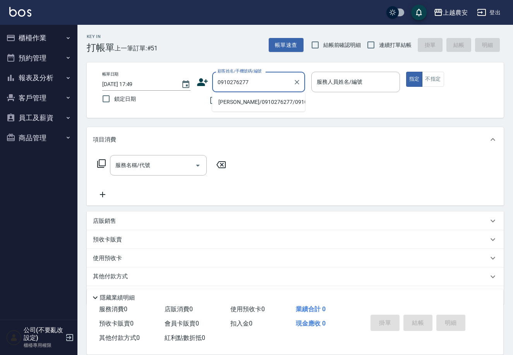
click at [247, 100] on li "[PERSON_NAME]/0910276277/0910276277" at bounding box center [258, 102] width 93 height 13
type input "[PERSON_NAME]/0910276277/0910276277"
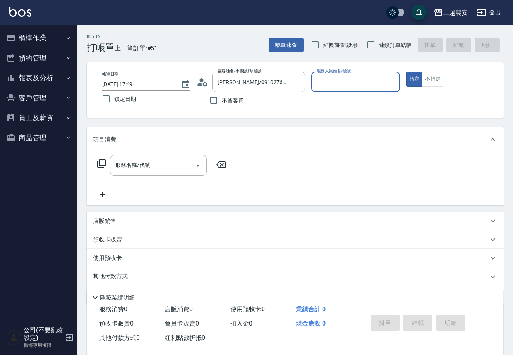
type input "Yuna-18"
click at [160, 167] on input "服務名稱/代號" at bounding box center [152, 165] width 78 height 14
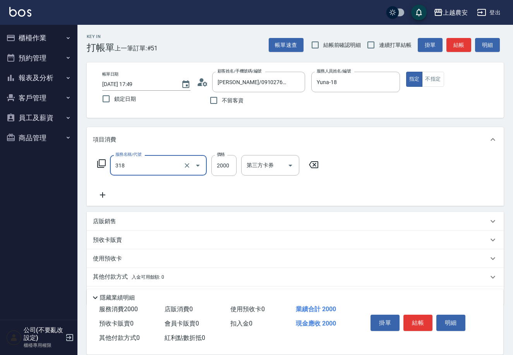
type input "燙髮1500↑(自購)(318)"
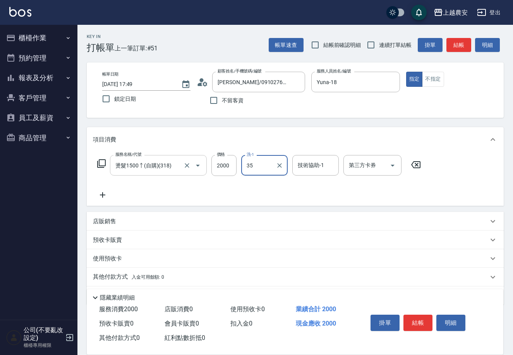
type input "大巫-35"
click at [413, 322] on button "結帳" at bounding box center [418, 322] width 29 height 16
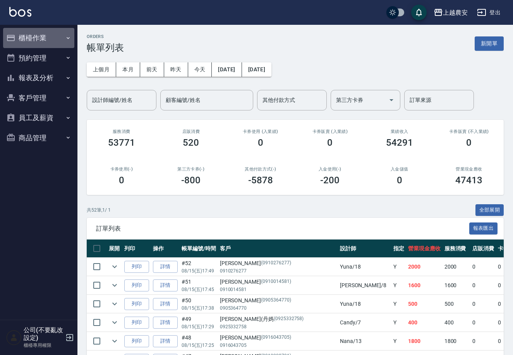
click at [24, 37] on button "櫃檯作業" at bounding box center [38, 38] width 71 height 20
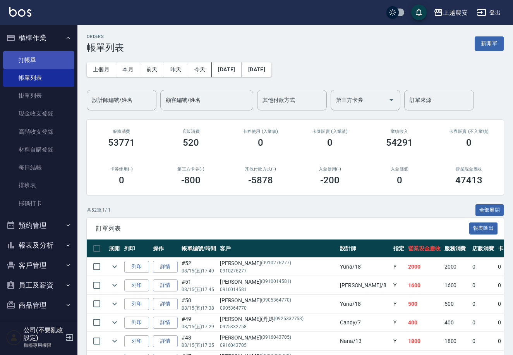
click at [22, 58] on link "打帳單" at bounding box center [38, 60] width 71 height 18
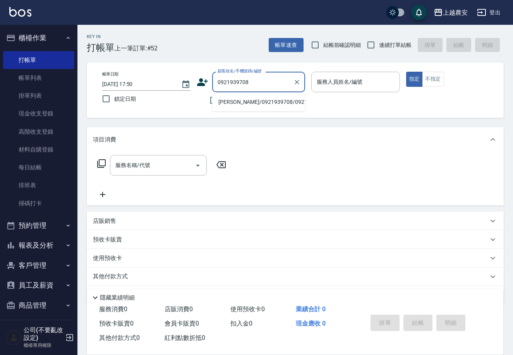
click at [240, 98] on li "[PERSON_NAME]/0921939708/0921939708" at bounding box center [258, 102] width 93 height 13
type input "李嘉玶/0921939708/0921939708"
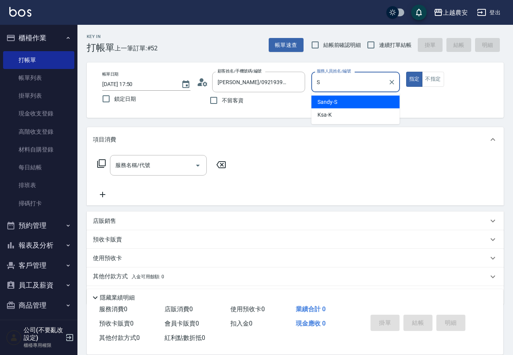
type input "Sandy-S"
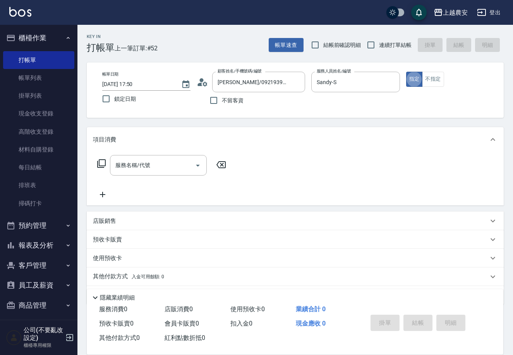
type button "true"
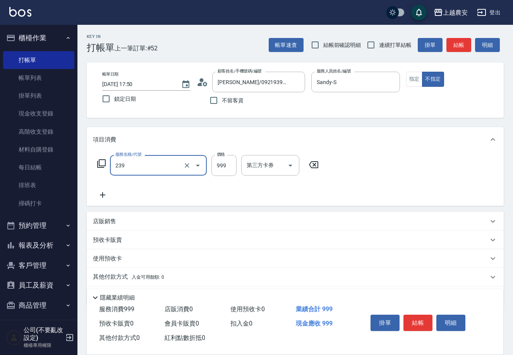
type input "頭皮SPA洗髮(239)"
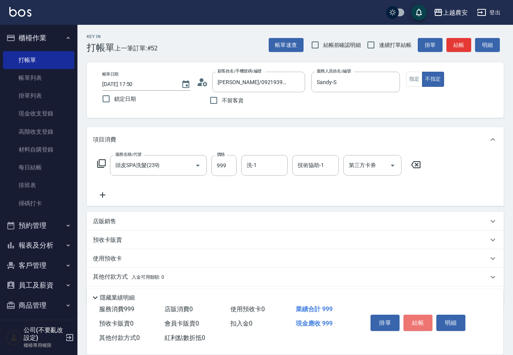
drag, startPoint x: 412, startPoint y: 325, endPoint x: 405, endPoint y: 324, distance: 7.5
click at [410, 325] on button "結帳" at bounding box center [418, 322] width 29 height 16
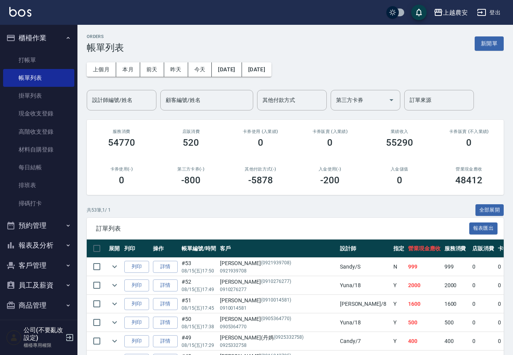
click at [27, 255] on button "客戶管理" at bounding box center [38, 265] width 71 height 20
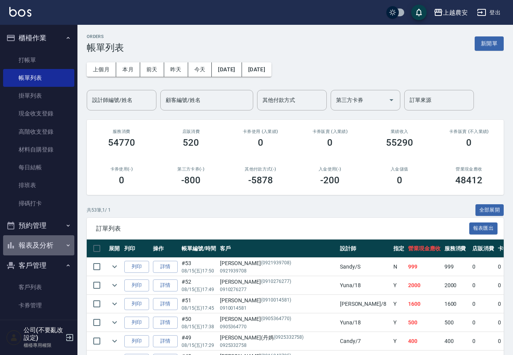
click at [50, 247] on button "報表及分析" at bounding box center [38, 245] width 71 height 20
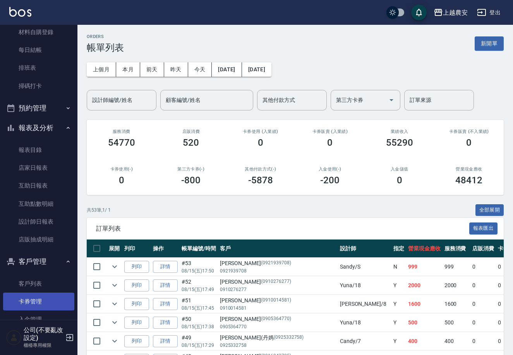
scroll to position [126, 0]
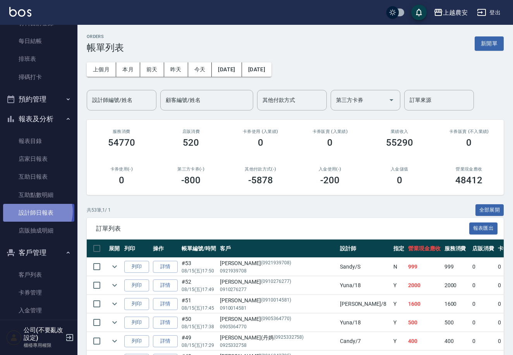
click at [36, 211] on link "設計師日報表" at bounding box center [38, 213] width 71 height 18
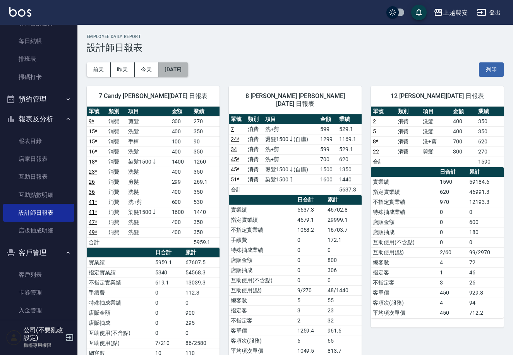
click at [188, 68] on button "[DATE]" at bounding box center [172, 69] width 29 height 14
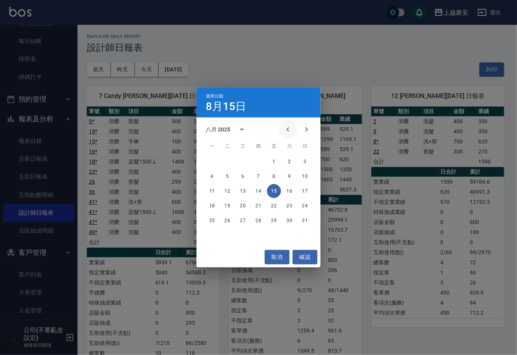
click at [283, 132] on icon "Previous month" at bounding box center [287, 129] width 9 height 9
click at [224, 188] on button "15" at bounding box center [227, 191] width 14 height 14
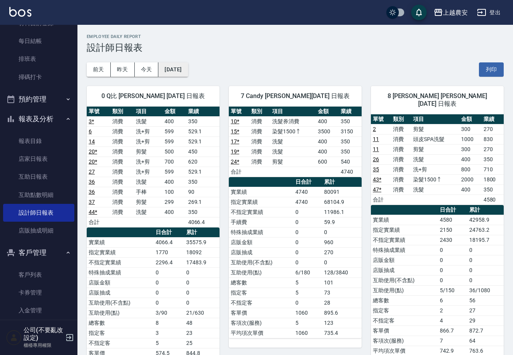
click at [186, 65] on button "2025/07/15" at bounding box center [172, 69] width 29 height 14
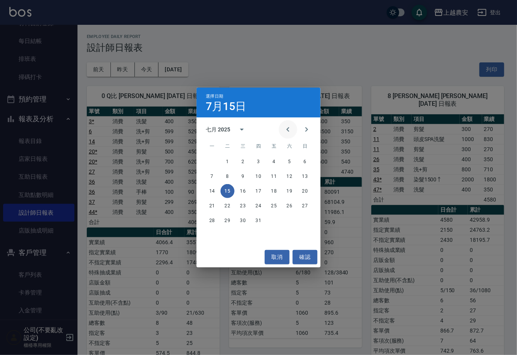
click at [288, 125] on icon "Previous month" at bounding box center [287, 129] width 9 height 9
click at [302, 189] on button "15" at bounding box center [305, 191] width 14 height 14
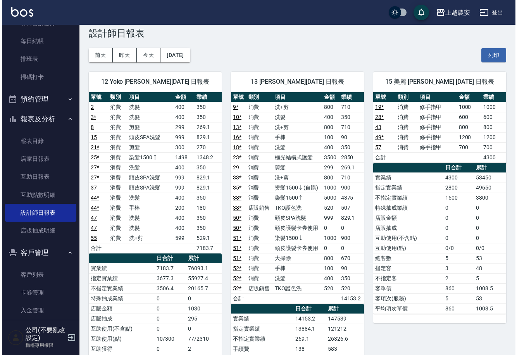
scroll to position [2, 0]
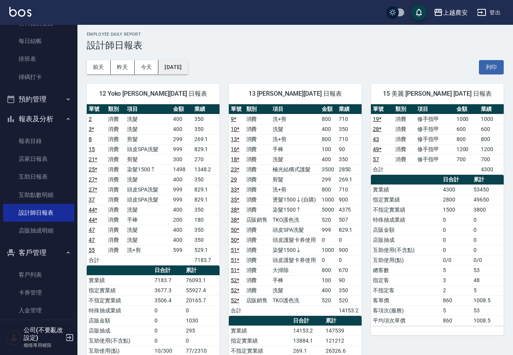
click at [188, 65] on button "2025/06/15" at bounding box center [172, 67] width 29 height 14
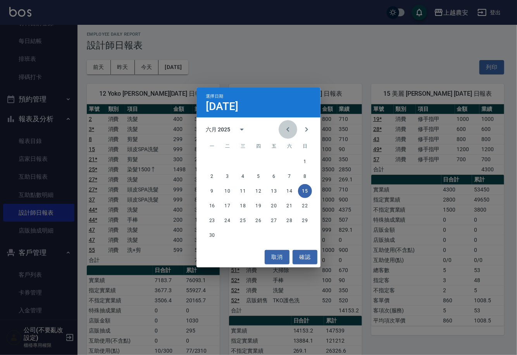
click at [291, 127] on icon "Previous month" at bounding box center [287, 129] width 9 height 9
click at [258, 192] on button "15" at bounding box center [258, 191] width 14 height 14
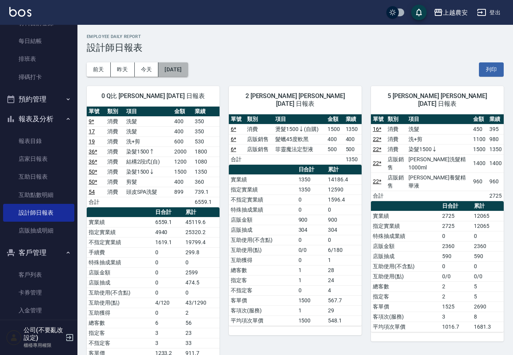
click at [179, 68] on button "2025/05/15" at bounding box center [172, 69] width 29 height 14
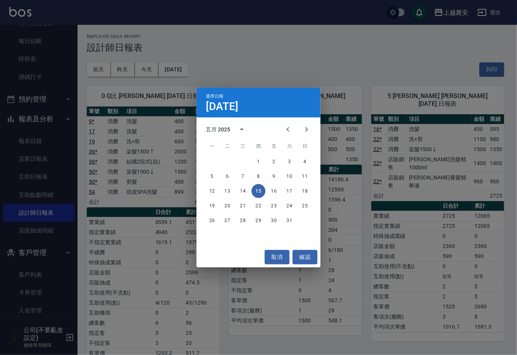
click at [225, 126] on div "五月 2025" at bounding box center [218, 129] width 24 height 8
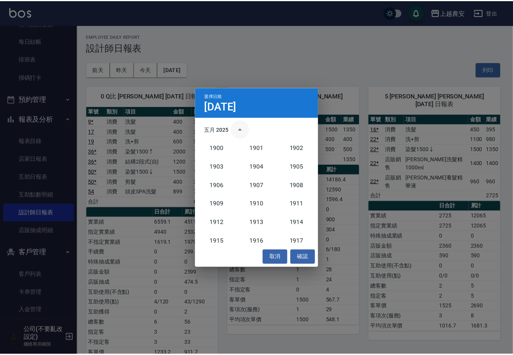
scroll to position [717, 0]
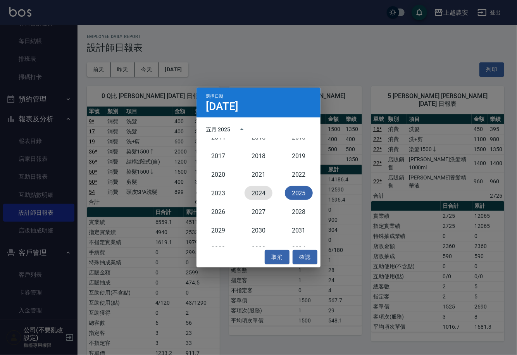
drag, startPoint x: 248, startPoint y: 189, endPoint x: 252, endPoint y: 191, distance: 4.4
click at [249, 189] on button "2024" at bounding box center [258, 193] width 28 height 14
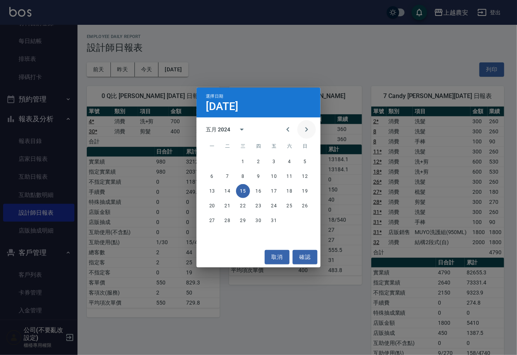
click at [310, 124] on button "Next month" at bounding box center [306, 129] width 19 height 19
click at [258, 192] on button "15" at bounding box center [258, 191] width 14 height 14
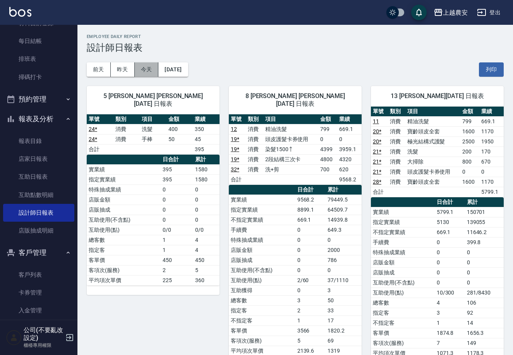
click at [142, 69] on button "今天" at bounding box center [147, 69] width 24 height 14
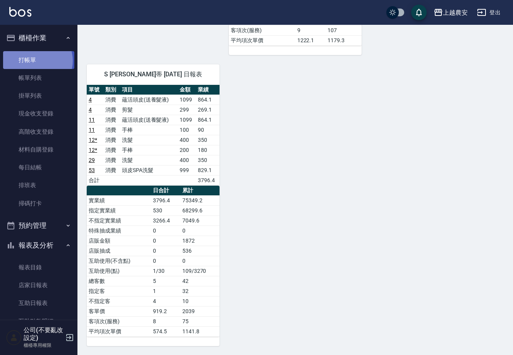
click at [36, 60] on link "打帳單" at bounding box center [38, 60] width 71 height 18
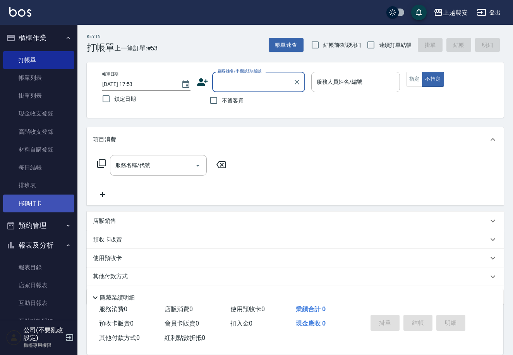
click at [37, 202] on link "掃碼打卡" at bounding box center [38, 203] width 71 height 18
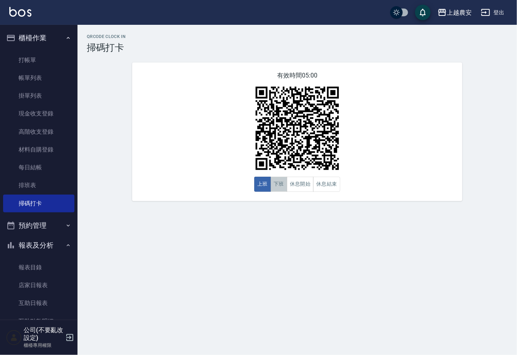
click at [275, 177] on button "下班" at bounding box center [278, 184] width 17 height 15
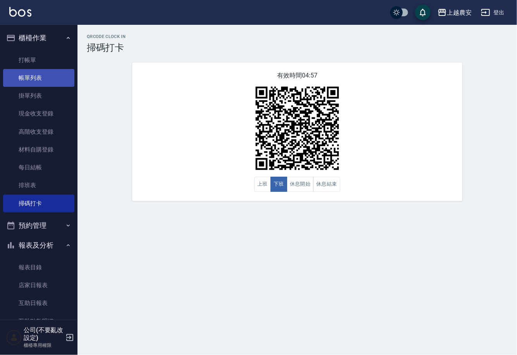
click at [24, 75] on link "帳單列表" at bounding box center [38, 78] width 71 height 18
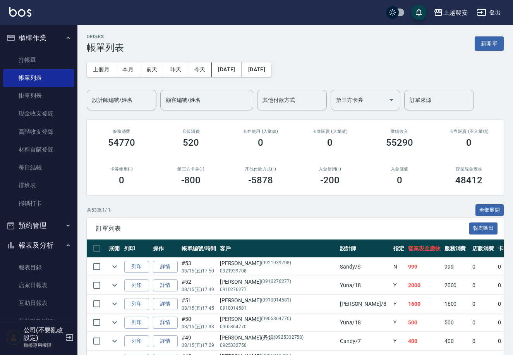
click at [32, 50] on ul "打帳單 帳單列表 掛單列表 現金收支登錄 高階收支登錄 材料自購登錄 每日結帳 排班表 掃碼打卡" at bounding box center [38, 131] width 71 height 167
click at [31, 56] on link "打帳單" at bounding box center [38, 60] width 71 height 18
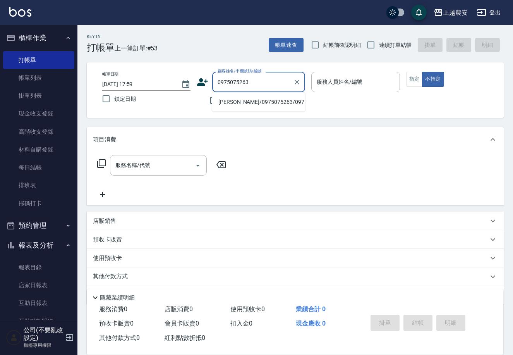
drag, startPoint x: 239, startPoint y: 99, endPoint x: 351, endPoint y: 79, distance: 113.2
click at [240, 99] on li "[PERSON_NAME]/0975075263/0975075263" at bounding box center [258, 102] width 93 height 13
type input "[PERSON_NAME]/0975075263/0975075263"
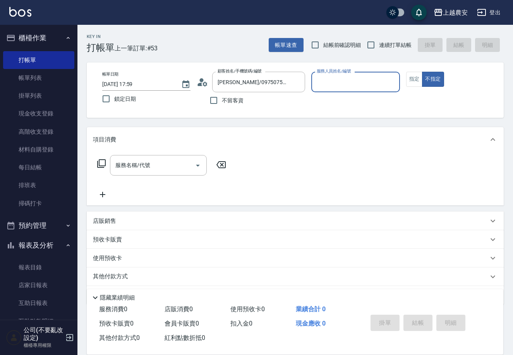
type input "美雅-B"
click at [413, 75] on button "指定" at bounding box center [414, 79] width 17 height 15
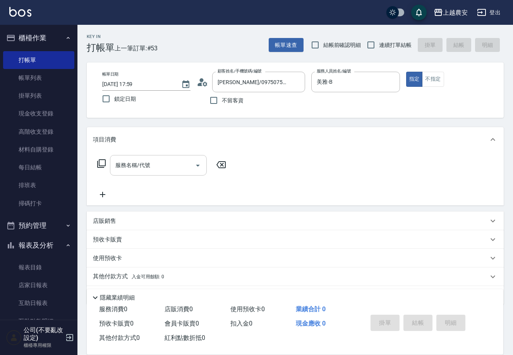
click at [168, 170] on input "服務名稱/代號" at bounding box center [152, 165] width 78 height 14
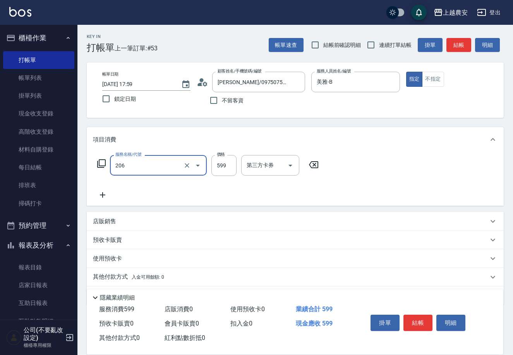
type input "洗+剪(206)"
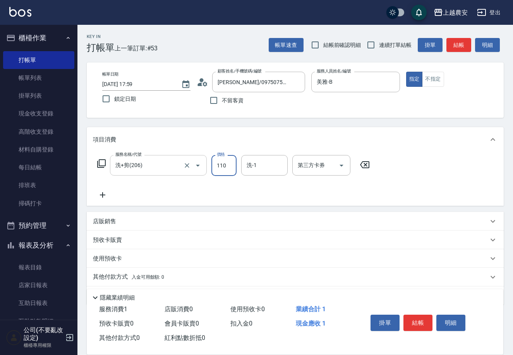
type input "1100"
type input "團團-27"
click at [418, 323] on button "結帳" at bounding box center [418, 322] width 29 height 16
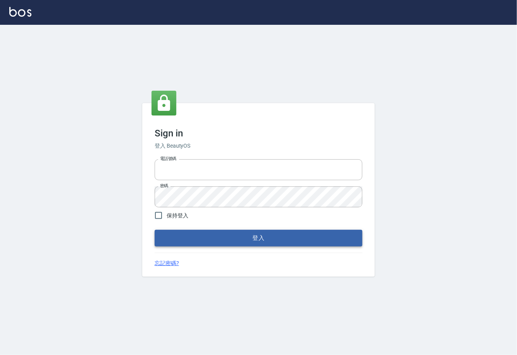
type input "0225929166"
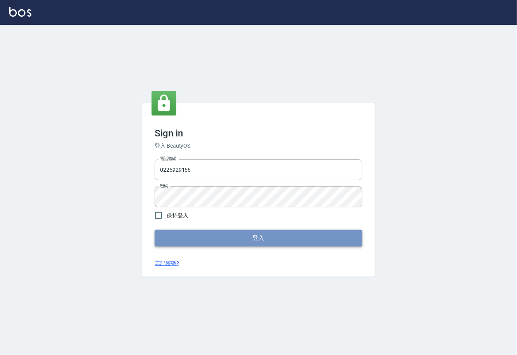
click at [246, 234] on button "登入" at bounding box center [259, 238] width 208 height 16
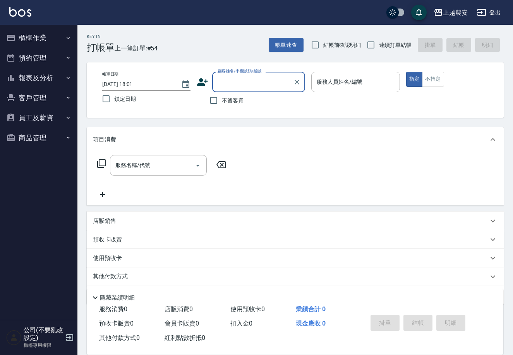
click at [40, 39] on button "櫃檯作業" at bounding box center [38, 38] width 71 height 20
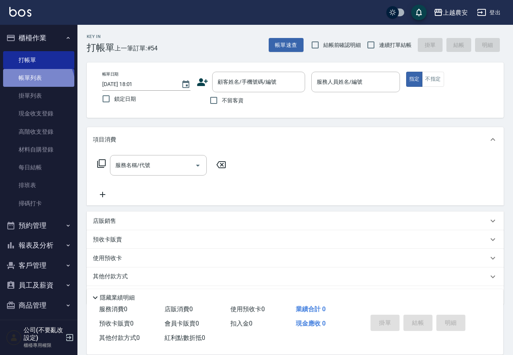
click at [37, 84] on link "帳單列表" at bounding box center [38, 78] width 71 height 18
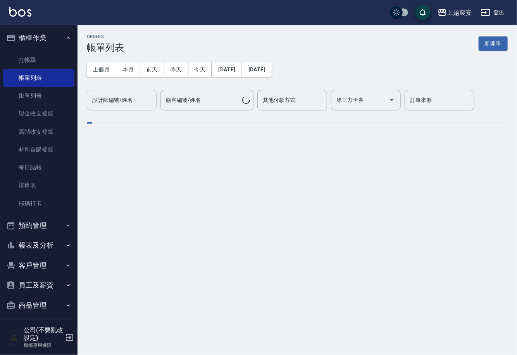
click at [134, 100] on input "設計師編號/姓名" at bounding box center [121, 100] width 63 height 14
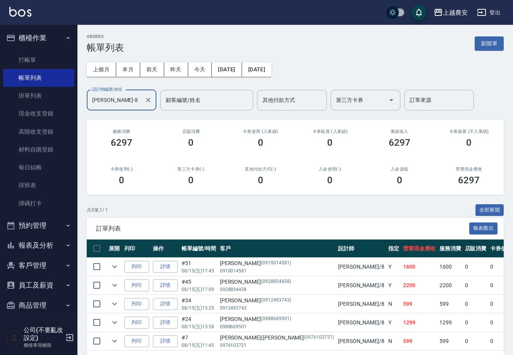
scroll to position [33, 0]
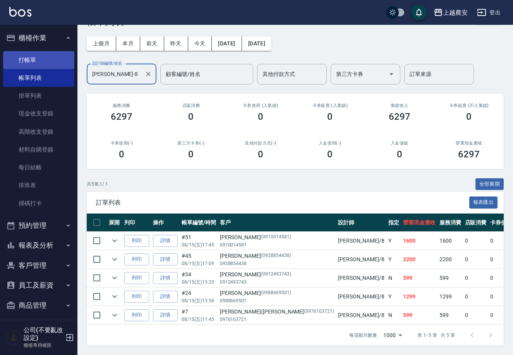
type input "[PERSON_NAME]-8"
click at [25, 59] on link "打帳單" at bounding box center [38, 60] width 71 height 18
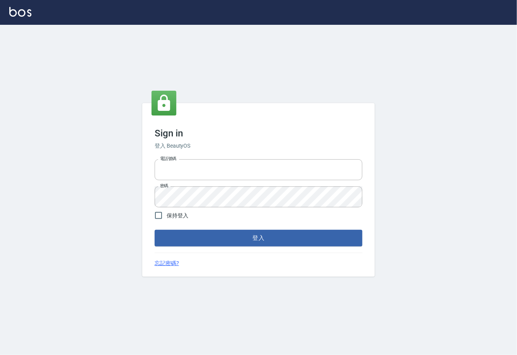
type input "0225929166"
drag, startPoint x: 0, startPoint y: 0, endPoint x: 263, endPoint y: 237, distance: 353.4
click at [263, 237] on button "登入" at bounding box center [259, 238] width 208 height 16
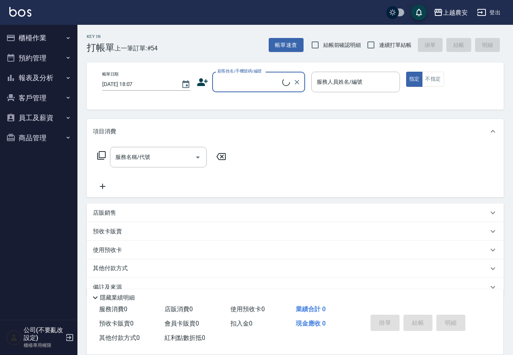
click at [27, 33] on button "櫃檯作業" at bounding box center [38, 38] width 71 height 20
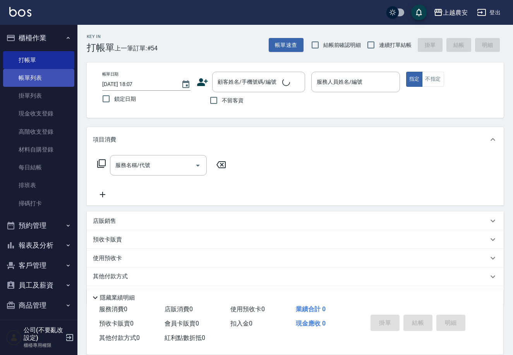
click at [21, 70] on link "帳單列表" at bounding box center [38, 78] width 71 height 18
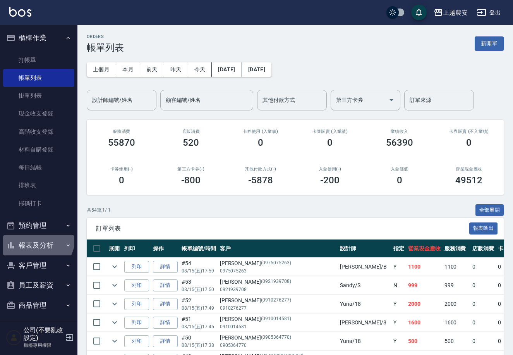
click at [34, 238] on button "報表及分析" at bounding box center [38, 245] width 71 height 20
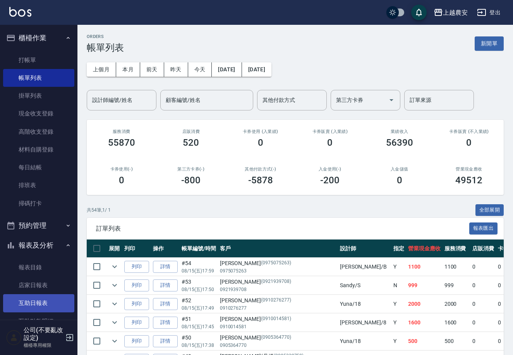
click at [35, 302] on link "互助日報表" at bounding box center [38, 303] width 71 height 18
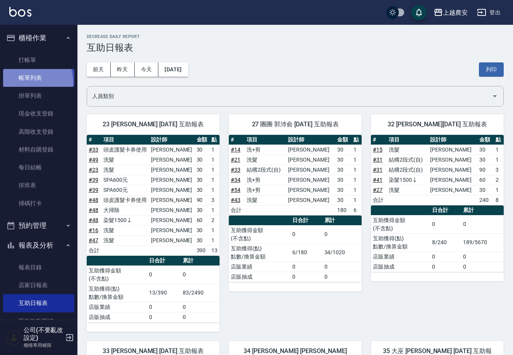
click at [24, 82] on link "帳單列表" at bounding box center [38, 78] width 71 height 18
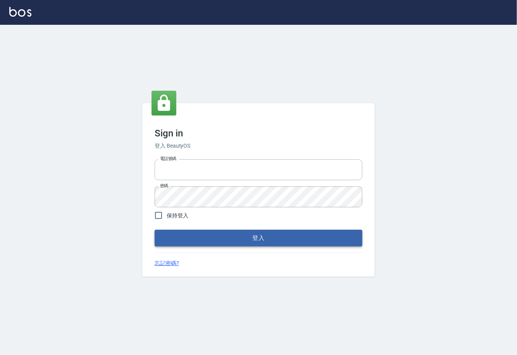
type input "0225929166"
click at [240, 242] on button "登入" at bounding box center [259, 238] width 208 height 16
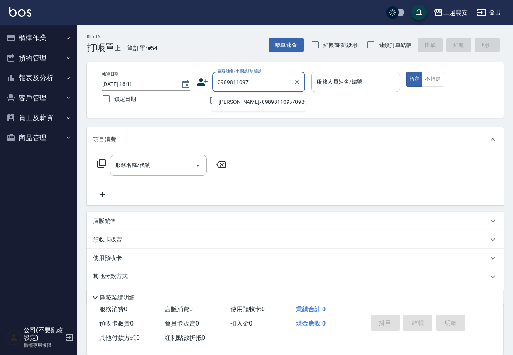
click at [235, 103] on li "[PERSON_NAME]/0989811097/0989811097" at bounding box center [258, 102] width 93 height 13
type input "[PERSON_NAME]/0989811097/0989811097"
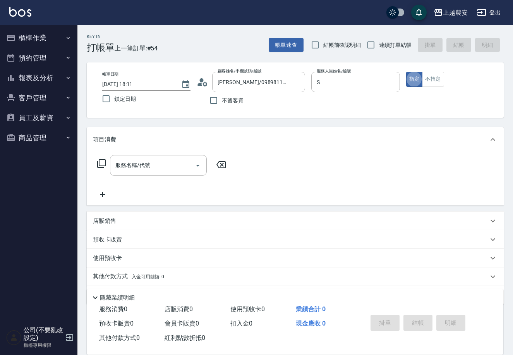
type input "Sandy-S"
type button "true"
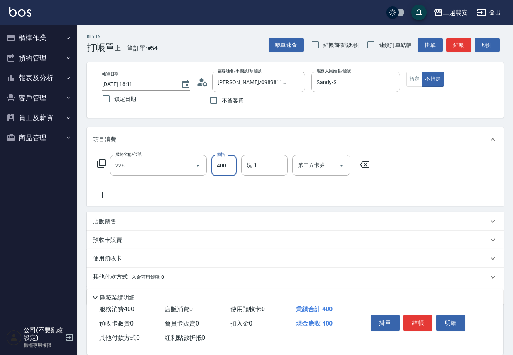
type input "洗髮(228)"
type input "[PERSON_NAME]-33"
click at [420, 315] on button "結帳" at bounding box center [418, 322] width 29 height 16
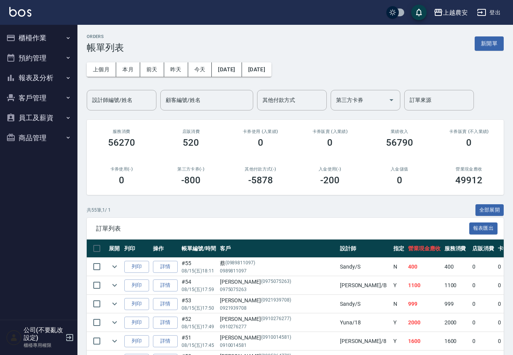
click at [51, 70] on button "報表及分析" at bounding box center [38, 78] width 71 height 20
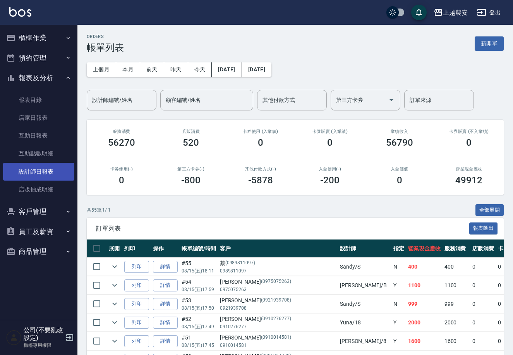
click at [66, 167] on link "設計師日報表" at bounding box center [38, 172] width 71 height 18
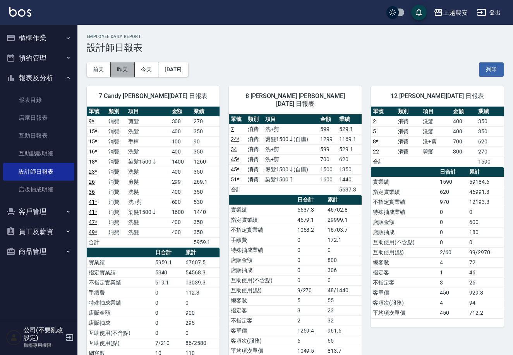
click at [124, 68] on button "昨天" at bounding box center [123, 69] width 24 height 14
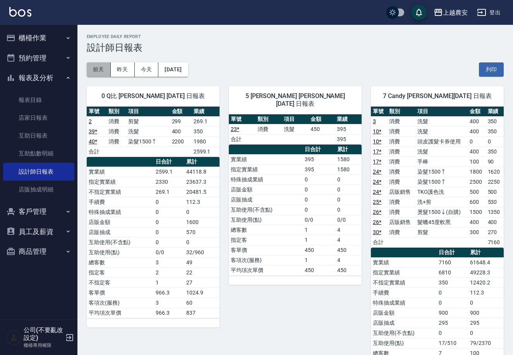
click at [103, 66] on button "前天" at bounding box center [99, 69] width 24 height 14
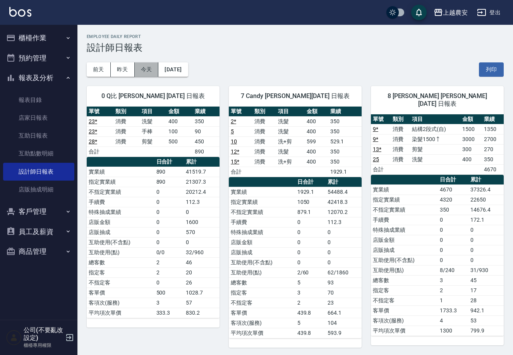
click at [140, 70] on button "今天" at bounding box center [147, 69] width 24 height 14
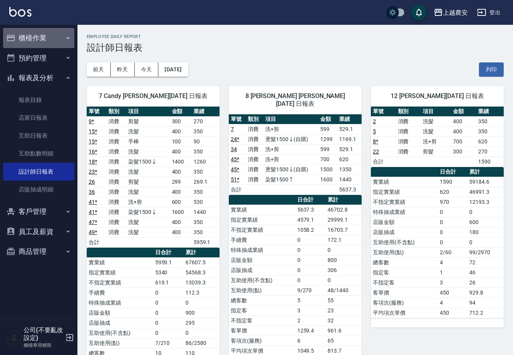
click at [57, 39] on button "櫃檯作業" at bounding box center [38, 38] width 71 height 20
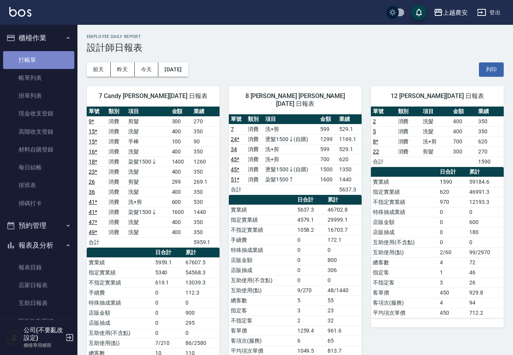
click at [57, 56] on link "打帳單" at bounding box center [38, 60] width 71 height 18
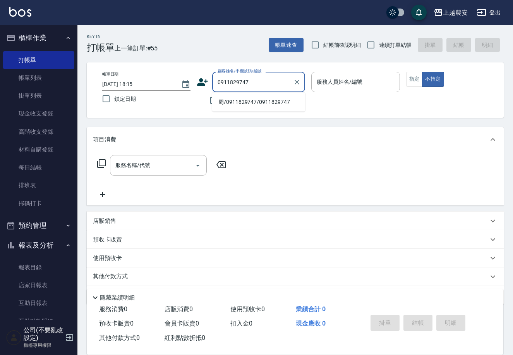
click at [249, 101] on li "周/0911829747/0911829747" at bounding box center [258, 102] width 93 height 13
type input "周/0911829747/0911829747"
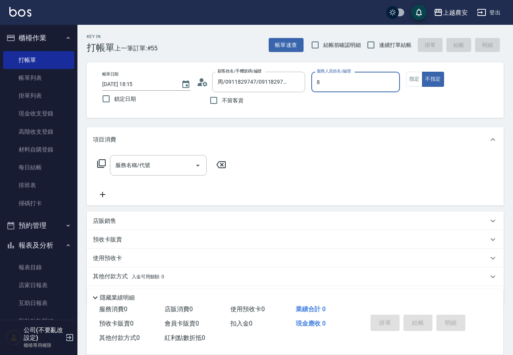
type input "[PERSON_NAME]-8"
type button "false"
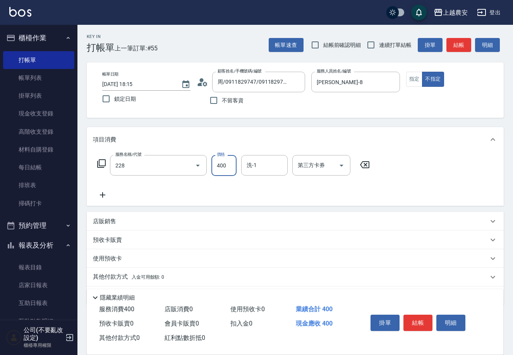
type input "洗髮(228)"
type input "酪梨-34"
click at [421, 319] on button "結帳" at bounding box center [418, 322] width 29 height 16
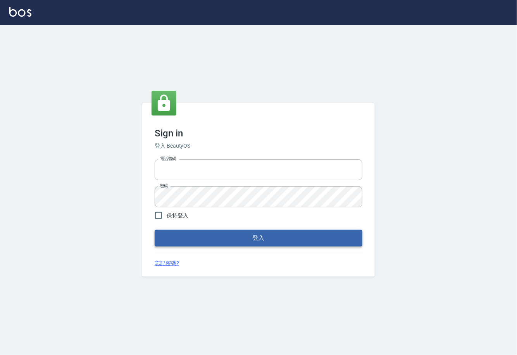
type input "0225929166"
click at [258, 240] on button "登入" at bounding box center [259, 238] width 208 height 16
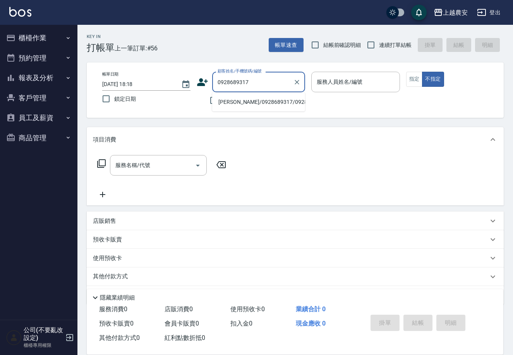
click at [243, 103] on li "[PERSON_NAME]/0928689317/0928689317" at bounding box center [258, 102] width 93 height 13
type input "[PERSON_NAME]/0928689317/0928689317"
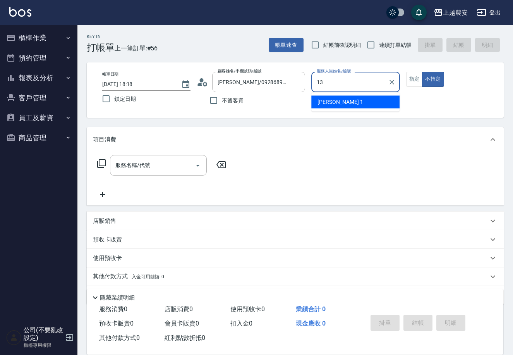
type input "Nana-13"
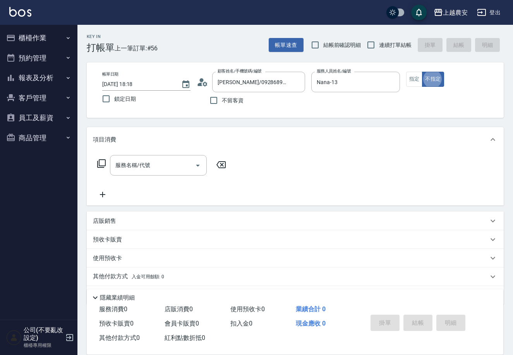
type button "false"
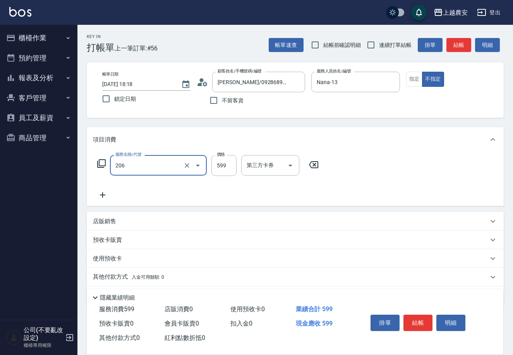
type input "洗+剪(206)"
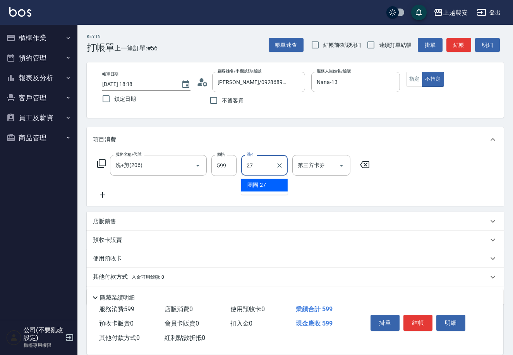
type input "團團-27"
click at [411, 323] on button "結帳" at bounding box center [418, 322] width 29 height 16
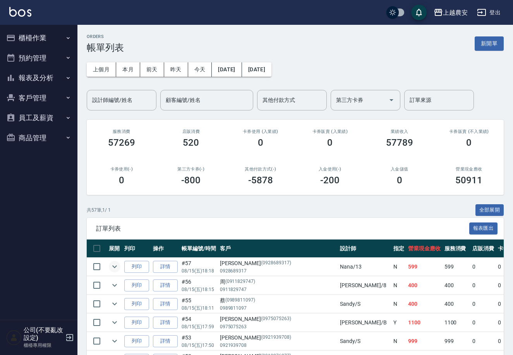
click at [113, 268] on icon "expand row" at bounding box center [114, 266] width 9 height 9
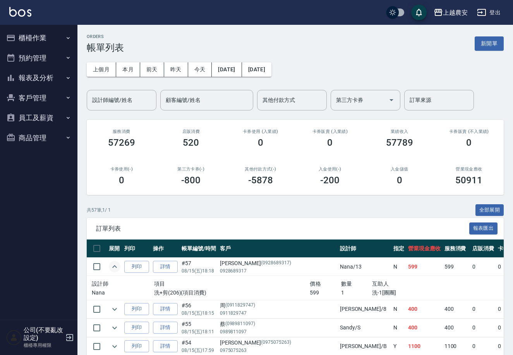
click at [27, 41] on button "櫃檯作業" at bounding box center [38, 38] width 71 height 20
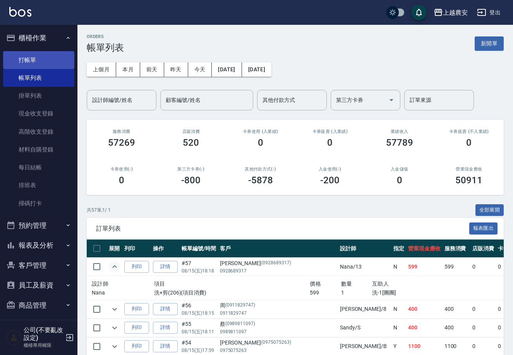
click at [31, 53] on link "打帳單" at bounding box center [38, 60] width 71 height 18
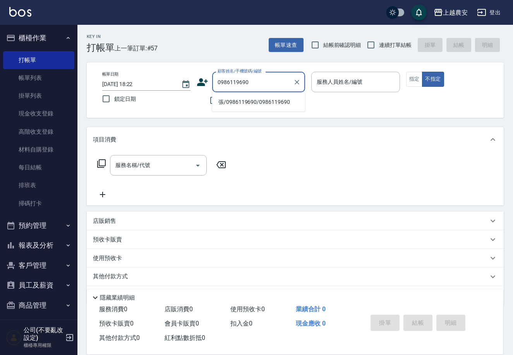
click at [242, 104] on li "張/0986119690/0986119690" at bounding box center [258, 102] width 93 height 13
type input "張/0986119690/0986119690"
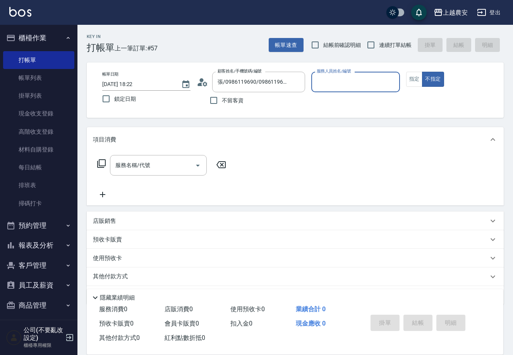
type input "Yuna-18"
click at [415, 83] on button "指定" at bounding box center [414, 79] width 17 height 15
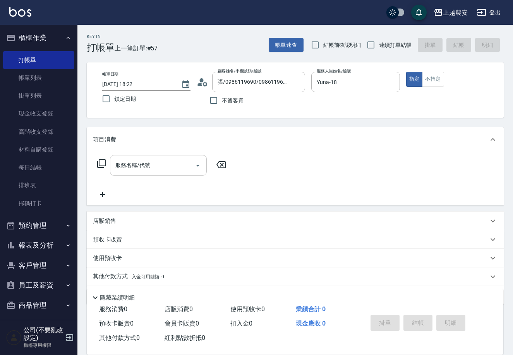
click at [168, 163] on input "服務名稱/代號" at bounding box center [152, 165] width 78 height 14
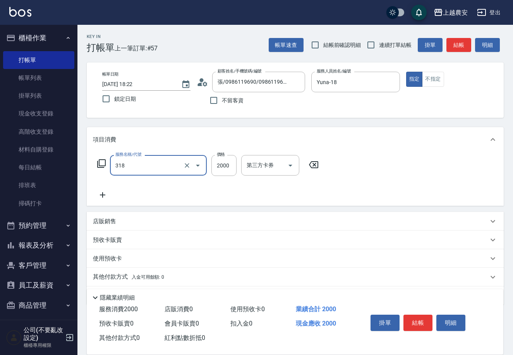
type input "燙髮1500↑(自購)(318)"
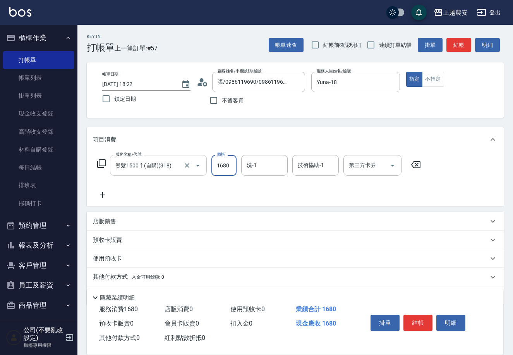
type input "1680"
type input "大巫-35"
click at [178, 166] on input "燙髮1500↑(自購)(318)" at bounding box center [147, 165] width 68 height 14
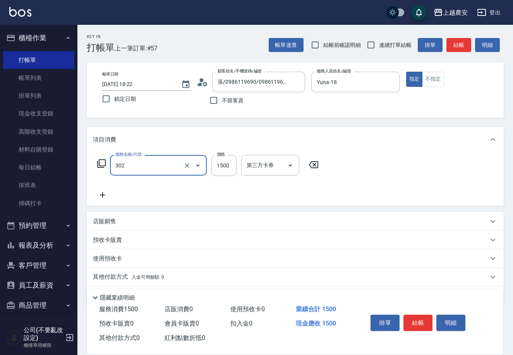
type input "燙髮1500↓(自購)(302)"
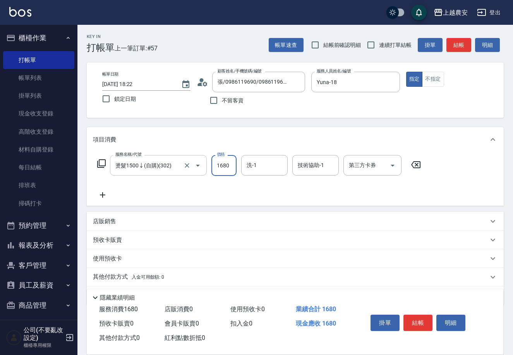
type input "1680"
type input "大巫-35"
click at [422, 319] on button "結帳" at bounding box center [418, 322] width 29 height 16
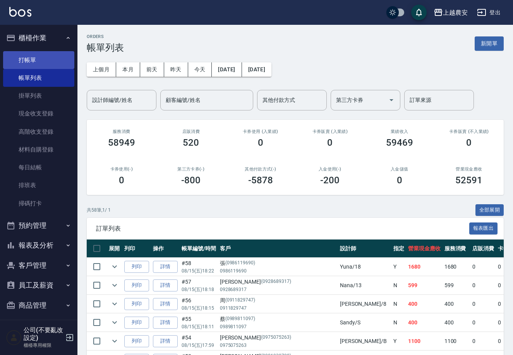
click at [32, 58] on link "打帳單" at bounding box center [38, 60] width 71 height 18
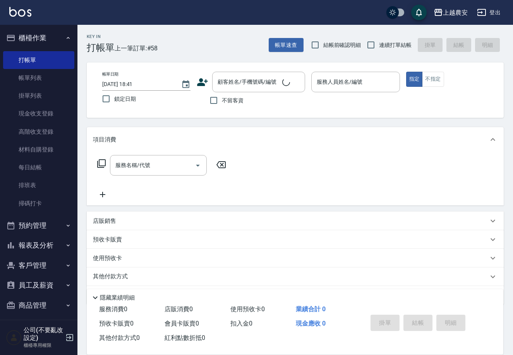
click at [223, 103] on span "不留客資" at bounding box center [233, 100] width 22 height 8
click at [222, 103] on input "不留客資" at bounding box center [214, 100] width 16 height 16
checkbox input "true"
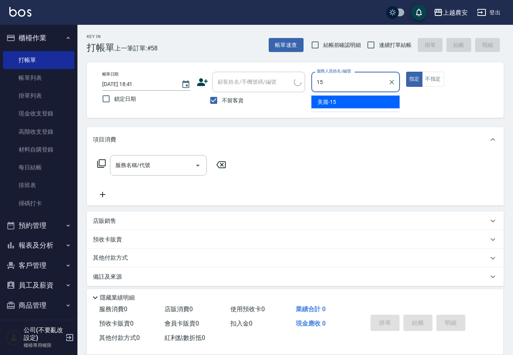
type input "美麗-15"
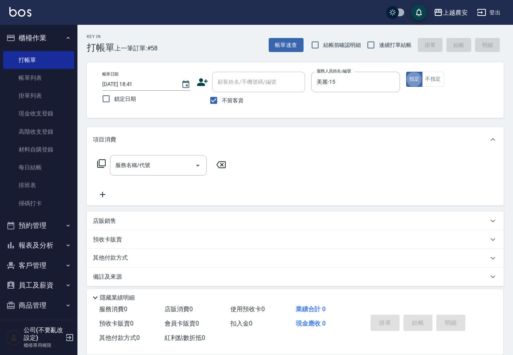
type button "true"
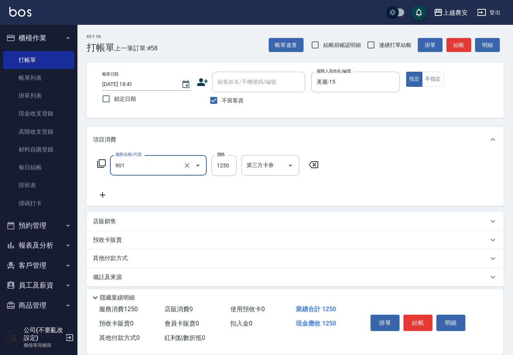
type input "修手指甲(901)"
type input "1000"
click at [421, 321] on button "結帳" at bounding box center [418, 322] width 29 height 16
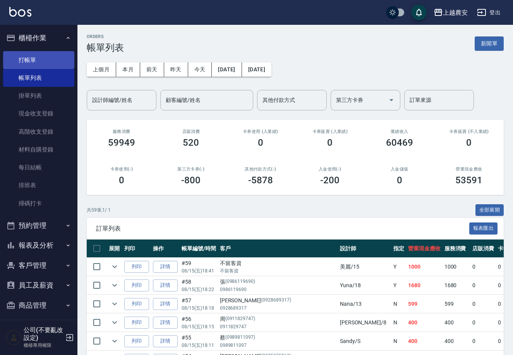
click at [29, 57] on link "打帳單" at bounding box center [38, 60] width 71 height 18
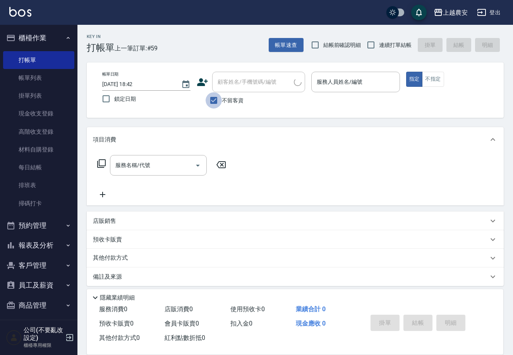
click at [215, 99] on input "不留客資" at bounding box center [214, 100] width 16 height 16
checkbox input "false"
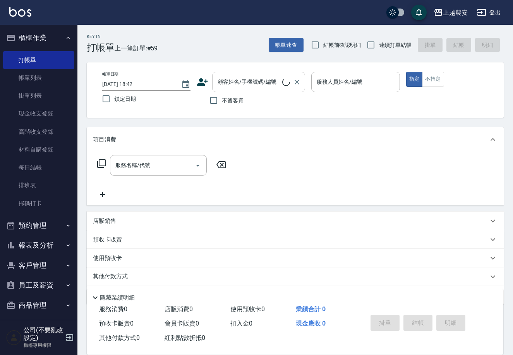
click at [225, 83] on div "顧客姓名/手機號碼/編號 顧客姓名/手機號碼/編號" at bounding box center [258, 82] width 93 height 21
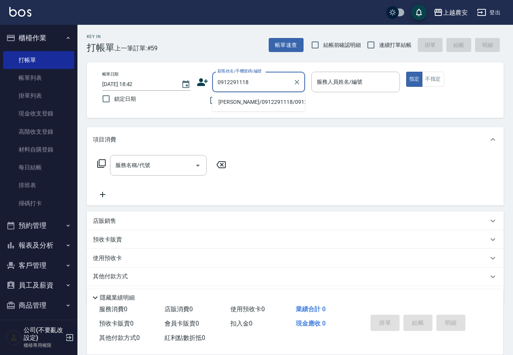
click at [234, 104] on li "劉雅文/0912291118/0912291118" at bounding box center [258, 102] width 93 height 13
type input "劉雅文/0912291118/0912291118"
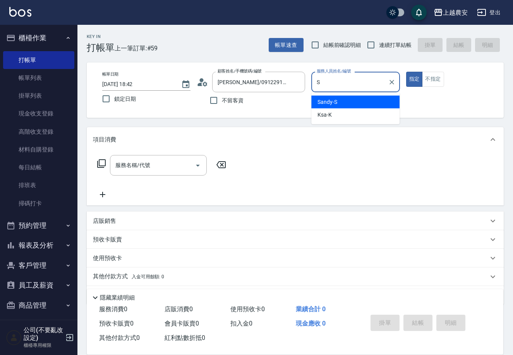
type input "S"
type button "true"
type input "Sandy-S"
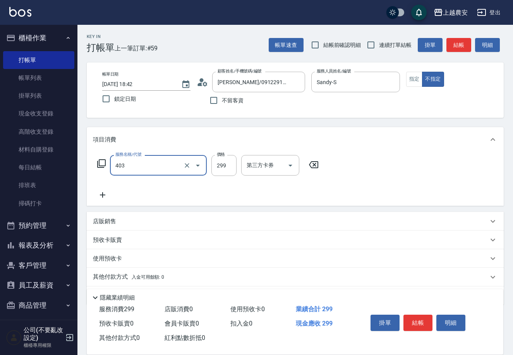
type input "剪髮(403)"
click at [414, 319] on button "結帳" at bounding box center [418, 322] width 29 height 16
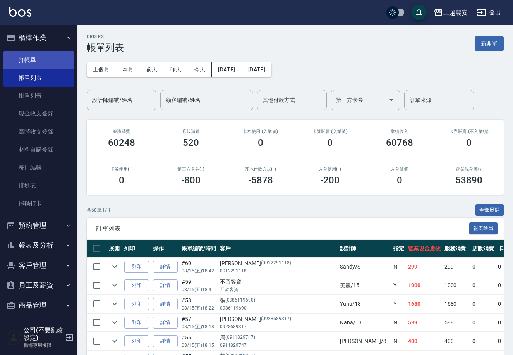
click at [36, 64] on link "打帳單" at bounding box center [38, 60] width 71 height 18
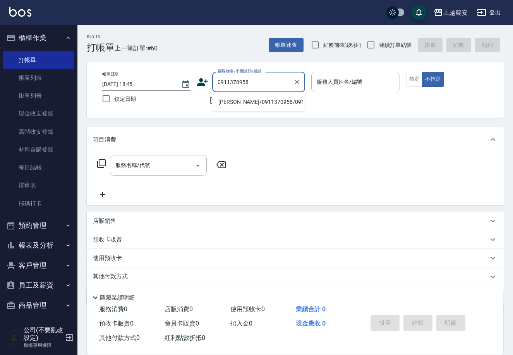
click at [268, 102] on li "楊靜旻/0911370958/0911370958" at bounding box center [258, 102] width 93 height 13
type input "楊靜旻/0911370958/0911370958"
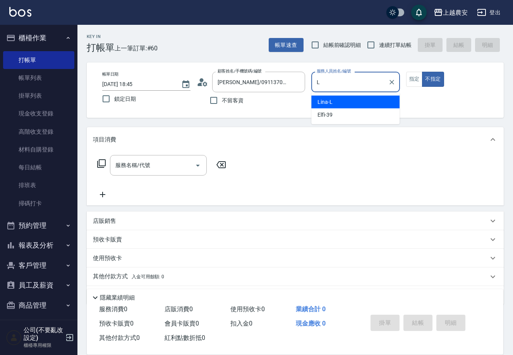
type input "Lina-L"
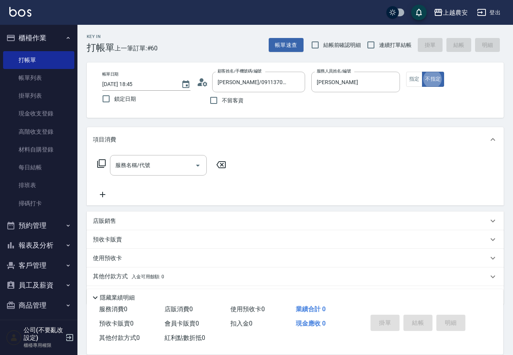
type button "false"
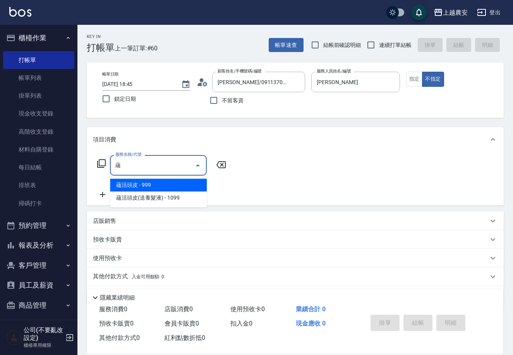
click at [161, 196] on span "蘊活頭皮(送養髮液) - 1099" at bounding box center [158, 197] width 97 height 13
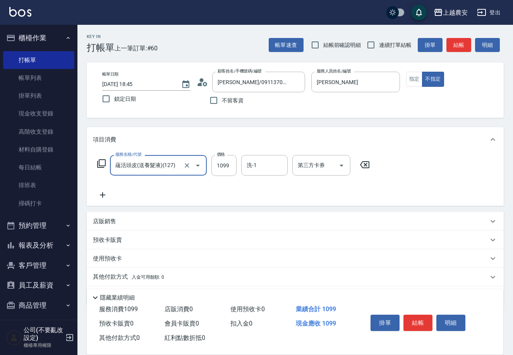
scroll to position [23, 0]
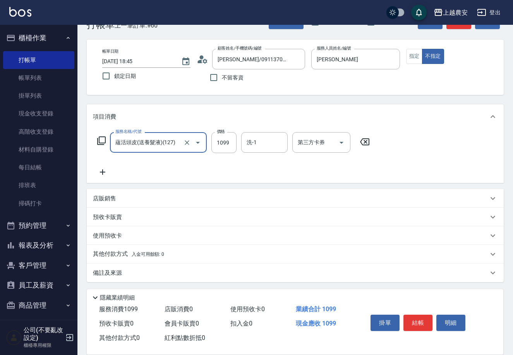
type input "蘊活頭皮(送養髮液)(127)"
click at [117, 251] on p "其他付款方式 入金可用餘額: 0" at bounding box center [128, 254] width 71 height 9
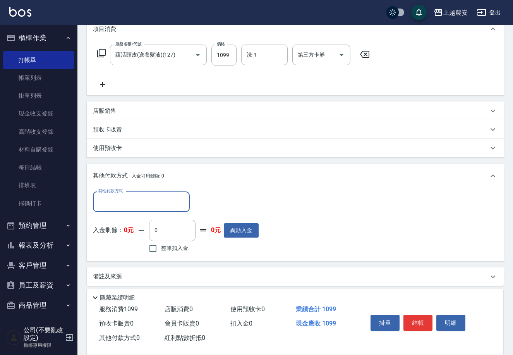
scroll to position [114, 0]
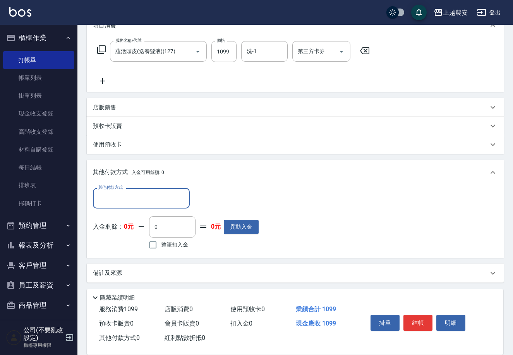
click at [108, 196] on input "其他付款方式" at bounding box center [141, 198] width 90 height 14
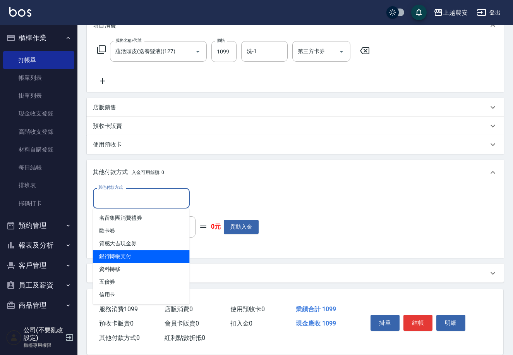
click at [123, 252] on span "銀行轉帳支付" at bounding box center [141, 256] width 97 height 13
type input "銀行轉帳支付"
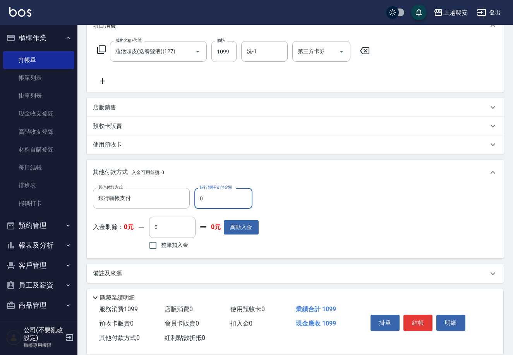
drag, startPoint x: 196, startPoint y: 199, endPoint x: 218, endPoint y: 194, distance: 21.9
click at [217, 195] on input "0" at bounding box center [223, 198] width 58 height 21
type input "1099"
click at [415, 318] on button "結帳" at bounding box center [418, 322] width 29 height 16
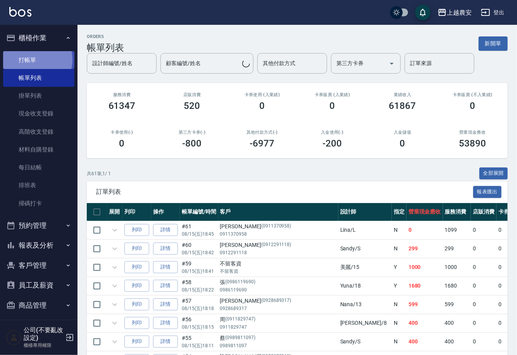
click at [30, 59] on link "打帳單" at bounding box center [38, 60] width 71 height 18
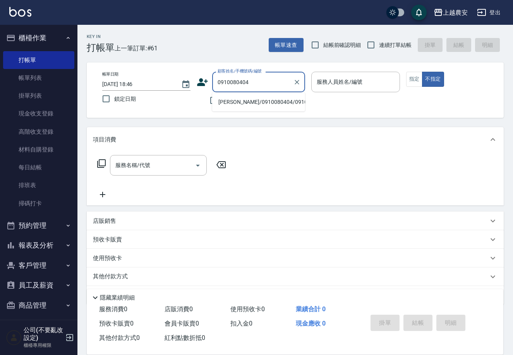
click at [252, 102] on li "陳昭惠/0910080404/0910080404" at bounding box center [258, 102] width 93 height 13
type input "陳昭惠/0910080404/0910080404"
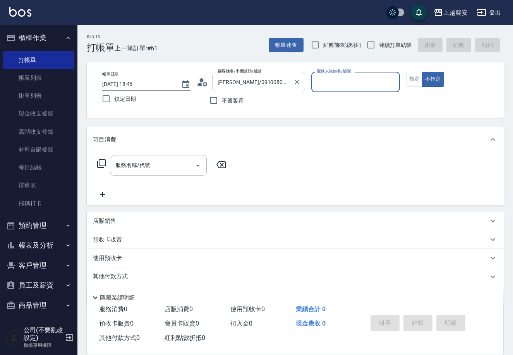
type input "Yoko-12"
click at [420, 77] on button "指定" at bounding box center [414, 79] width 17 height 15
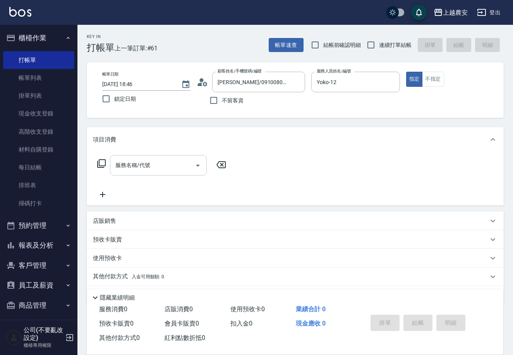
click at [169, 165] on input "服務名稱/代號" at bounding box center [152, 165] width 78 height 14
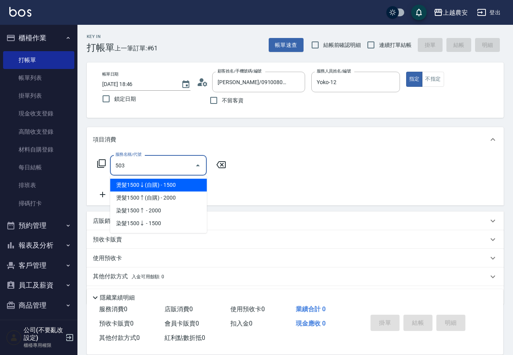
type input "染髮1500↑(503)"
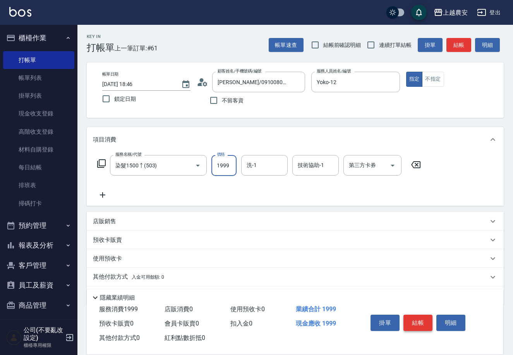
type input "1999"
click at [412, 314] on button "結帳" at bounding box center [418, 322] width 29 height 16
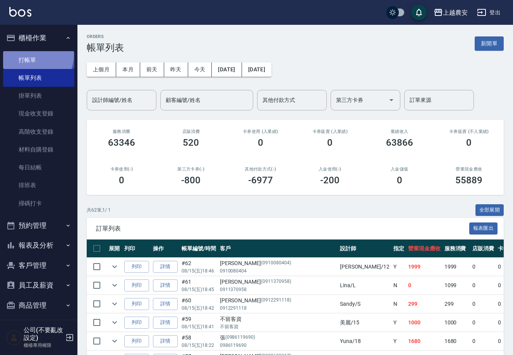
click at [30, 54] on link "打帳單" at bounding box center [38, 60] width 71 height 18
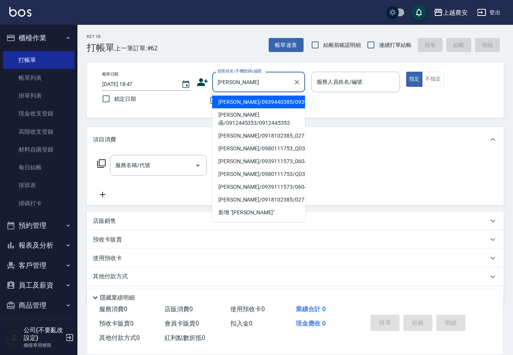
click at [249, 101] on li "陳妙鈴/0939440385/0939440385" at bounding box center [258, 102] width 93 height 13
type input "陳妙鈴/0939440385/0939440385"
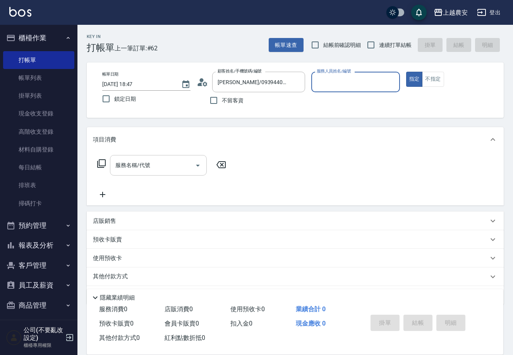
type input "美雅-B"
click at [169, 161] on input "服務名稱/代號" at bounding box center [152, 165] width 78 height 14
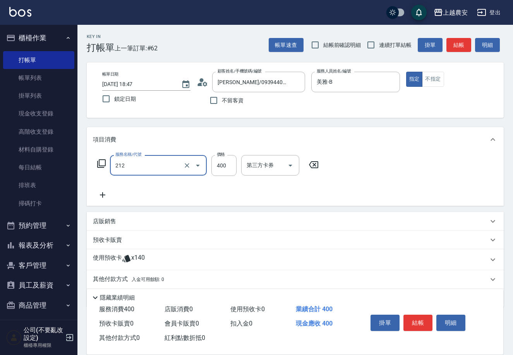
type input "洗髮券消費(212)"
click at [259, 160] on input "洗-1" at bounding box center [264, 165] width 39 height 14
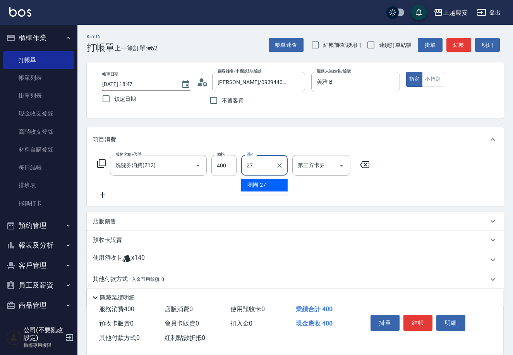
click at [260, 189] on span "團團 -27" at bounding box center [256, 185] width 19 height 8
type input "團團-27"
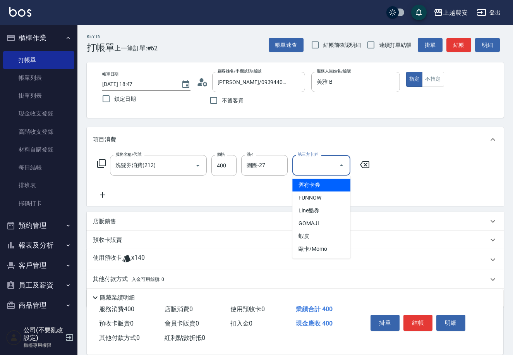
click at [314, 171] on input "第三方卡券" at bounding box center [315, 165] width 39 height 14
click at [306, 185] on span "舊有卡券" at bounding box center [321, 185] width 58 height 13
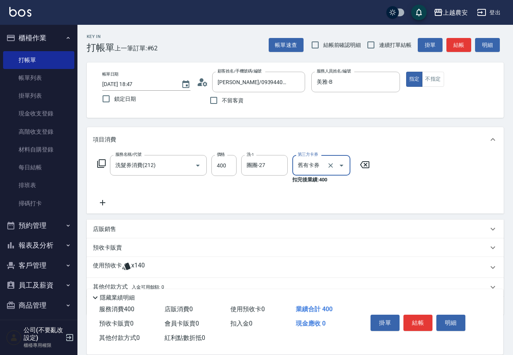
type input "舊有卡券"
click at [112, 252] on div "預收卡販賣" at bounding box center [295, 247] width 417 height 19
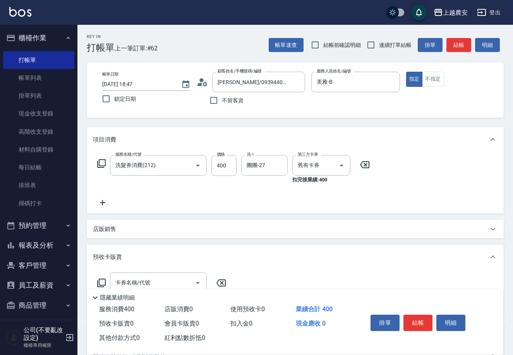
click at [99, 280] on icon at bounding box center [101, 282] width 9 height 9
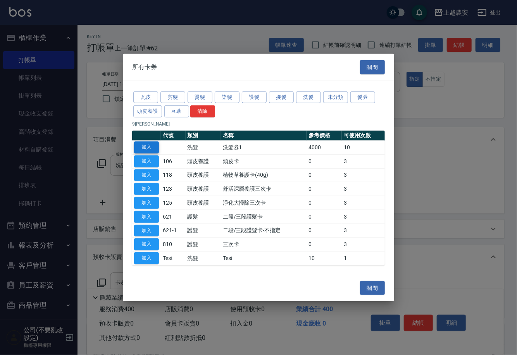
click at [143, 145] on button "加入" at bounding box center [146, 147] width 25 height 12
type input "洗髮券1"
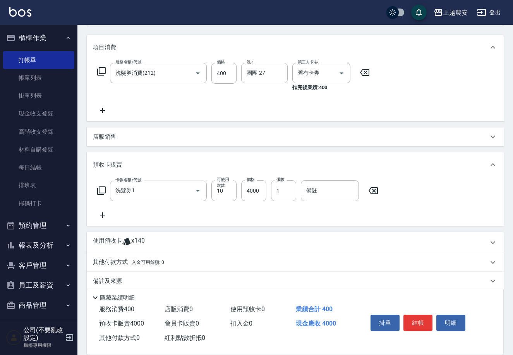
scroll to position [100, 0]
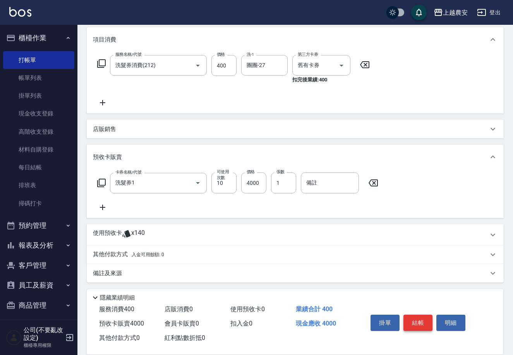
click at [412, 314] on button "結帳" at bounding box center [418, 322] width 29 height 16
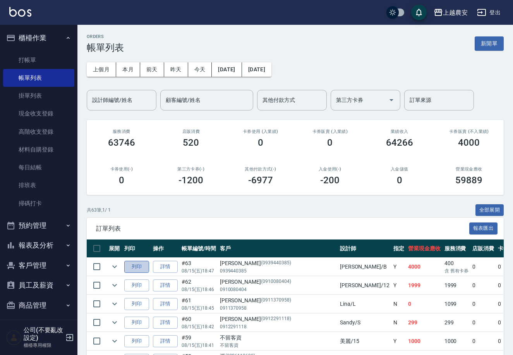
click at [134, 265] on button "列印" at bounding box center [136, 267] width 25 height 12
click at [24, 57] on link "打帳單" at bounding box center [38, 60] width 71 height 18
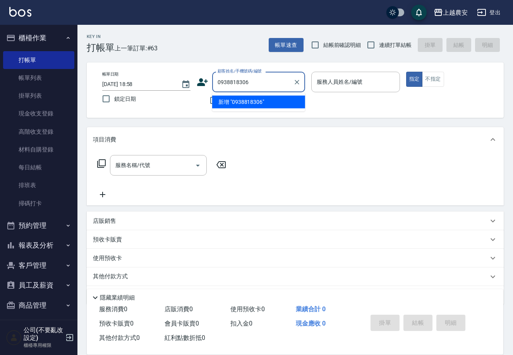
click at [254, 101] on li "新增 "0938818306"" at bounding box center [258, 102] width 93 height 13
type input "0938818306"
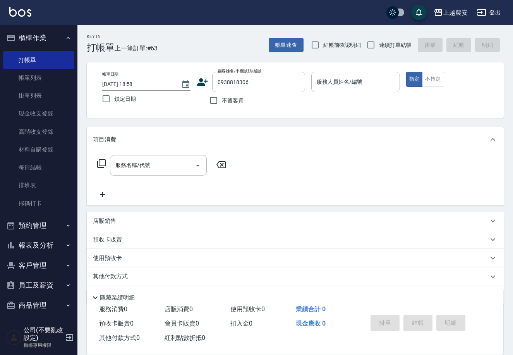
click at [199, 84] on icon at bounding box center [202, 82] width 11 height 8
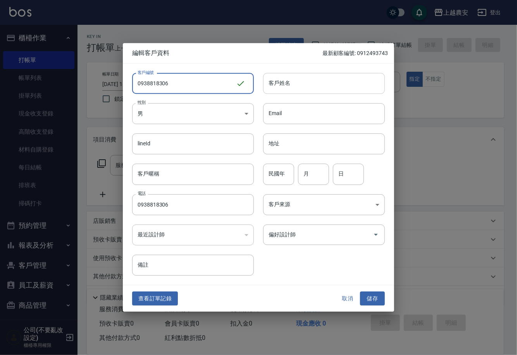
type input "0938818306"
click at [288, 81] on div "客戶姓名 客戶姓名" at bounding box center [324, 83] width 122 height 21
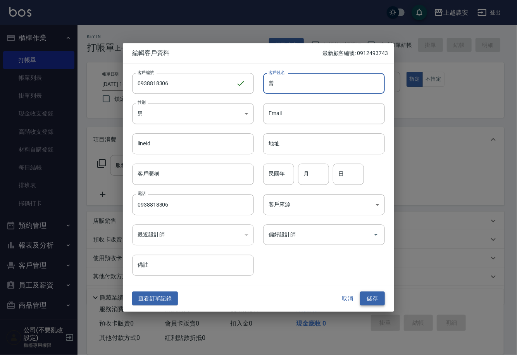
type input "曾"
drag, startPoint x: 366, startPoint y: 300, endPoint x: 371, endPoint y: 248, distance: 52.2
click at [366, 300] on button "儲存" at bounding box center [372, 298] width 25 height 14
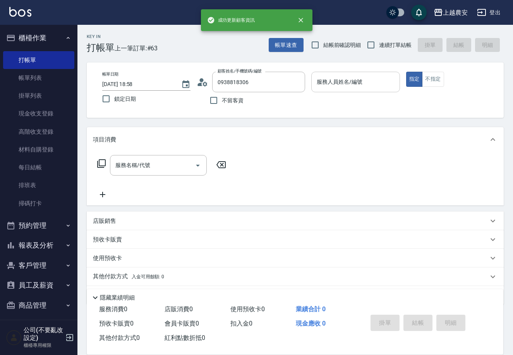
click at [352, 82] on input "服務人員姓名/編號" at bounding box center [355, 82] width 81 height 14
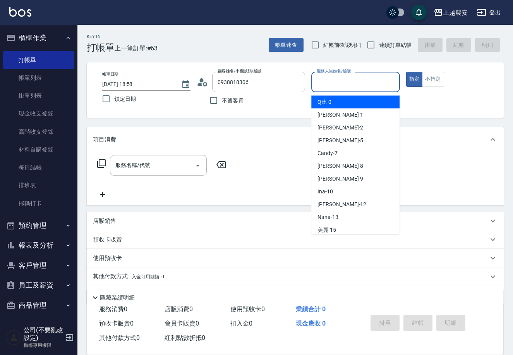
type input "5"
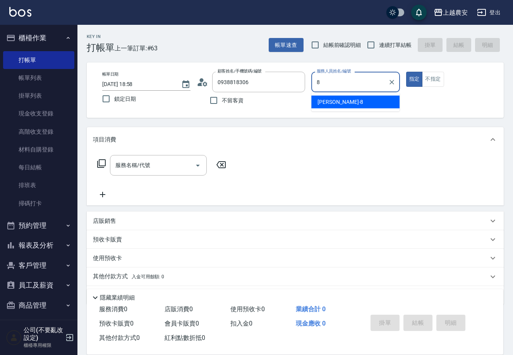
type input "黛慧-8"
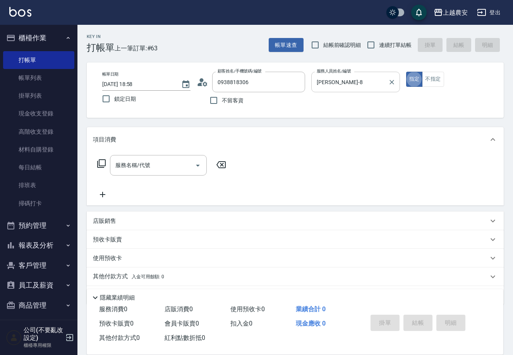
type button "true"
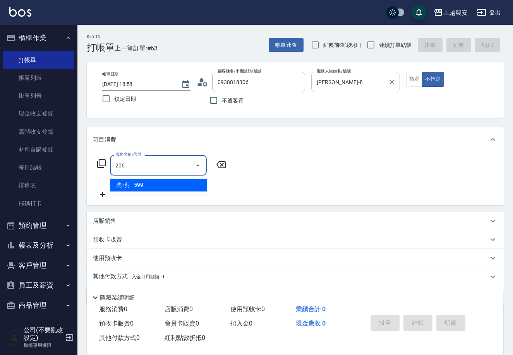
type input "洗+剪(206)"
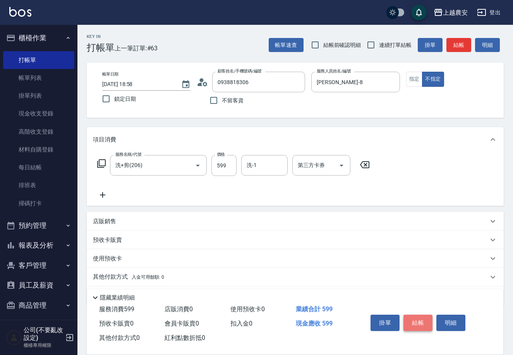
click at [424, 320] on button "結帳" at bounding box center [418, 322] width 29 height 16
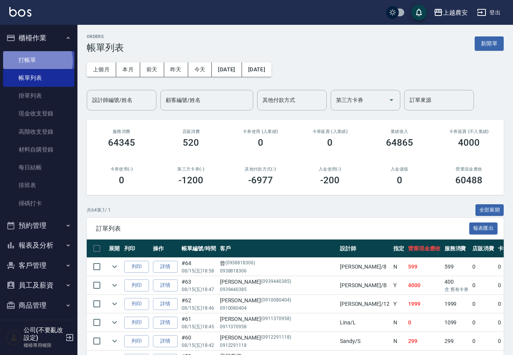
click at [33, 61] on link "打帳單" at bounding box center [38, 60] width 71 height 18
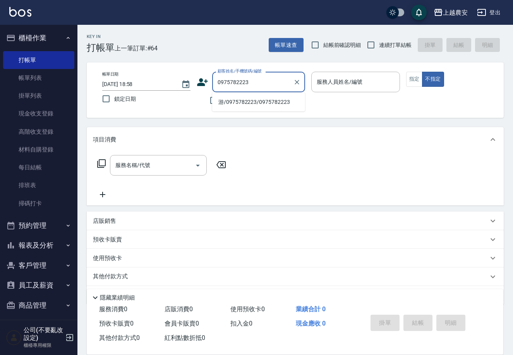
click at [249, 100] on li "游/0975782223/0975782223" at bounding box center [258, 102] width 93 height 13
type input "游/0975782223/0975782223"
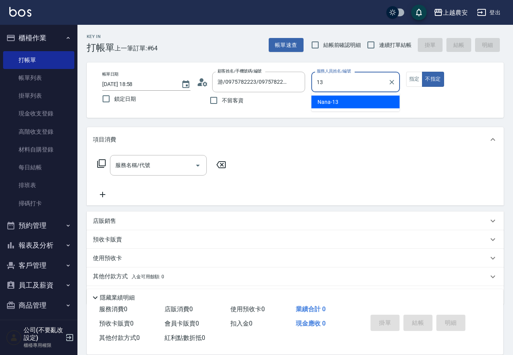
type input "Nana-13"
type button "false"
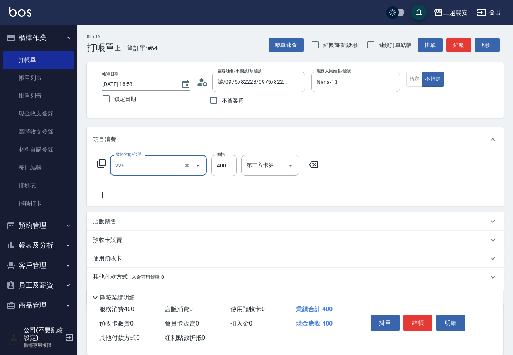
type input "洗髮(228)"
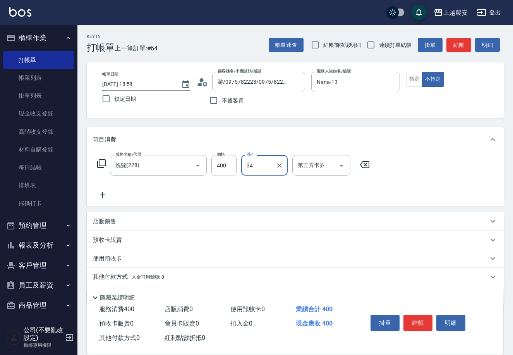
type input "酪梨-34"
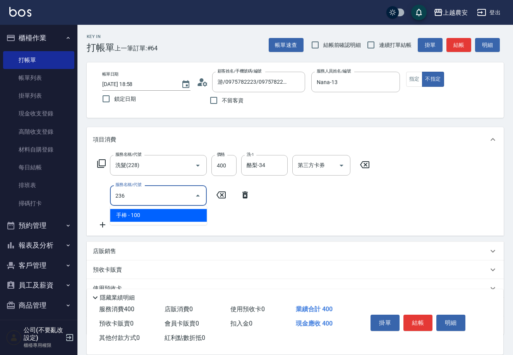
type input "手棒(236)"
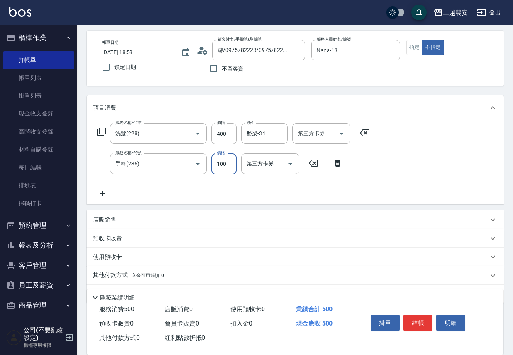
scroll to position [53, 0]
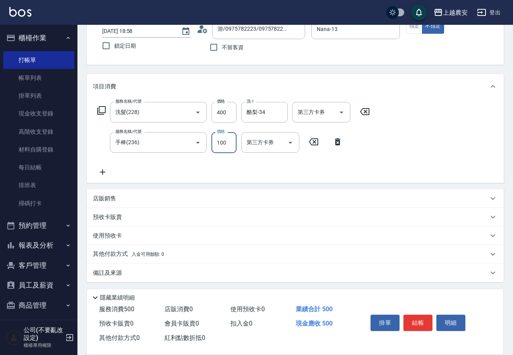
drag, startPoint x: 125, startPoint y: 254, endPoint x: 115, endPoint y: 245, distance: 13.4
click at [121, 252] on p "其他付款方式 入金可用餘額: 0" at bounding box center [128, 254] width 71 height 9
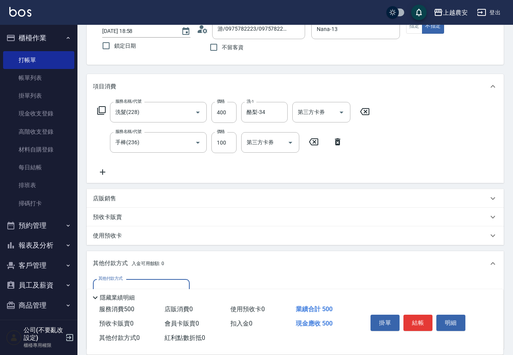
scroll to position [144, 0]
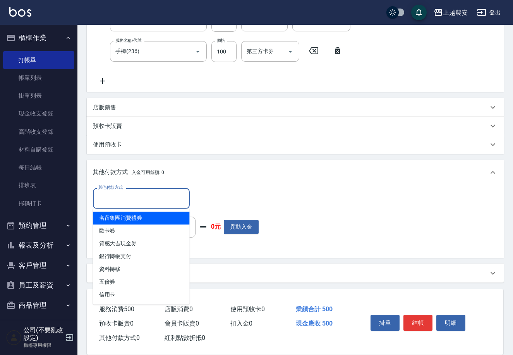
click at [127, 197] on input "其他付款方式" at bounding box center [141, 198] width 90 height 14
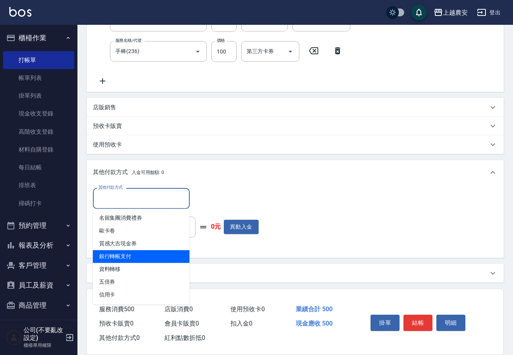
click at [128, 260] on span "銀行轉帳支付" at bounding box center [141, 256] width 97 height 13
type input "銀行轉帳支付"
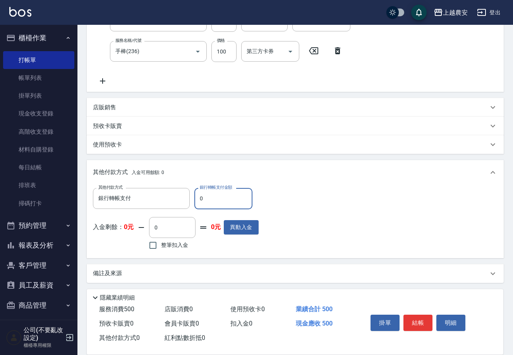
click at [196, 198] on input "0" at bounding box center [223, 198] width 58 height 21
type input "500"
click at [415, 321] on button "結帳" at bounding box center [418, 322] width 29 height 16
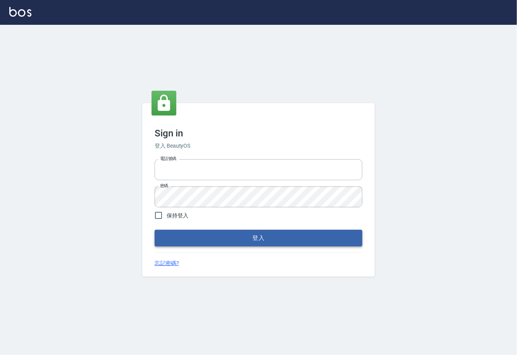
type input "0225929166"
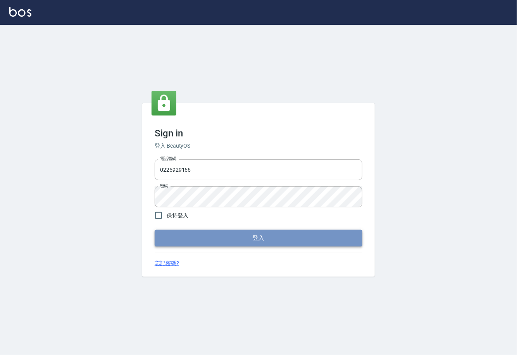
click at [242, 240] on button "登入" at bounding box center [259, 238] width 208 height 16
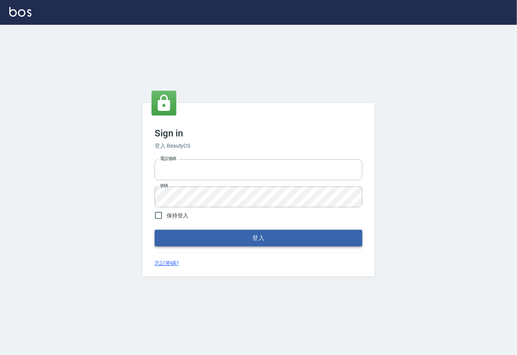
type input "0225929166"
click at [258, 243] on button "登入" at bounding box center [259, 238] width 208 height 16
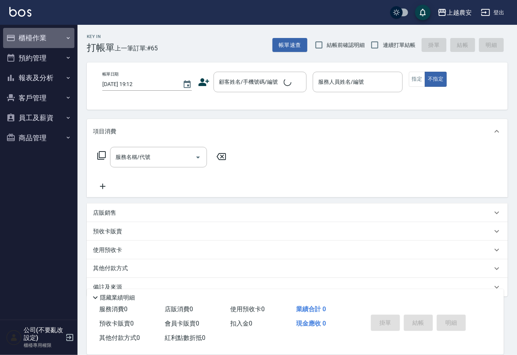
click at [37, 37] on button "櫃檯作業" at bounding box center [38, 38] width 71 height 20
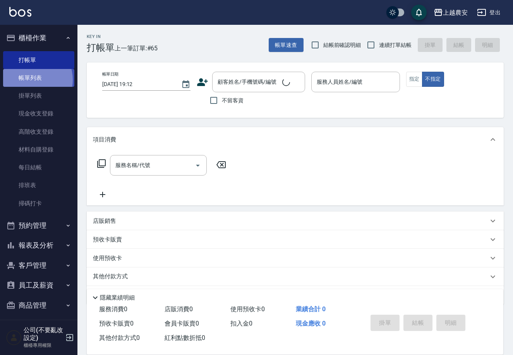
click at [30, 80] on link "帳單列表" at bounding box center [38, 78] width 71 height 18
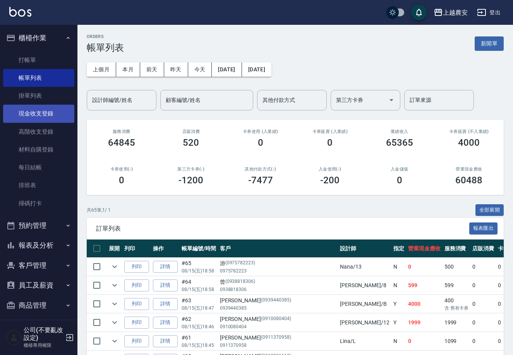
click at [45, 112] on link "現金收支登錄" at bounding box center [38, 114] width 71 height 18
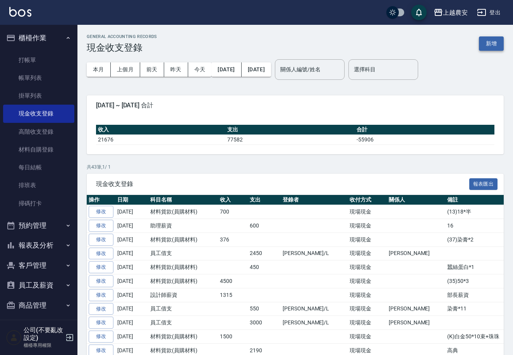
click at [492, 45] on button "新增" at bounding box center [491, 43] width 25 height 14
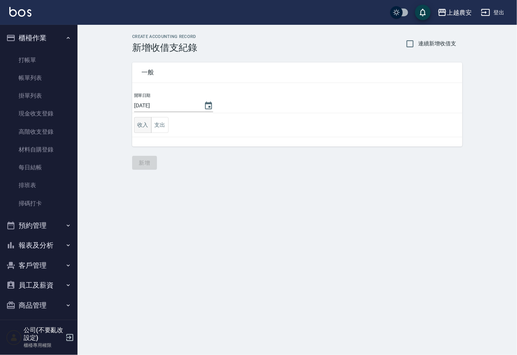
click at [144, 124] on button "收入" at bounding box center [142, 125] width 17 height 16
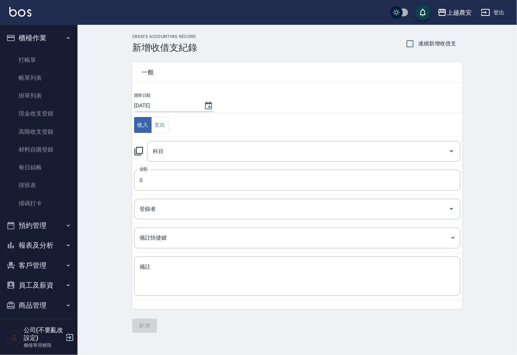
click at [139, 150] on icon at bounding box center [138, 150] width 9 height 9
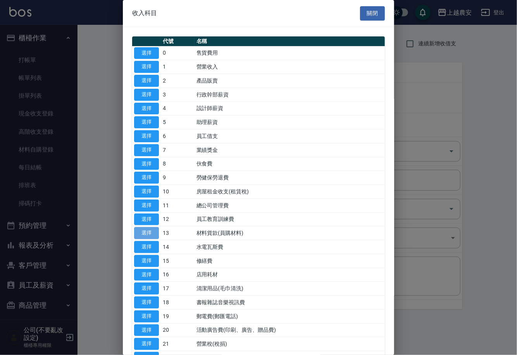
click at [148, 231] on button "選擇" at bounding box center [146, 233] width 25 height 12
type input "13 材料貨款(員購材料)"
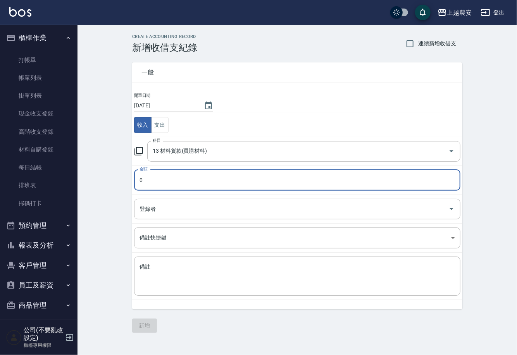
click at [151, 181] on input "0" at bounding box center [297, 180] width 326 height 21
type input "105"
drag, startPoint x: 189, startPoint y: 280, endPoint x: 192, endPoint y: 277, distance: 4.1
click at [189, 279] on textarea "備註" at bounding box center [296, 276] width 315 height 26
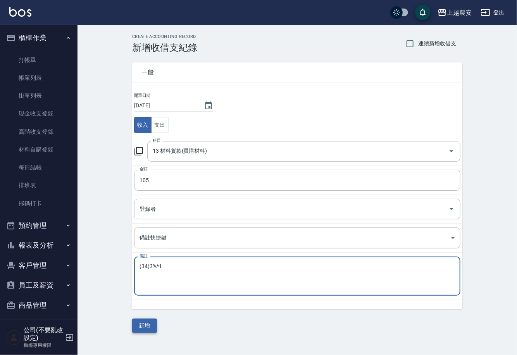
type textarea "(34)3%*1"
drag, startPoint x: 147, startPoint y: 326, endPoint x: 118, endPoint y: 321, distance: 29.5
click at [146, 326] on button "新增" at bounding box center [144, 325] width 25 height 14
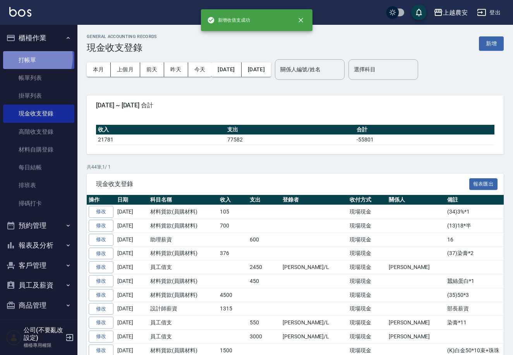
click at [28, 57] on link "打帳單" at bounding box center [38, 60] width 71 height 18
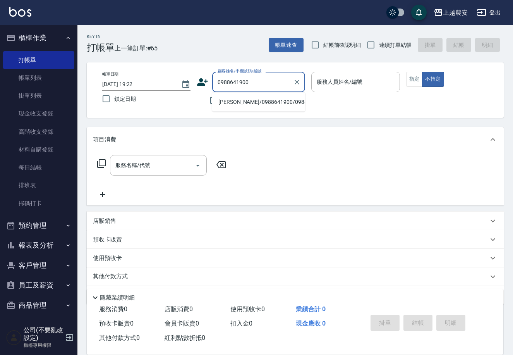
click at [238, 104] on li "[PERSON_NAME]/0988641900/0988641900" at bounding box center [258, 102] width 93 height 13
type input "[PERSON_NAME]/0988641900/0988641900"
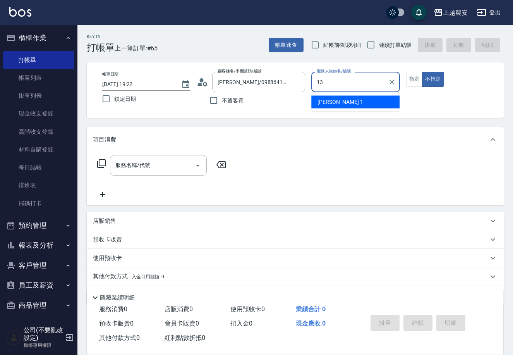
type input "Nana-13"
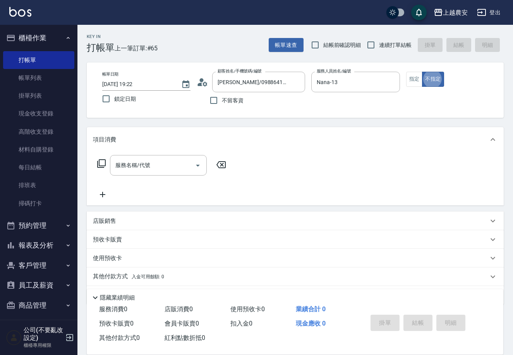
type button "false"
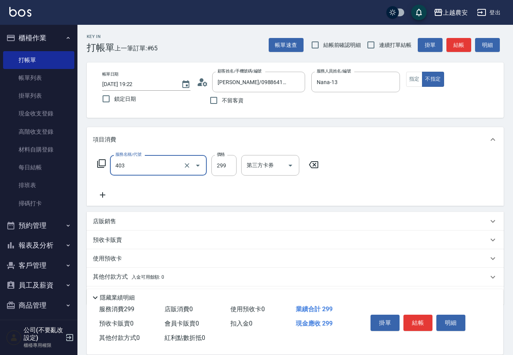
type input "剪髮(403)"
click at [422, 321] on button "結帳" at bounding box center [418, 322] width 29 height 16
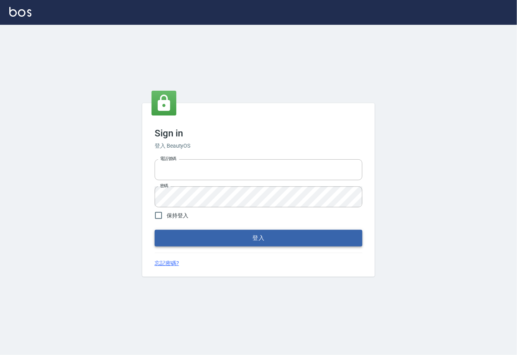
type input "0225929166"
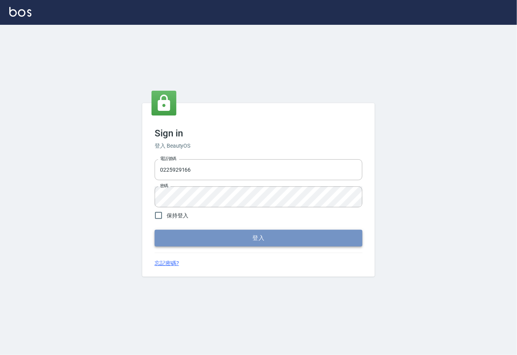
click at [252, 235] on button "登入" at bounding box center [259, 238] width 208 height 16
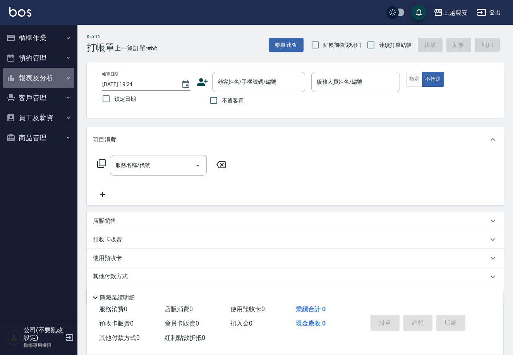
click at [24, 78] on button "報表及分析" at bounding box center [38, 78] width 71 height 20
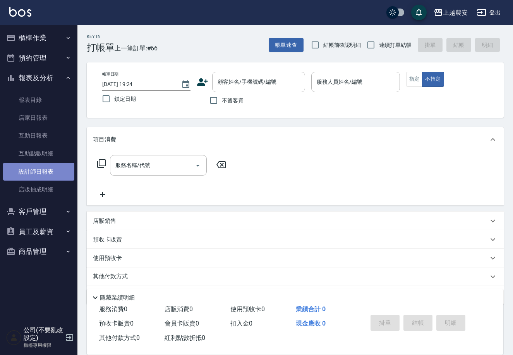
click at [40, 173] on link "設計師日報表" at bounding box center [38, 172] width 71 height 18
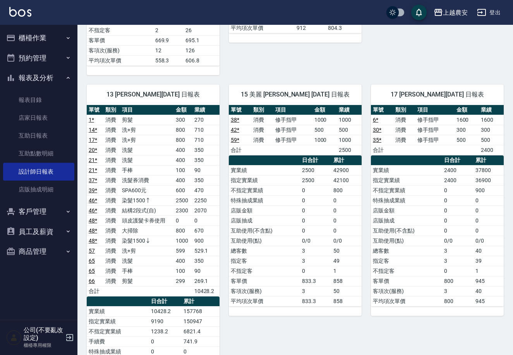
scroll to position [391, 0]
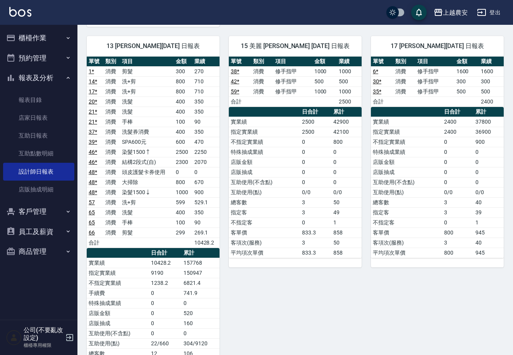
click at [55, 206] on button "客戶管理" at bounding box center [38, 211] width 71 height 20
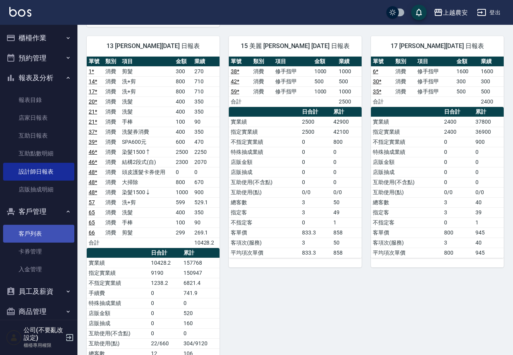
click at [33, 225] on link "客戶列表" at bounding box center [38, 234] width 71 height 18
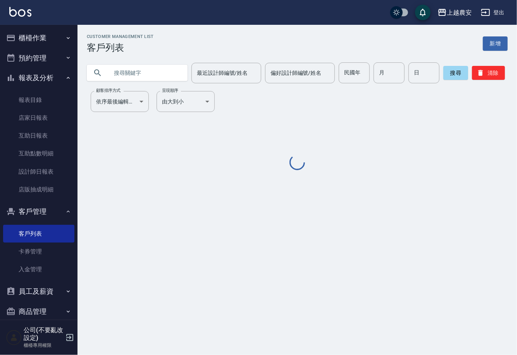
click at [149, 67] on input "text" at bounding box center [144, 72] width 73 height 21
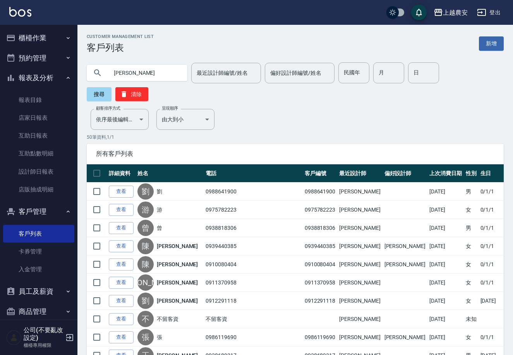
type input "[PERSON_NAME]"
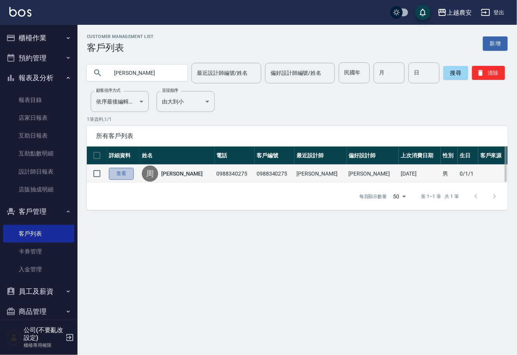
click at [115, 172] on link "查看" at bounding box center [121, 174] width 25 height 12
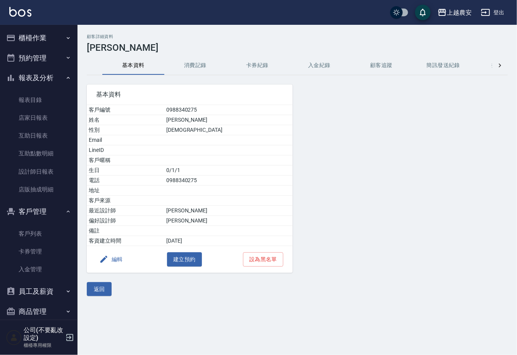
click at [183, 65] on button "消費記錄" at bounding box center [195, 65] width 62 height 19
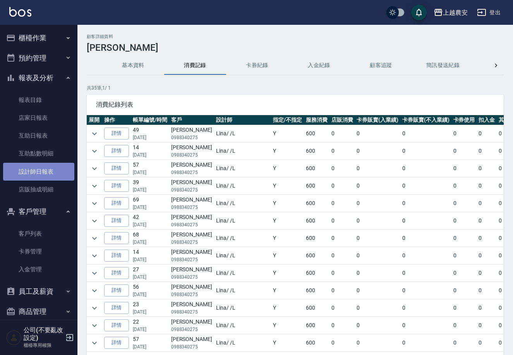
click at [45, 175] on link "設計師日報表" at bounding box center [38, 172] width 71 height 18
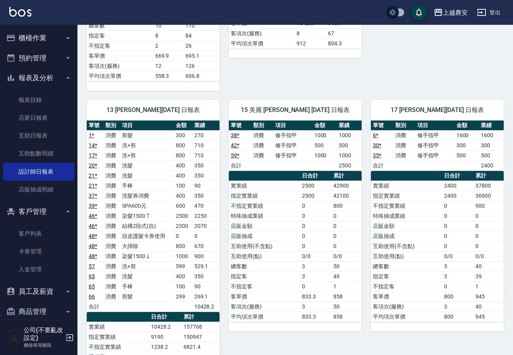
scroll to position [294, 0]
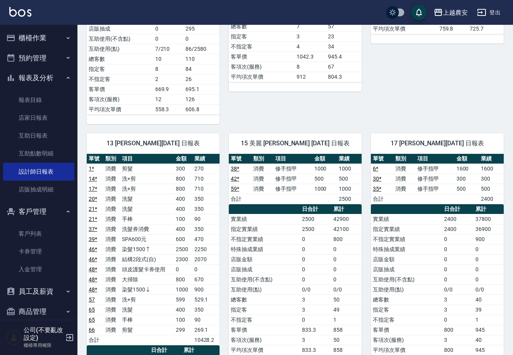
click at [39, 34] on button "櫃檯作業" at bounding box center [38, 38] width 71 height 20
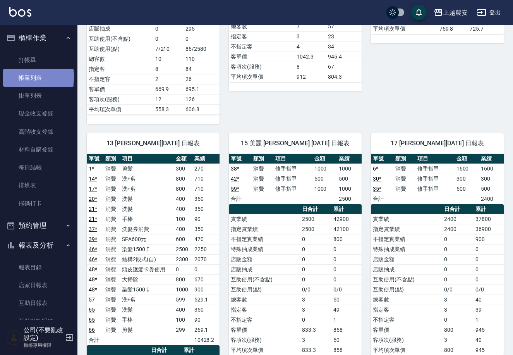
click at [38, 77] on link "帳單列表" at bounding box center [38, 78] width 71 height 18
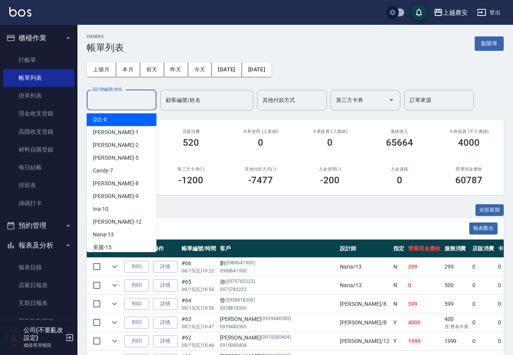
click at [138, 98] on input "設計師編號/姓名" at bounding box center [121, 100] width 63 height 14
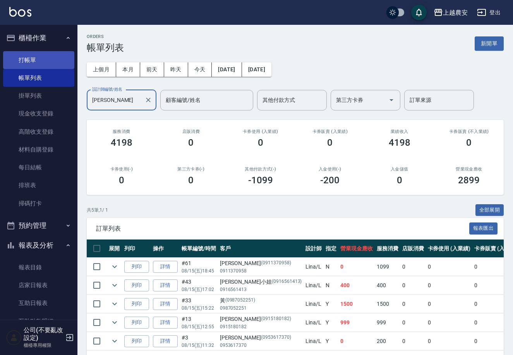
type input "[PERSON_NAME]"
click at [33, 54] on link "打帳單" at bounding box center [38, 60] width 71 height 18
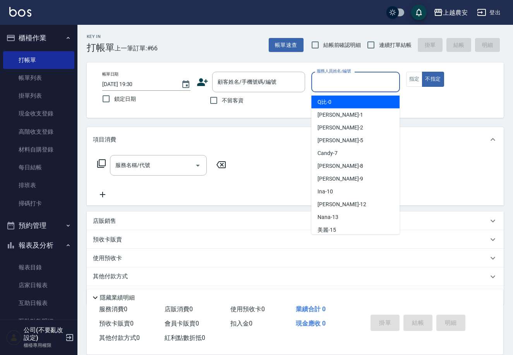
click at [360, 79] on input "服務人員姓名/編號" at bounding box center [355, 82] width 81 height 14
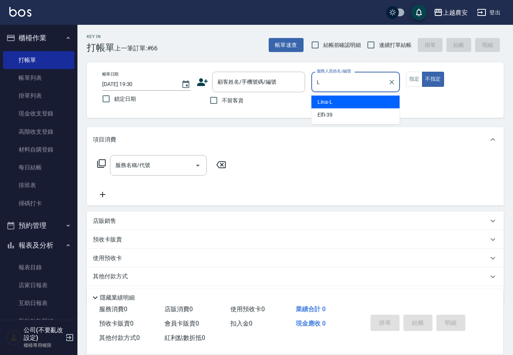
type input "[PERSON_NAME]"
type button "false"
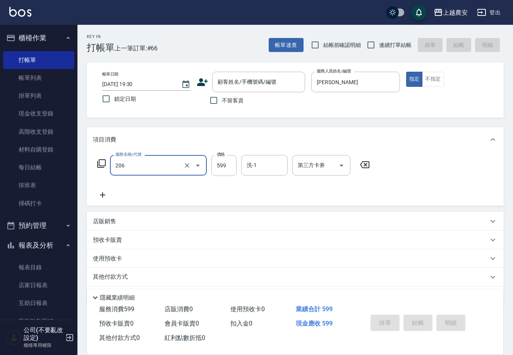
type input "洗+剪(206)"
type input "600"
click at [243, 88] on input "顧客姓名/手機號碼/編號" at bounding box center [253, 82] width 74 height 14
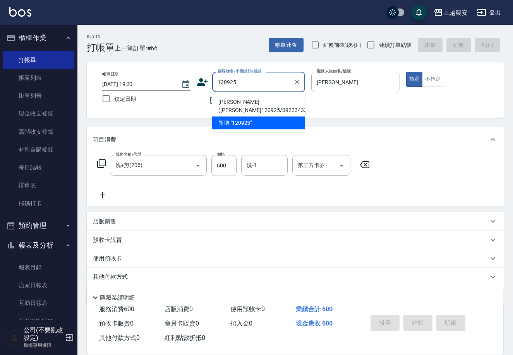
click at [236, 103] on li "[PERSON_NAME]([PERSON_NAME]120925/0922343307/0922343307" at bounding box center [258, 106] width 93 height 21
type input "[PERSON_NAME]([PERSON_NAME]120925/0922343307/0922343307"
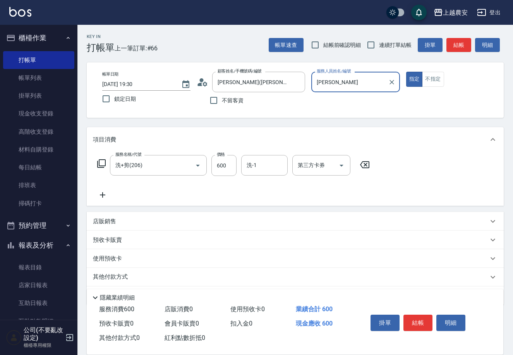
type input "Yoko-12"
click at [167, 170] on input "洗+剪(206)" at bounding box center [147, 165] width 68 height 14
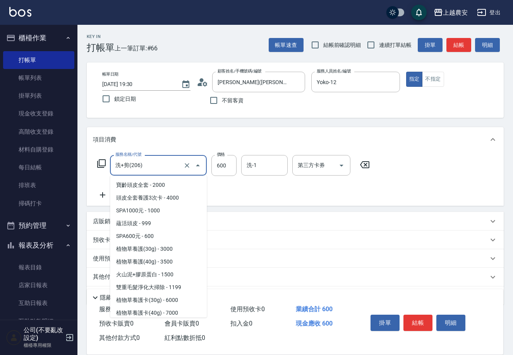
scroll to position [167, 0]
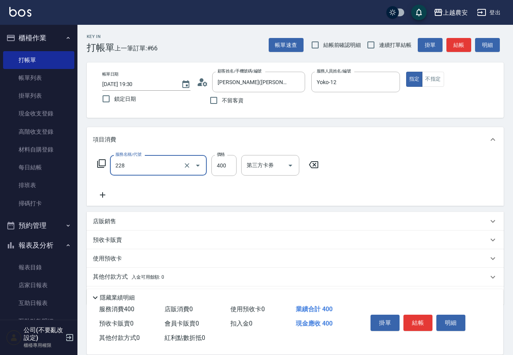
type input "洗髮(228)"
type input "小欣-33"
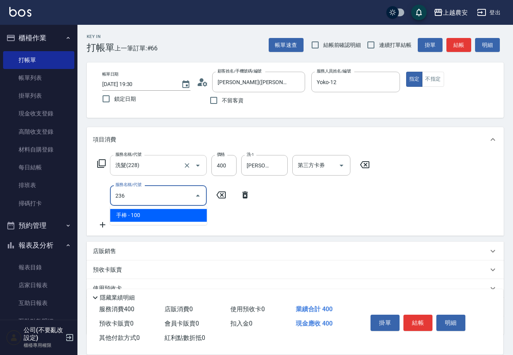
type input "手棒(236)"
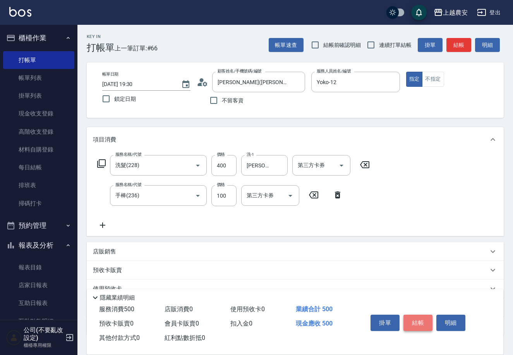
click at [418, 325] on button "結帳" at bounding box center [418, 322] width 29 height 16
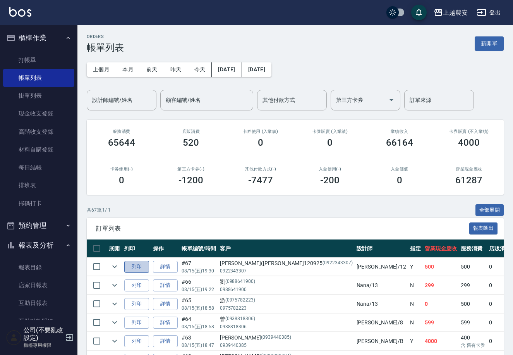
click at [134, 264] on button "列印" at bounding box center [136, 267] width 25 height 12
click at [29, 56] on link "打帳單" at bounding box center [38, 60] width 71 height 18
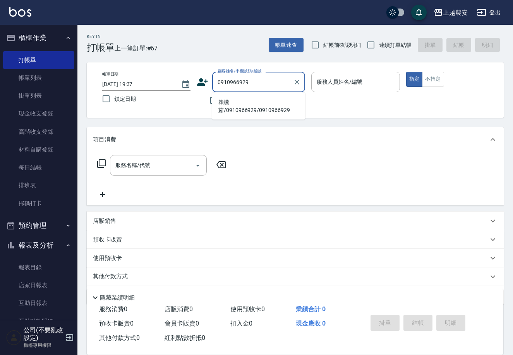
click at [241, 99] on li "賴嬿茹/0910966929/0910966929" at bounding box center [258, 106] width 93 height 21
type input "賴嬿茹/0910966929/0910966929"
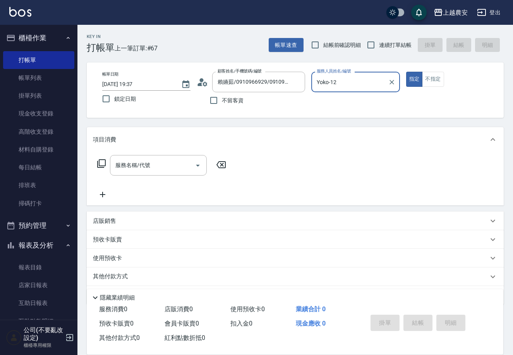
type input "Yoko-12"
click at [129, 165] on div "服務名稱/代號 服務名稱/代號" at bounding box center [158, 165] width 97 height 21
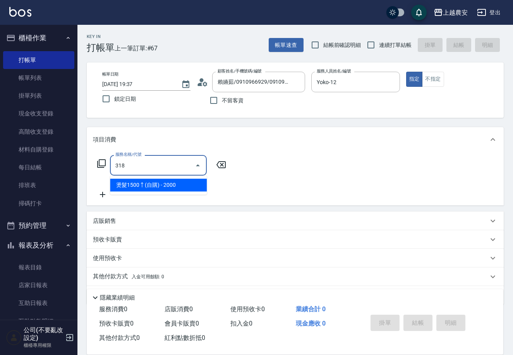
type input "燙髮1500↑(自購)(318)"
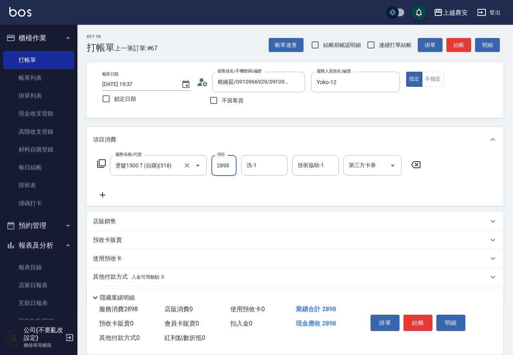
type input "2898"
type input "[PERSON_NAME]-32"
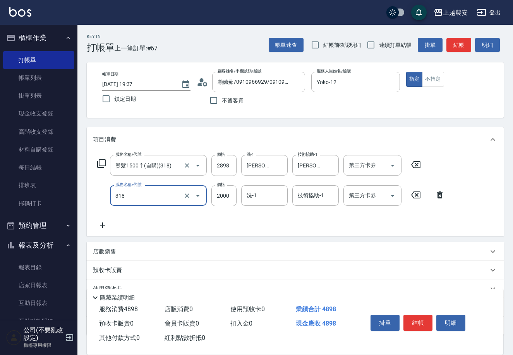
type input "燙髮1500↑(自購)(318)"
type input "1"
click at [227, 196] on input "2000" at bounding box center [223, 195] width 25 height 21
type input "1499"
type input "[PERSON_NAME]-32"
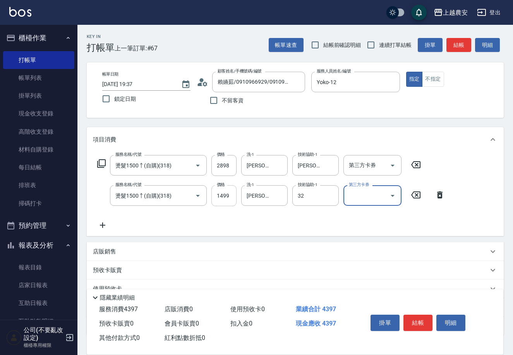
type input "[PERSON_NAME]-32"
click at [411, 317] on button "結帳" at bounding box center [418, 322] width 29 height 16
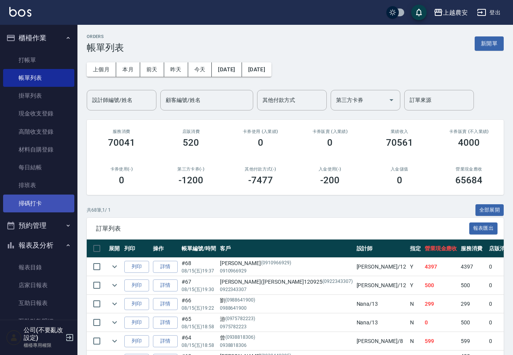
click at [25, 201] on link "掃碼打卡" at bounding box center [38, 203] width 71 height 18
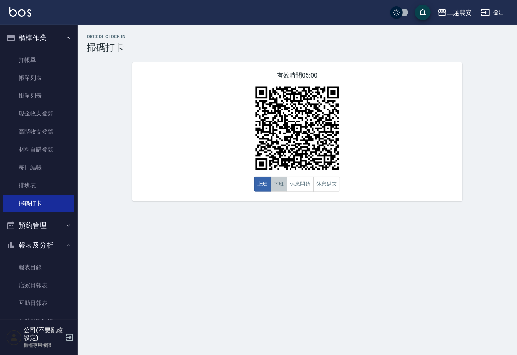
drag, startPoint x: 282, startPoint y: 188, endPoint x: 277, endPoint y: 185, distance: 5.6
click at [281, 187] on button "下班" at bounding box center [278, 184] width 17 height 15
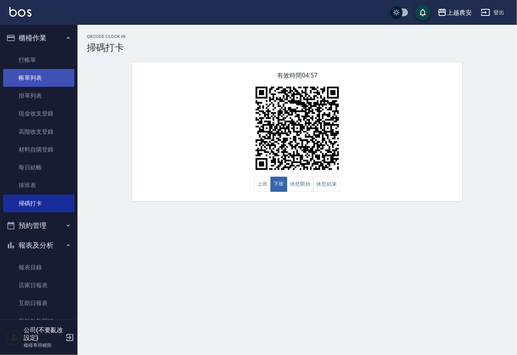
click at [35, 78] on link "帳單列表" at bounding box center [38, 78] width 71 height 18
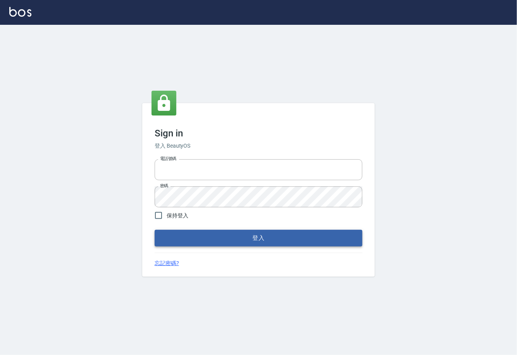
type input "0225929166"
click at [251, 237] on button "登入" at bounding box center [259, 238] width 208 height 16
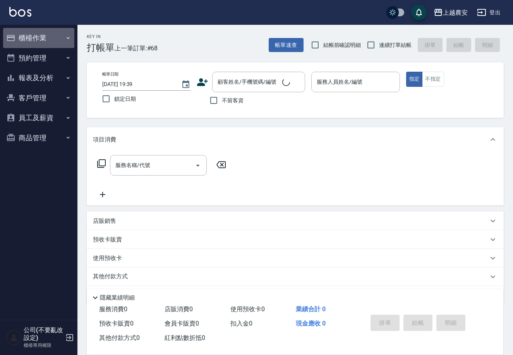
click at [35, 35] on button "櫃檯作業" at bounding box center [38, 38] width 71 height 20
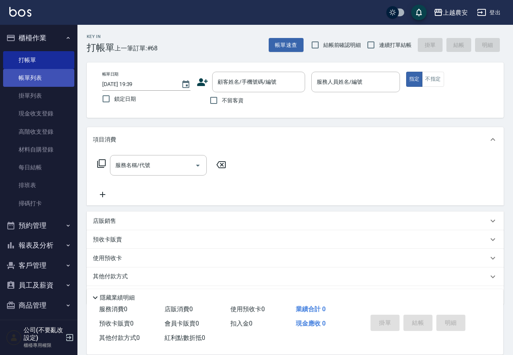
click at [39, 79] on link "帳單列表" at bounding box center [38, 78] width 71 height 18
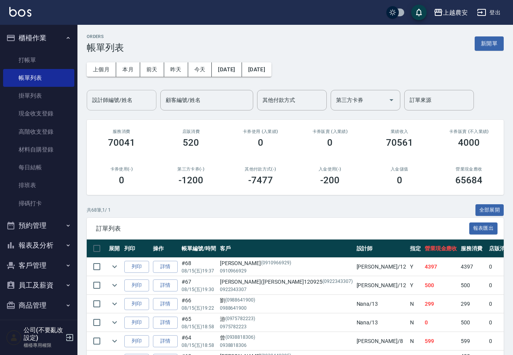
click at [117, 102] on div "設計師編號/姓名 設計師編號/姓名" at bounding box center [122, 100] width 70 height 21
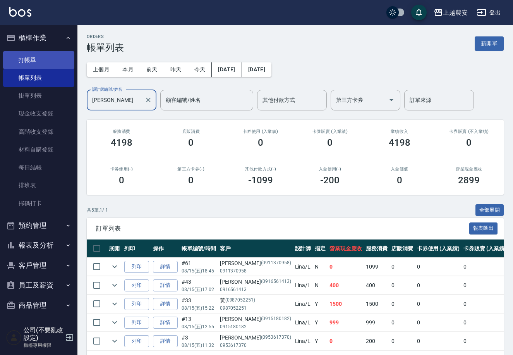
type input "[PERSON_NAME]"
click at [28, 59] on link "打帳單" at bounding box center [38, 60] width 71 height 18
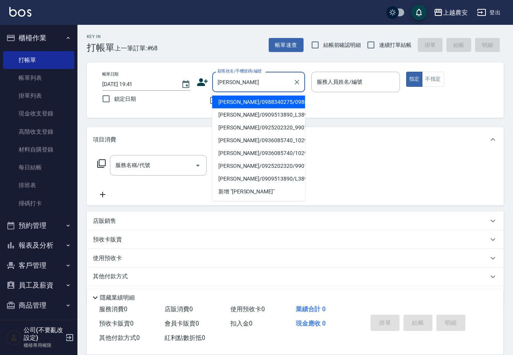
click at [266, 105] on li "[PERSON_NAME]/0988340275/0988340275" at bounding box center [258, 102] width 93 height 13
type input "[PERSON_NAME]/0988340275/0988340275"
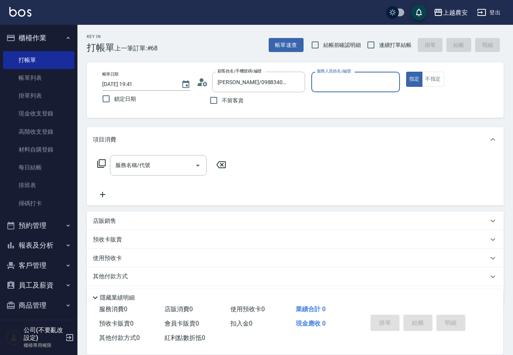
type input "[PERSON_NAME]"
click at [142, 169] on div "服務名稱/代號 服務名稱/代號" at bounding box center [158, 165] width 97 height 21
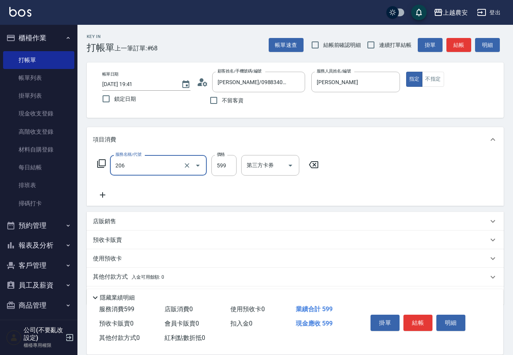
type input "洗+剪(206)"
type input "600"
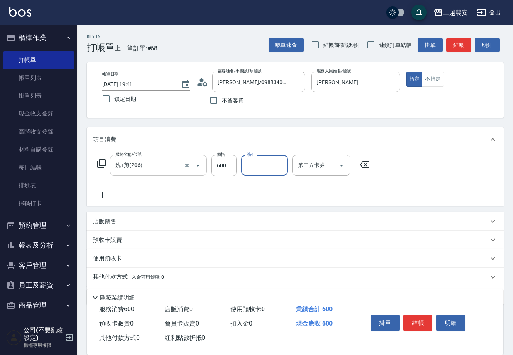
type input "3"
type input "團團-27"
click at [417, 318] on button "結帳" at bounding box center [418, 322] width 29 height 16
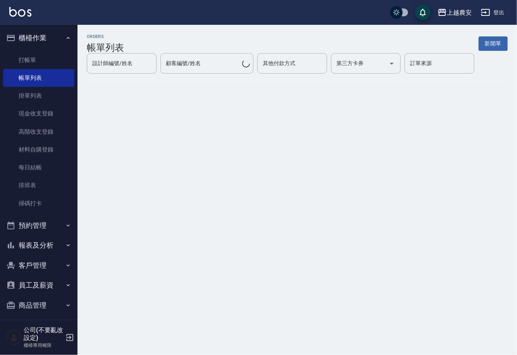
click at [500, 44] on button "新開單" at bounding box center [492, 43] width 29 height 14
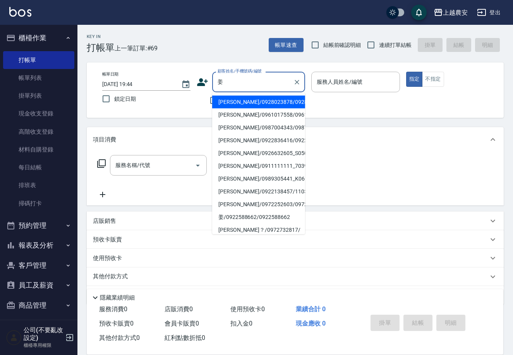
click at [239, 124] on li "[PERSON_NAME]/0987004343/0987004343" at bounding box center [258, 127] width 93 height 13
type input "[PERSON_NAME]/0987004343/0987004343"
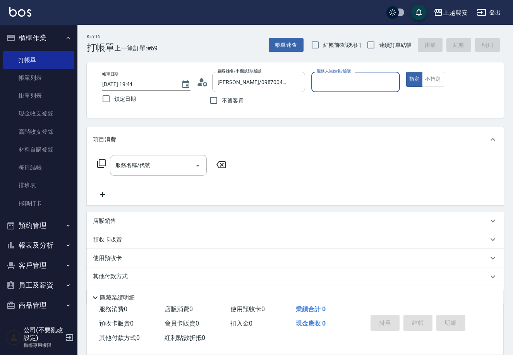
type input "[PERSON_NAME]"
click at [168, 168] on input "服務名稱/代號" at bounding box center [152, 165] width 78 height 14
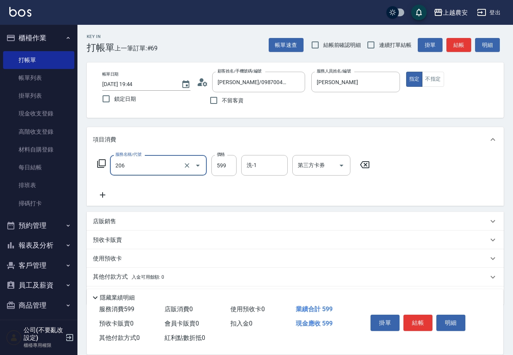
type input "洗+剪(206)"
type input "800"
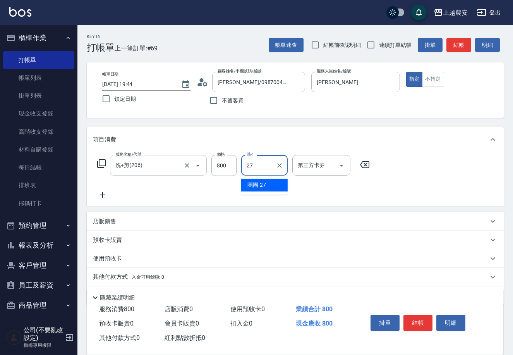
type input "團團-27"
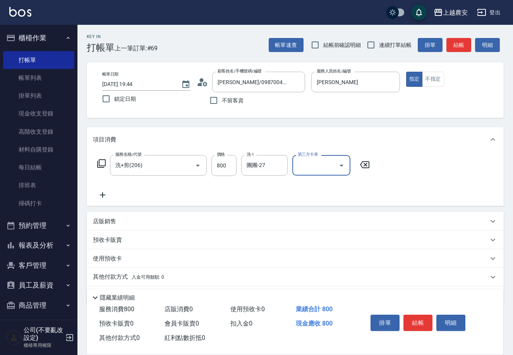
click at [103, 274] on p "其他付款方式 入金可用餘額: 0" at bounding box center [128, 277] width 71 height 9
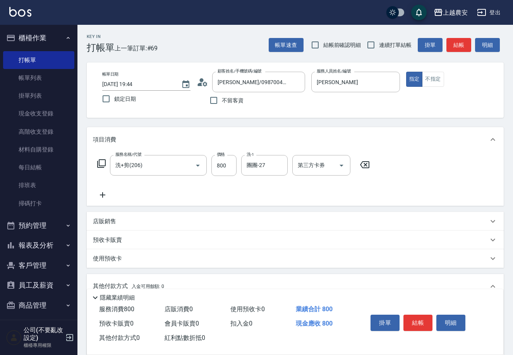
scroll to position [114, 0]
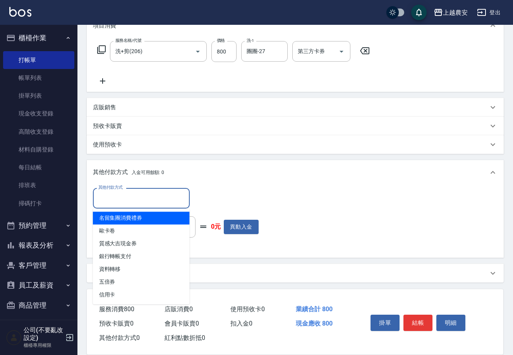
click at [115, 201] on input "其他付款方式" at bounding box center [141, 198] width 90 height 14
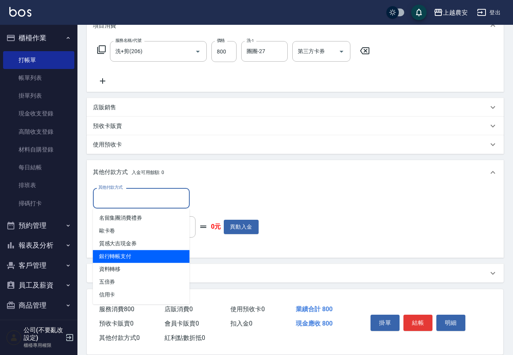
click at [121, 250] on span "銀行轉帳支付" at bounding box center [141, 256] width 97 height 13
type input "銀行轉帳支付"
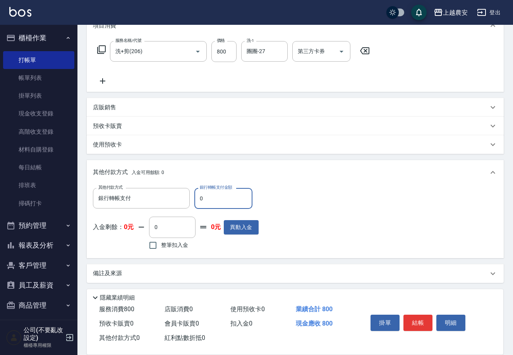
click at [199, 197] on input "0" at bounding box center [223, 198] width 58 height 21
type input "800"
click at [413, 316] on button "結帳" at bounding box center [418, 322] width 29 height 16
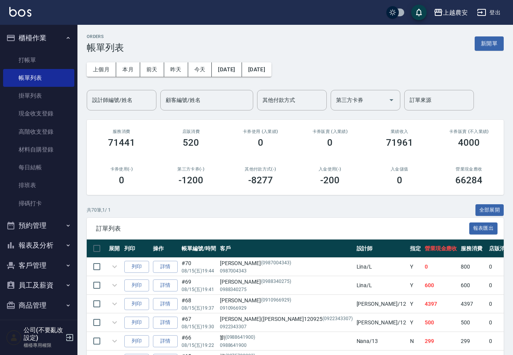
click at [44, 261] on button "客戶管理" at bounding box center [38, 265] width 71 height 20
click at [36, 287] on link "客戶列表" at bounding box center [38, 287] width 71 height 18
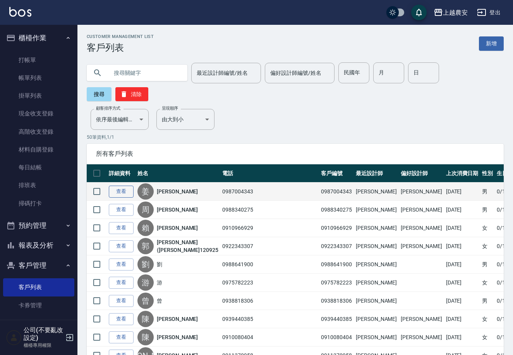
click at [116, 185] on link "查看" at bounding box center [121, 191] width 25 height 12
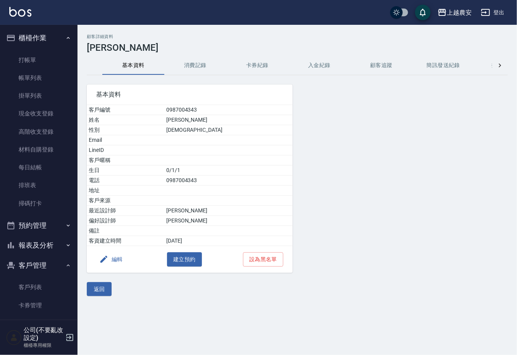
click at [188, 65] on button "消費記錄" at bounding box center [195, 65] width 62 height 19
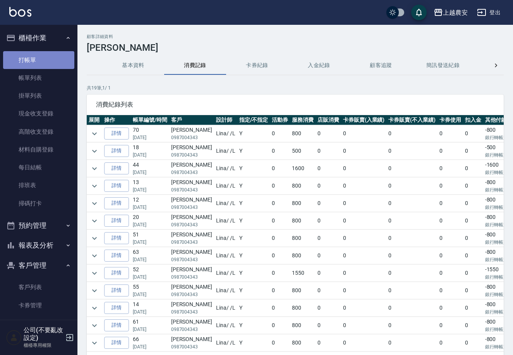
click at [45, 55] on link "打帳單" at bounding box center [38, 60] width 71 height 18
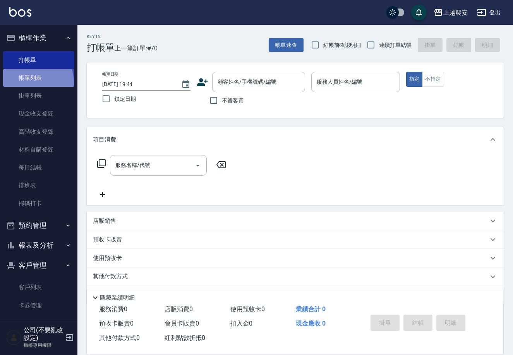
click at [36, 82] on link "帳單列表" at bounding box center [38, 78] width 71 height 18
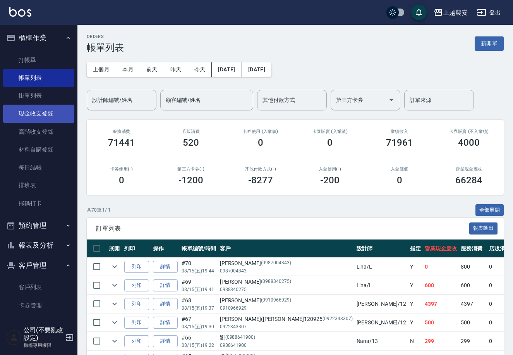
click at [44, 113] on link "現金收支登錄" at bounding box center [38, 114] width 71 height 18
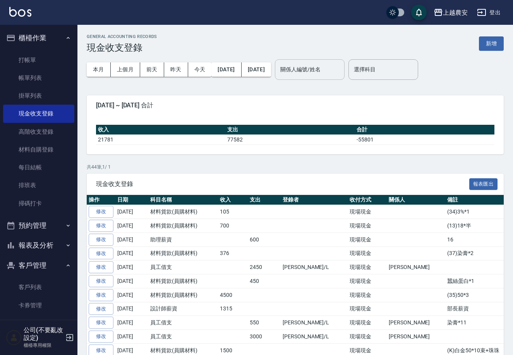
click at [337, 70] on input "關係人編號/姓名" at bounding box center [309, 70] width 63 height 14
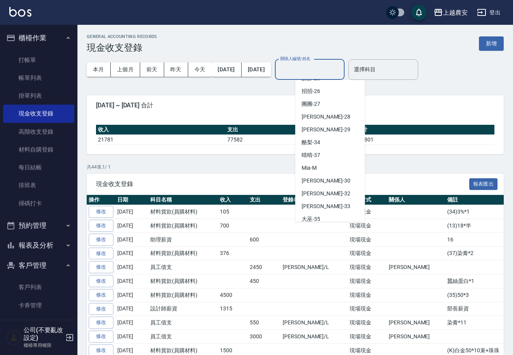
scroll to position [337, 0]
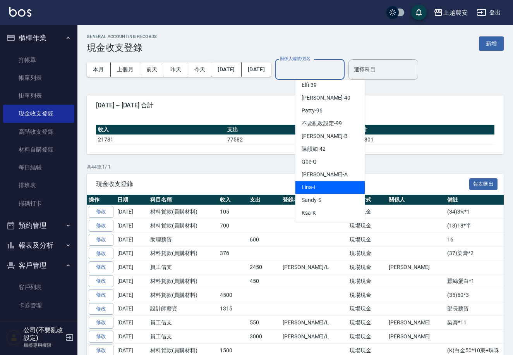
click at [334, 185] on div "[PERSON_NAME]" at bounding box center [330, 187] width 70 height 13
type input "[PERSON_NAME]"
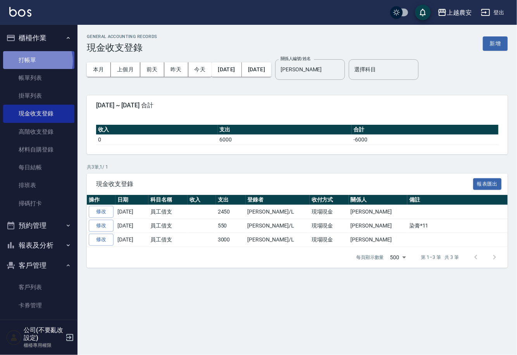
click at [33, 61] on link "打帳單" at bounding box center [38, 60] width 71 height 18
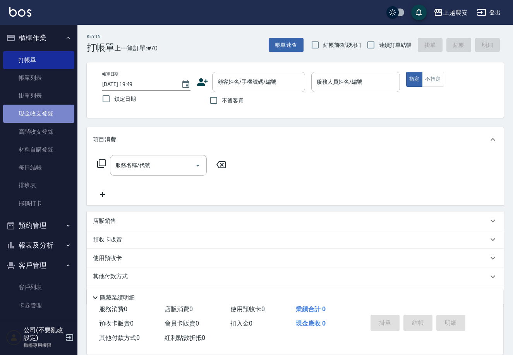
click at [50, 115] on link "現金收支登錄" at bounding box center [38, 114] width 71 height 18
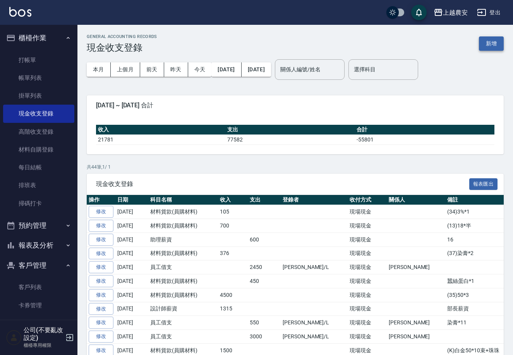
click at [490, 44] on button "新增" at bounding box center [491, 43] width 25 height 14
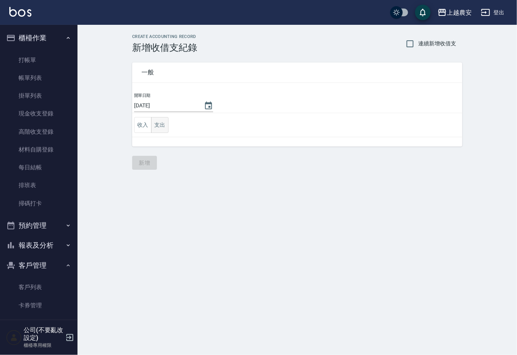
click at [160, 126] on button "支出" at bounding box center [159, 125] width 17 height 16
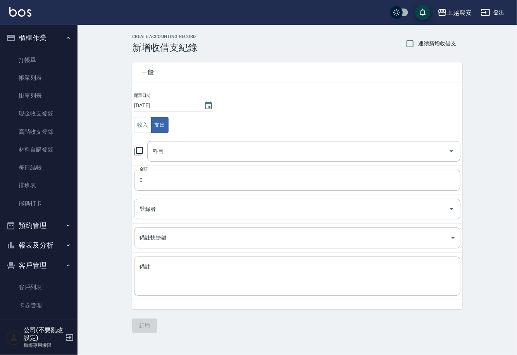
click at [137, 150] on icon at bounding box center [138, 150] width 9 height 9
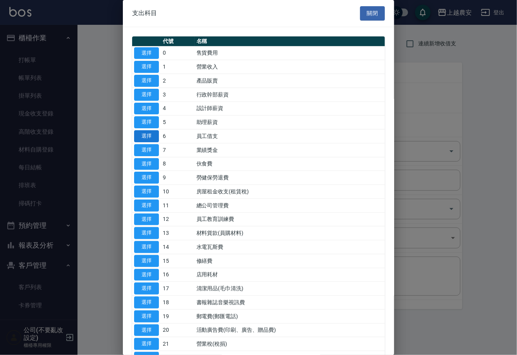
click at [146, 136] on button "選擇" at bounding box center [146, 136] width 25 height 12
type input "6 員工借支"
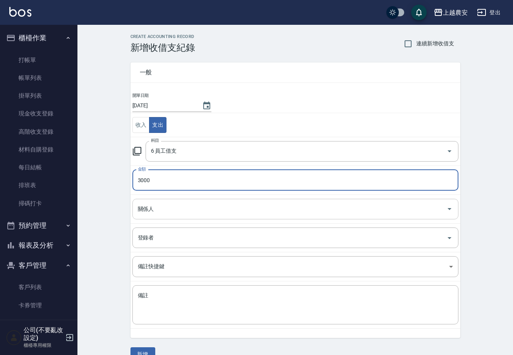
type input "3000"
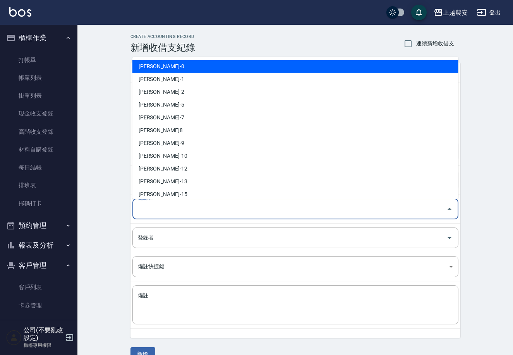
click at [150, 204] on div "關係人 關係人" at bounding box center [295, 209] width 326 height 21
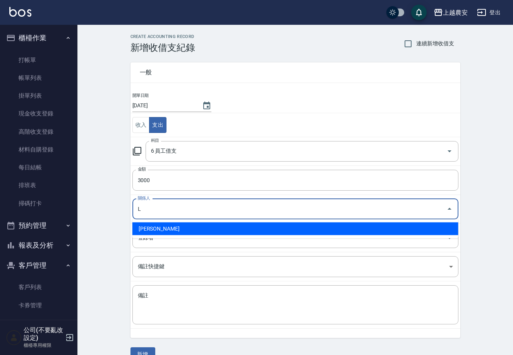
click at [140, 225] on li "溫莉娜-L" at bounding box center [295, 228] width 326 height 13
type input "溫莉娜-L"
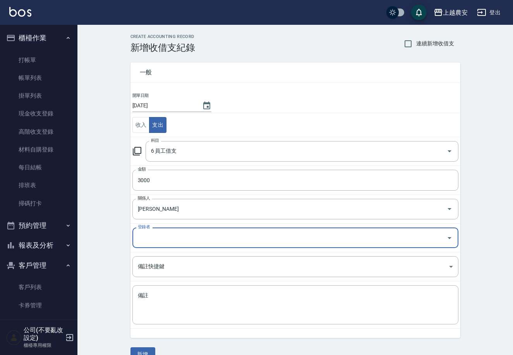
click at [141, 233] on input "登錄者" at bounding box center [289, 238] width 307 height 14
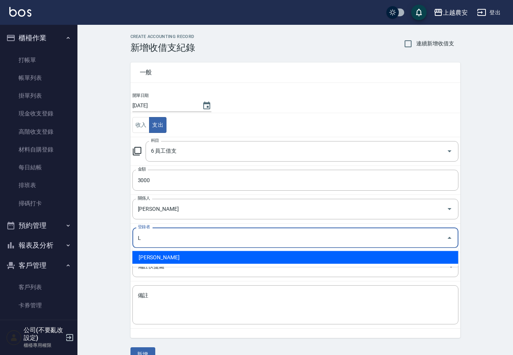
click at [143, 257] on li "溫莉娜-L" at bounding box center [295, 257] width 326 height 13
type input "溫莉娜-L"
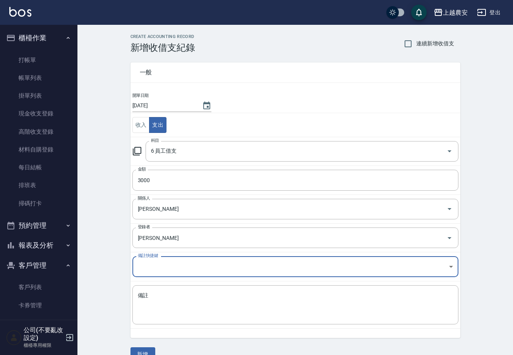
scroll to position [15, 0]
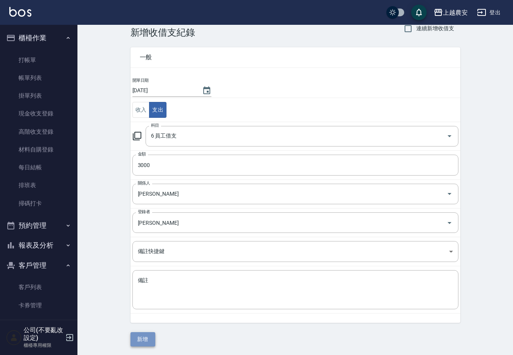
click at [142, 335] on button "新增" at bounding box center [143, 339] width 25 height 14
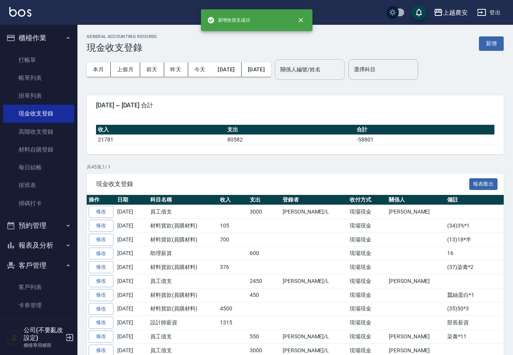
click at [309, 73] on input "關係人編號/姓名" at bounding box center [309, 70] width 63 height 14
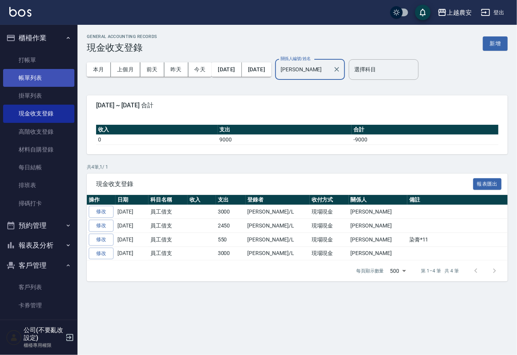
type input "Lina-L"
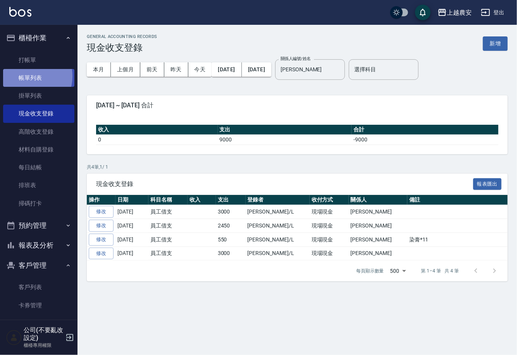
click at [28, 76] on link "帳單列表" at bounding box center [38, 78] width 71 height 18
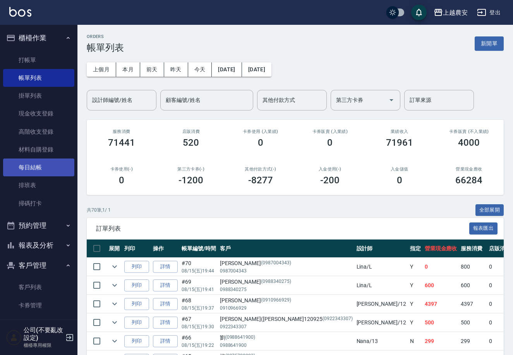
click at [24, 167] on link "每日結帳" at bounding box center [38, 167] width 71 height 18
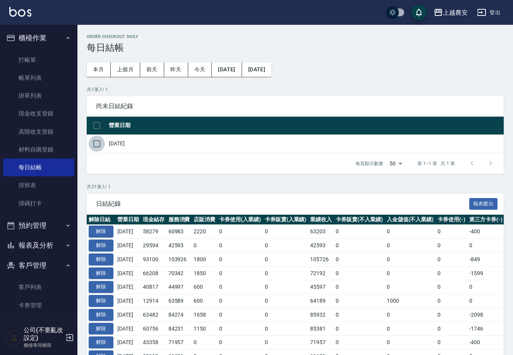
click at [98, 140] on input "checkbox" at bounding box center [97, 144] width 16 height 16
checkbox input "true"
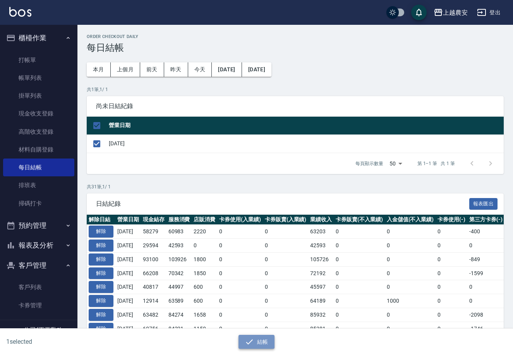
click at [268, 340] on button "結帳" at bounding box center [257, 342] width 36 height 14
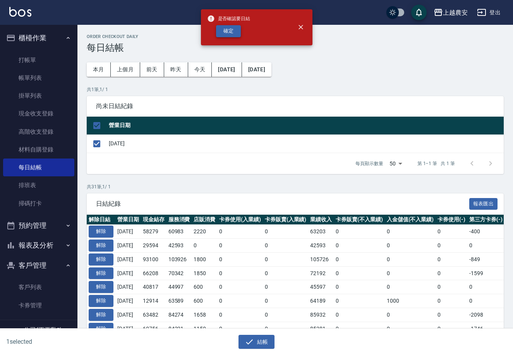
click at [236, 27] on button "確定" at bounding box center [228, 31] width 25 height 12
checkbox input "false"
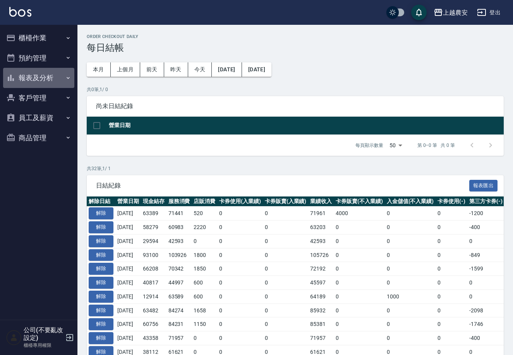
drag, startPoint x: 39, startPoint y: 82, endPoint x: 32, endPoint y: 98, distance: 17.2
click at [39, 82] on button "報表及分析" at bounding box center [38, 78] width 71 height 20
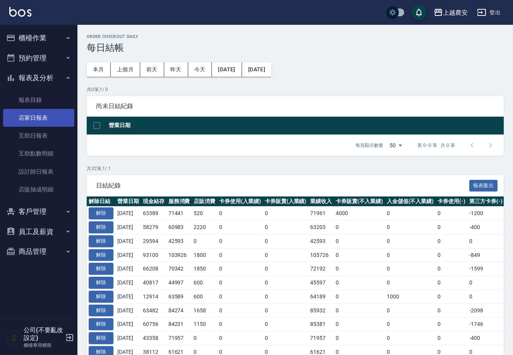
click at [32, 126] on link "店家日報表" at bounding box center [38, 118] width 71 height 18
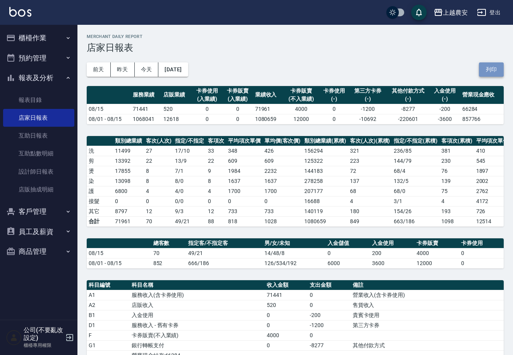
click at [491, 65] on button "列印" at bounding box center [491, 69] width 25 height 14
click at [458, 43] on h3 "店家日報表" at bounding box center [295, 47] width 417 height 11
click at [495, 64] on button "列印" at bounding box center [491, 69] width 25 height 14
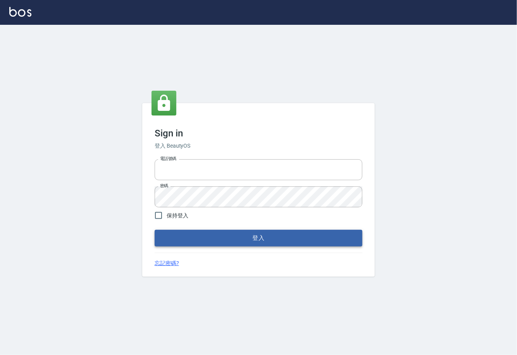
type input "0225929166"
click at [256, 239] on button "登入" at bounding box center [259, 238] width 208 height 16
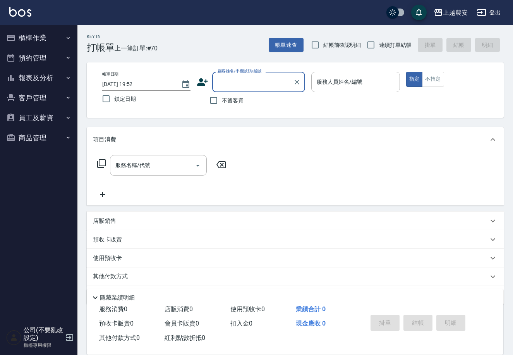
click at [16, 36] on button "櫃檯作業" at bounding box center [38, 38] width 71 height 20
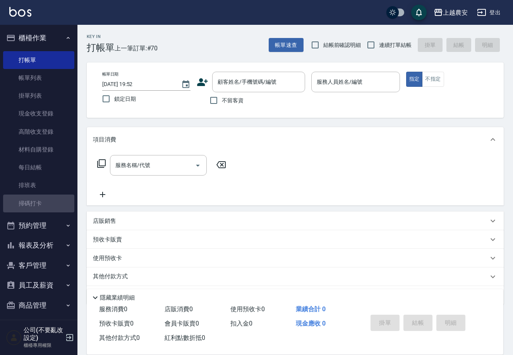
drag, startPoint x: 41, startPoint y: 204, endPoint x: 259, endPoint y: 221, distance: 218.7
click at [41, 203] on link "掃碼打卡" at bounding box center [38, 203] width 71 height 18
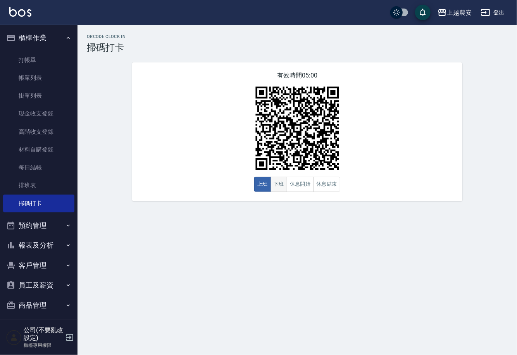
click at [277, 186] on button "下班" at bounding box center [278, 184] width 17 height 15
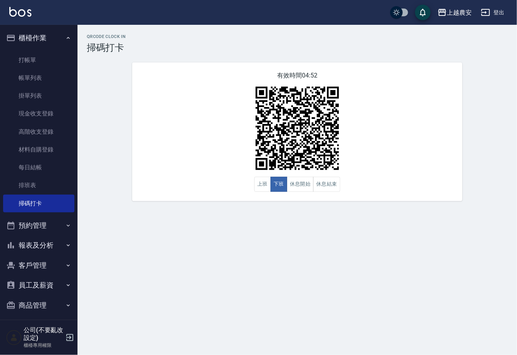
click at [43, 240] on button "報表及分析" at bounding box center [38, 245] width 71 height 20
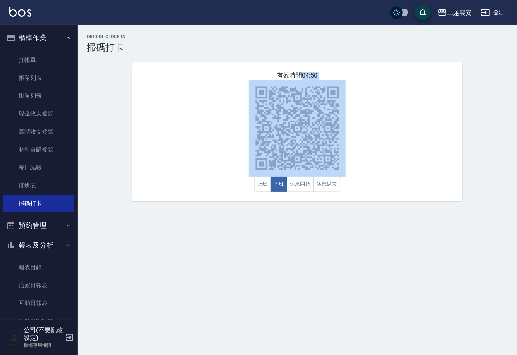
drag, startPoint x: 79, startPoint y: 221, endPoint x: 76, endPoint y: 273, distance: 52.3
click at [79, 277] on div "QRcode Clock In 掃碼打卡 有效時間 04:50 上班 下班 休息開始 休息結束" at bounding box center [258, 177] width 517 height 355
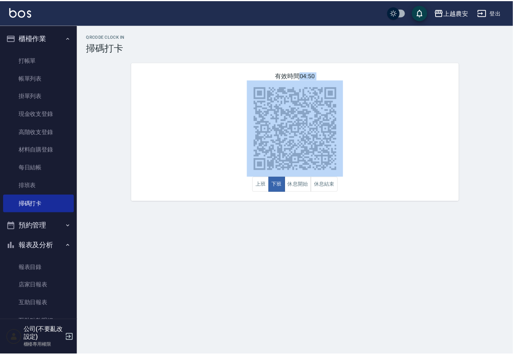
scroll to position [118, 0]
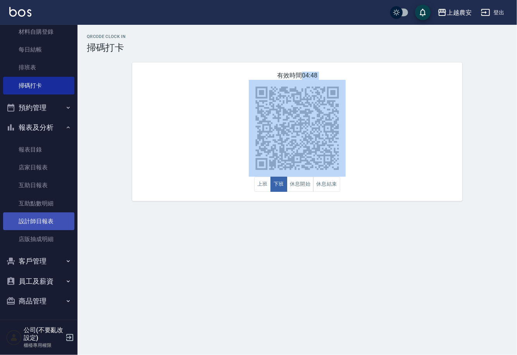
click at [43, 223] on link "設計師日報表" at bounding box center [38, 221] width 71 height 18
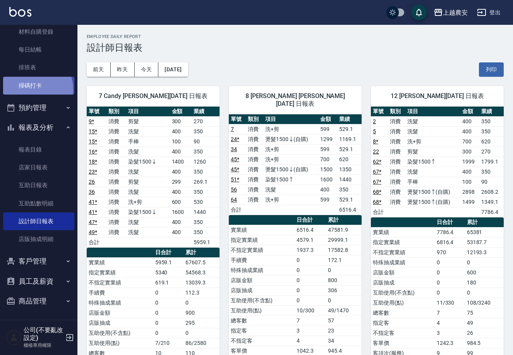
click at [31, 89] on link "掃碼打卡" at bounding box center [38, 86] width 71 height 18
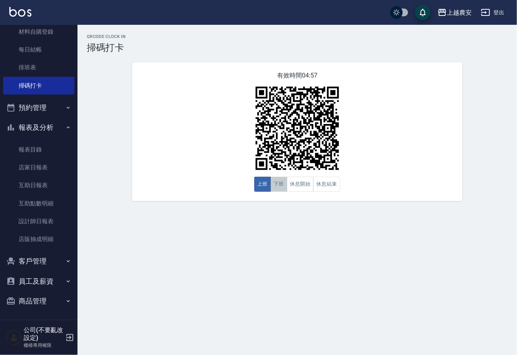
click at [285, 183] on button "下班" at bounding box center [278, 184] width 17 height 15
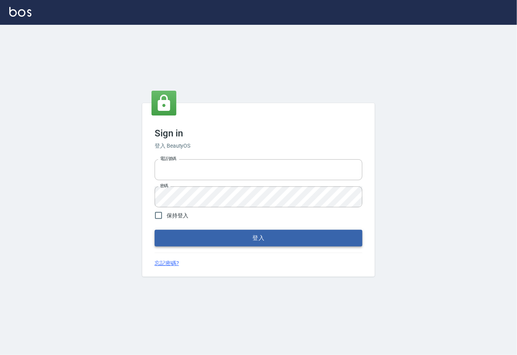
type input "0225929166"
click at [192, 242] on button "登入" at bounding box center [259, 238] width 208 height 16
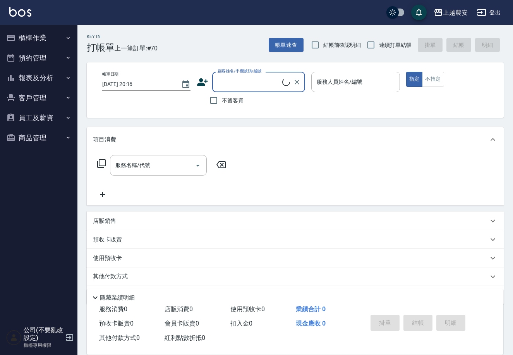
click at [45, 45] on button "櫃檯作業" at bounding box center [38, 38] width 71 height 20
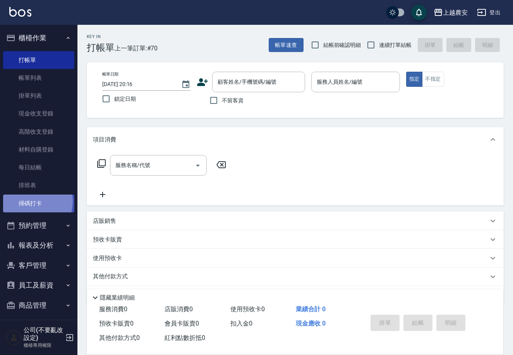
click at [31, 201] on link "掃碼打卡" at bounding box center [38, 203] width 71 height 18
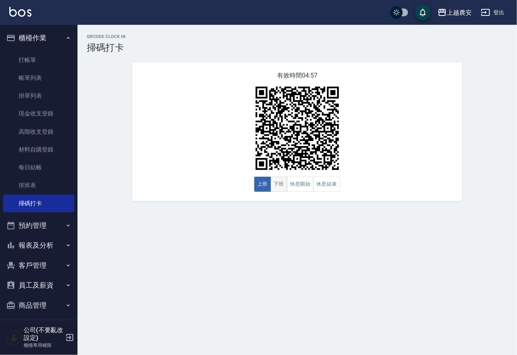
click at [276, 184] on button "下班" at bounding box center [278, 184] width 17 height 15
